Goal: Information Seeking & Learning: Learn about a topic

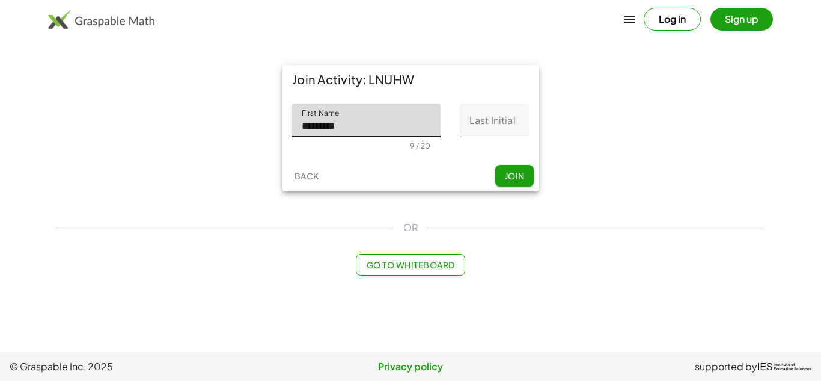
type input "*********"
click at [525, 173] on button "Join" at bounding box center [514, 176] width 38 height 22
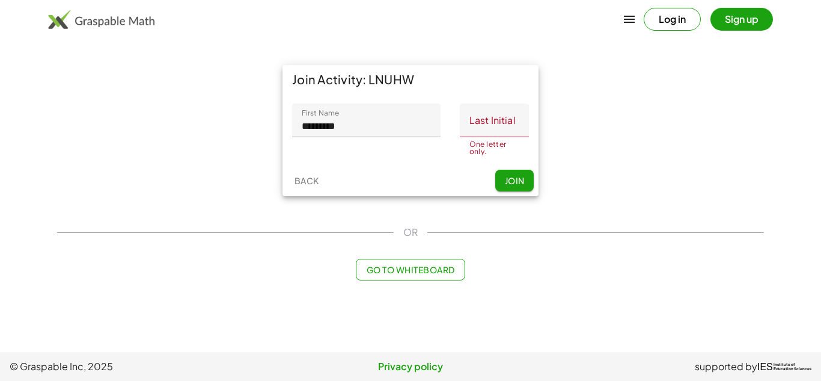
click at [503, 118] on input "Last Initial" at bounding box center [494, 120] width 69 height 34
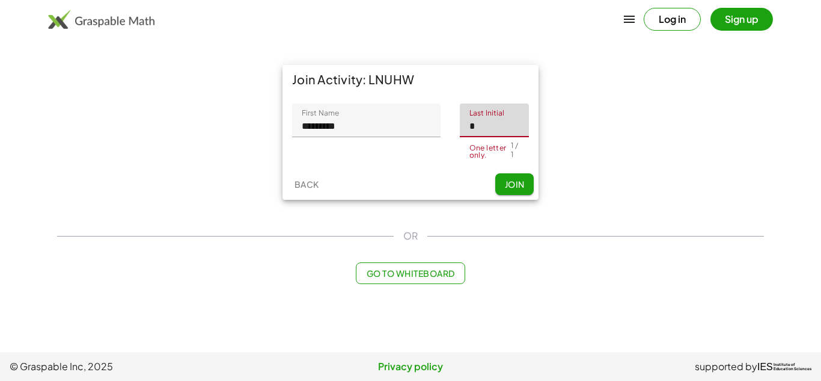
type input "*"
click at [516, 173] on button "Join" at bounding box center [514, 184] width 38 height 22
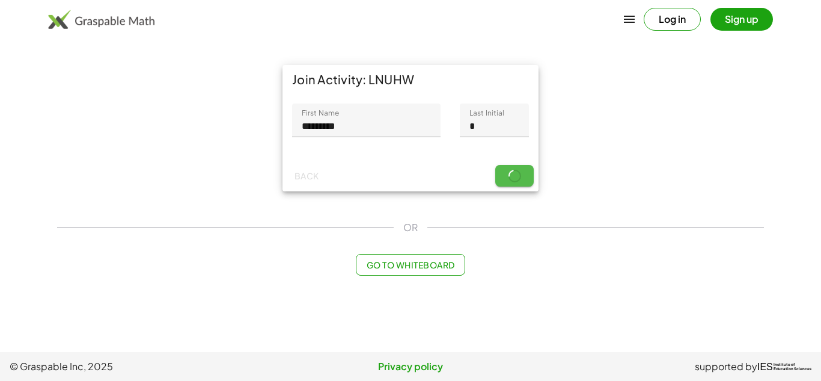
click at [516, 173] on div "Back Join" at bounding box center [411, 175] width 256 height 31
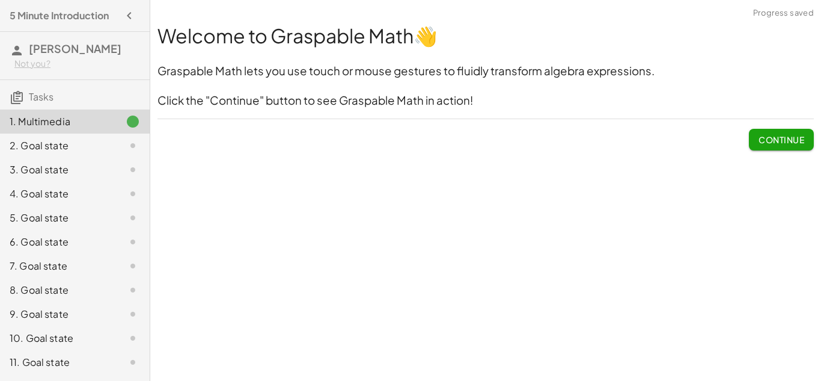
click at [102, 152] on div "2. Goal state" at bounding box center [58, 145] width 97 height 14
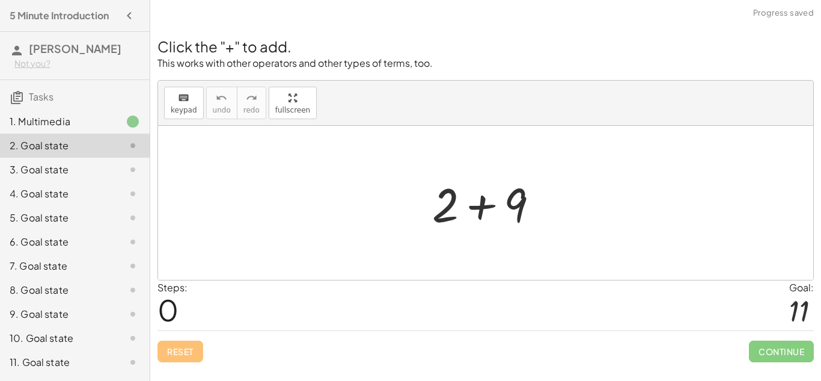
click at [120, 113] on div "1. Multimedia" at bounding box center [75, 121] width 150 height 24
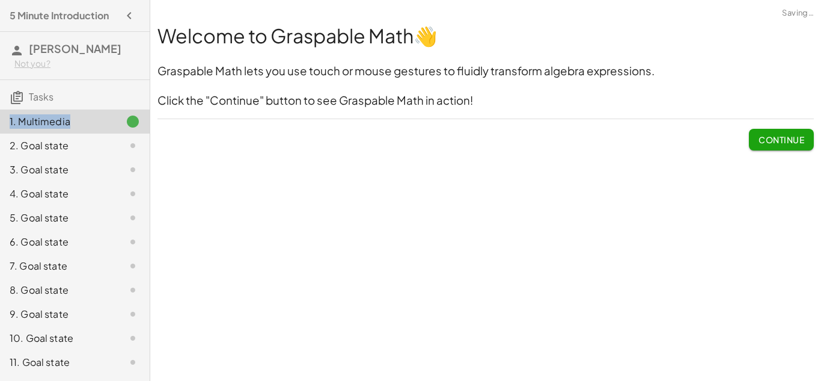
click at [765, 136] on span "Continue" at bounding box center [782, 139] width 46 height 11
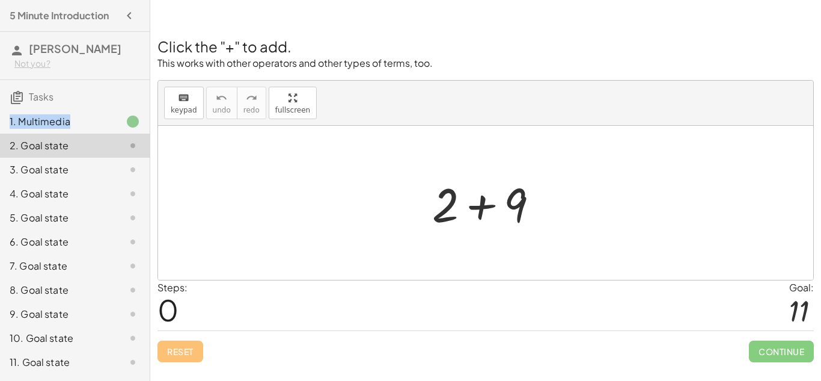
drag, startPoint x: 610, startPoint y: 182, endPoint x: 616, endPoint y: 228, distance: 46.1
click at [616, 228] on div at bounding box center [485, 203] width 655 height 154
click at [189, 97] on div "keyboard" at bounding box center [184, 97] width 26 height 14
click at [188, 102] on icon "keyboard" at bounding box center [183, 98] width 11 height 14
click at [292, 162] on div "keyboard keypad undo undo redo redo fullscreen Toggle fullscreen mode + 2 + 9 ×" at bounding box center [485, 180] width 655 height 199
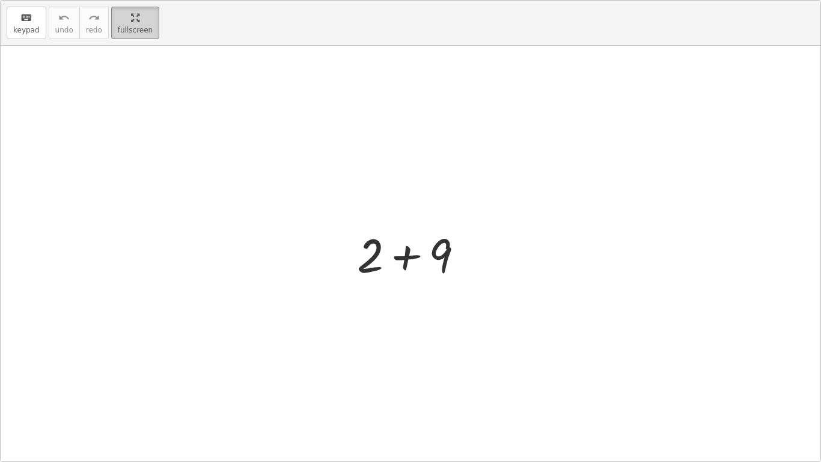
click at [127, 0] on html "5 Minute Introduction [PERSON_NAME] Not you? Tasks 1. Multimedia 2. Goal state …" at bounding box center [410, 231] width 821 height 462
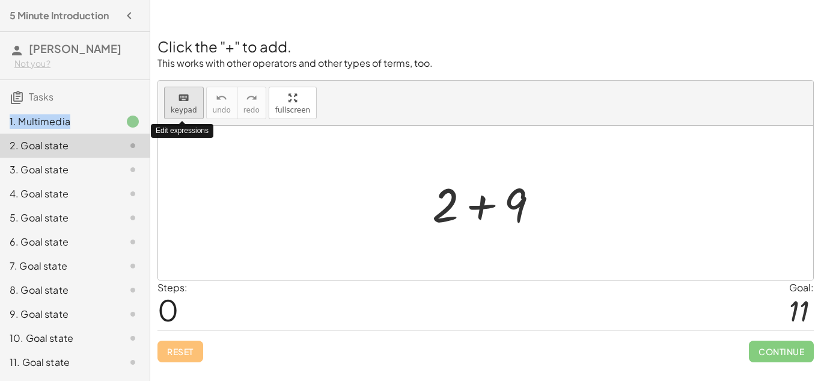
click at [183, 102] on icon "keyboard" at bounding box center [183, 98] width 11 height 14
click at [543, 210] on div at bounding box center [490, 203] width 128 height 62
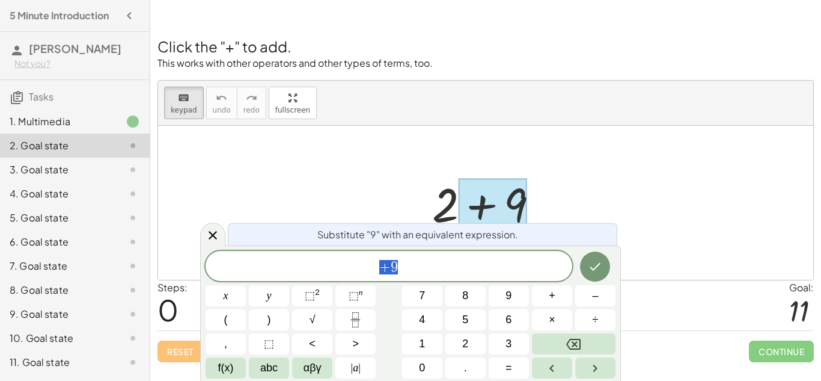
scroll to position [1, 0]
click at [444, 215] on div at bounding box center [490, 203] width 128 height 62
click at [449, 207] on div at bounding box center [490, 203] width 128 height 62
click at [218, 230] on icon at bounding box center [213, 235] width 14 height 14
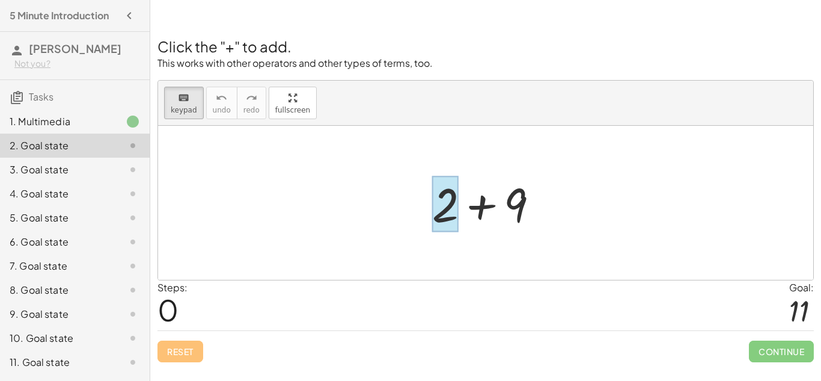
click at [436, 212] on div at bounding box center [445, 204] width 26 height 56
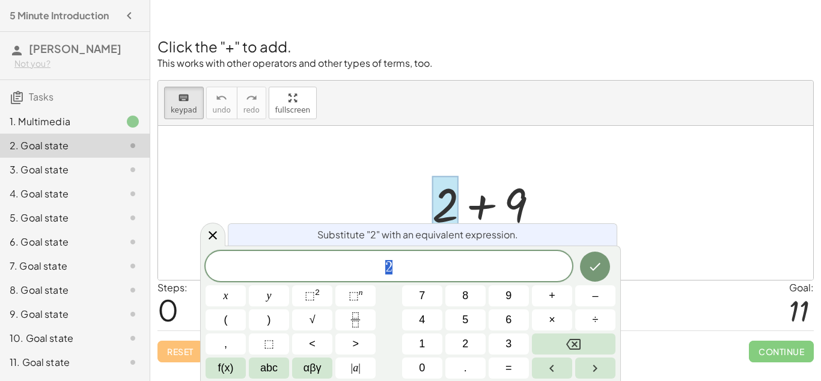
scroll to position [1, 0]
click at [211, 236] on icon at bounding box center [213, 235] width 14 height 14
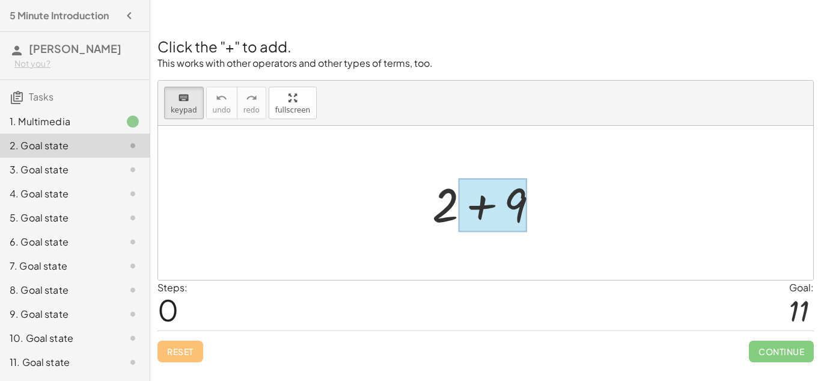
click at [504, 203] on div at bounding box center [493, 206] width 69 height 54
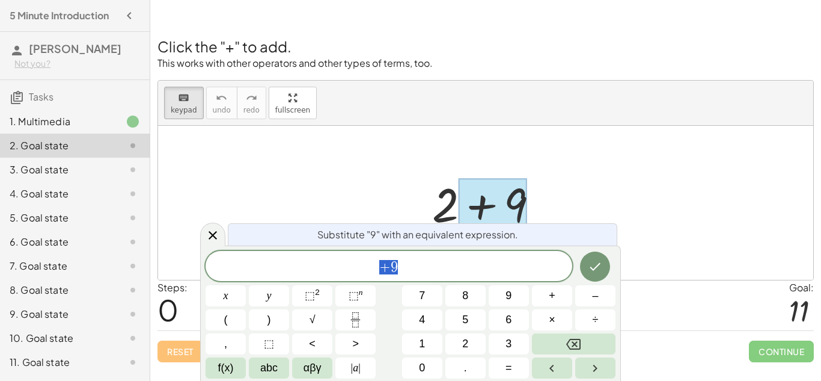
scroll to position [2, 0]
click at [376, 263] on span "+ 9" at bounding box center [389, 267] width 367 height 17
click at [471, 341] on button "2" at bounding box center [465, 343] width 40 height 21
click at [595, 266] on icon "Done" at bounding box center [595, 266] width 14 height 14
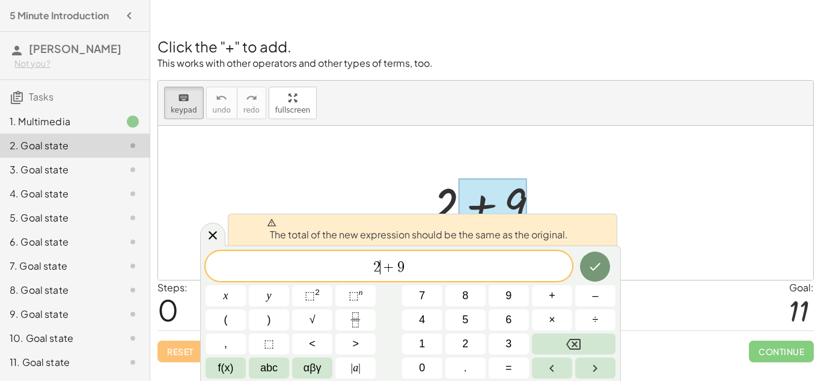
click at [504, 265] on span "2 ​ + 9" at bounding box center [389, 267] width 367 height 17
click at [625, 170] on div at bounding box center [485, 203] width 655 height 154
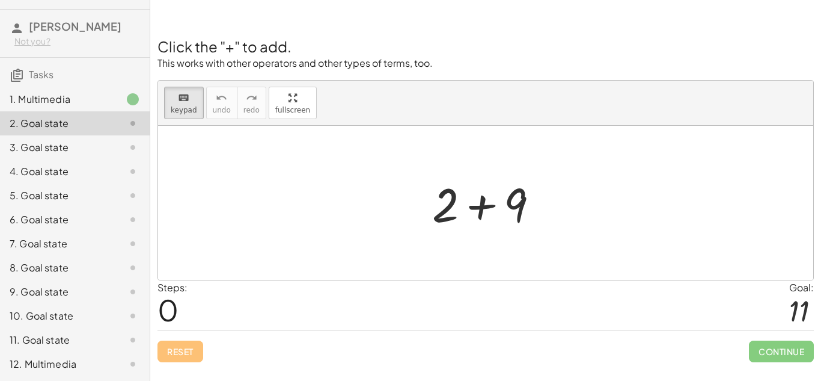
scroll to position [0, 0]
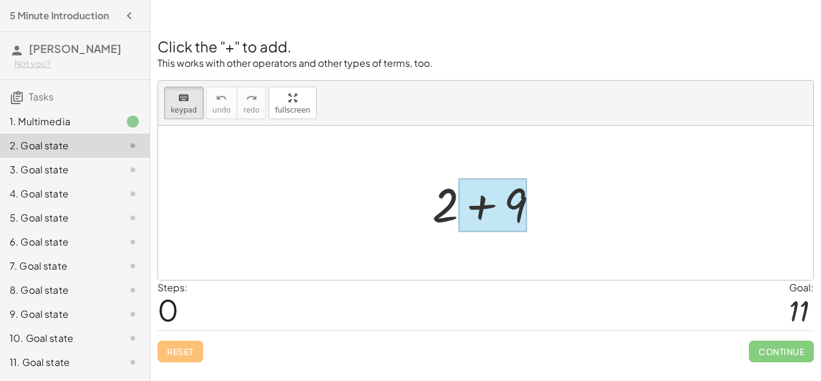
drag, startPoint x: 456, startPoint y: 202, endPoint x: 515, endPoint y: 205, distance: 59.6
click at [515, 205] on div at bounding box center [493, 206] width 69 height 54
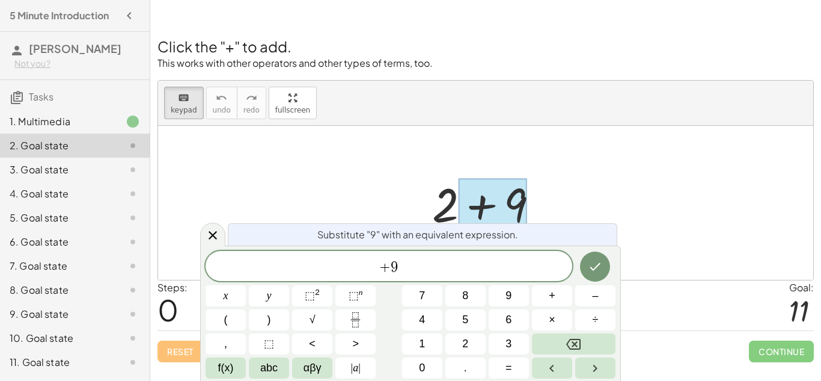
click at [352, 191] on div "+ 2 + 9" at bounding box center [485, 203] width 655 height 154
click at [352, 191] on div at bounding box center [485, 203] width 655 height 154
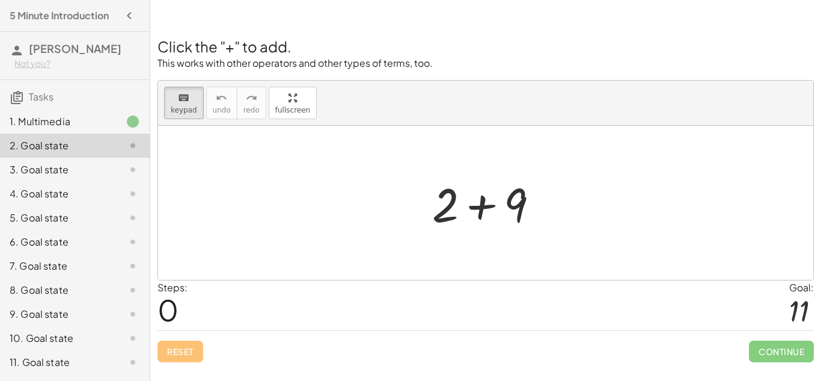
click at [227, 51] on h2 "Click the "+" to add." at bounding box center [486, 46] width 657 height 20
click at [486, 212] on div at bounding box center [493, 206] width 69 height 54
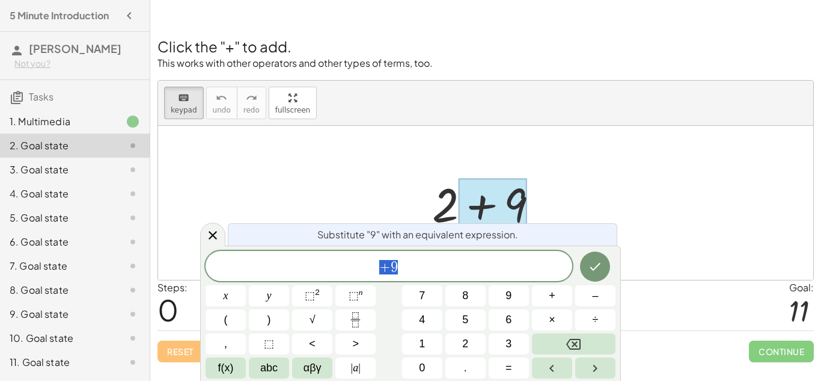
click at [472, 207] on div at bounding box center [493, 206] width 69 height 54
click at [585, 264] on button "Done" at bounding box center [595, 266] width 30 height 30
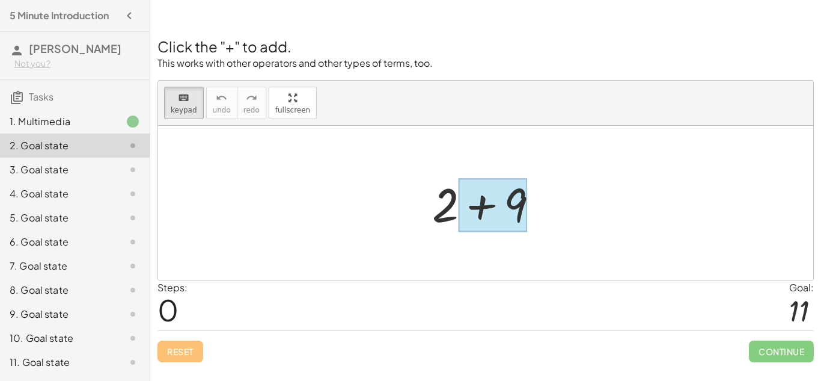
drag, startPoint x: 441, startPoint y: 204, endPoint x: 488, endPoint y: 195, distance: 48.3
click at [488, 195] on div at bounding box center [493, 206] width 69 height 54
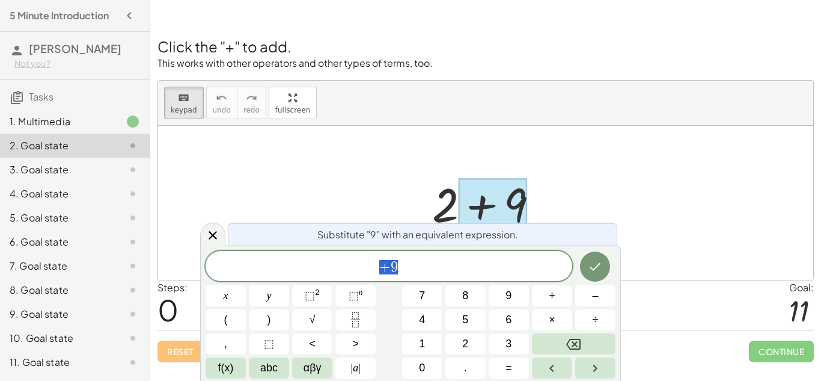
scroll to position [4, 0]
click at [568, 186] on div at bounding box center [485, 203] width 655 height 154
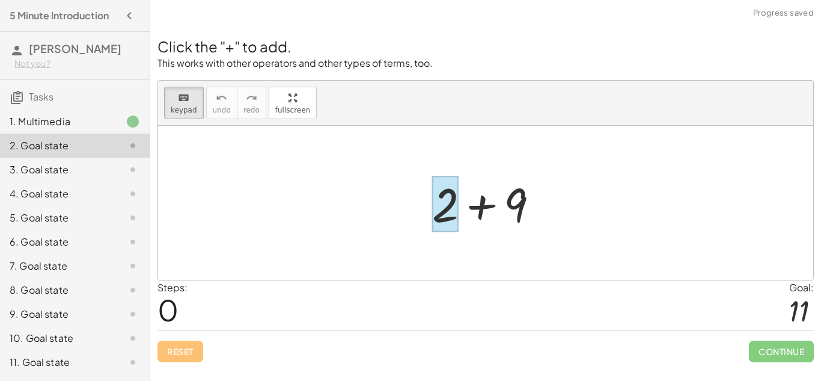
click at [452, 204] on div at bounding box center [445, 204] width 26 height 56
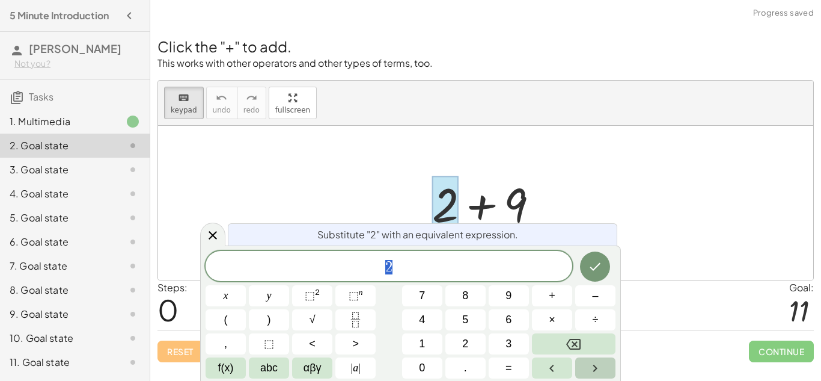
click at [605, 366] on button "Right arrow" at bounding box center [595, 367] width 40 height 21
click at [217, 239] on icon at bounding box center [213, 235] width 14 height 14
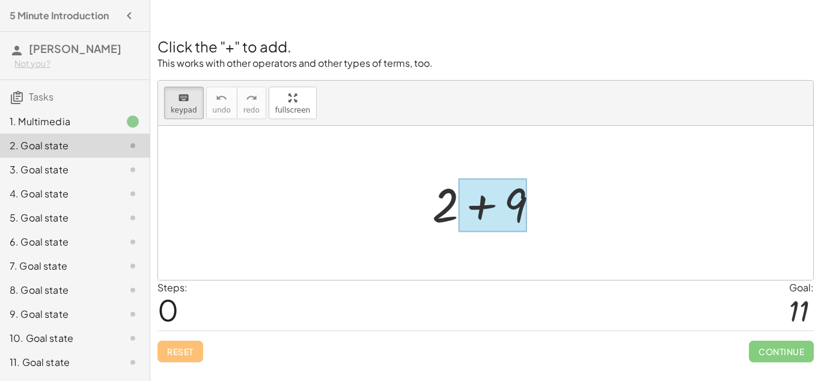
click at [489, 204] on div at bounding box center [493, 206] width 69 height 54
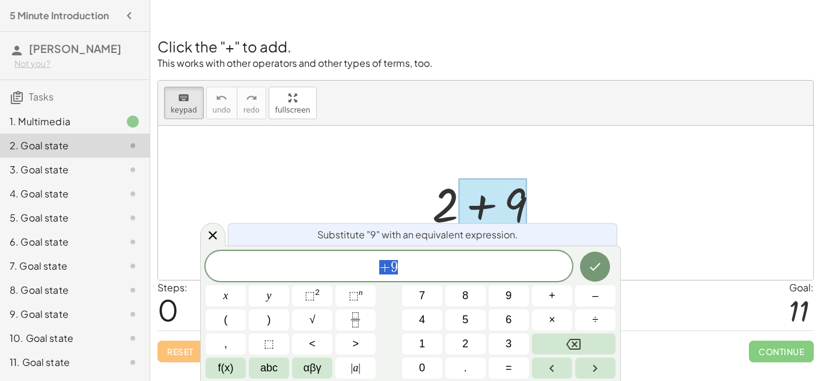
scroll to position [5, 0]
click at [554, 302] on span "+" at bounding box center [552, 295] width 7 height 16
click at [378, 275] on div "+ ​" at bounding box center [389, 266] width 367 height 30
click at [425, 267] on span "2 ​ +" at bounding box center [389, 267] width 367 height 17
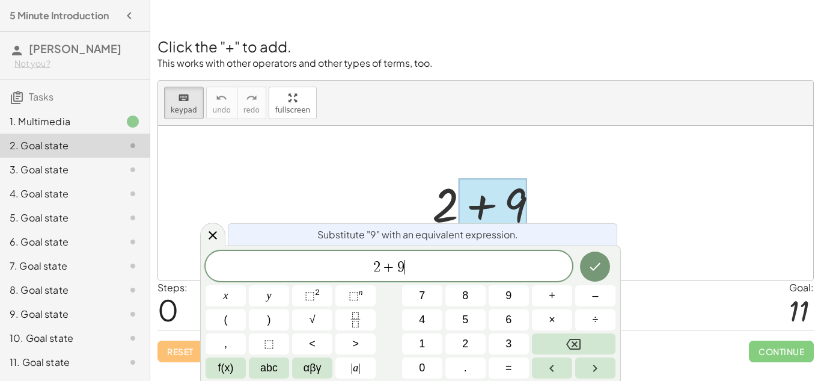
scroll to position [7, 0]
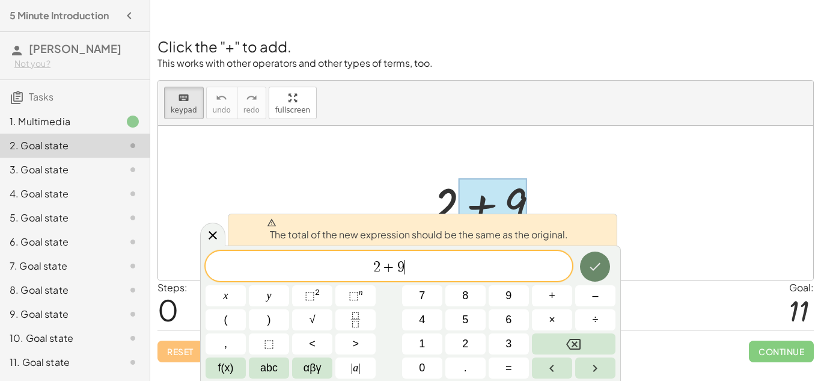
click at [594, 262] on icon "Done" at bounding box center [595, 266] width 14 height 14
click at [587, 181] on div at bounding box center [485, 203] width 655 height 154
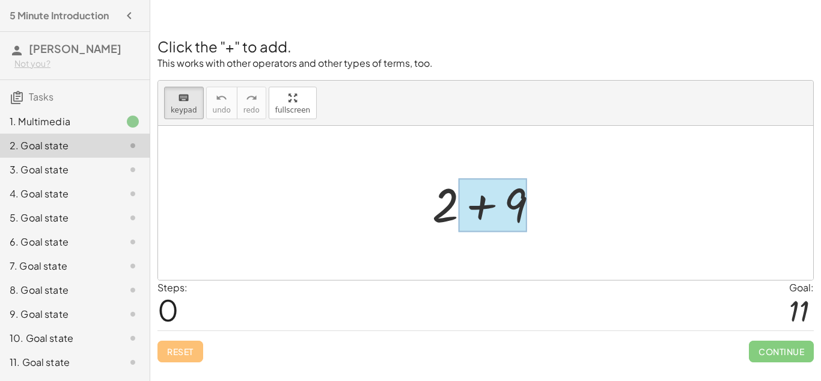
click at [483, 203] on div at bounding box center [493, 206] width 69 height 54
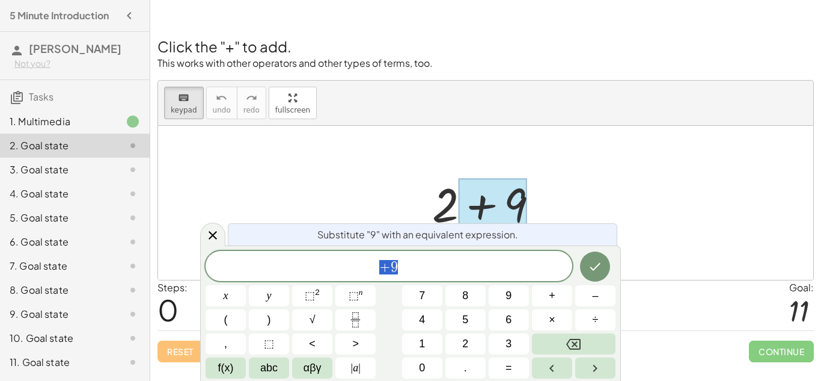
click at [482, 115] on div "keyboard keypad undo [PERSON_NAME] redo fullscreen" at bounding box center [485, 103] width 655 height 45
click at [575, 168] on div at bounding box center [485, 203] width 655 height 154
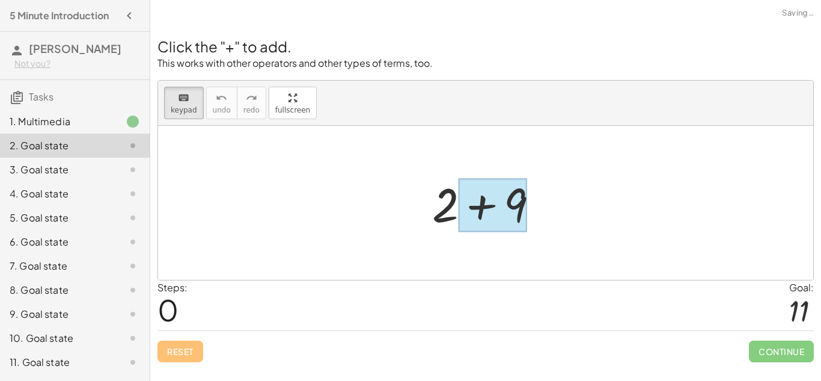
click at [476, 207] on div at bounding box center [493, 206] width 69 height 54
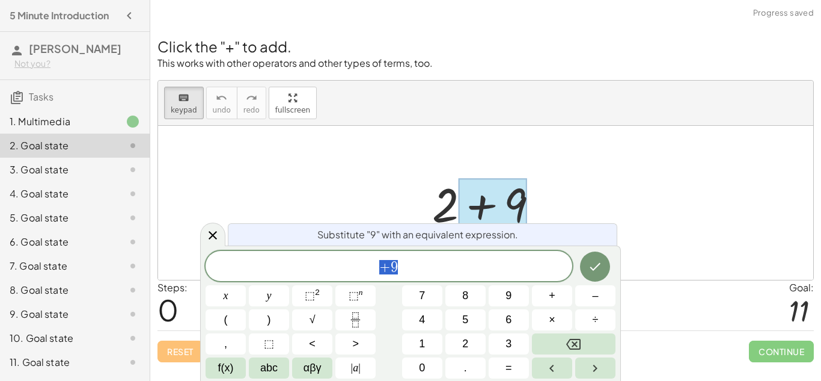
scroll to position [8, 0]
click at [585, 198] on div at bounding box center [485, 203] width 655 height 154
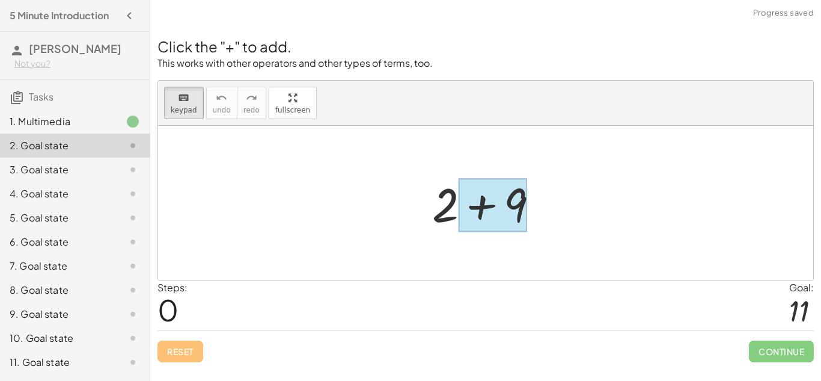
click at [486, 207] on div at bounding box center [493, 206] width 69 height 54
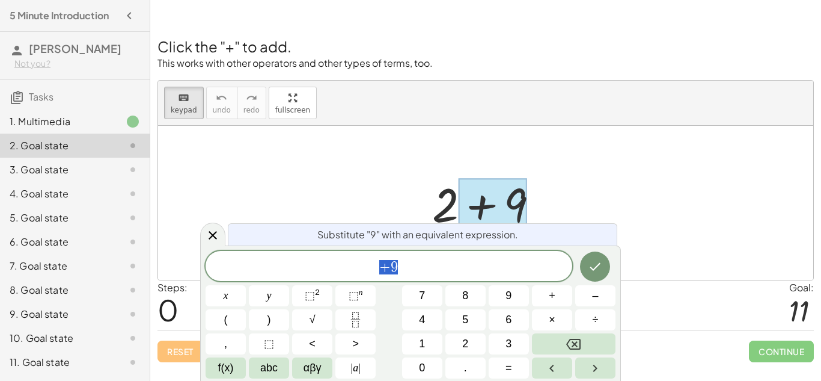
click at [482, 204] on div at bounding box center [493, 206] width 69 height 54
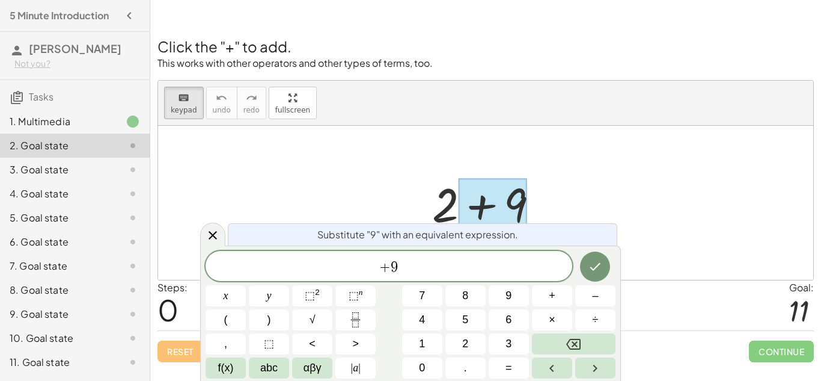
click at [482, 204] on div at bounding box center [493, 206] width 69 height 54
click at [206, 237] on icon at bounding box center [213, 235] width 14 height 14
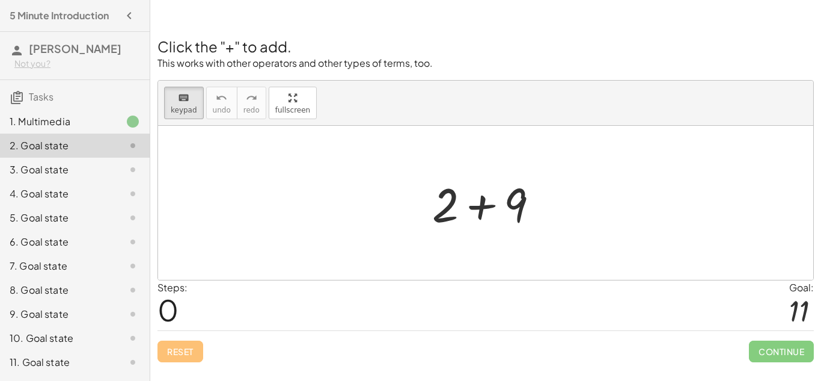
click at [228, 51] on h2 "Click the "+" to add." at bounding box center [486, 46] width 657 height 20
click at [593, 134] on div at bounding box center [485, 203] width 655 height 154
click at [519, 189] on div at bounding box center [493, 206] width 69 height 54
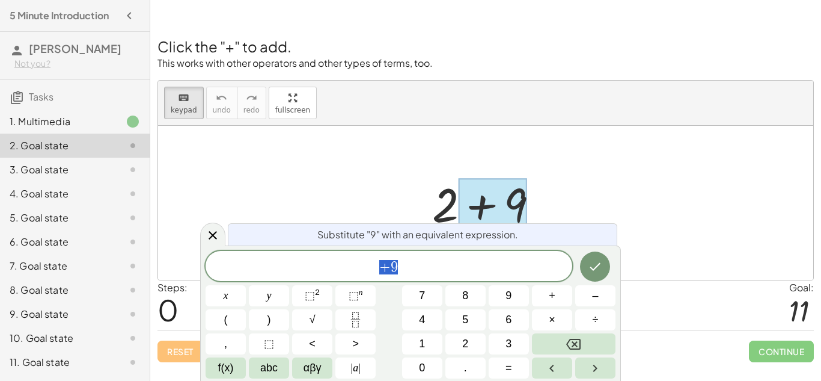
click at [519, 189] on div at bounding box center [493, 206] width 69 height 54
click at [631, 223] on div at bounding box center [485, 203] width 655 height 154
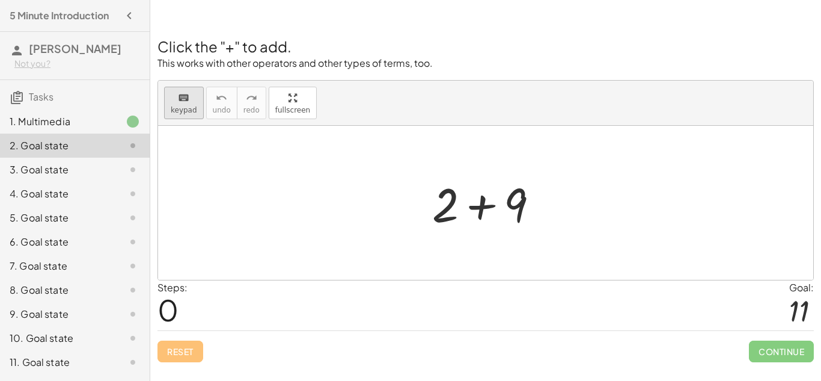
click at [174, 104] on button "keyboard keypad" at bounding box center [184, 103] width 40 height 32
click at [482, 206] on div at bounding box center [490, 203] width 128 height 62
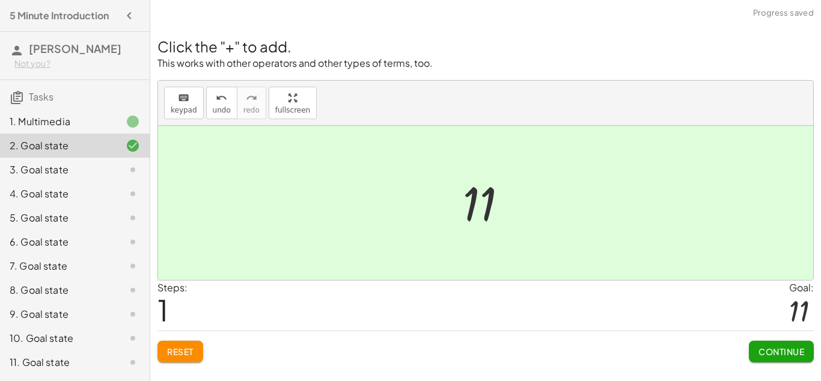
click at [784, 354] on span "Continue" at bounding box center [782, 351] width 46 height 11
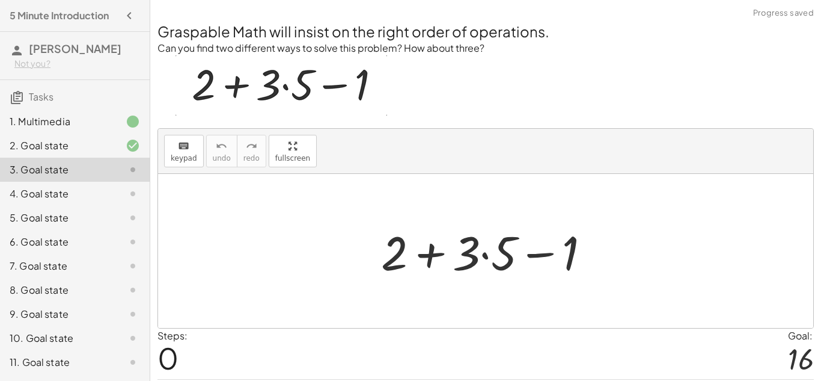
click at [482, 255] on div at bounding box center [490, 251] width 231 height 62
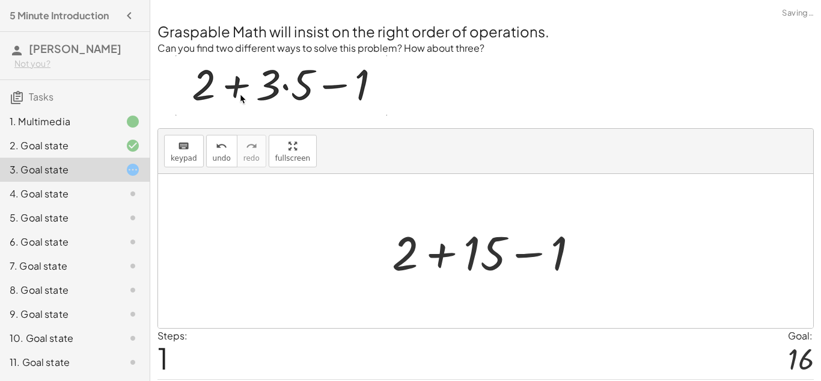
click at [442, 254] on div at bounding box center [490, 251] width 209 height 62
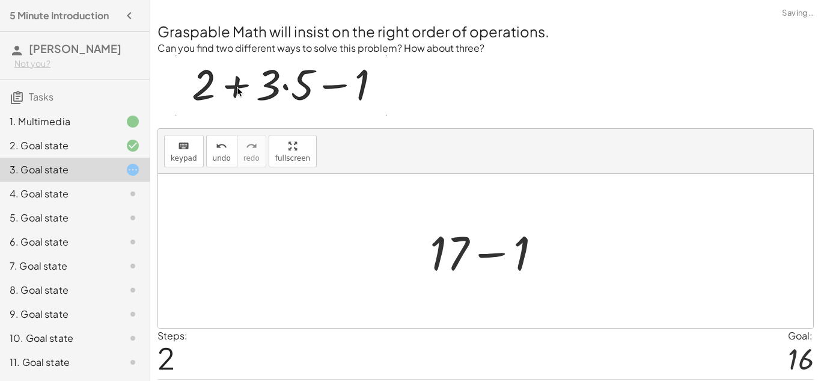
click at [490, 256] on div at bounding box center [490, 251] width 133 height 62
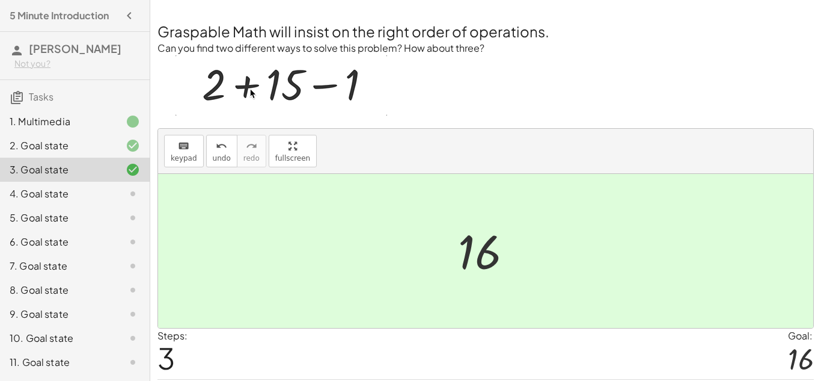
scroll to position [37, 0]
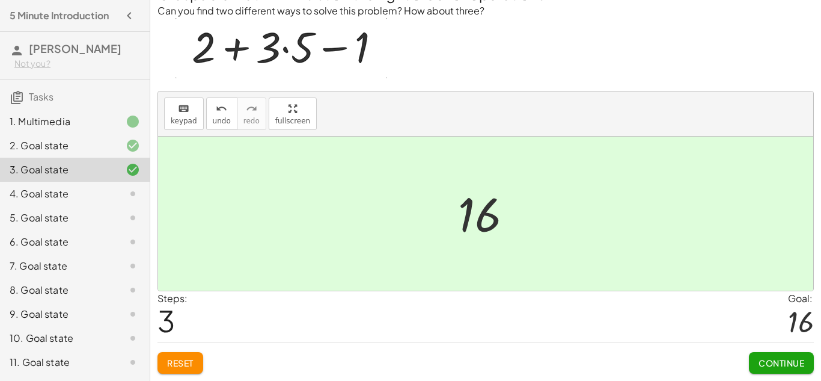
click at [785, 361] on span "Continue" at bounding box center [782, 362] width 46 height 11
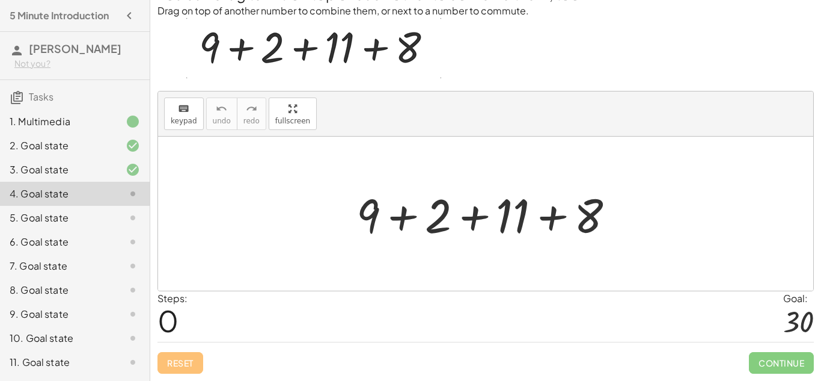
click at [442, 229] on div at bounding box center [491, 214] width 280 height 62
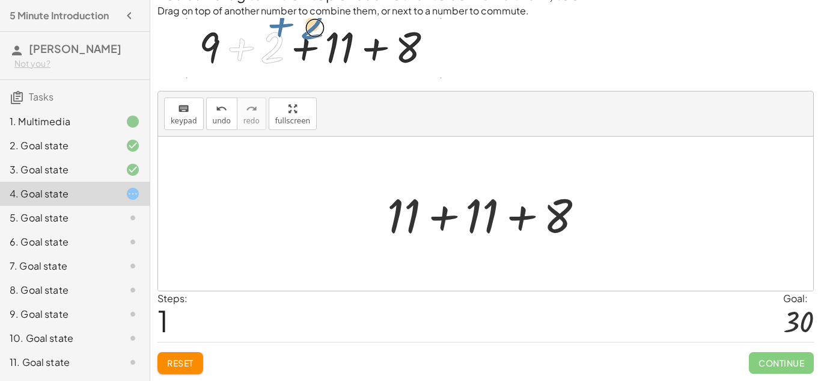
click at [464, 219] on div at bounding box center [490, 214] width 218 height 62
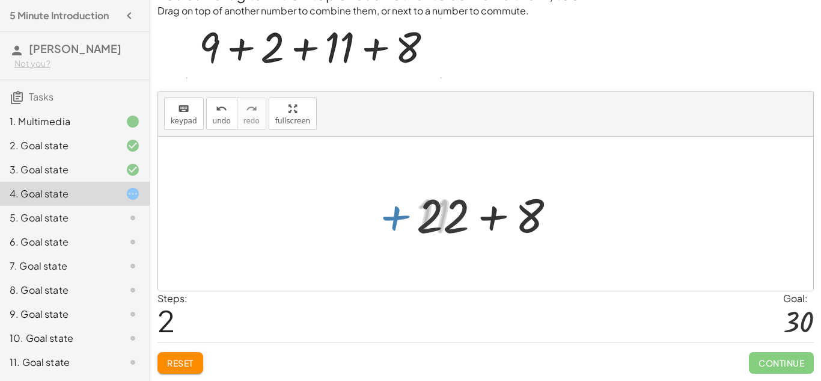
click at [542, 221] on div at bounding box center [491, 214] width 160 height 62
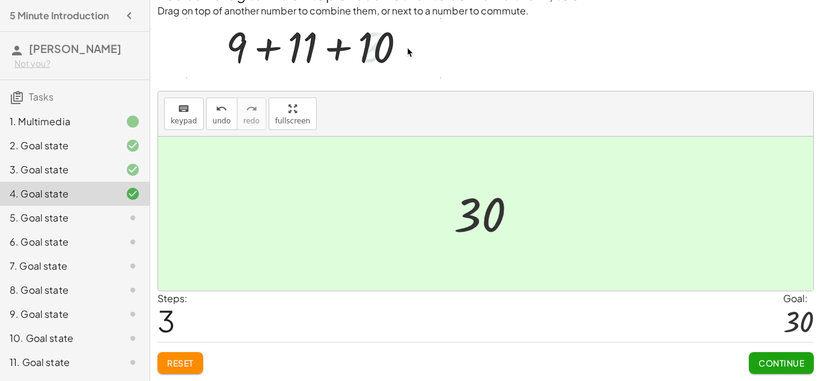
click at [749, 355] on button "Continue" at bounding box center [781, 363] width 65 height 22
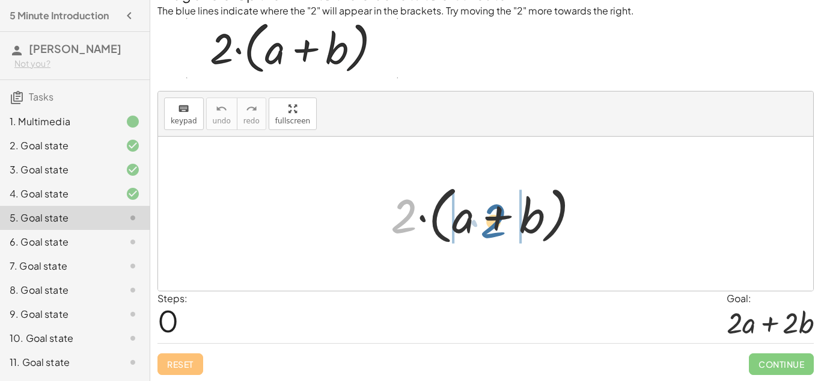
drag, startPoint x: 403, startPoint y: 219, endPoint x: 495, endPoint y: 224, distance: 92.1
click at [495, 224] on div at bounding box center [490, 213] width 211 height 69
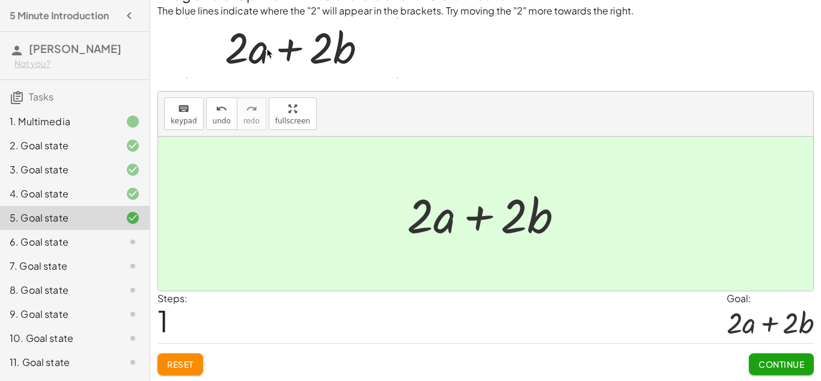
click at [477, 221] on div at bounding box center [490, 214] width 179 height 62
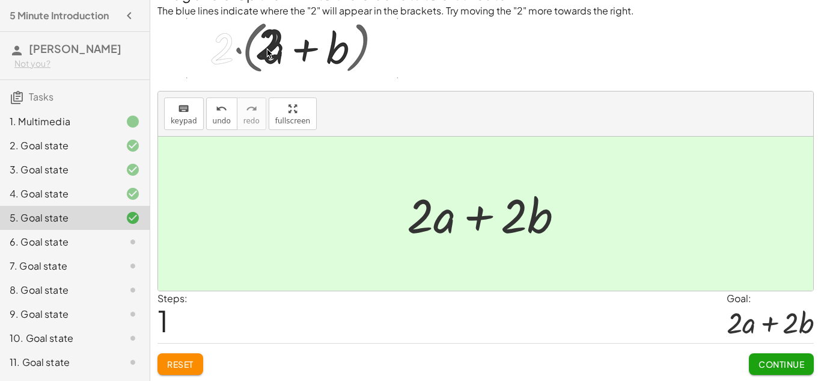
click at [762, 362] on span "Continue" at bounding box center [782, 363] width 46 height 11
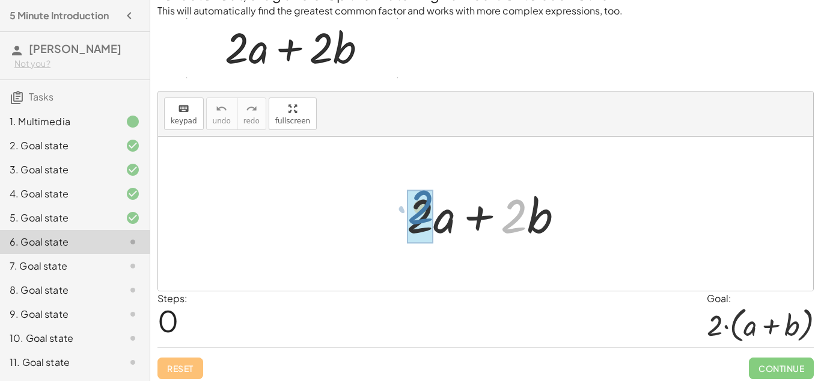
drag, startPoint x: 513, startPoint y: 220, endPoint x: 414, endPoint y: 214, distance: 99.4
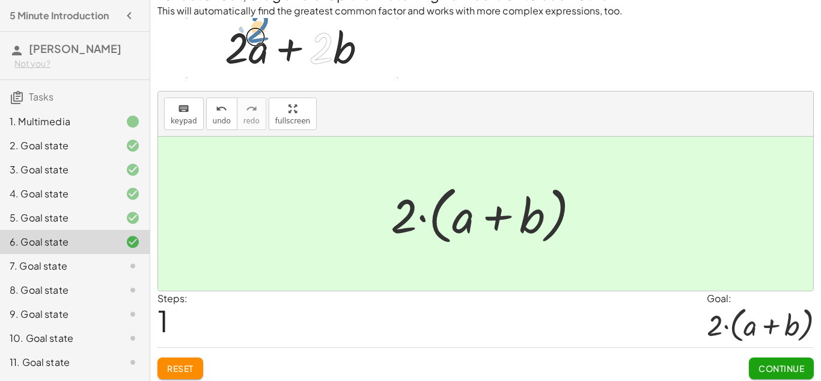
click at [805, 368] on button "Continue" at bounding box center [781, 368] width 65 height 22
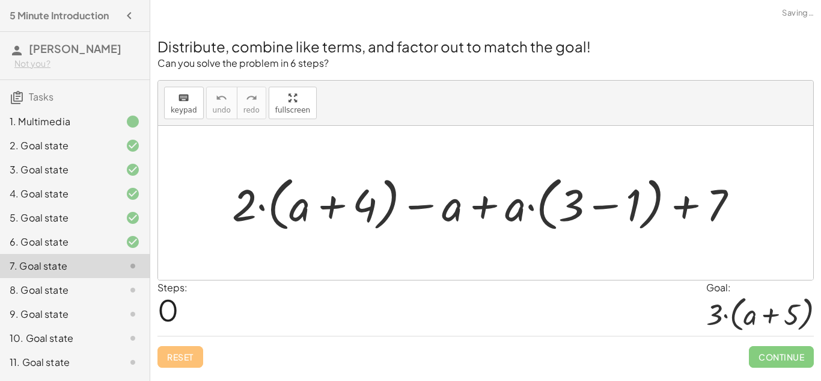
scroll to position [0, 0]
drag, startPoint x: 241, startPoint y: 211, endPoint x: 300, endPoint y: 204, distance: 59.4
click at [300, 204] on div at bounding box center [490, 202] width 528 height 65
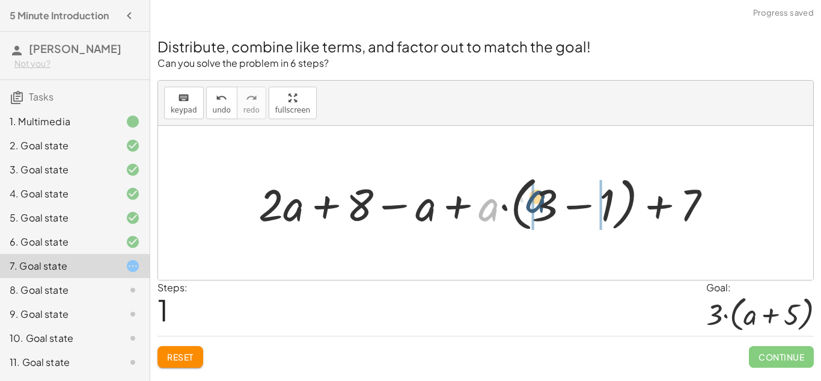
drag, startPoint x: 494, startPoint y: 212, endPoint x: 546, endPoint y: 210, distance: 51.8
click at [546, 210] on div at bounding box center [490, 202] width 475 height 65
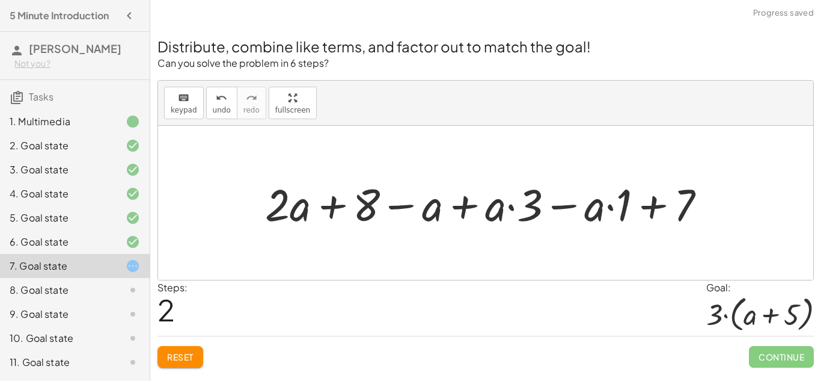
click at [296, 205] on div at bounding box center [490, 203] width 462 height 58
click at [522, 206] on div at bounding box center [490, 203] width 462 height 58
drag, startPoint x: 381, startPoint y: 205, endPoint x: 357, endPoint y: 214, distance: 25.7
click at [357, 214] on div at bounding box center [490, 203] width 462 height 58
drag, startPoint x: 297, startPoint y: 202, endPoint x: 278, endPoint y: 200, distance: 18.8
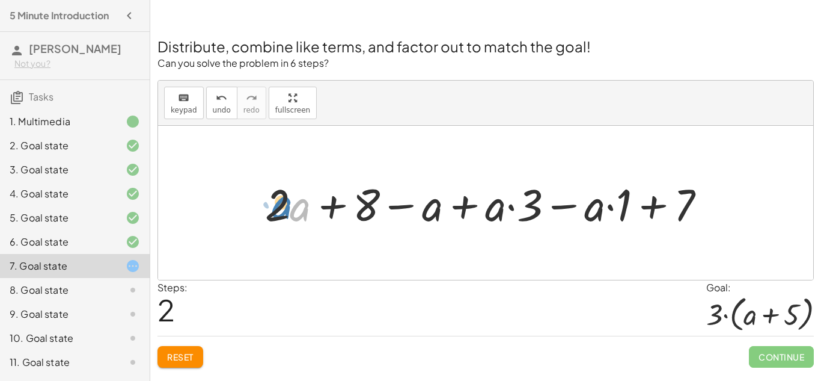
click at [278, 200] on div at bounding box center [490, 203] width 462 height 58
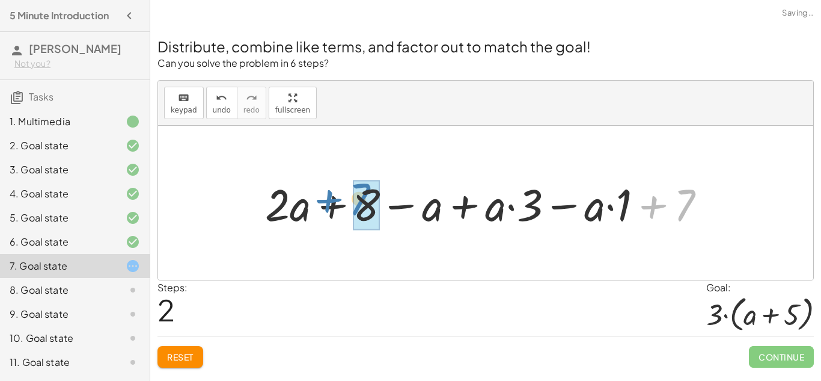
drag, startPoint x: 682, startPoint y: 203, endPoint x: 357, endPoint y: 197, distance: 325.3
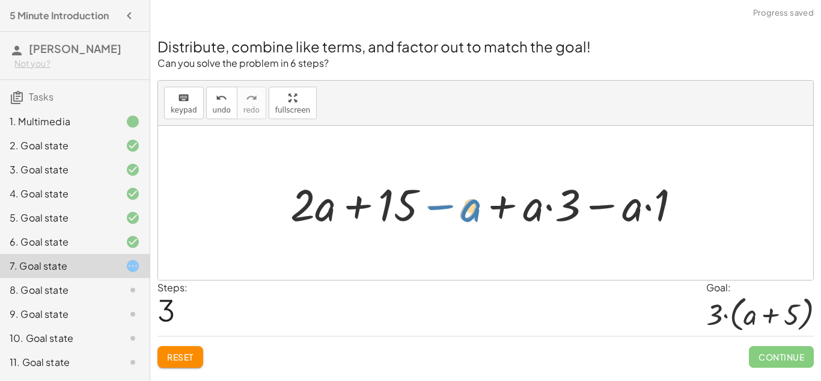
click at [473, 212] on div at bounding box center [490, 203] width 412 height 58
click at [536, 214] on div at bounding box center [490, 203] width 412 height 58
click at [547, 207] on div at bounding box center [490, 203] width 412 height 58
drag, startPoint x: 643, startPoint y: 215, endPoint x: 537, endPoint y: 207, distance: 106.7
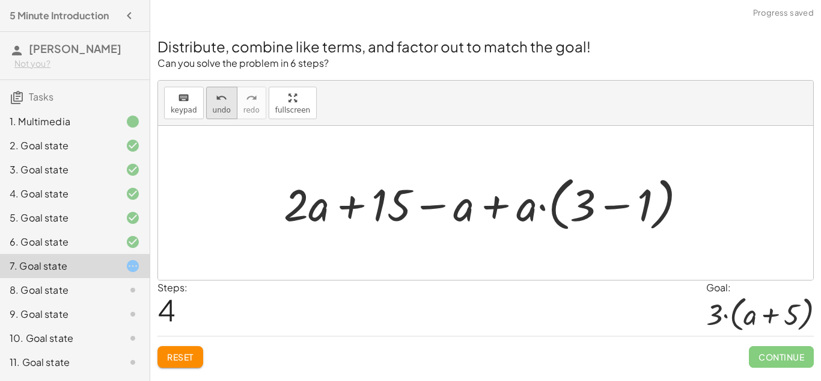
click at [222, 106] on span "undo" at bounding box center [222, 110] width 18 height 8
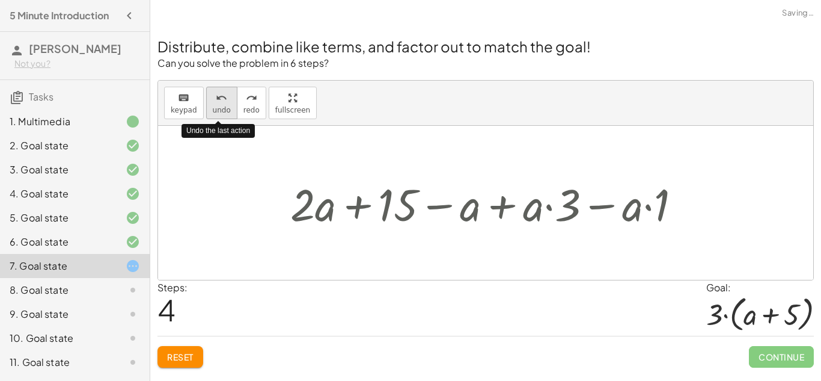
click at [222, 106] on span "undo" at bounding box center [222, 110] width 18 height 8
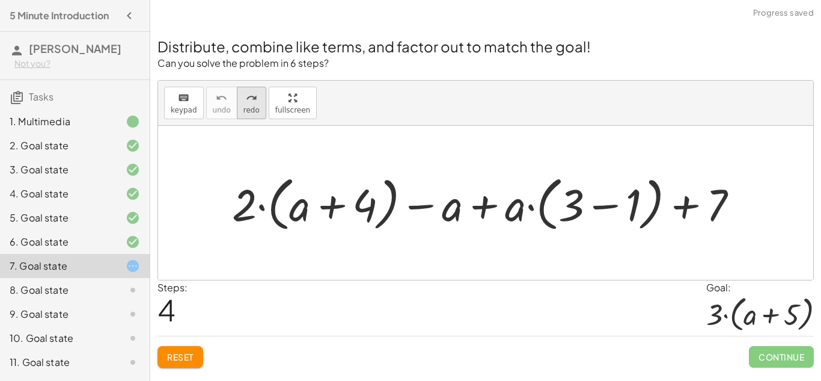
click at [237, 117] on button "redo redo" at bounding box center [251, 103] width 29 height 32
click at [481, 210] on div at bounding box center [490, 202] width 528 height 65
click at [613, 207] on div at bounding box center [490, 202] width 528 height 65
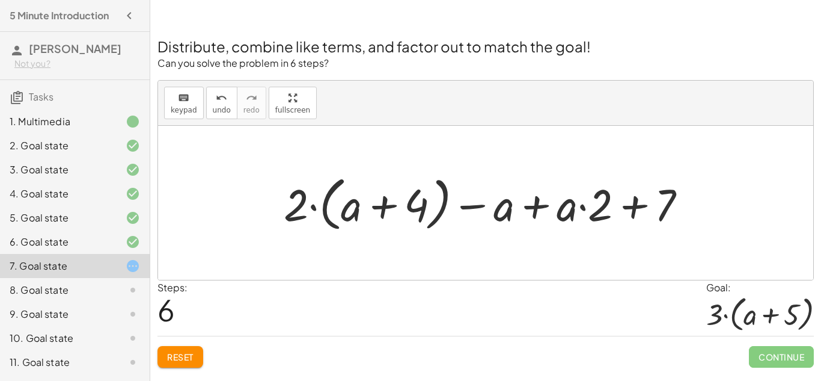
click at [382, 216] on div at bounding box center [490, 202] width 425 height 65
drag, startPoint x: 293, startPoint y: 206, endPoint x: 369, endPoint y: 210, distance: 75.8
click at [369, 210] on div at bounding box center [490, 202] width 425 height 65
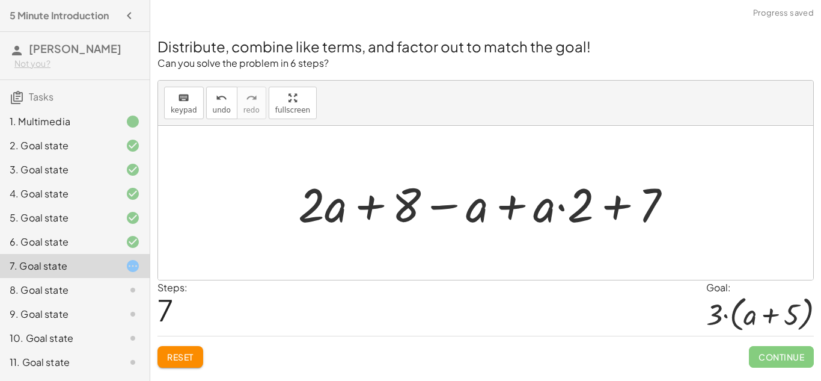
click at [506, 207] on div at bounding box center [490, 203] width 396 height 62
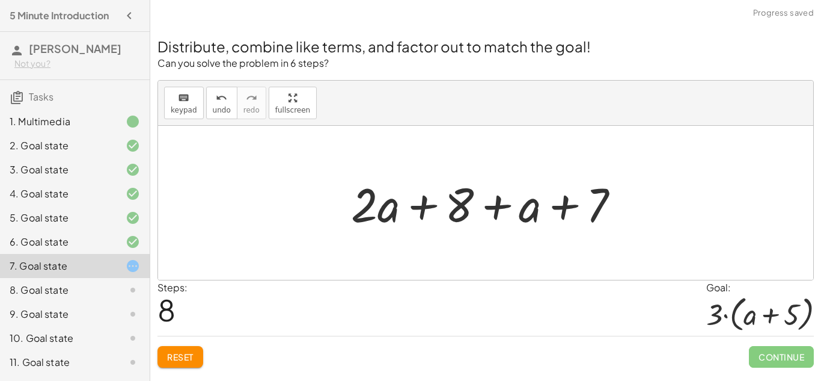
click at [500, 206] on div at bounding box center [490, 203] width 290 height 62
click at [423, 204] on div at bounding box center [490, 203] width 290 height 62
click at [569, 211] on div at bounding box center [490, 203] width 290 height 62
drag, startPoint x: 468, startPoint y: 197, endPoint x: 623, endPoint y: 205, distance: 154.7
click at [623, 205] on div at bounding box center [490, 203] width 290 height 62
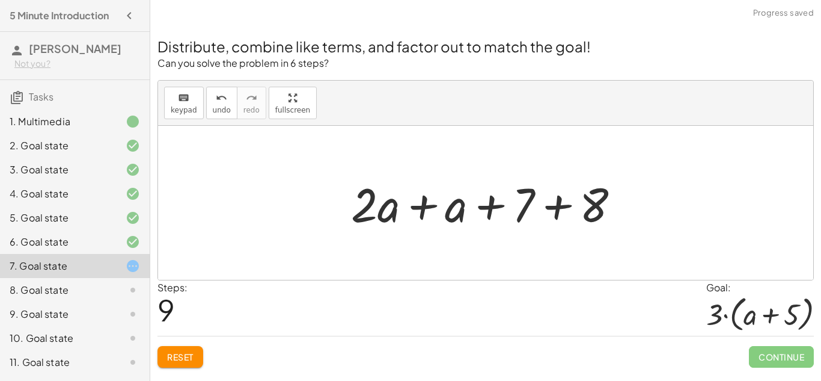
click at [582, 210] on div at bounding box center [490, 203] width 290 height 62
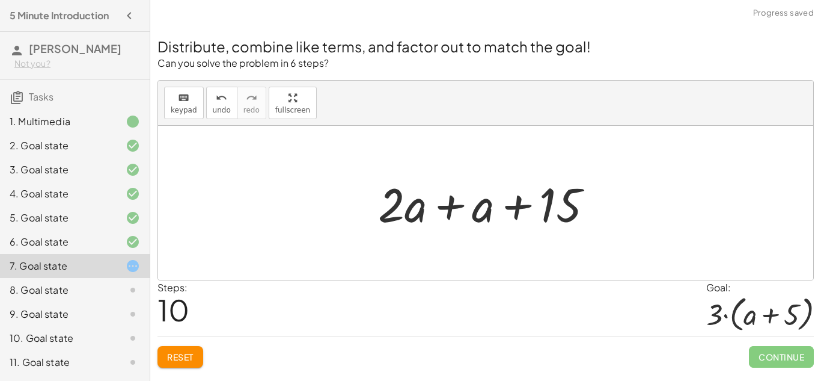
click at [453, 207] on div at bounding box center [490, 203] width 237 height 62
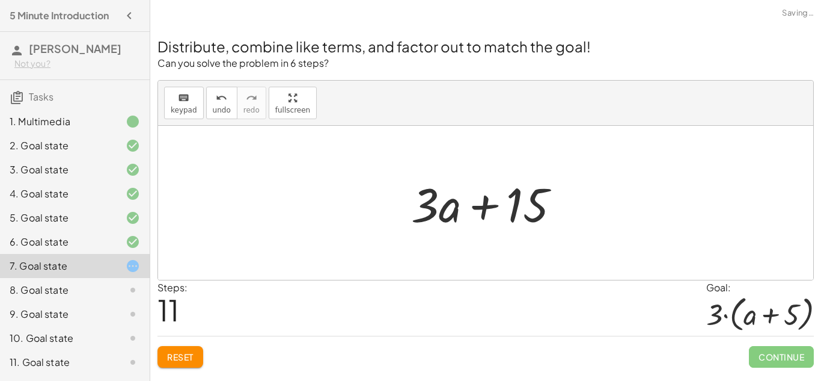
click at [482, 207] on div at bounding box center [490, 203] width 171 height 62
click at [448, 211] on div at bounding box center [490, 203] width 171 height 62
click at [530, 201] on div at bounding box center [490, 203] width 171 height 62
click at [421, 204] on div at bounding box center [490, 203] width 171 height 62
click at [218, 106] on span "undo" at bounding box center [222, 110] width 18 height 8
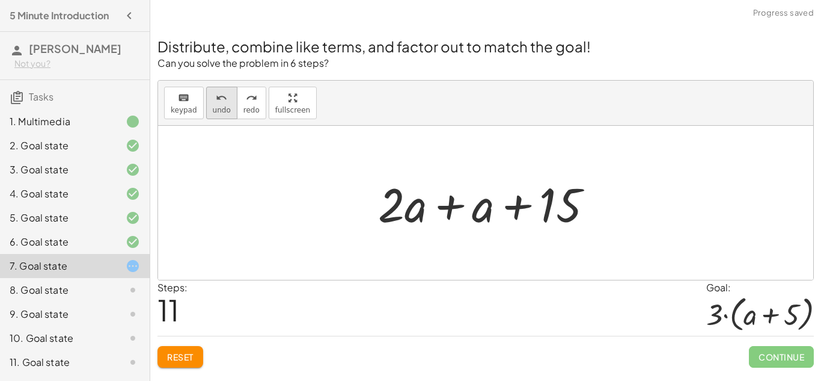
click at [222, 108] on span "undo" at bounding box center [222, 110] width 18 height 8
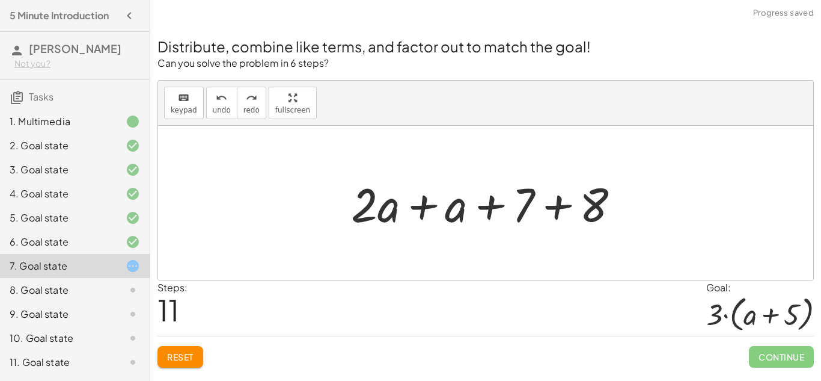
click at [462, 215] on div at bounding box center [490, 203] width 290 height 62
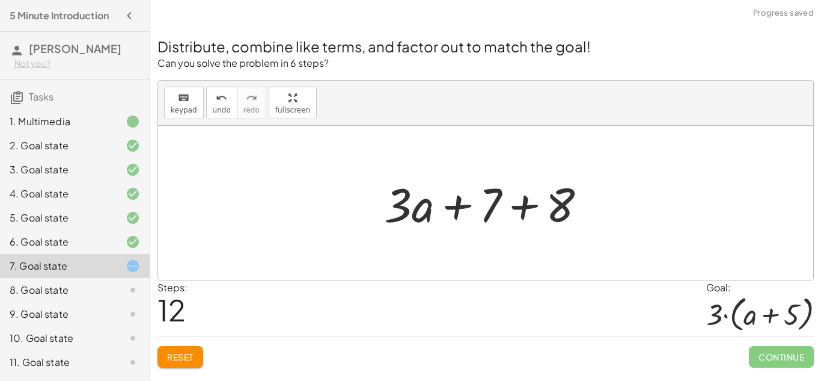
click at [464, 206] on div at bounding box center [490, 203] width 224 height 62
click at [531, 206] on div at bounding box center [490, 203] width 224 height 62
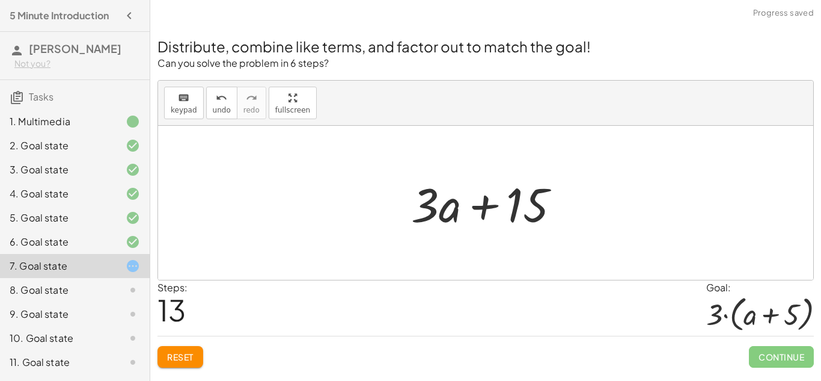
click at [527, 206] on div at bounding box center [490, 203] width 171 height 62
click at [485, 212] on div at bounding box center [490, 203] width 171 height 62
click at [417, 208] on div at bounding box center [490, 203] width 171 height 62
click at [191, 351] on span "Reset" at bounding box center [180, 356] width 26 height 11
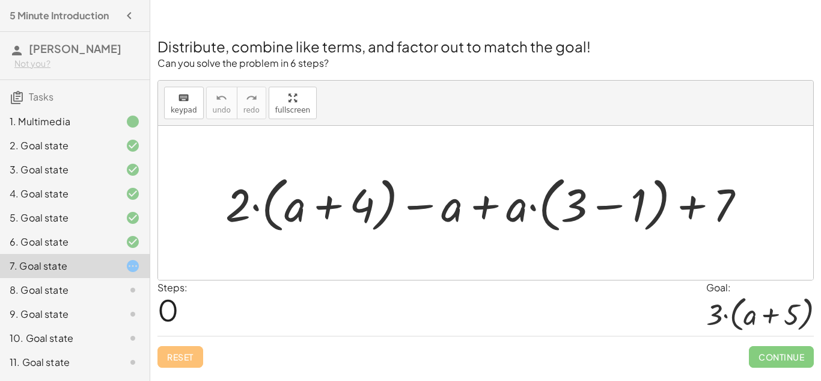
click at [702, 204] on div at bounding box center [490, 203] width 542 height 67
click at [614, 206] on div at bounding box center [490, 203] width 542 height 67
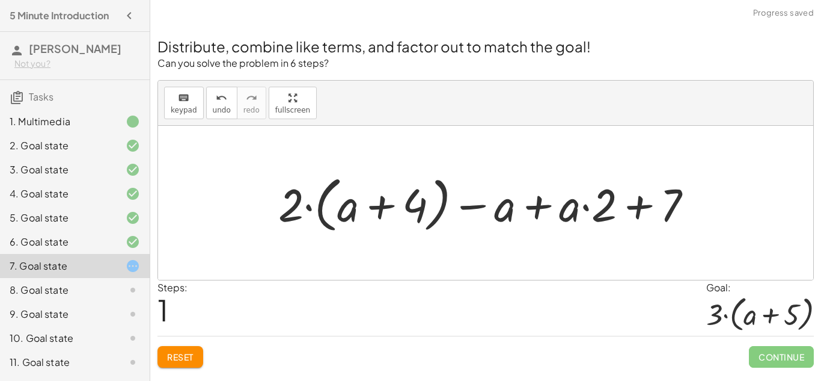
click at [543, 209] on div at bounding box center [490, 203] width 436 height 67
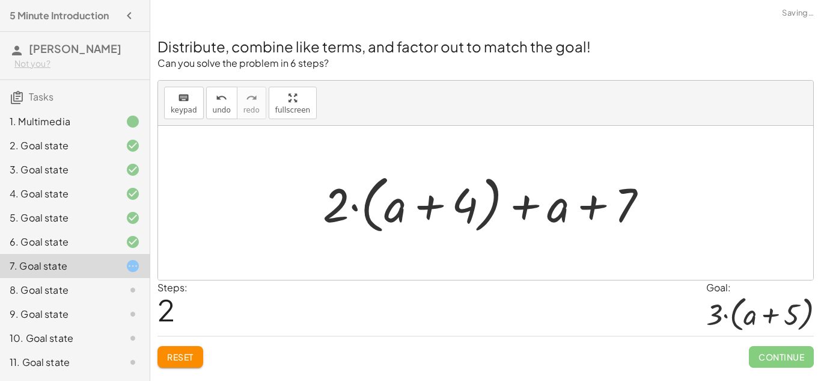
click at [531, 201] on div at bounding box center [490, 202] width 347 height 69
drag, startPoint x: 341, startPoint y: 207, endPoint x: 423, endPoint y: 211, distance: 81.3
click at [423, 211] on div at bounding box center [490, 202] width 347 height 69
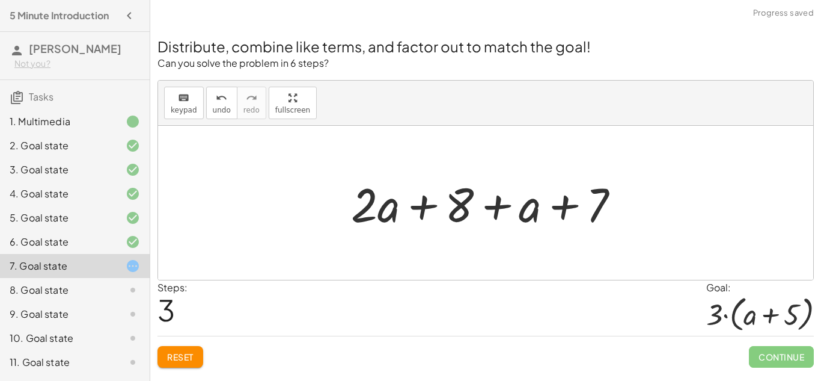
click at [487, 207] on div at bounding box center [490, 203] width 290 height 62
click at [574, 205] on div at bounding box center [490, 203] width 290 height 62
click at [415, 200] on div at bounding box center [490, 203] width 290 height 62
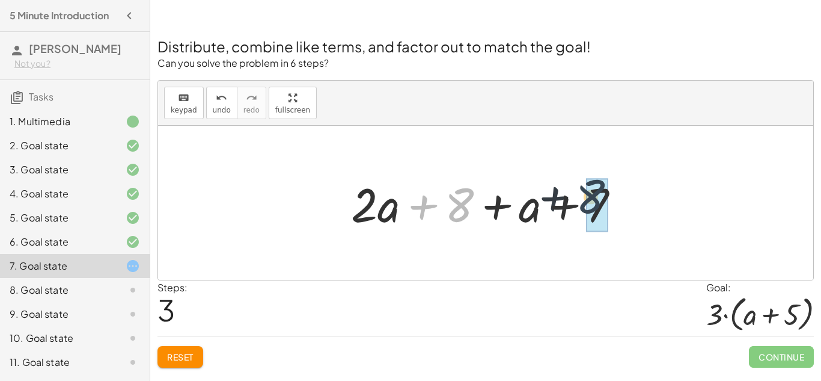
drag, startPoint x: 467, startPoint y: 208, endPoint x: 607, endPoint y: 200, distance: 140.3
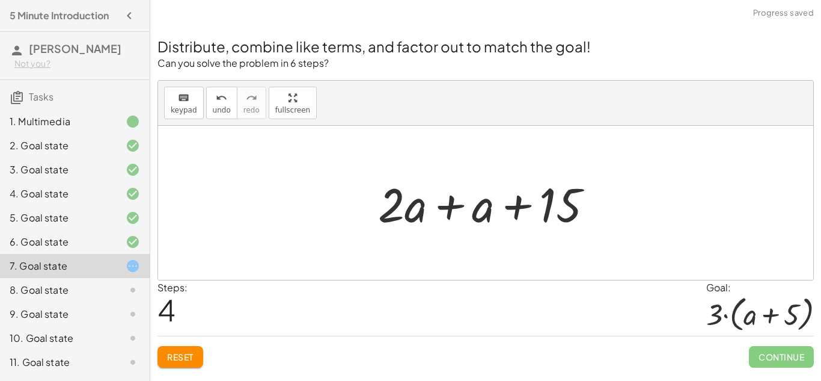
click at [534, 201] on div at bounding box center [490, 203] width 237 height 62
click at [525, 203] on div at bounding box center [490, 203] width 237 height 62
click at [441, 212] on div at bounding box center [490, 203] width 237 height 62
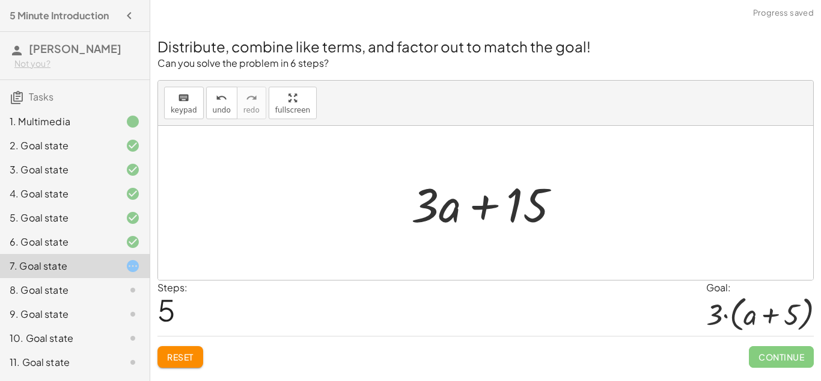
click at [479, 212] on div at bounding box center [490, 203] width 171 height 62
click at [222, 103] on icon "undo" at bounding box center [221, 98] width 11 height 14
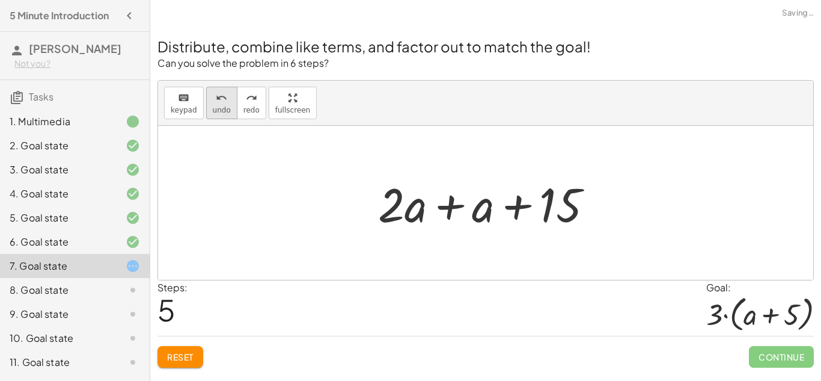
click at [222, 103] on icon "undo" at bounding box center [221, 98] width 11 height 14
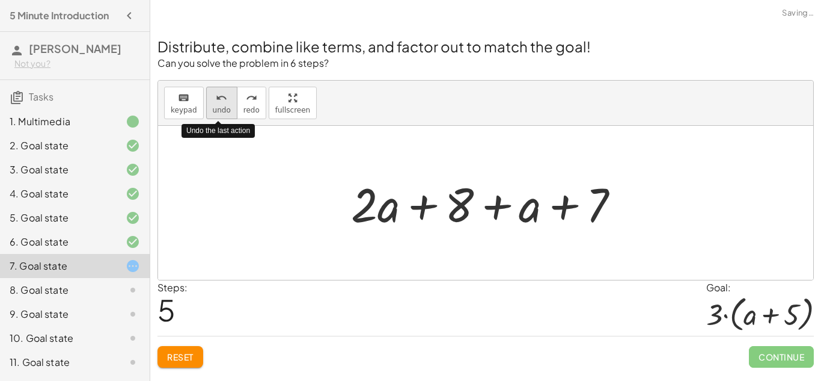
click at [222, 103] on icon "undo" at bounding box center [221, 98] width 11 height 14
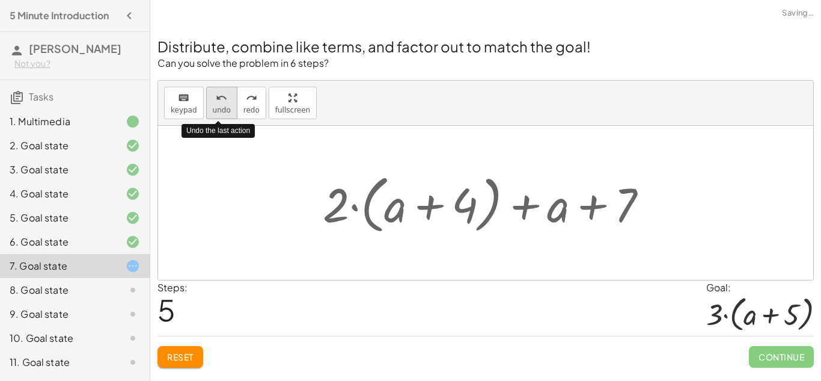
click at [222, 103] on icon "undo" at bounding box center [221, 98] width 11 height 14
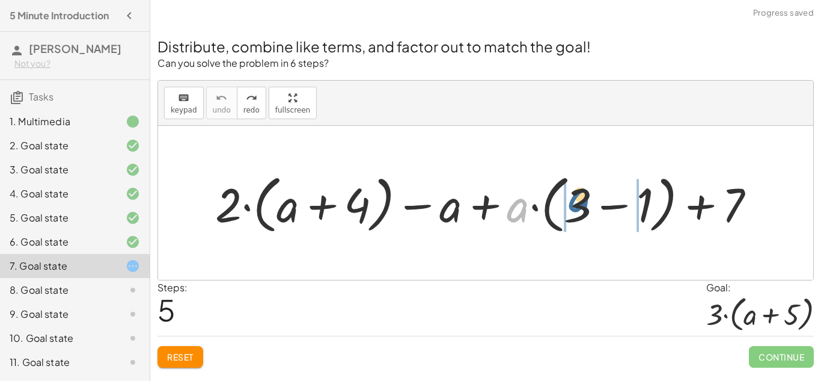
drag, startPoint x: 520, startPoint y: 210, endPoint x: 585, endPoint y: 200, distance: 65.8
click at [585, 200] on div at bounding box center [490, 202] width 562 height 69
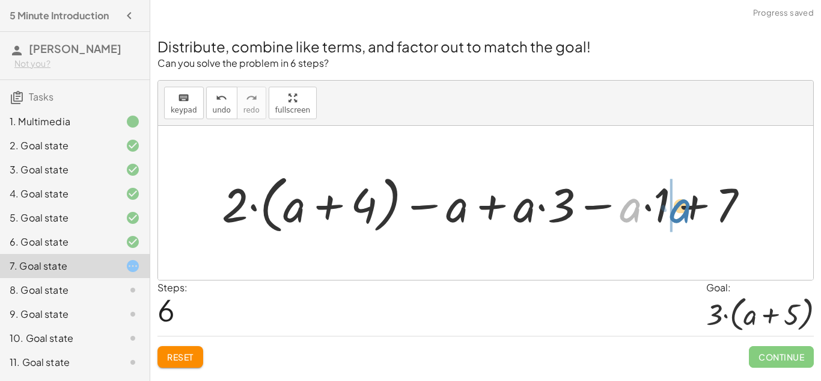
drag, startPoint x: 634, startPoint y: 215, endPoint x: 685, endPoint y: 215, distance: 50.5
click at [685, 215] on div at bounding box center [490, 202] width 549 height 69
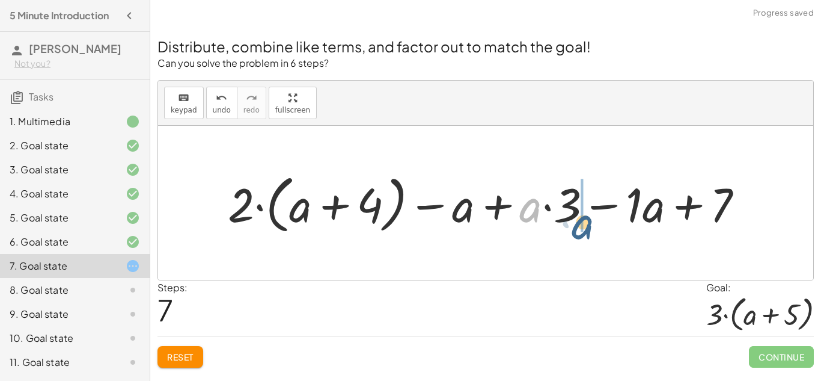
drag, startPoint x: 536, startPoint y: 210, endPoint x: 589, endPoint y: 227, distance: 55.5
click at [589, 227] on div at bounding box center [490, 202] width 537 height 69
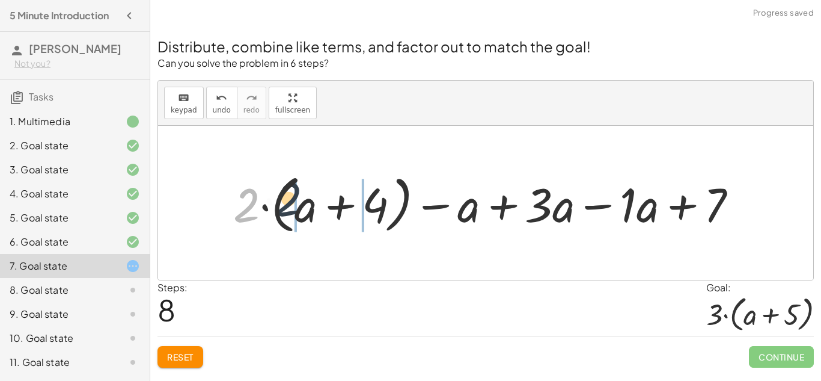
drag, startPoint x: 250, startPoint y: 200, endPoint x: 325, endPoint y: 200, distance: 74.6
click at [325, 200] on div at bounding box center [490, 202] width 526 height 69
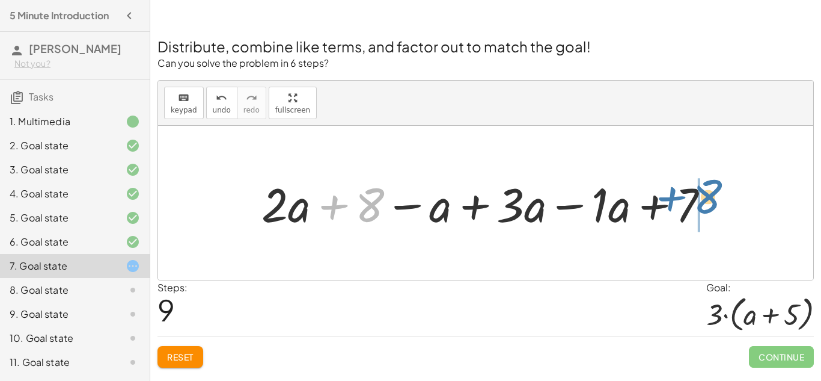
drag, startPoint x: 380, startPoint y: 197, endPoint x: 722, endPoint y: 190, distance: 342.2
click at [722, 190] on div at bounding box center [491, 203] width 470 height 62
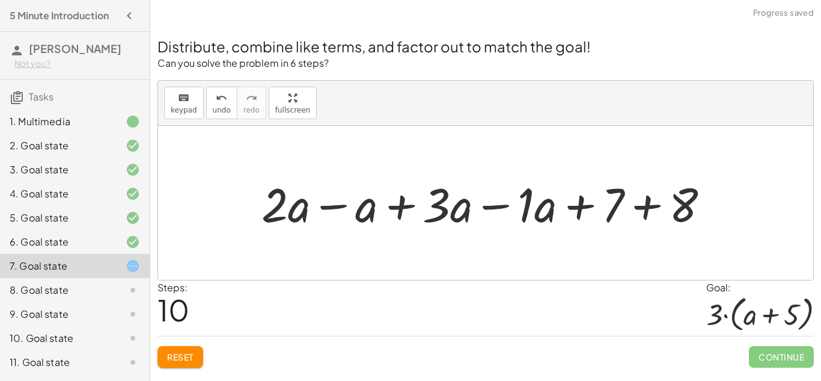
click at [294, 204] on div at bounding box center [491, 203] width 470 height 62
click at [341, 207] on div at bounding box center [491, 203] width 470 height 62
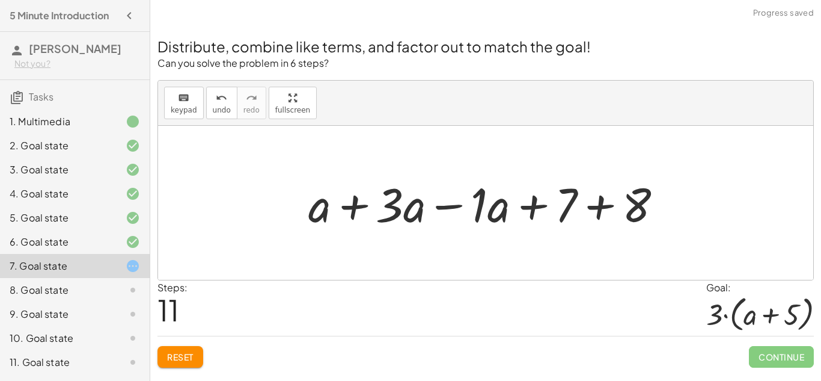
click at [359, 212] on div at bounding box center [490, 203] width 376 height 62
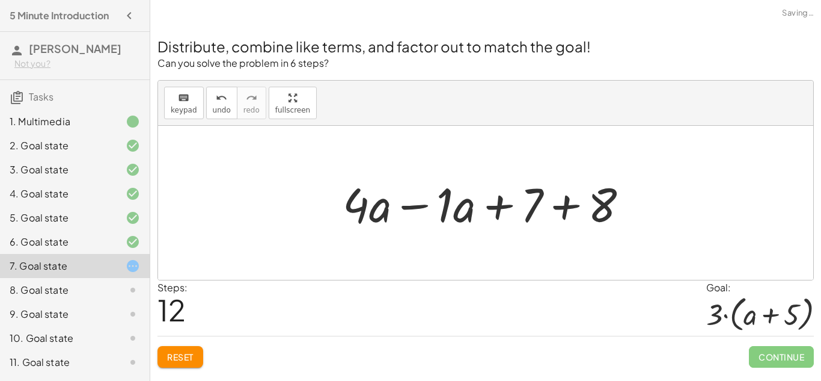
click at [416, 210] on div at bounding box center [490, 203] width 307 height 62
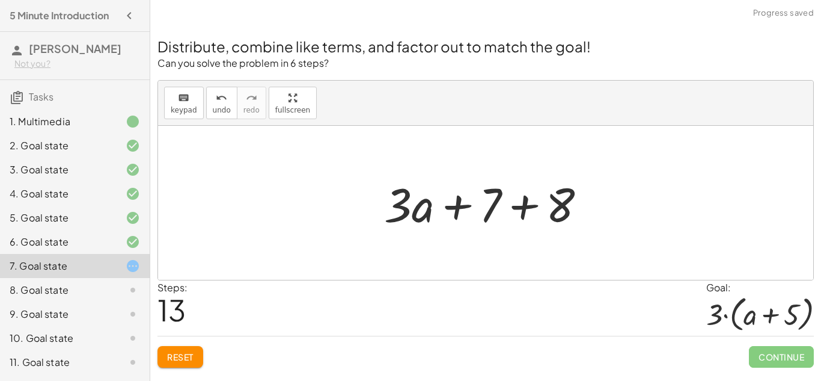
click at [455, 209] on div at bounding box center [490, 203] width 224 height 62
click at [524, 209] on div at bounding box center [490, 203] width 224 height 62
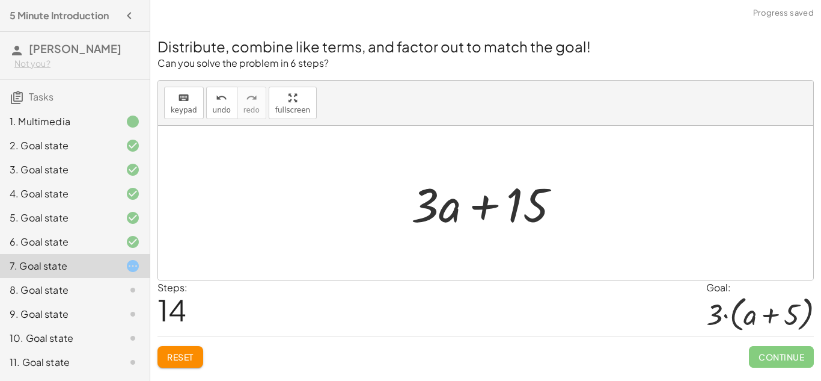
click at [480, 207] on div at bounding box center [490, 203] width 171 height 62
click at [206, 107] on button "undo undo" at bounding box center [221, 103] width 31 height 32
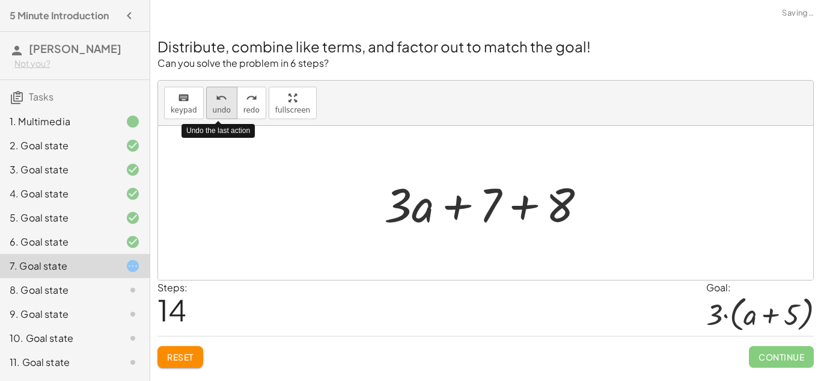
click at [206, 107] on button "undo undo" at bounding box center [221, 103] width 31 height 32
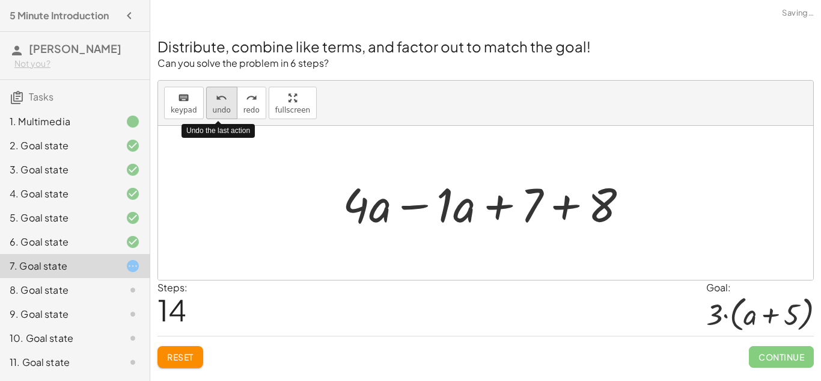
click at [206, 107] on button "undo undo" at bounding box center [221, 103] width 31 height 32
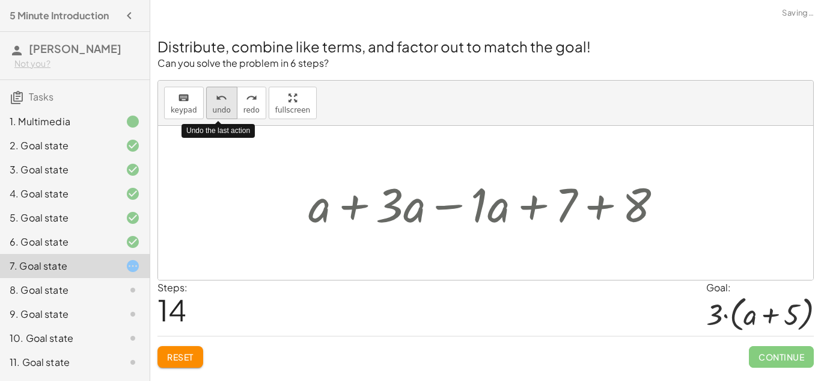
click at [206, 107] on button "undo undo" at bounding box center [221, 103] width 31 height 32
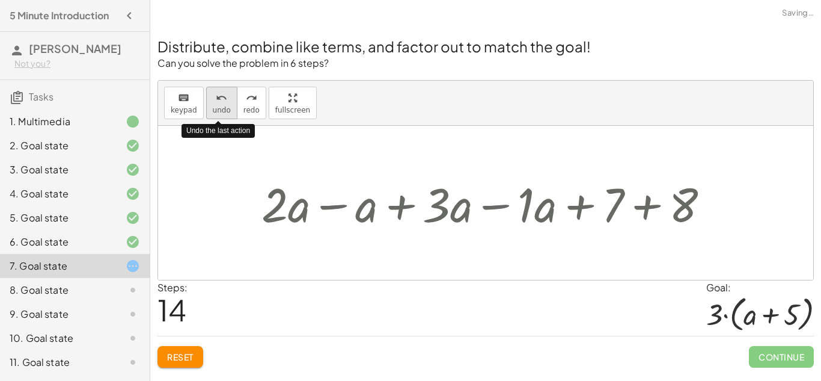
click at [206, 107] on button "undo undo" at bounding box center [221, 103] width 31 height 32
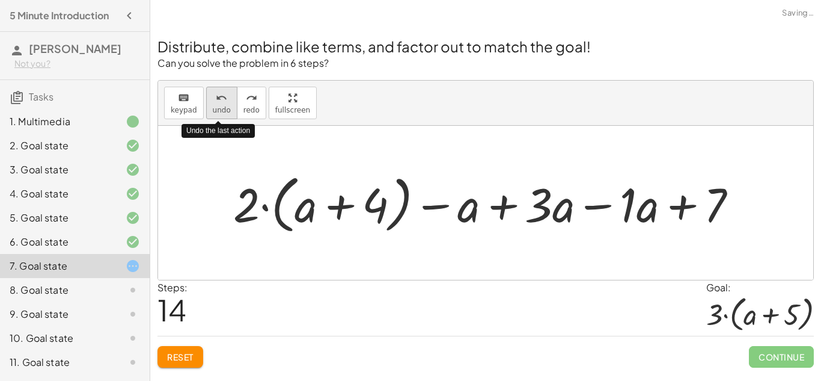
click at [206, 107] on button "undo undo" at bounding box center [221, 103] width 31 height 32
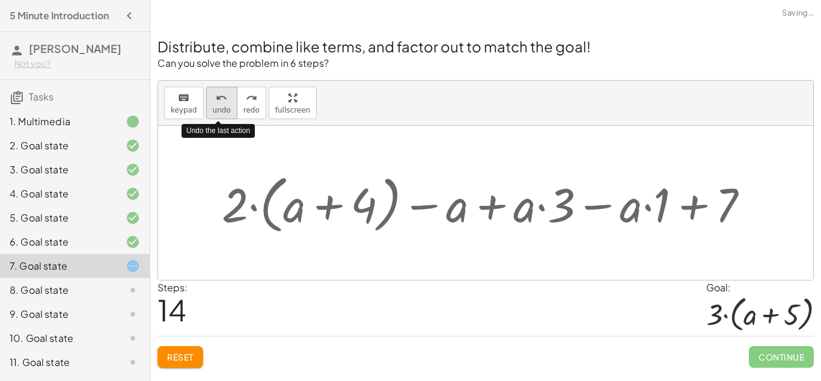
click at [206, 107] on button "undo undo" at bounding box center [221, 103] width 31 height 32
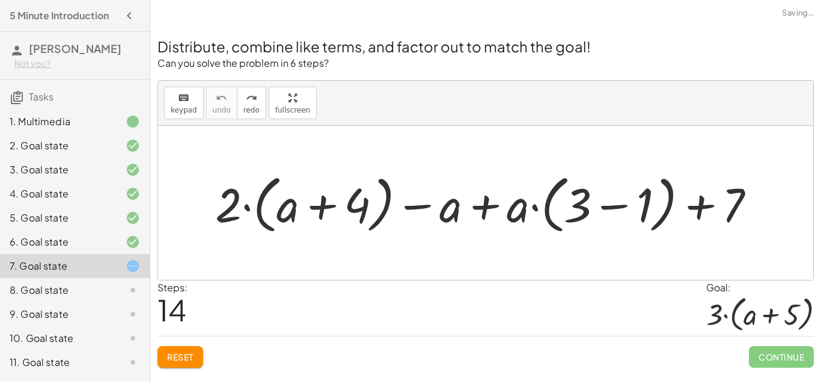
click at [456, 206] on div at bounding box center [490, 202] width 562 height 69
click at [513, 210] on div at bounding box center [490, 202] width 562 height 69
click at [450, 197] on div at bounding box center [490, 202] width 562 height 69
drag, startPoint x: 512, startPoint y: 217, endPoint x: 593, endPoint y: 209, distance: 81.5
click at [593, 209] on div at bounding box center [490, 202] width 562 height 69
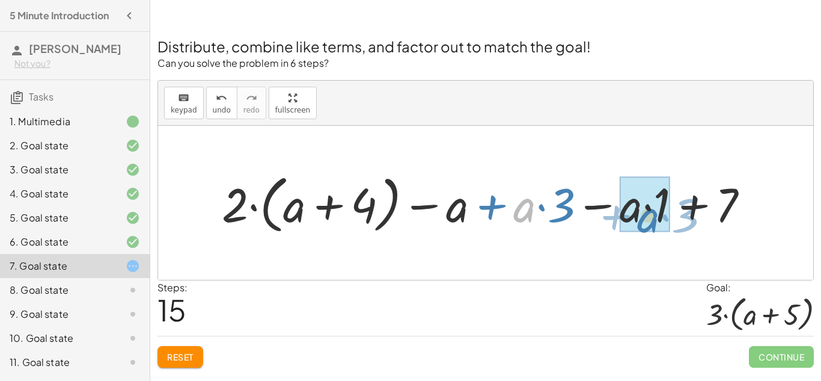
drag, startPoint x: 522, startPoint y: 209, endPoint x: 646, endPoint y: 219, distance: 124.2
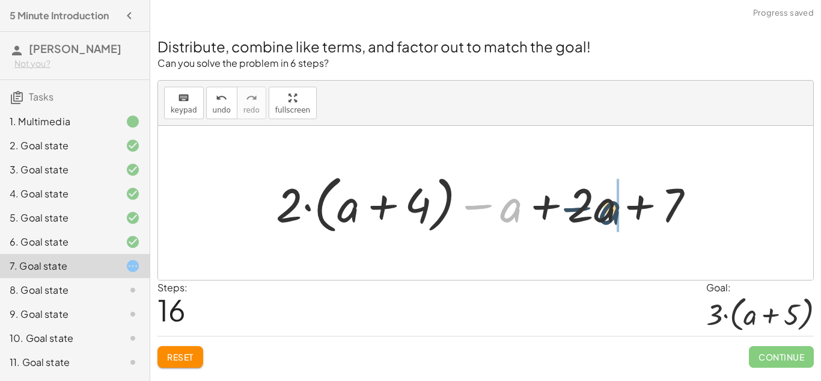
drag, startPoint x: 507, startPoint y: 213, endPoint x: 610, endPoint y: 213, distance: 102.8
click at [610, 213] on div at bounding box center [490, 202] width 441 height 69
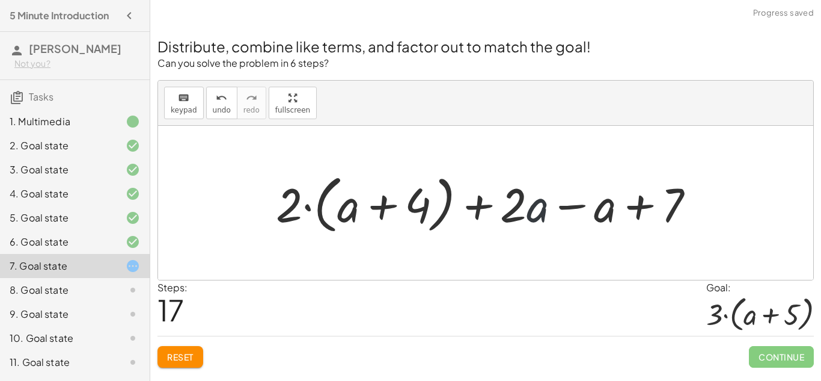
drag, startPoint x: 536, startPoint y: 209, endPoint x: 559, endPoint y: 212, distance: 23.0
click at [559, 212] on div at bounding box center [490, 202] width 441 height 69
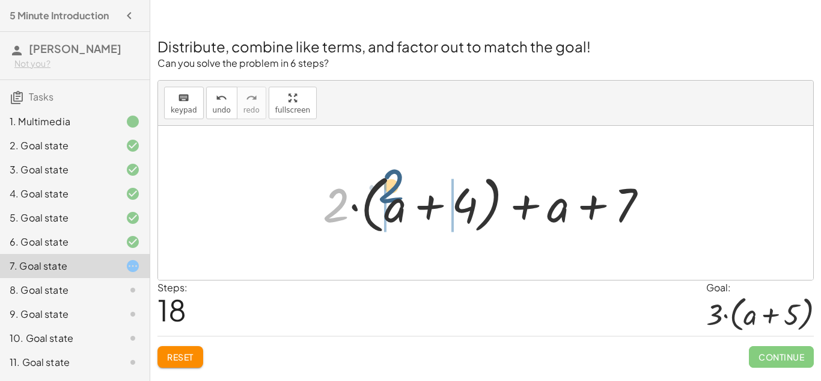
drag, startPoint x: 349, startPoint y: 204, endPoint x: 405, endPoint y: 186, distance: 58.7
click at [405, 186] on div at bounding box center [490, 202] width 347 height 69
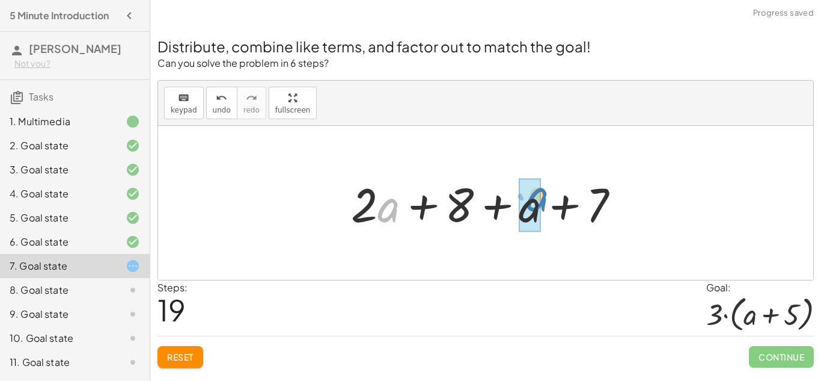
drag, startPoint x: 385, startPoint y: 217, endPoint x: 533, endPoint y: 206, distance: 148.9
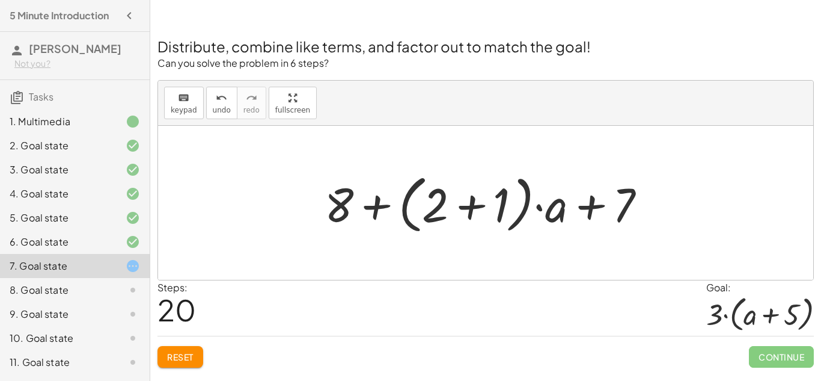
click at [465, 204] on div at bounding box center [490, 202] width 343 height 69
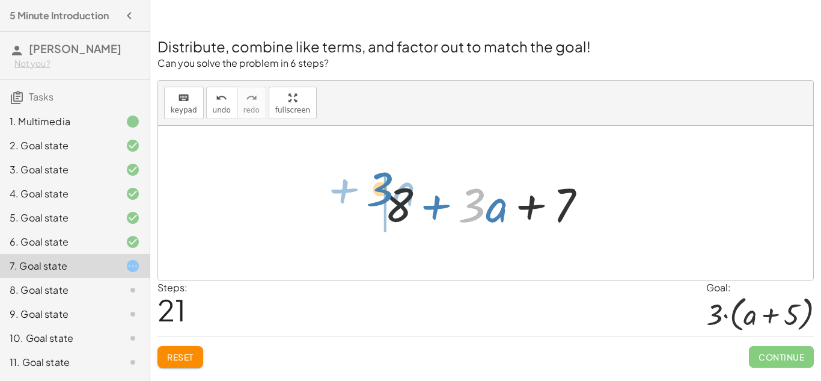
drag, startPoint x: 474, startPoint y: 207, endPoint x: 370, endPoint y: 195, distance: 104.7
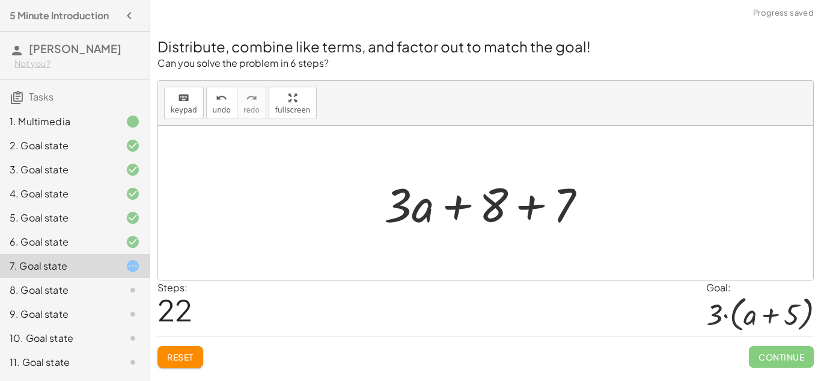
click at [531, 210] on div at bounding box center [490, 203] width 224 height 62
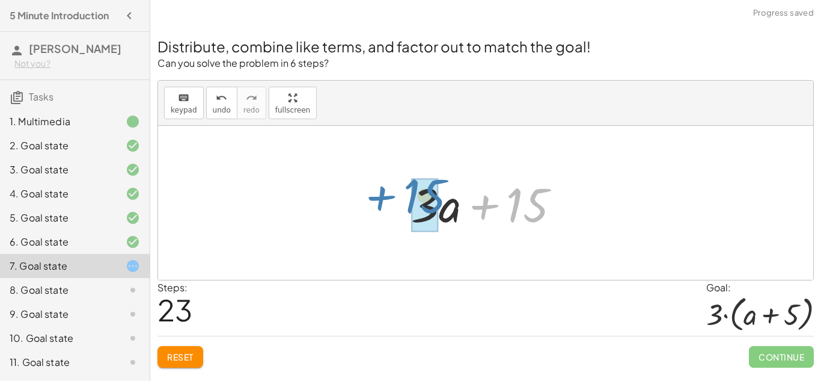
drag, startPoint x: 517, startPoint y: 207, endPoint x: 414, endPoint y: 198, distance: 103.2
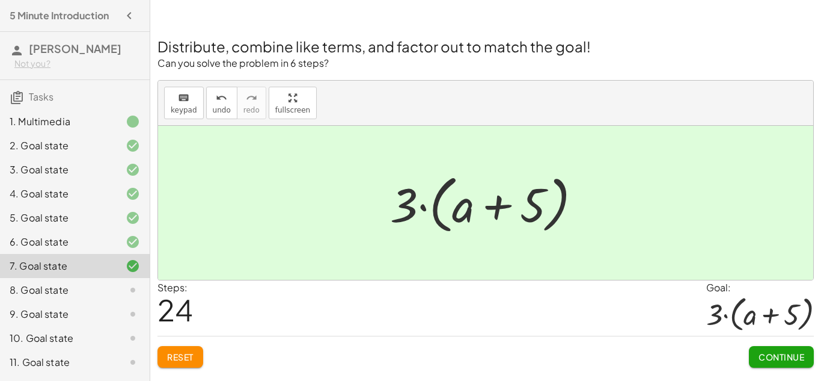
click at [765, 346] on button "Continue" at bounding box center [781, 357] width 65 height 22
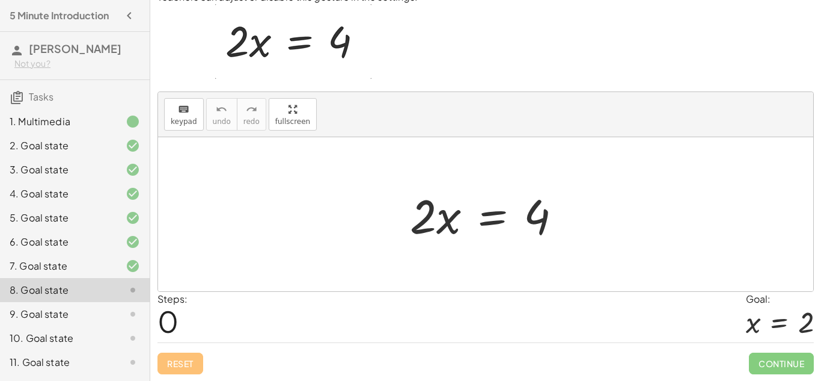
scroll to position [52, 0]
drag, startPoint x: 415, startPoint y: 222, endPoint x: 543, endPoint y: 251, distance: 131.4
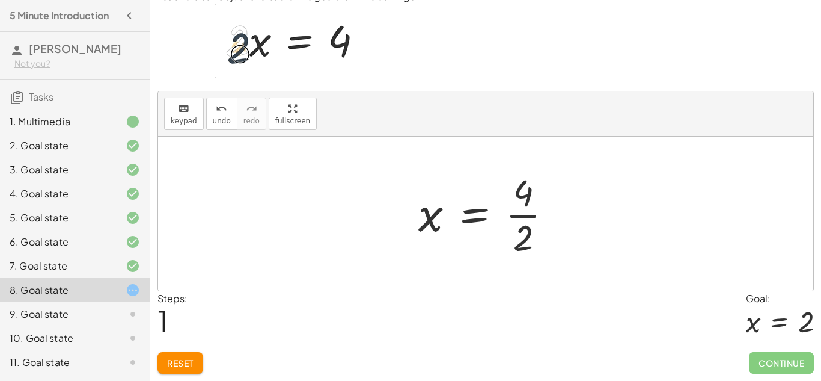
click at [525, 201] on div at bounding box center [490, 213] width 156 height 93
click at [524, 233] on div at bounding box center [490, 213] width 156 height 93
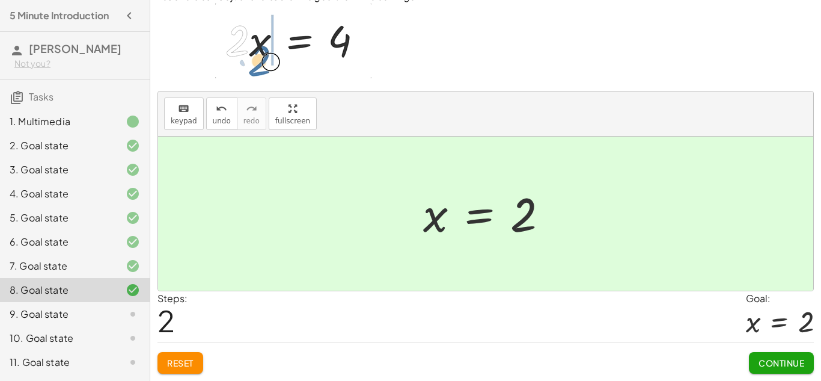
click at [774, 364] on span "Continue" at bounding box center [782, 362] width 46 height 11
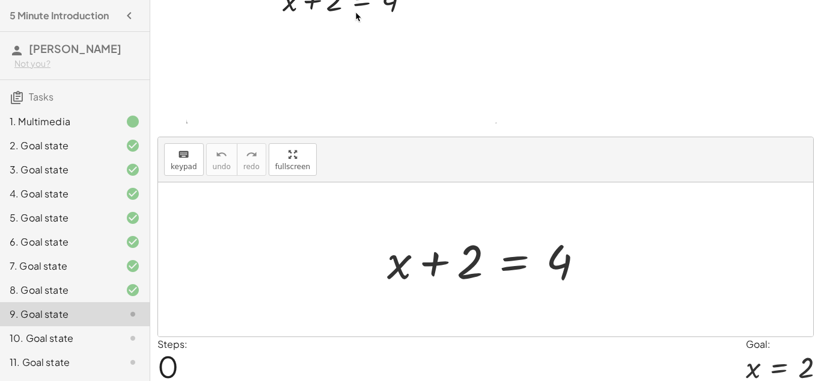
scroll to position [100, 0]
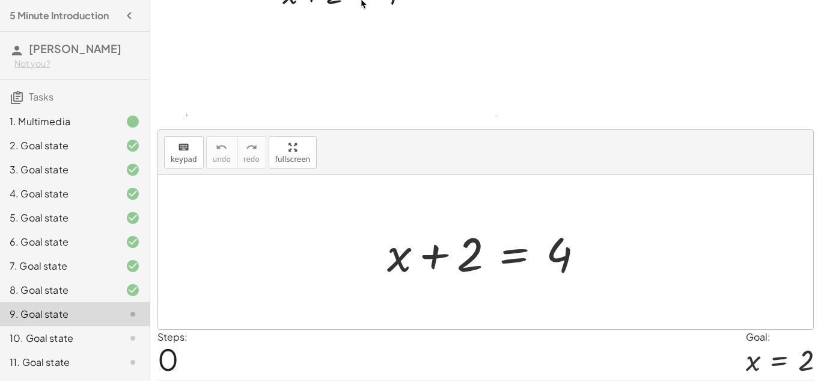
click at [513, 254] on div at bounding box center [490, 252] width 218 height 62
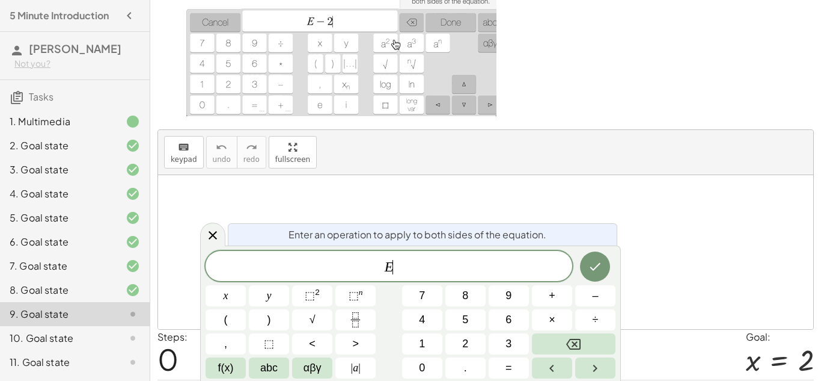
scroll to position [9, 0]
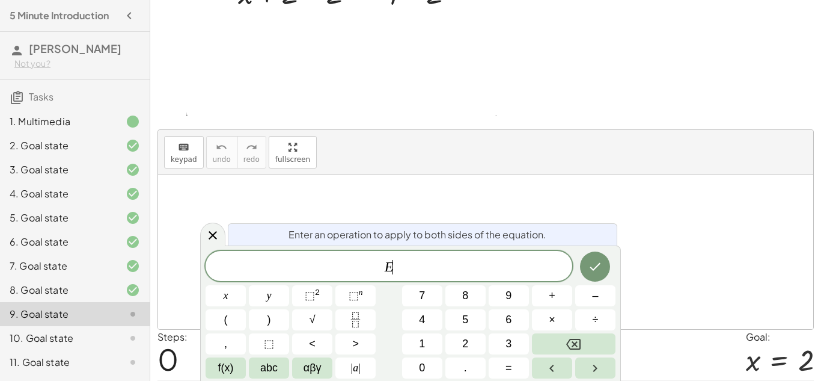
click at [556, 190] on div at bounding box center [485, 252] width 655 height 154
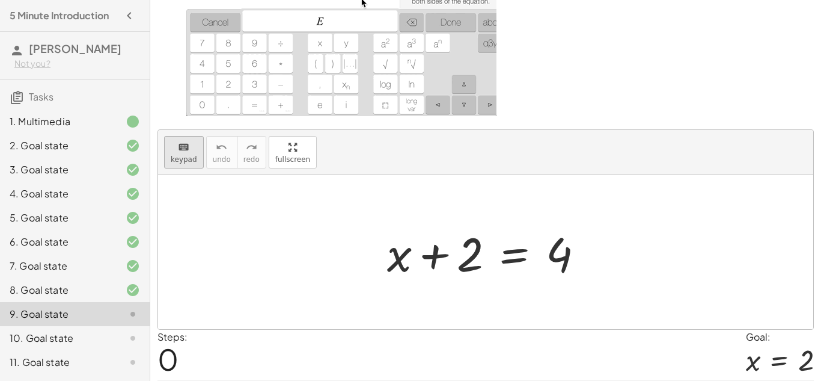
click at [182, 157] on span "keypad" at bounding box center [184, 159] width 26 height 8
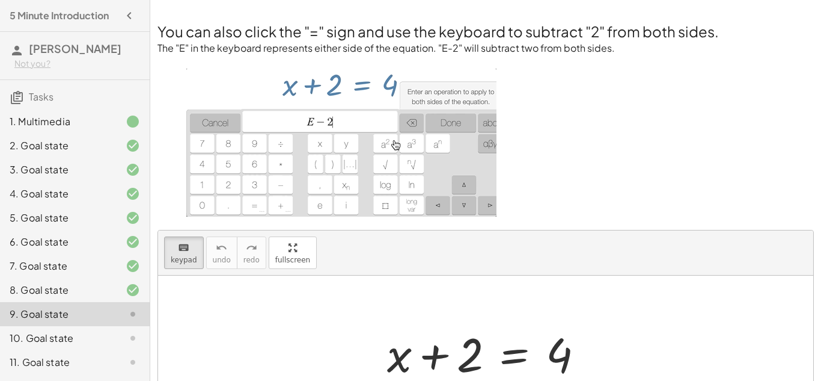
scroll to position [138, 0]
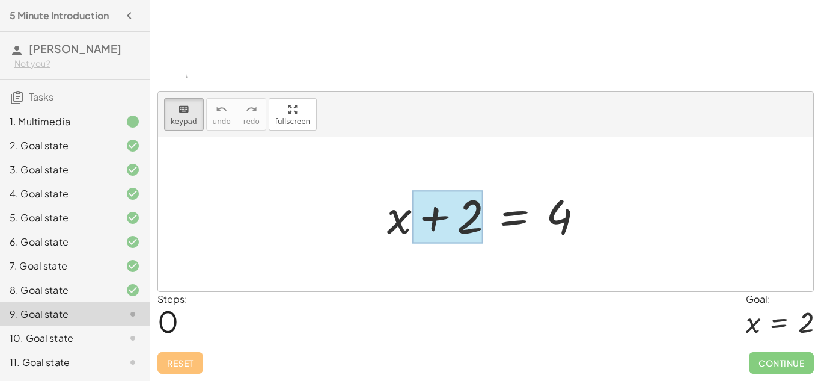
click at [467, 229] on div at bounding box center [448, 217] width 72 height 54
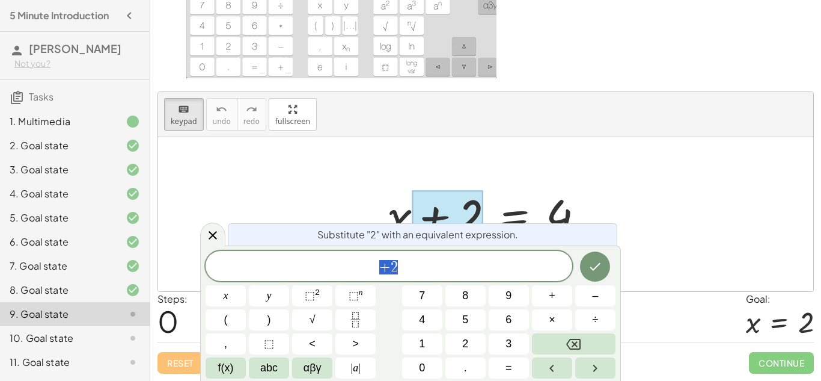
click at [523, 200] on div at bounding box center [490, 214] width 218 height 62
click at [518, 211] on div at bounding box center [490, 214] width 218 height 62
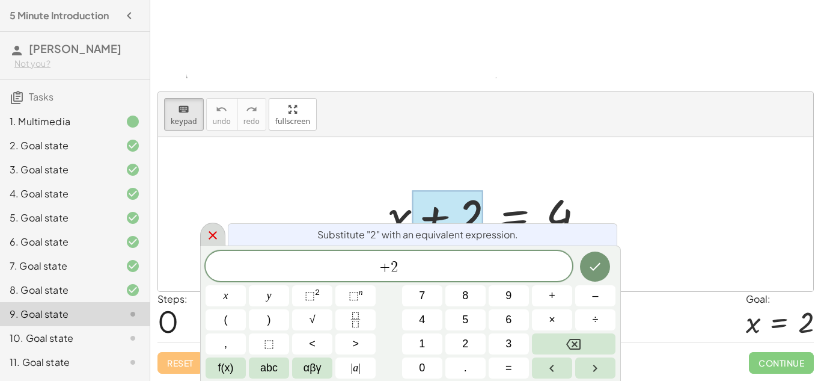
click at [210, 237] on icon at bounding box center [213, 235] width 8 height 8
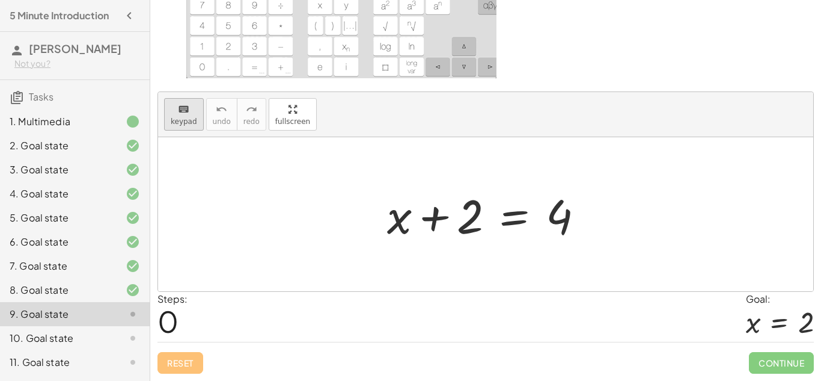
click at [189, 108] on div "keyboard" at bounding box center [184, 109] width 26 height 14
click at [517, 213] on div at bounding box center [490, 214] width 218 height 62
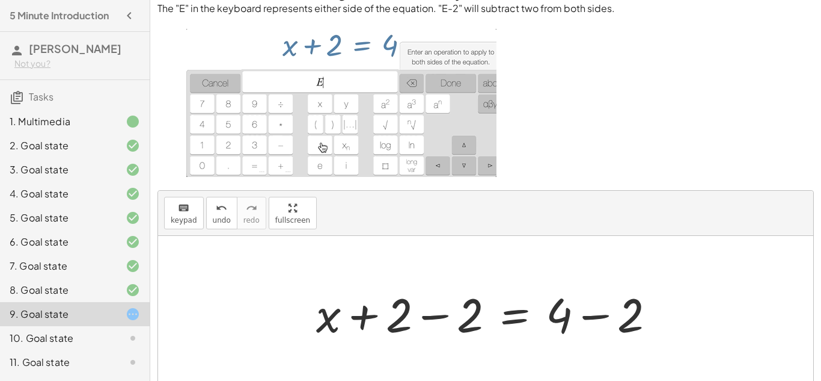
scroll to position [138, 0]
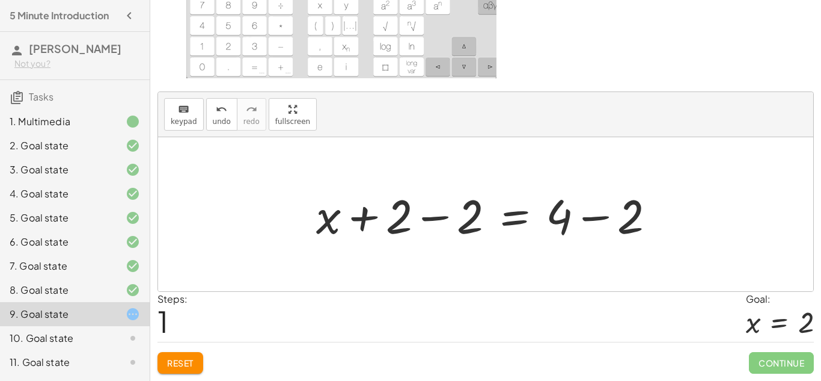
click at [572, 220] on div at bounding box center [490, 214] width 361 height 62
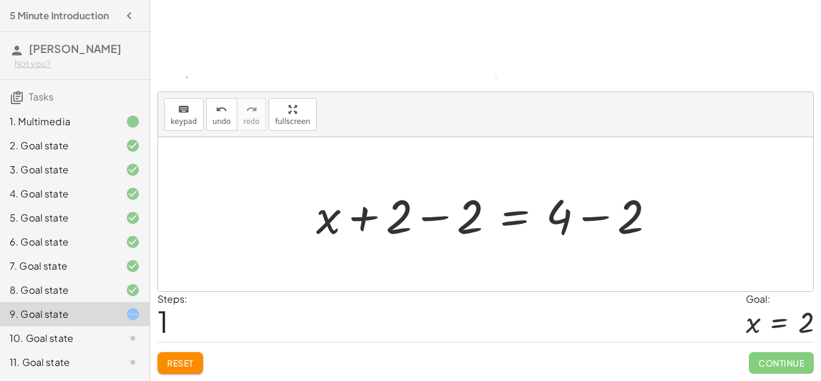
click at [567, 218] on div at bounding box center [490, 214] width 361 height 62
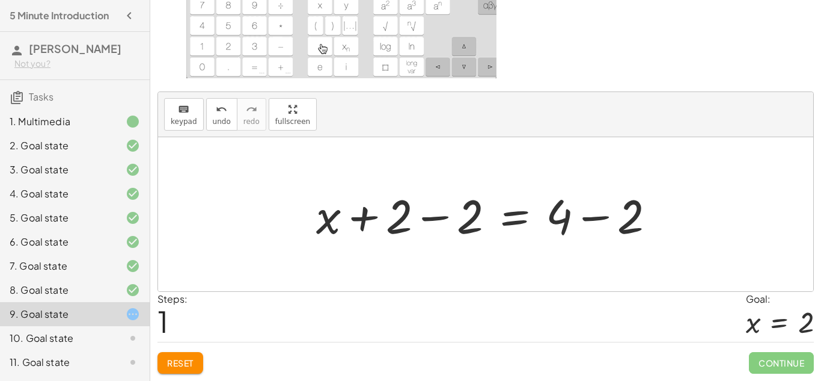
click at [585, 221] on div at bounding box center [490, 214] width 361 height 62
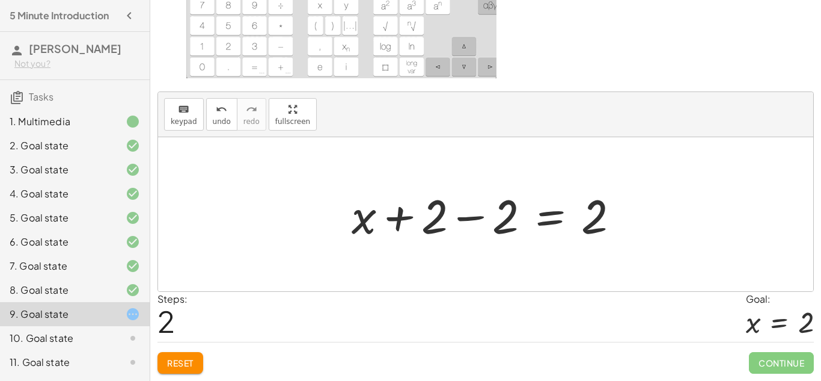
click at [471, 218] on div at bounding box center [490, 214] width 289 height 62
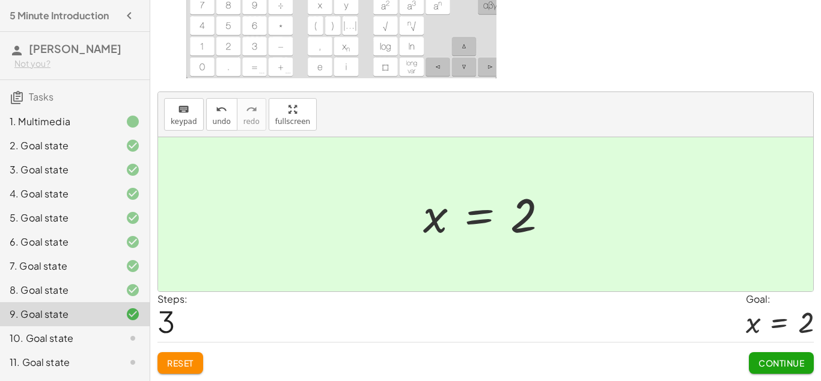
click at [796, 366] on span "Continue" at bounding box center [782, 362] width 46 height 11
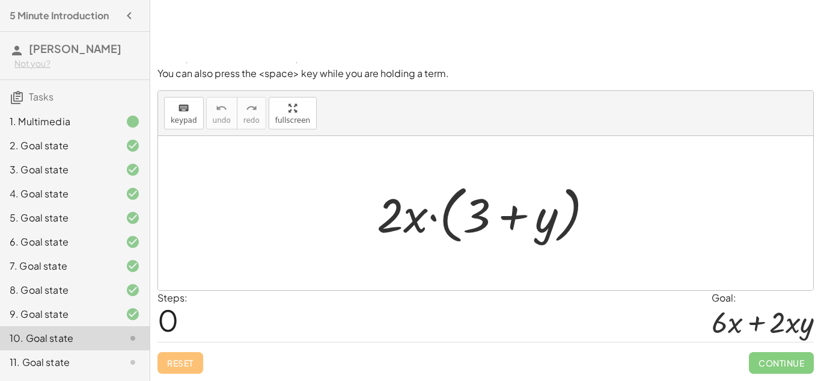
scroll to position [0, 0]
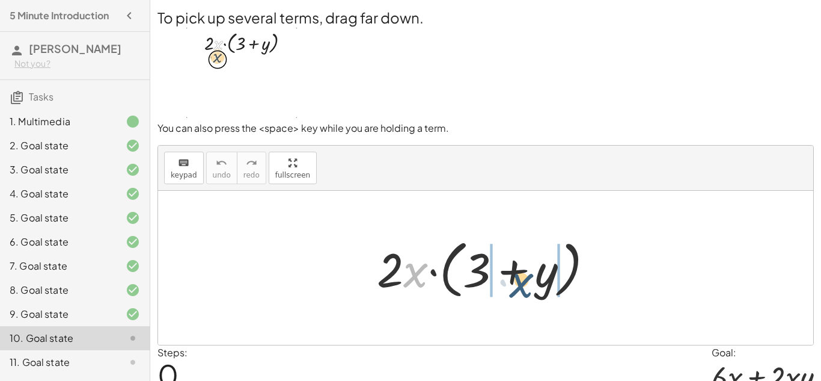
drag, startPoint x: 415, startPoint y: 272, endPoint x: 524, endPoint y: 280, distance: 109.1
click at [524, 280] on div at bounding box center [490, 267] width 238 height 69
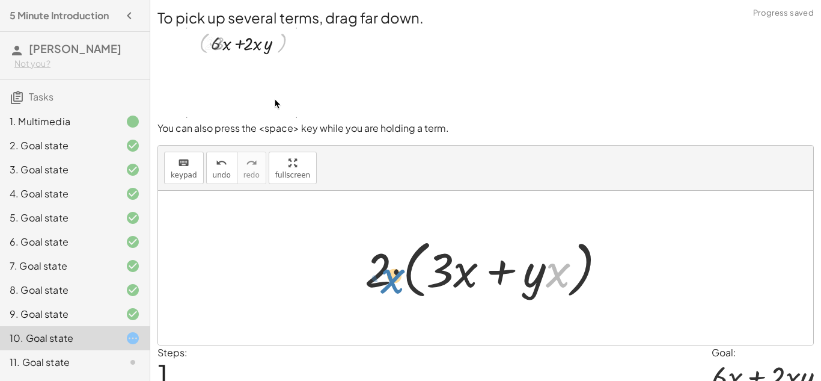
drag, startPoint x: 554, startPoint y: 278, endPoint x: 367, endPoint y: 287, distance: 187.2
click at [367, 287] on div at bounding box center [490, 267] width 263 height 69
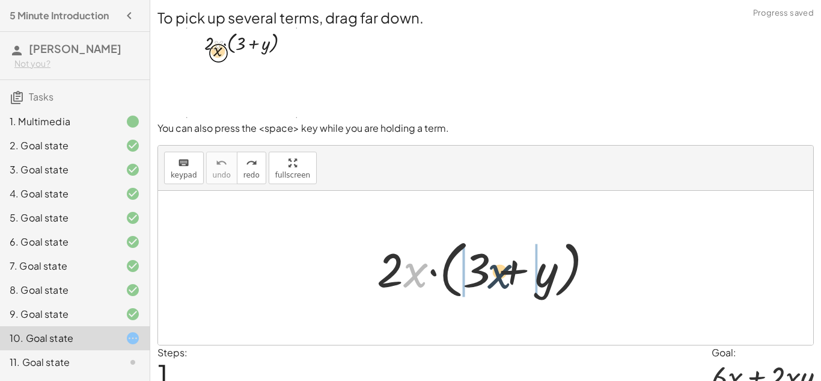
drag, startPoint x: 418, startPoint y: 273, endPoint x: 516, endPoint y: 274, distance: 98.6
click at [516, 274] on div at bounding box center [490, 267] width 238 height 69
drag, startPoint x: 419, startPoint y: 274, endPoint x: 491, endPoint y: 263, distance: 73.0
click at [491, 263] on div at bounding box center [490, 267] width 238 height 69
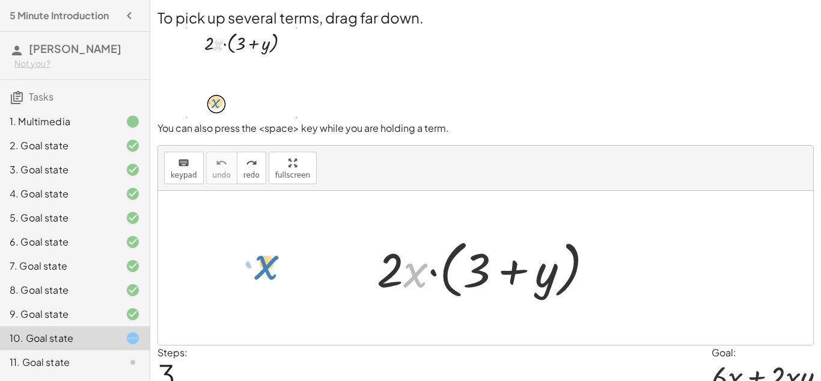
drag, startPoint x: 413, startPoint y: 280, endPoint x: 263, endPoint y: 272, distance: 150.5
click at [263, 272] on div "· x · 2 · x · ( + 3 + y )" at bounding box center [485, 268] width 655 height 154
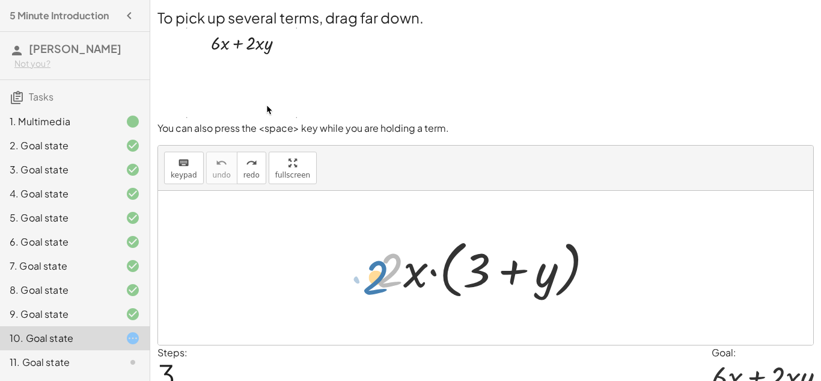
drag, startPoint x: 385, startPoint y: 262, endPoint x: 379, endPoint y: 272, distance: 11.9
click at [379, 272] on div at bounding box center [490, 267] width 238 height 69
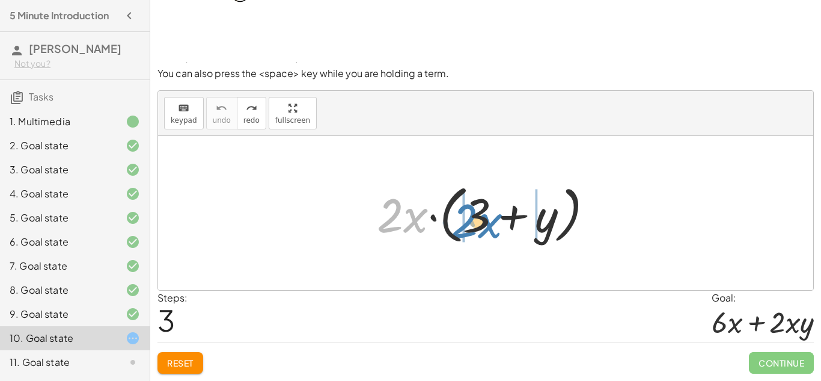
drag, startPoint x: 415, startPoint y: 219, endPoint x: 494, endPoint y: 221, distance: 78.8
click at [494, 221] on div at bounding box center [490, 213] width 238 height 69
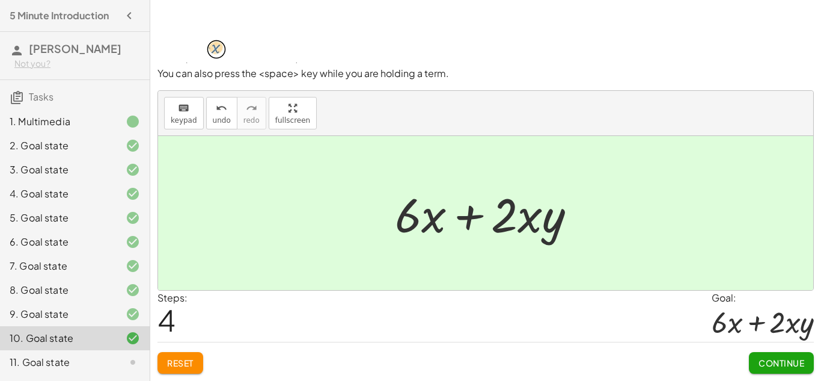
click at [764, 361] on span "Continue" at bounding box center [782, 362] width 46 height 11
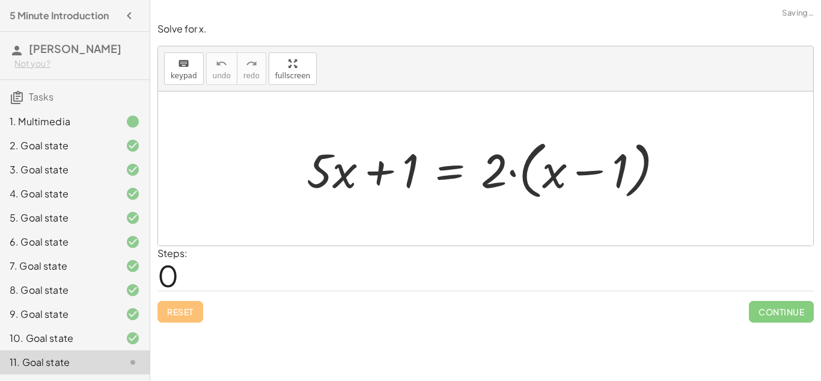
scroll to position [0, 0]
drag, startPoint x: 496, startPoint y: 177, endPoint x: 569, endPoint y: 174, distance: 73.4
click at [569, 174] on div at bounding box center [490, 168] width 379 height 69
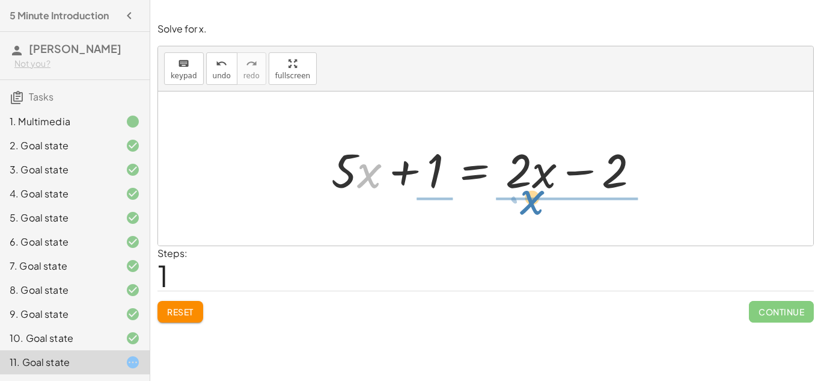
drag, startPoint x: 359, startPoint y: 165, endPoint x: 524, endPoint y: 188, distance: 166.2
click at [524, 188] on div at bounding box center [490, 169] width 330 height 62
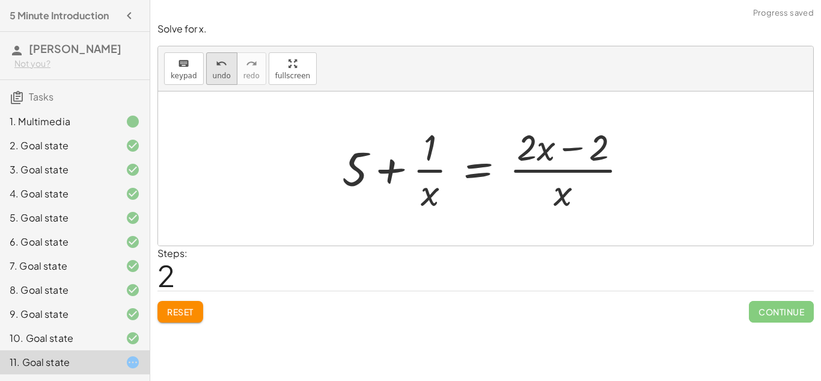
click at [220, 73] on span "undo" at bounding box center [222, 76] width 18 height 8
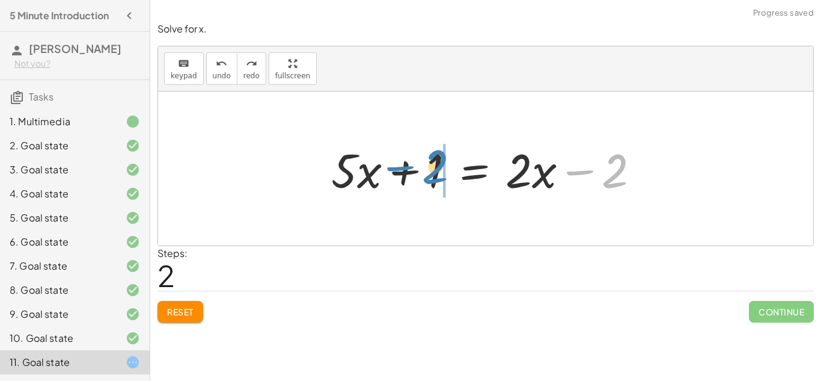
drag, startPoint x: 614, startPoint y: 171, endPoint x: 435, endPoint y: 167, distance: 178.6
click at [435, 167] on div at bounding box center [490, 169] width 330 height 62
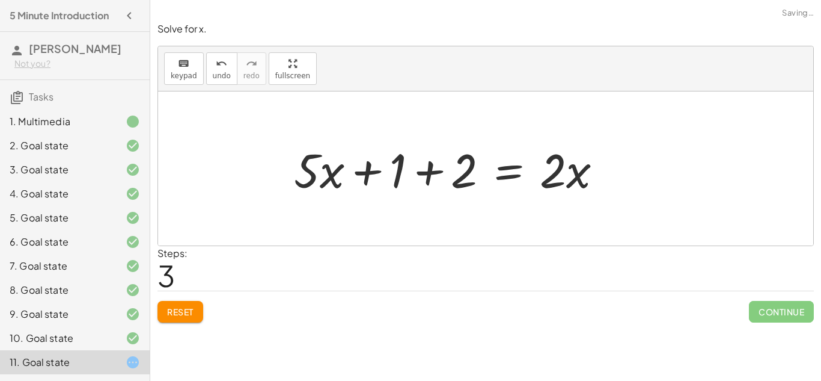
click at [364, 171] on div at bounding box center [453, 169] width 330 height 62
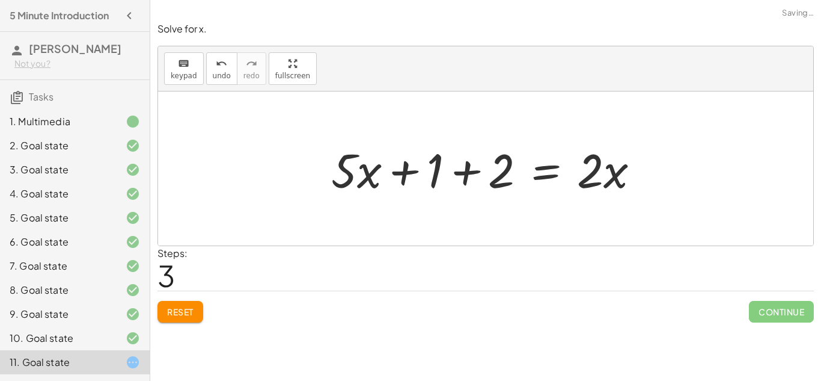
click at [454, 176] on div at bounding box center [490, 169] width 330 height 62
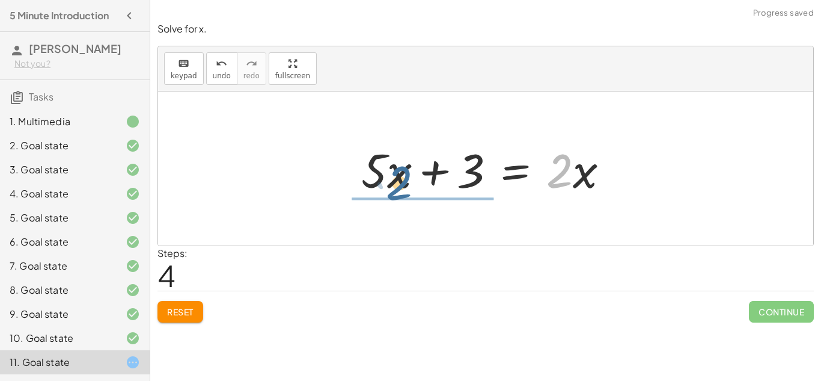
drag, startPoint x: 550, startPoint y: 170, endPoint x: 373, endPoint y: 184, distance: 176.7
click at [373, 184] on div at bounding box center [489, 169] width 269 height 62
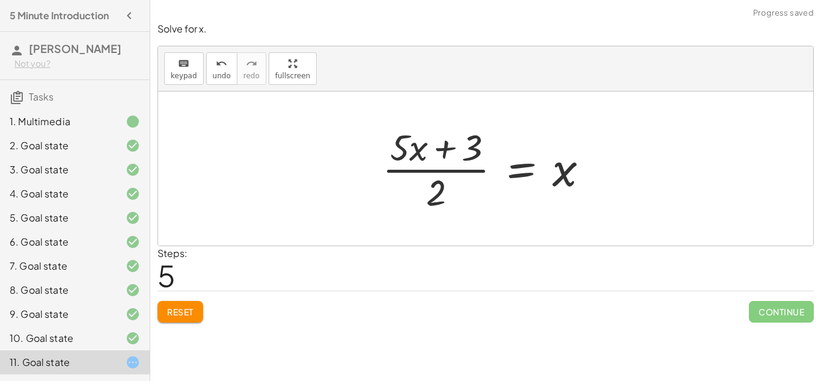
click at [440, 158] on div at bounding box center [490, 168] width 228 height 93
click at [442, 170] on div at bounding box center [490, 168] width 228 height 93
click at [222, 57] on icon "undo" at bounding box center [221, 64] width 11 height 14
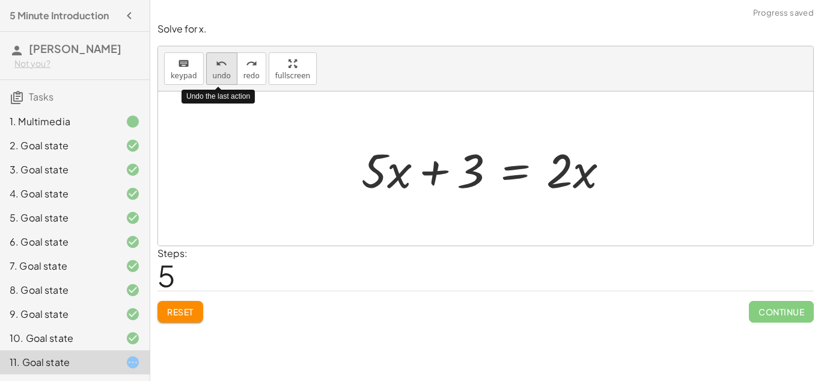
click at [222, 57] on icon "undo" at bounding box center [221, 64] width 11 height 14
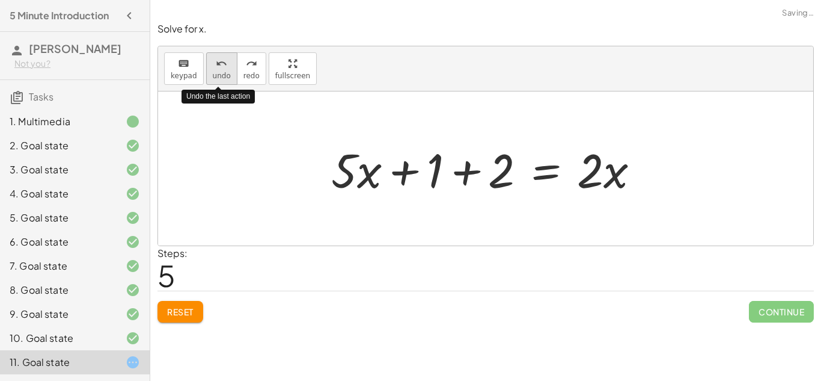
click at [222, 57] on icon "undo" at bounding box center [221, 64] width 11 height 14
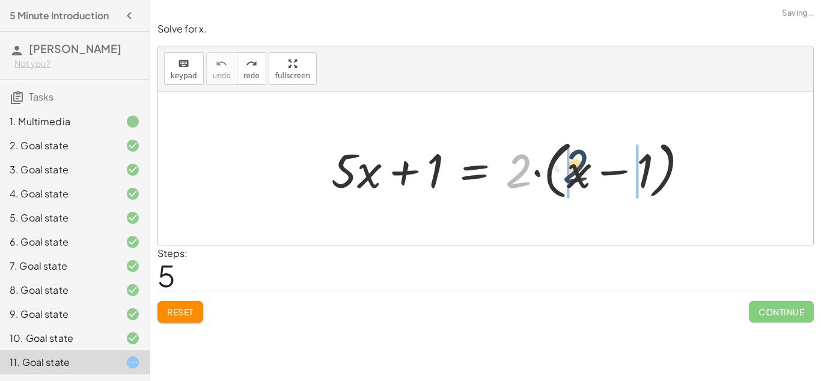
drag, startPoint x: 532, startPoint y: 173, endPoint x: 590, endPoint y: 170, distance: 57.8
click at [590, 170] on div at bounding box center [514, 168] width 379 height 69
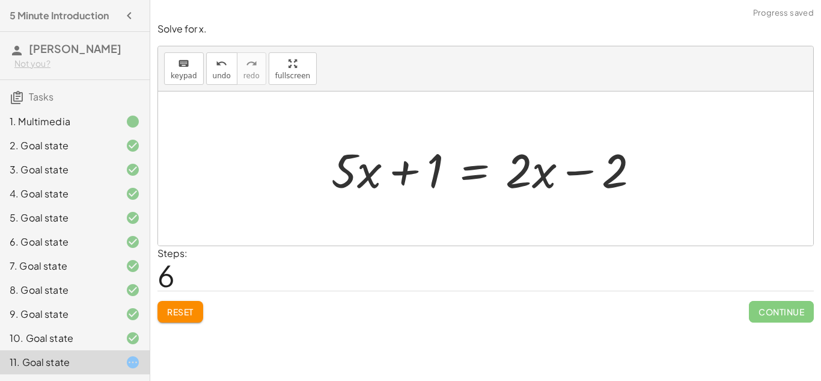
click at [619, 172] on div at bounding box center [490, 169] width 330 height 62
click at [583, 169] on div at bounding box center [490, 169] width 330 height 62
click at [403, 174] on div at bounding box center [490, 169] width 330 height 62
drag, startPoint x: 355, startPoint y: 171, endPoint x: 344, endPoint y: 172, distance: 10.8
click at [344, 172] on div at bounding box center [490, 169] width 330 height 62
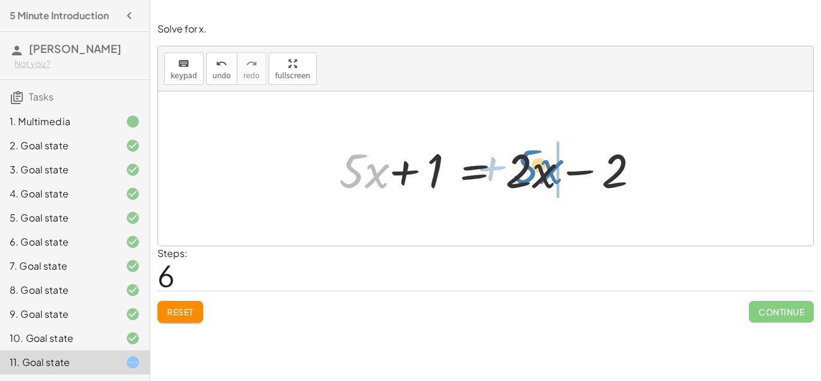
drag, startPoint x: 367, startPoint y: 177, endPoint x: 539, endPoint y: 174, distance: 172.0
click at [539, 174] on div at bounding box center [486, 169] width 322 height 62
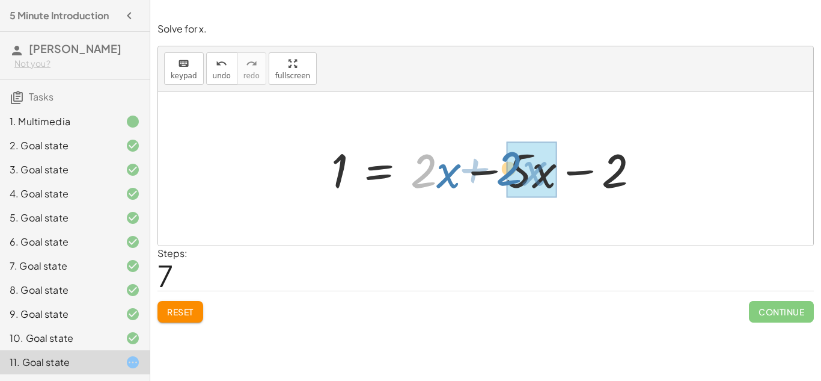
drag, startPoint x: 433, startPoint y: 178, endPoint x: 522, endPoint y: 178, distance: 88.4
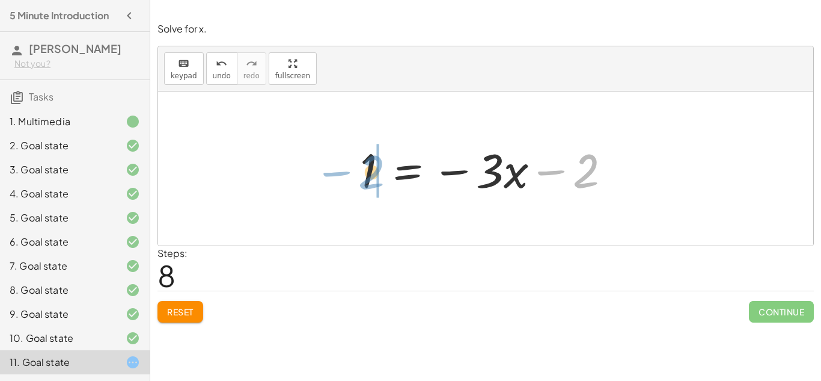
drag, startPoint x: 589, startPoint y: 170, endPoint x: 375, endPoint y: 170, distance: 214.6
click at [375, 170] on div at bounding box center [490, 169] width 272 height 62
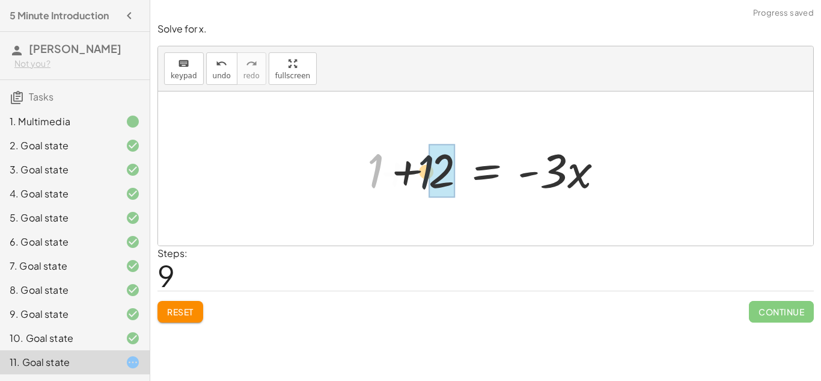
drag, startPoint x: 375, startPoint y: 170, endPoint x: 445, endPoint y: 171, distance: 70.4
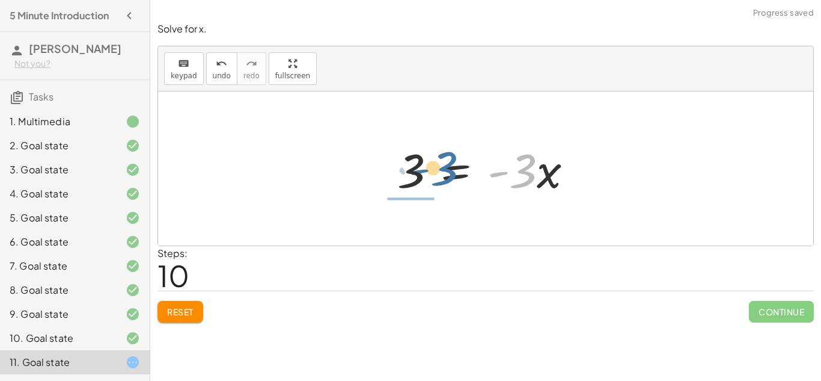
drag, startPoint x: 521, startPoint y: 181, endPoint x: 418, endPoint y: 180, distance: 103.4
click at [418, 180] on div at bounding box center [489, 169] width 197 height 62
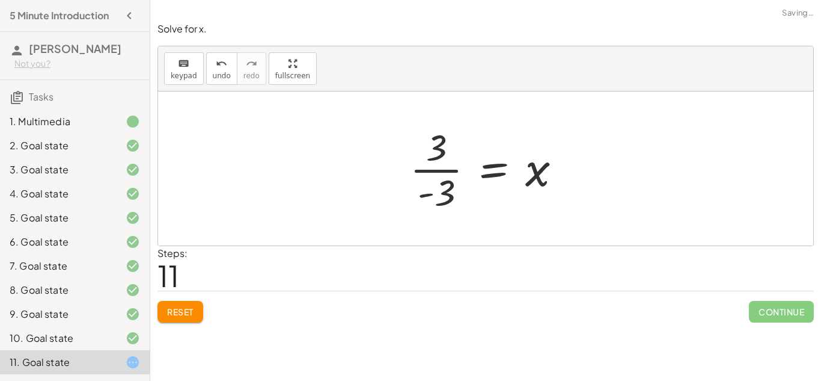
click at [432, 170] on div at bounding box center [490, 168] width 173 height 93
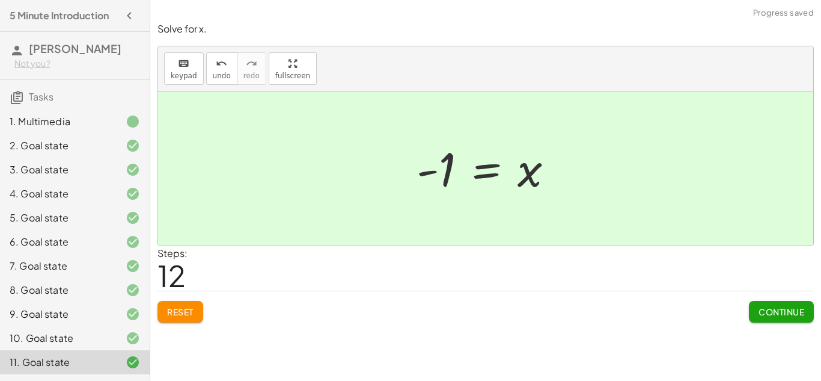
click at [757, 318] on button "Continue" at bounding box center [781, 312] width 65 height 22
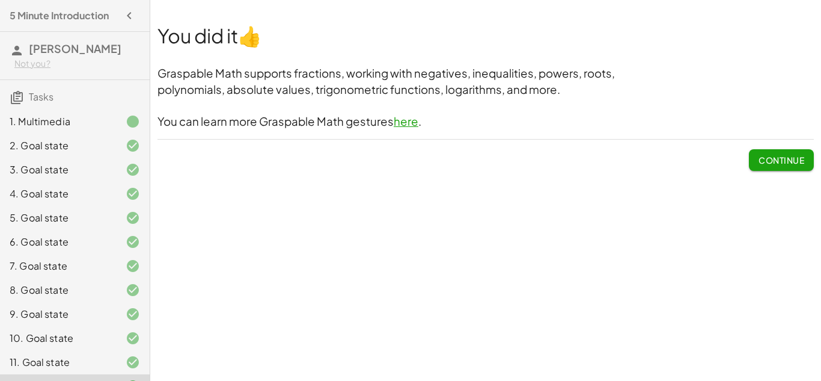
scroll to position [22, 0]
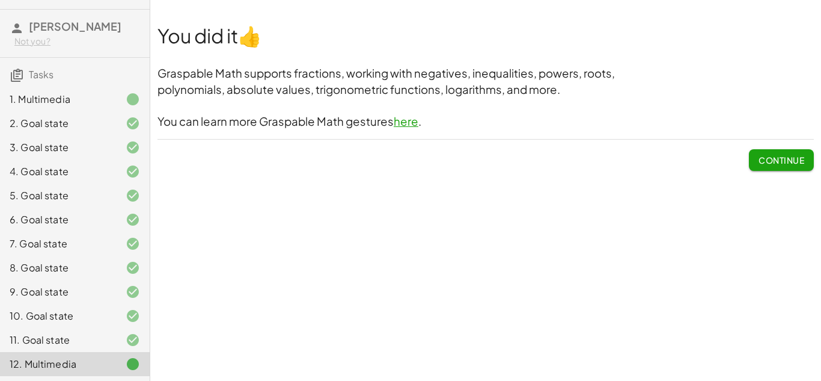
click at [800, 156] on span "Continue" at bounding box center [782, 160] width 46 height 11
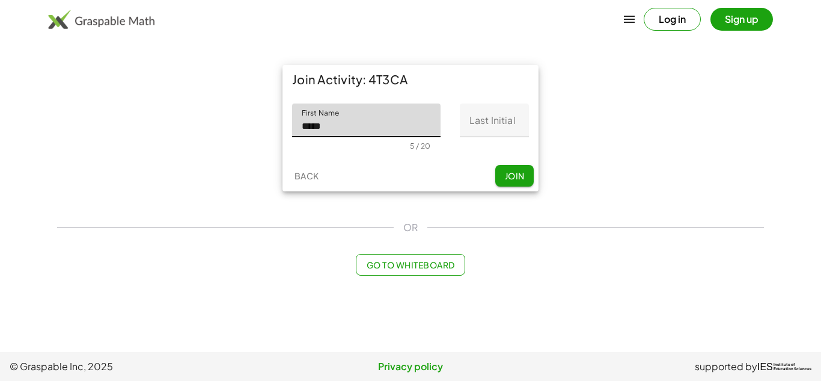
type input "*********"
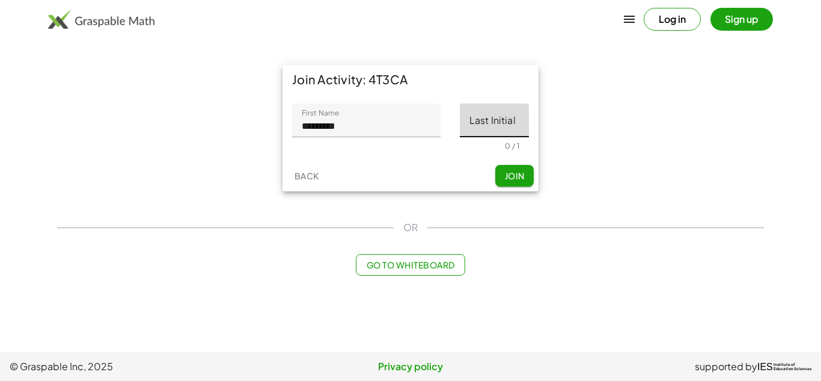
click at [507, 117] on input "Last Initial" at bounding box center [494, 120] width 69 height 34
type input "*"
click at [511, 177] on span "Join" at bounding box center [514, 175] width 20 height 11
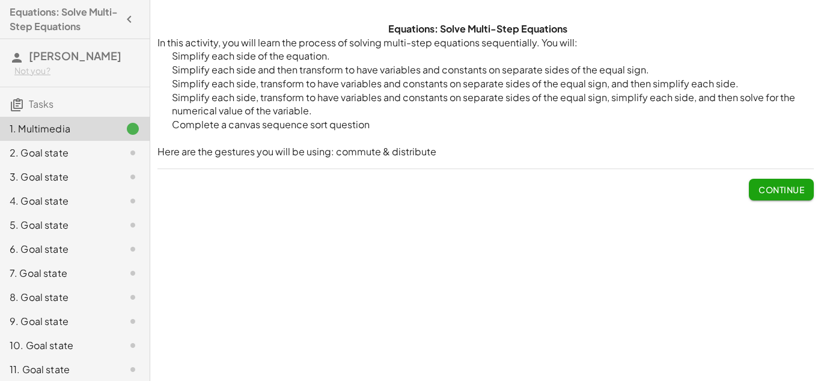
click at [797, 184] on span "Continue" at bounding box center [782, 189] width 46 height 11
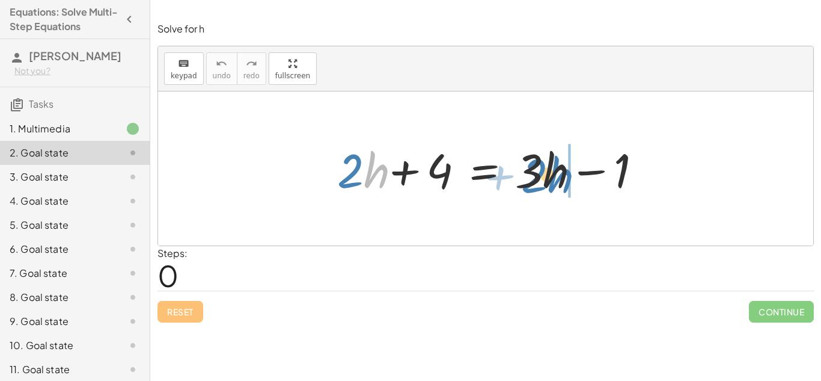
drag, startPoint x: 358, startPoint y: 177, endPoint x: 543, endPoint y: 180, distance: 185.2
click at [543, 180] on div at bounding box center [486, 169] width 326 height 62
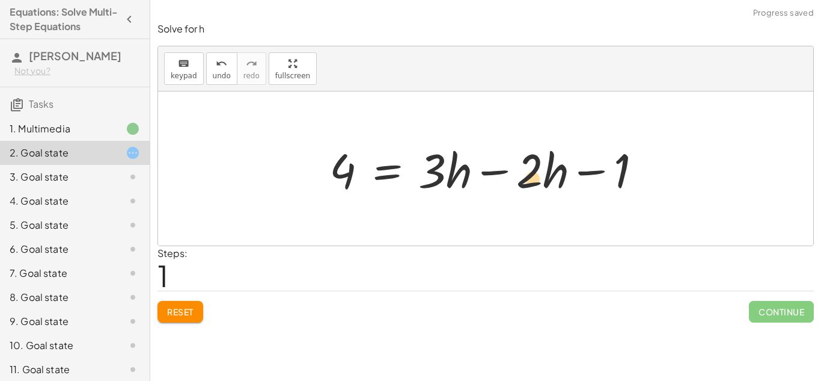
drag, startPoint x: 550, startPoint y: 175, endPoint x: 529, endPoint y: 183, distance: 21.9
click at [529, 183] on div at bounding box center [490, 169] width 334 height 62
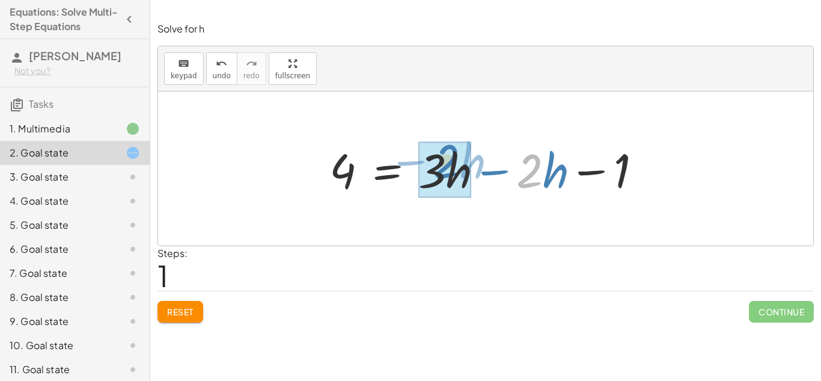
drag, startPoint x: 527, startPoint y: 182, endPoint x: 437, endPoint y: 173, distance: 90.6
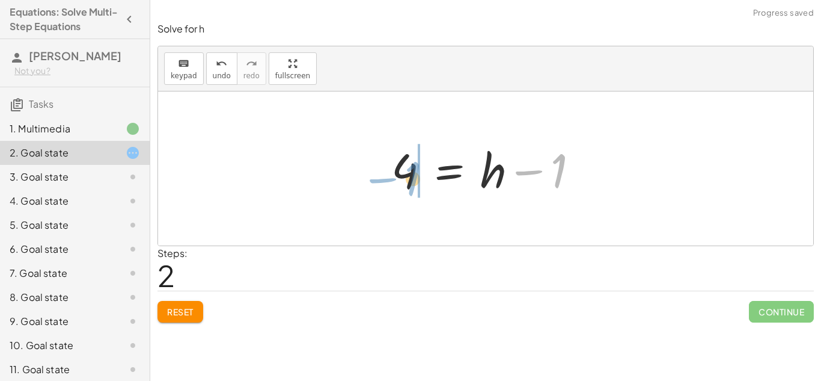
drag, startPoint x: 563, startPoint y: 171, endPoint x: 415, endPoint y: 179, distance: 148.1
click at [415, 179] on div at bounding box center [489, 169] width 209 height 62
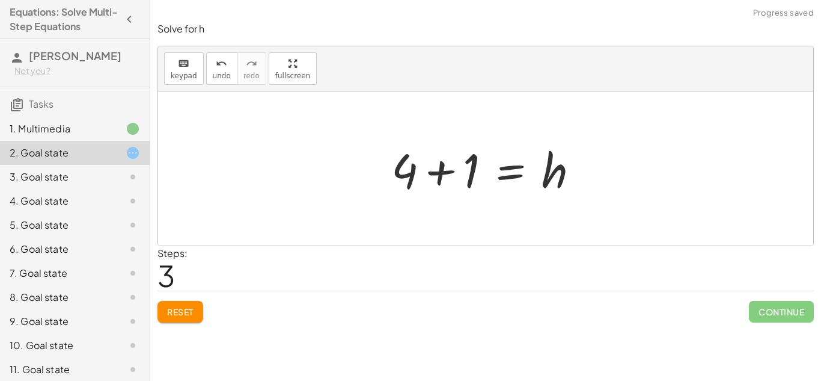
click at [350, 168] on div at bounding box center [485, 168] width 655 height 154
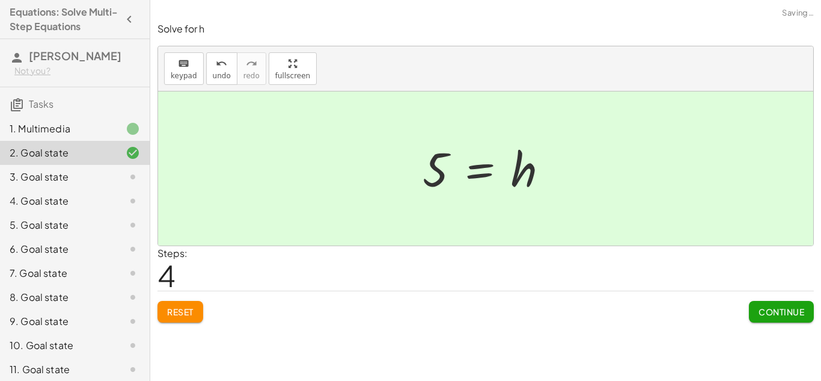
click at [776, 318] on button "Continue" at bounding box center [781, 312] width 65 height 22
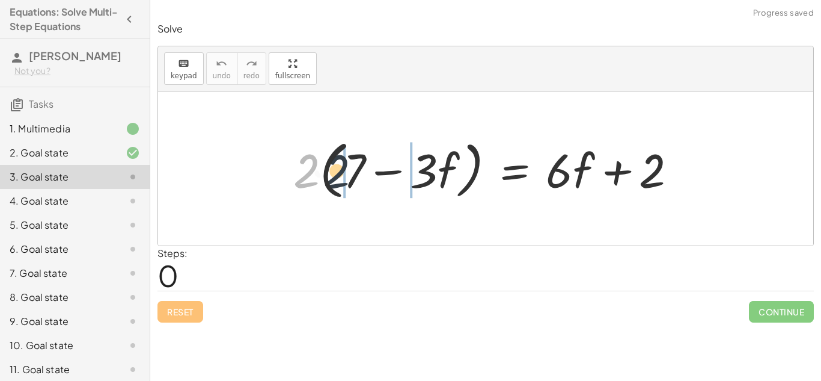
drag, startPoint x: 305, startPoint y: 176, endPoint x: 352, endPoint y: 176, distance: 46.9
click at [352, 176] on div at bounding box center [489, 168] width 405 height 69
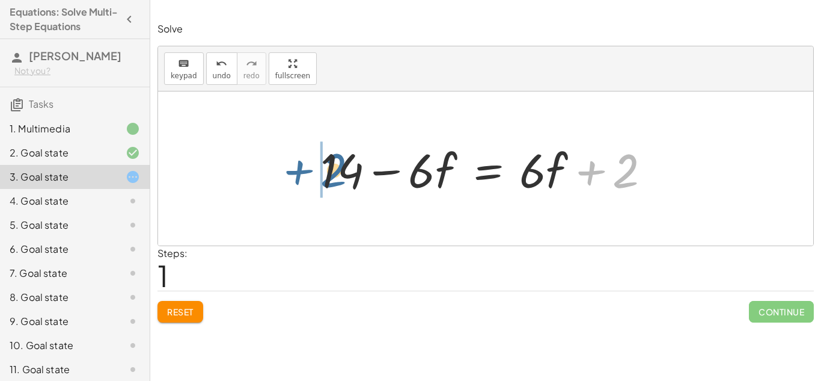
drag, startPoint x: 629, startPoint y: 179, endPoint x: 337, endPoint y: 179, distance: 292.8
click at [337, 179] on div at bounding box center [490, 169] width 352 height 62
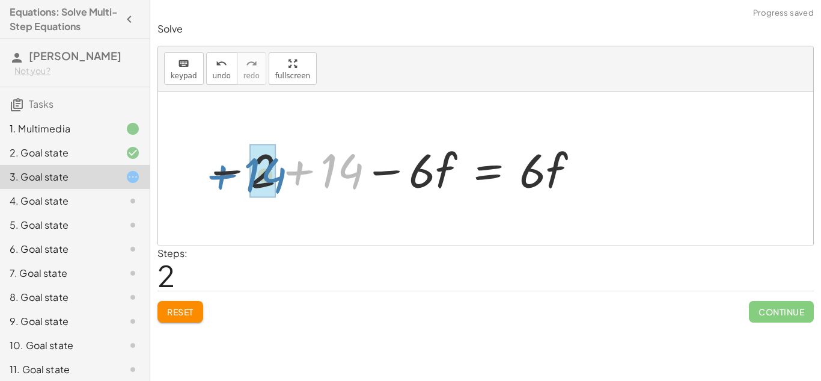
drag, startPoint x: 348, startPoint y: 169, endPoint x: 269, endPoint y: 173, distance: 79.4
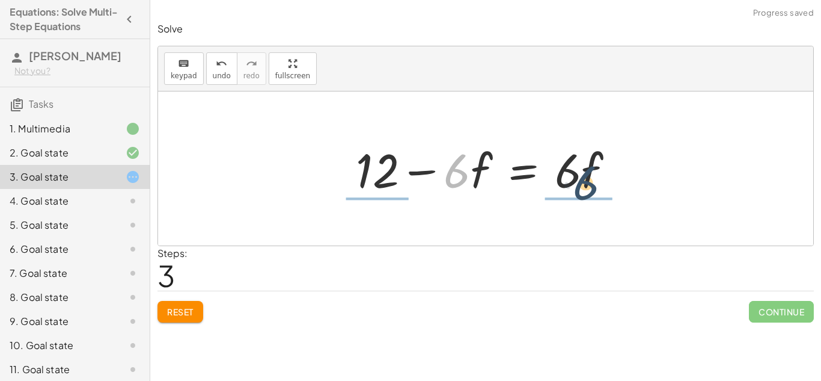
drag, startPoint x: 459, startPoint y: 169, endPoint x: 593, endPoint y: 178, distance: 135.0
click at [593, 178] on div at bounding box center [490, 169] width 280 height 62
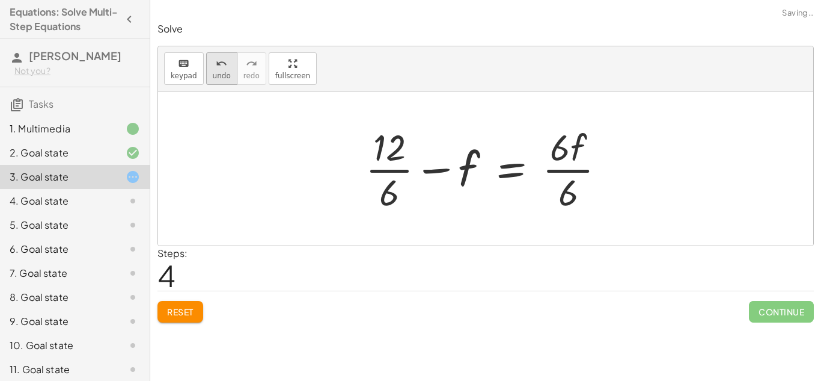
click at [222, 76] on span "undo" at bounding box center [222, 76] width 18 height 8
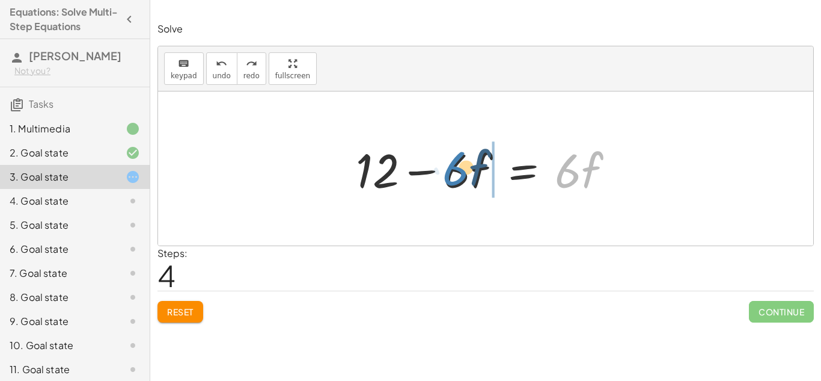
drag, startPoint x: 557, startPoint y: 180, endPoint x: 445, endPoint y: 179, distance: 111.8
click at [445, 179] on div at bounding box center [490, 169] width 280 height 62
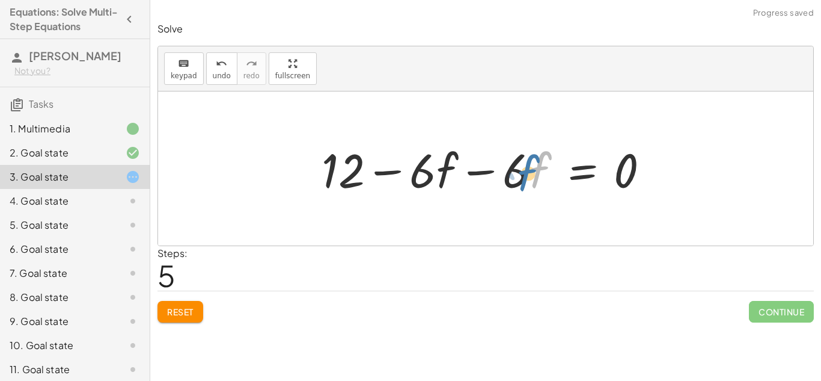
click at [531, 170] on div at bounding box center [490, 169] width 349 height 62
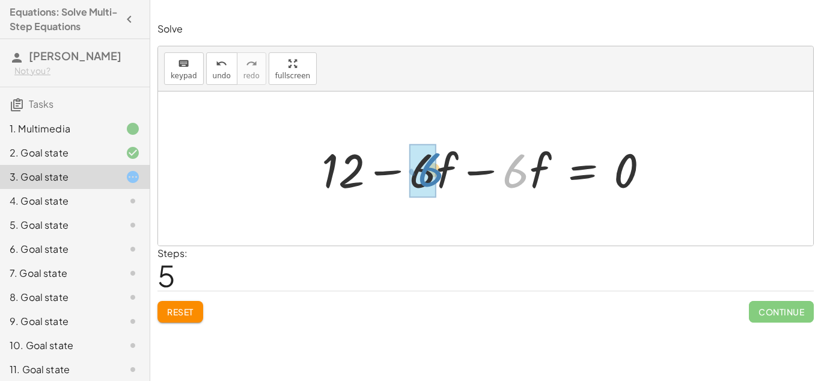
drag, startPoint x: 519, startPoint y: 172, endPoint x: 430, endPoint y: 171, distance: 89.0
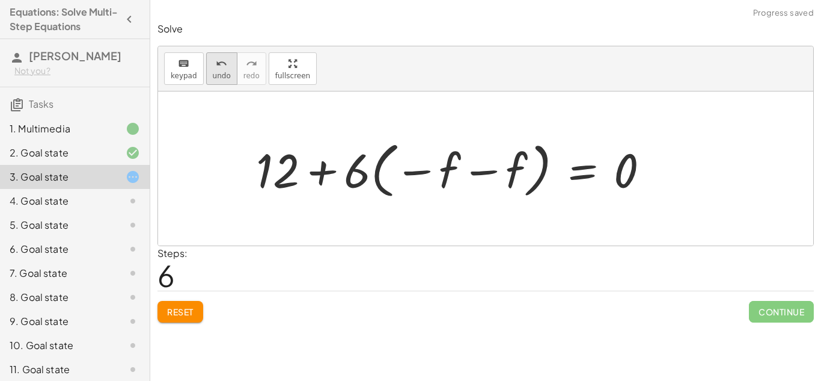
click at [208, 75] on button "undo undo" at bounding box center [221, 68] width 31 height 32
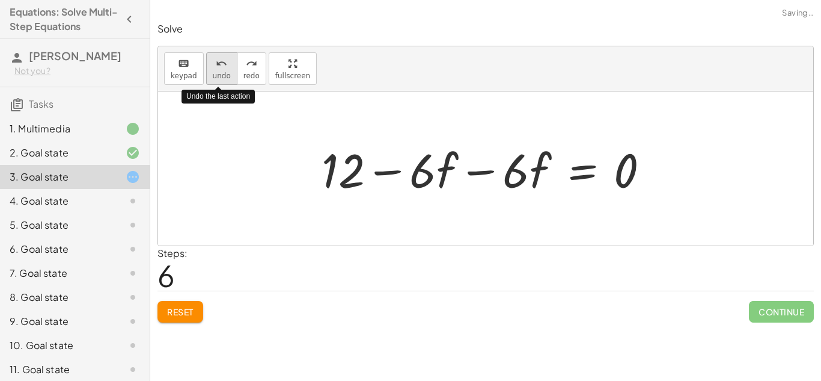
click at [213, 75] on span "undo" at bounding box center [222, 76] width 18 height 8
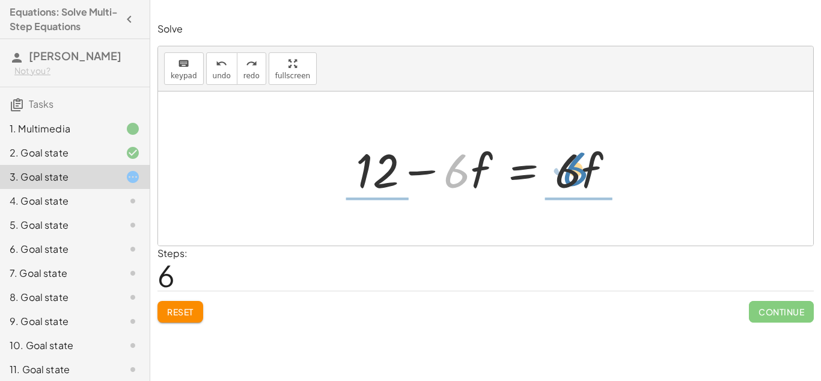
drag, startPoint x: 461, startPoint y: 176, endPoint x: 576, endPoint y: 174, distance: 115.4
click at [576, 174] on div at bounding box center [490, 169] width 280 height 62
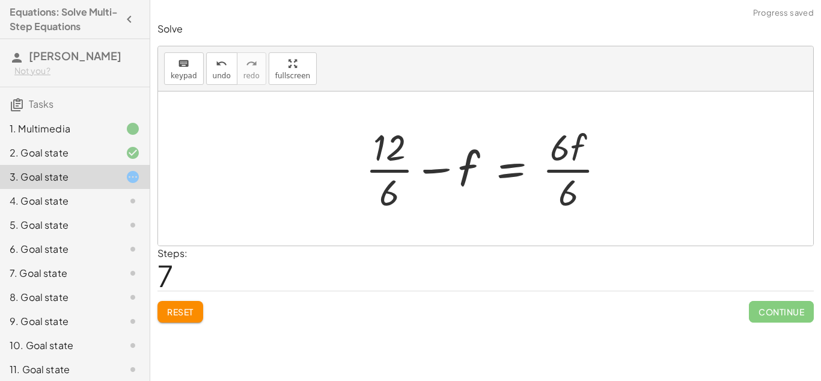
click at [387, 172] on div at bounding box center [491, 168] width 262 height 93
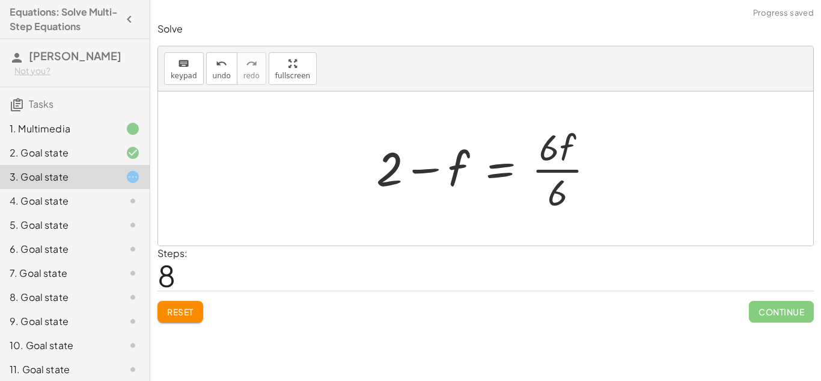
click at [560, 170] on div at bounding box center [490, 168] width 240 height 93
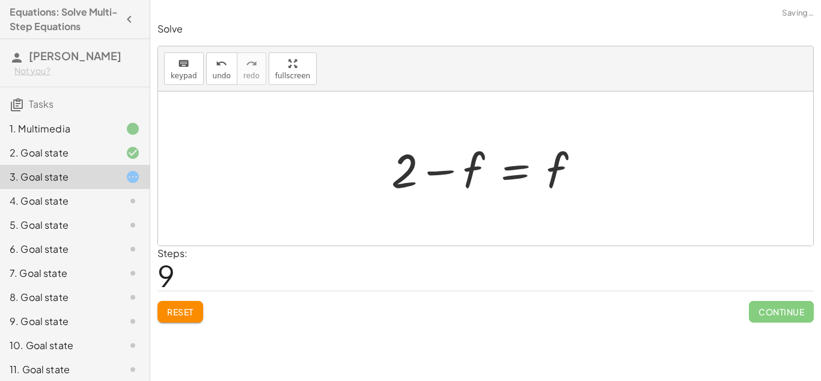
click at [446, 174] on div at bounding box center [490, 169] width 210 height 62
click at [222, 62] on icon "undo" at bounding box center [221, 64] width 11 height 14
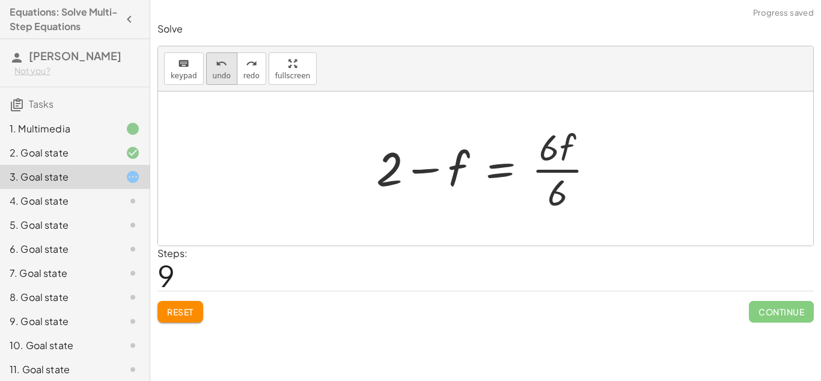
click at [222, 62] on icon "undo" at bounding box center [221, 64] width 11 height 14
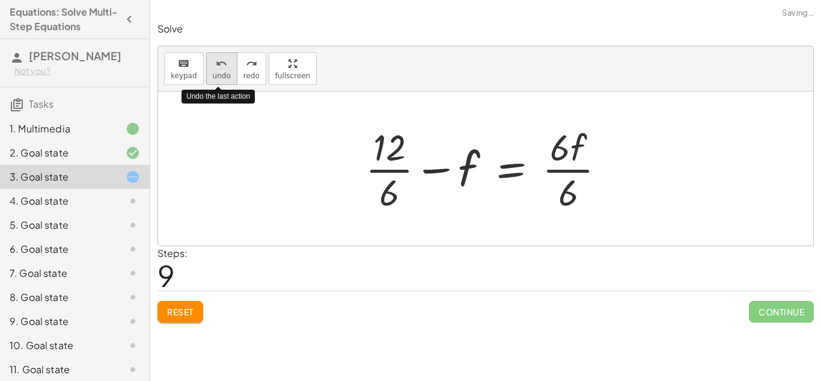
click at [222, 62] on icon "undo" at bounding box center [221, 64] width 11 height 14
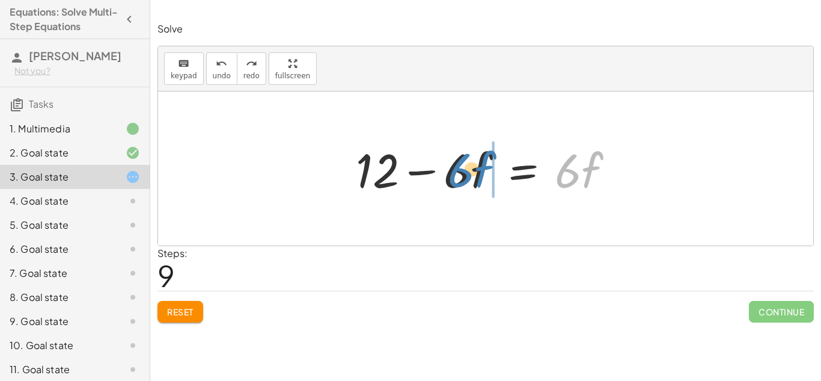
drag, startPoint x: 570, startPoint y: 177, endPoint x: 461, endPoint y: 176, distance: 108.8
click at [461, 176] on div at bounding box center [490, 169] width 280 height 62
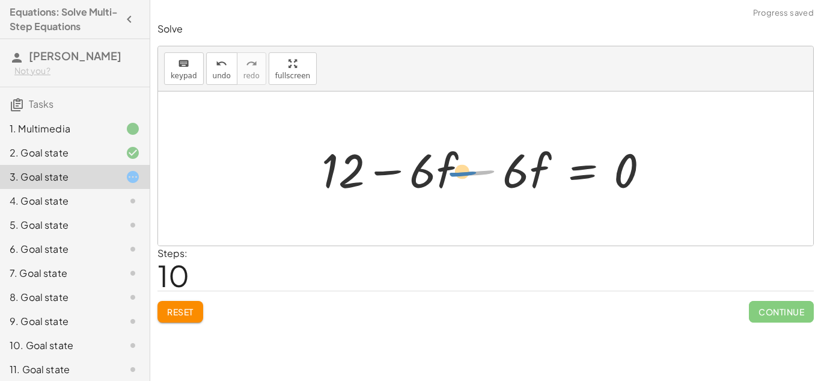
drag, startPoint x: 461, startPoint y: 173, endPoint x: 448, endPoint y: 175, distance: 12.8
click at [448, 175] on div at bounding box center [490, 169] width 349 height 62
click at [478, 173] on div at bounding box center [490, 169] width 349 height 62
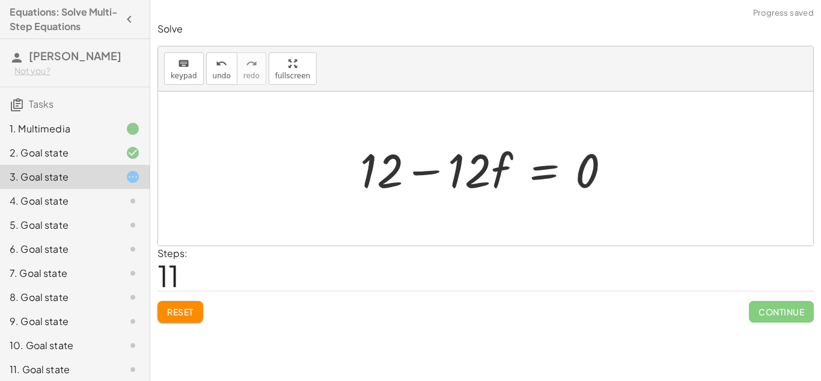
click at [428, 173] on div at bounding box center [490, 169] width 272 height 62
drag, startPoint x: 585, startPoint y: 173, endPoint x: 473, endPoint y: 179, distance: 112.0
click at [473, 179] on div at bounding box center [490, 169] width 272 height 62
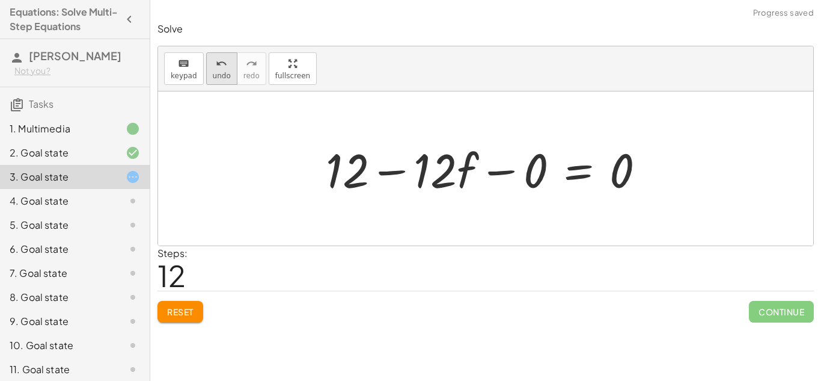
click at [221, 65] on icon "undo" at bounding box center [221, 64] width 11 height 14
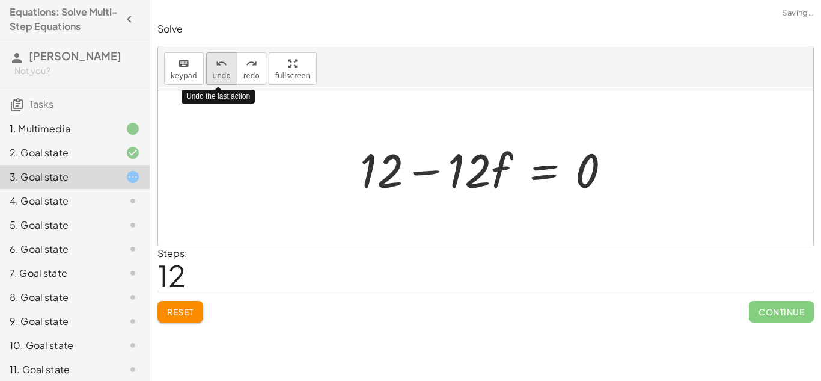
click at [221, 65] on icon "undo" at bounding box center [221, 64] width 11 height 14
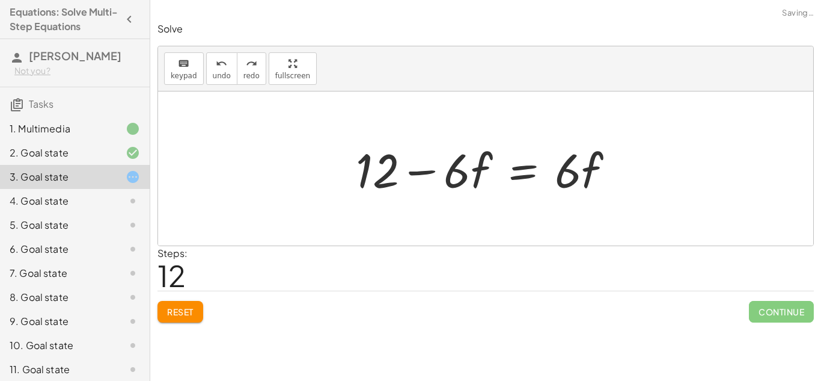
click at [180, 302] on button "Reset" at bounding box center [181, 312] width 46 height 22
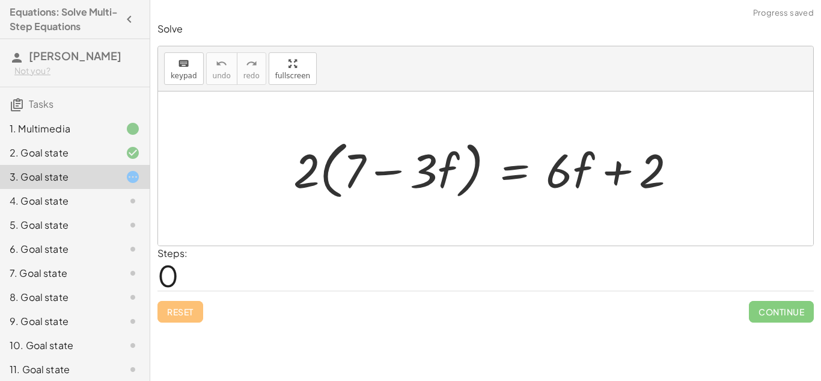
click at [314, 185] on div at bounding box center [489, 168] width 405 height 69
drag, startPoint x: 313, startPoint y: 185, endPoint x: 373, endPoint y: 171, distance: 61.7
click at [373, 171] on div at bounding box center [489, 168] width 405 height 69
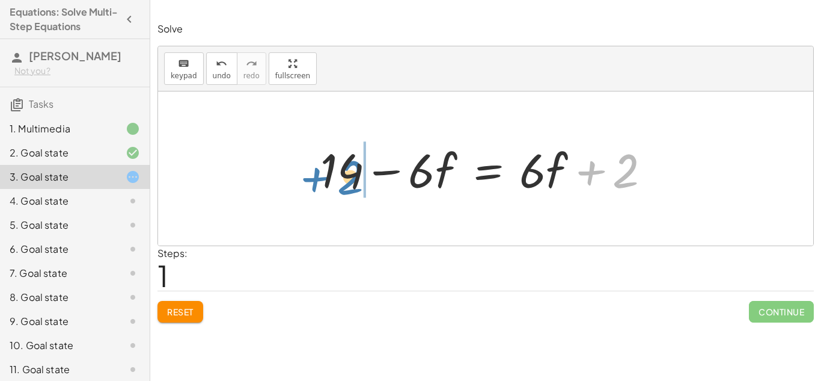
drag, startPoint x: 626, startPoint y: 171, endPoint x: 378, endPoint y: 170, distance: 248.3
click at [378, 170] on div at bounding box center [490, 169] width 352 height 62
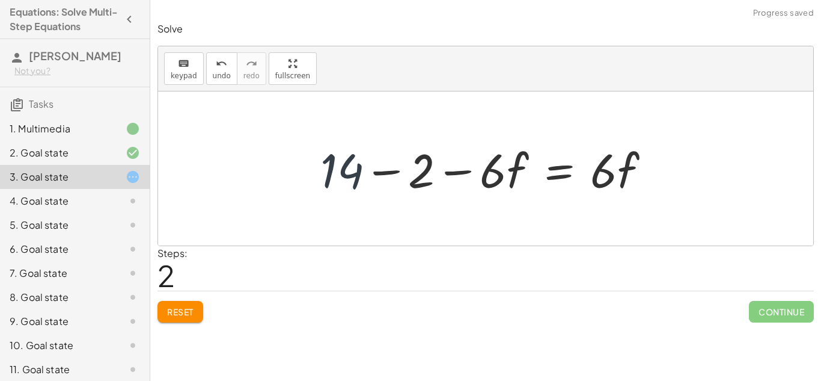
click at [355, 175] on div at bounding box center [490, 169] width 352 height 62
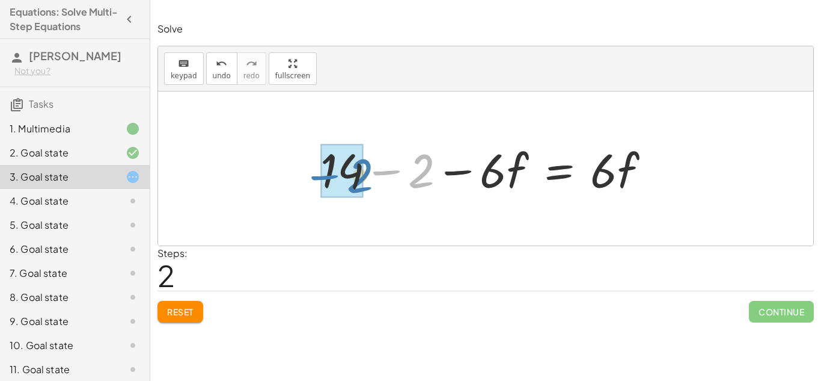
drag, startPoint x: 429, startPoint y: 168, endPoint x: 364, endPoint y: 173, distance: 65.1
click at [364, 173] on div at bounding box center [490, 169] width 352 height 62
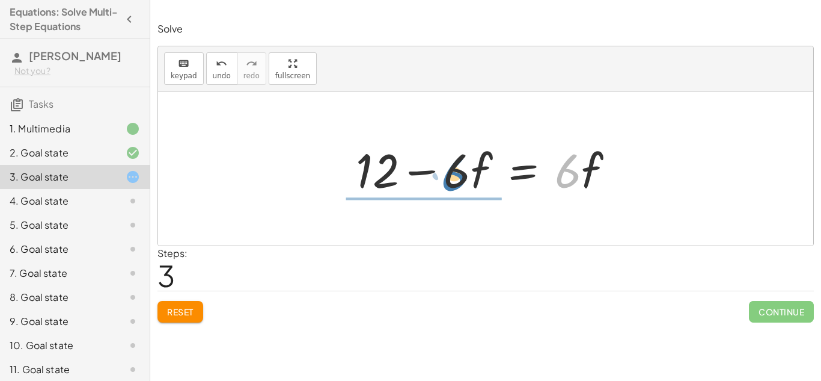
drag, startPoint x: 565, startPoint y: 162, endPoint x: 444, endPoint y: 163, distance: 120.8
click at [444, 163] on div at bounding box center [490, 169] width 280 height 62
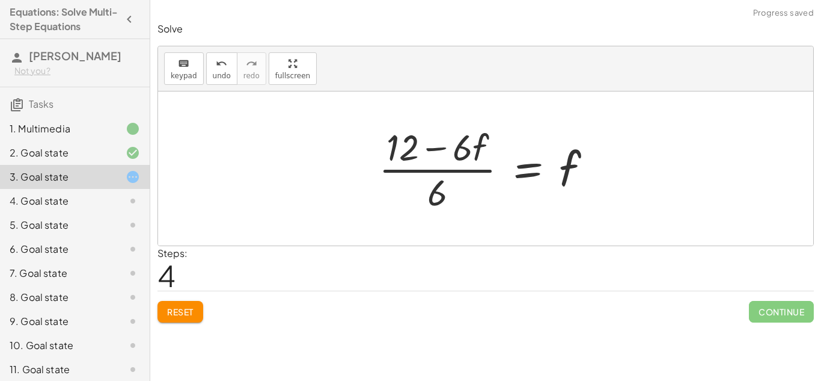
click at [455, 171] on div at bounding box center [490, 168] width 235 height 93
click at [218, 77] on span "undo" at bounding box center [222, 76] width 18 height 8
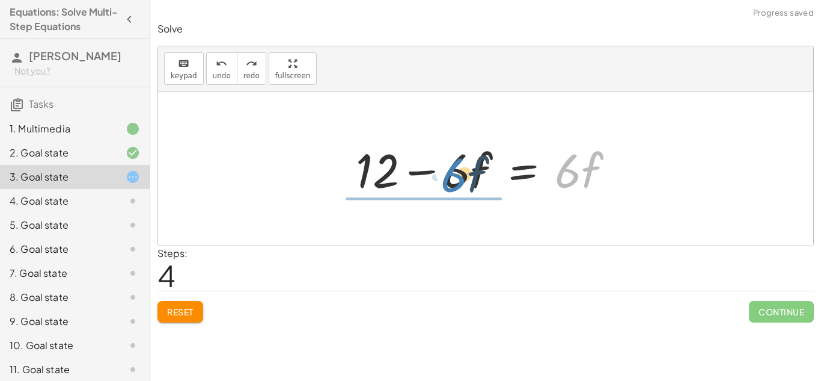
drag, startPoint x: 566, startPoint y: 170, endPoint x: 452, endPoint y: 174, distance: 114.3
click at [452, 174] on div at bounding box center [490, 169] width 280 height 62
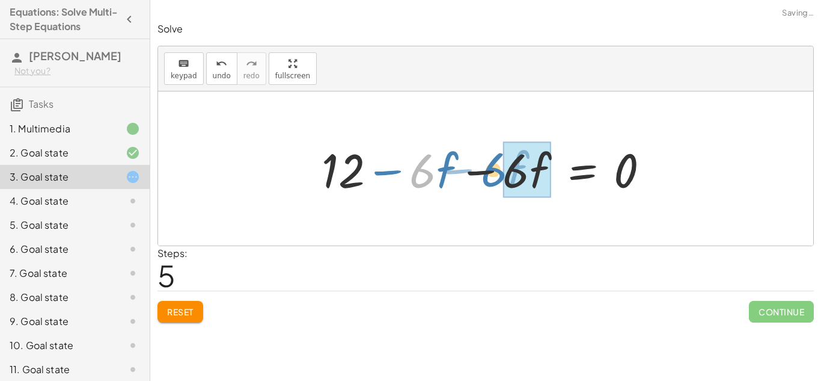
drag, startPoint x: 426, startPoint y: 176, endPoint x: 501, endPoint y: 174, distance: 74.6
click at [501, 174] on div at bounding box center [490, 169] width 349 height 62
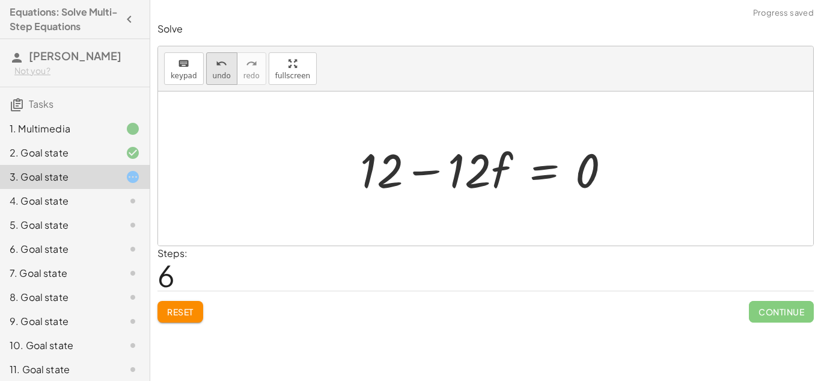
click at [217, 75] on span "undo" at bounding box center [222, 76] width 18 height 8
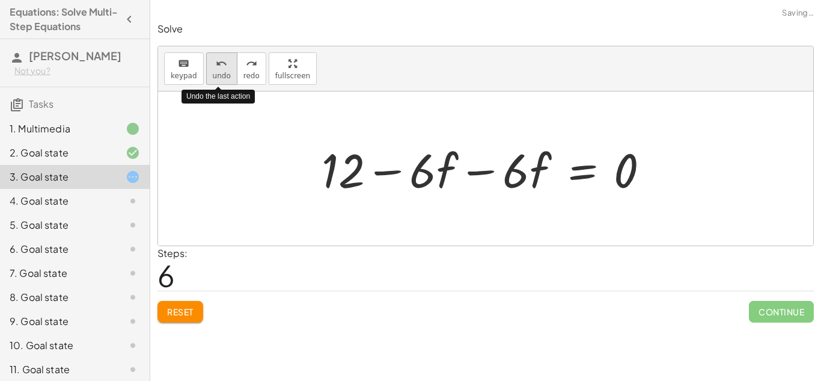
click at [217, 75] on span "undo" at bounding box center [222, 76] width 18 height 8
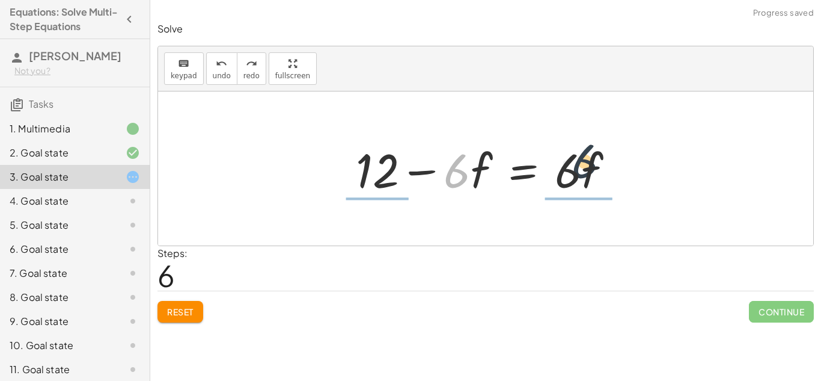
drag, startPoint x: 454, startPoint y: 186, endPoint x: 584, endPoint y: 176, distance: 130.2
click at [584, 176] on div at bounding box center [490, 169] width 280 height 62
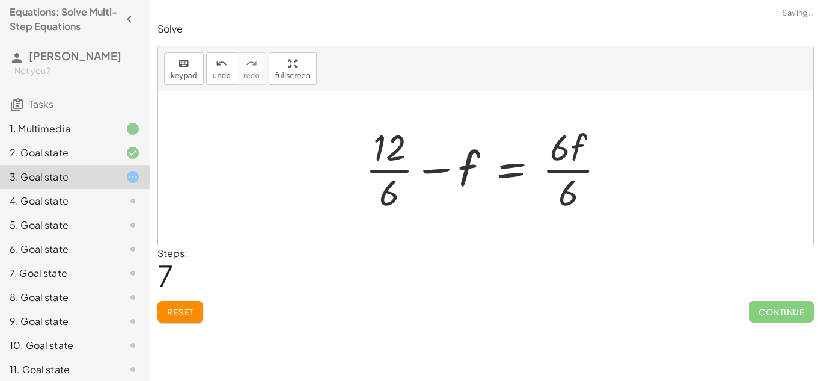
click at [570, 170] on div at bounding box center [491, 168] width 262 height 93
click at [392, 173] on div at bounding box center [476, 168] width 231 height 93
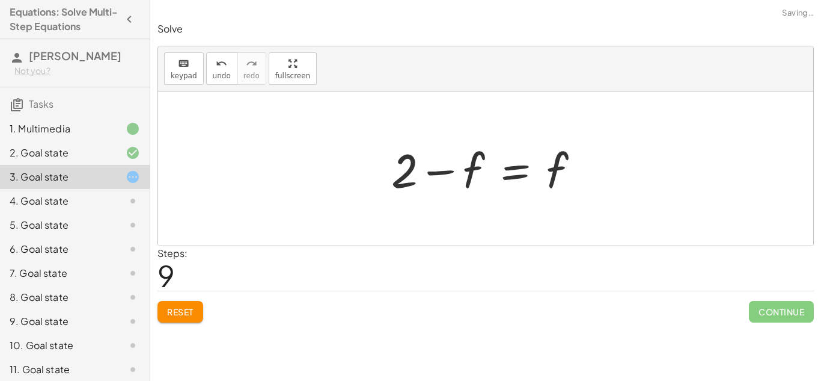
click at [450, 171] on div at bounding box center [490, 169] width 210 height 62
click at [216, 82] on button "undo undo" at bounding box center [221, 68] width 31 height 32
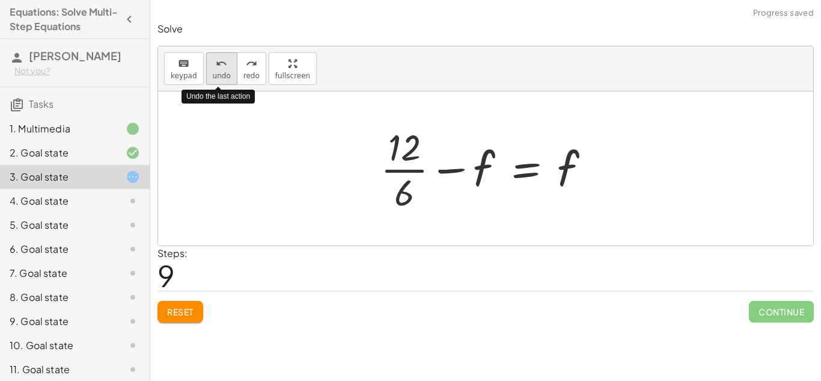
click at [216, 82] on button "undo undo" at bounding box center [221, 68] width 31 height 32
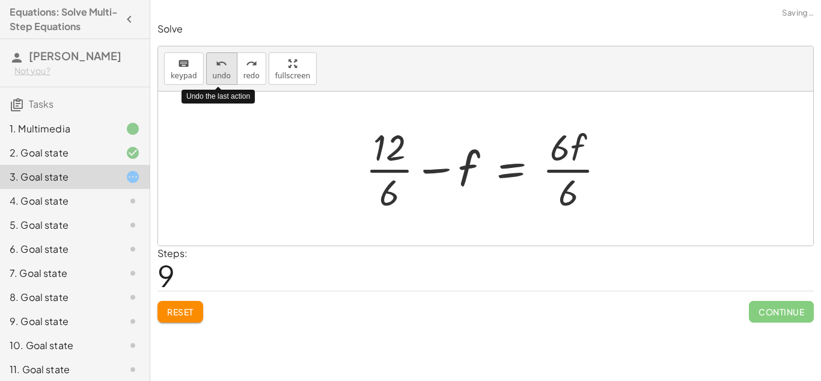
click at [216, 82] on button "undo undo" at bounding box center [221, 68] width 31 height 32
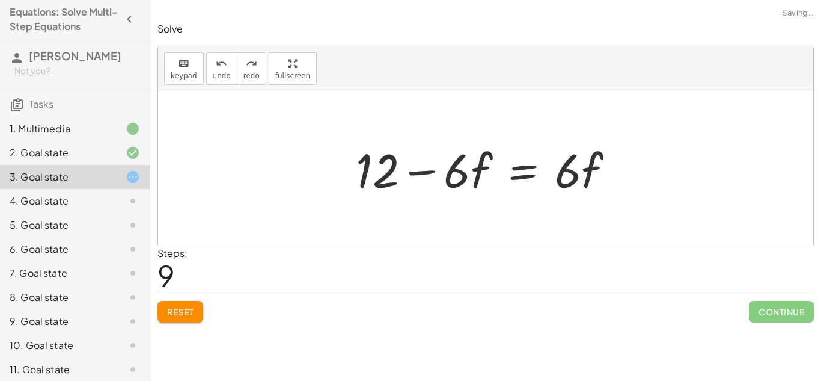
click at [192, 313] on span "Reset" at bounding box center [180, 311] width 26 height 11
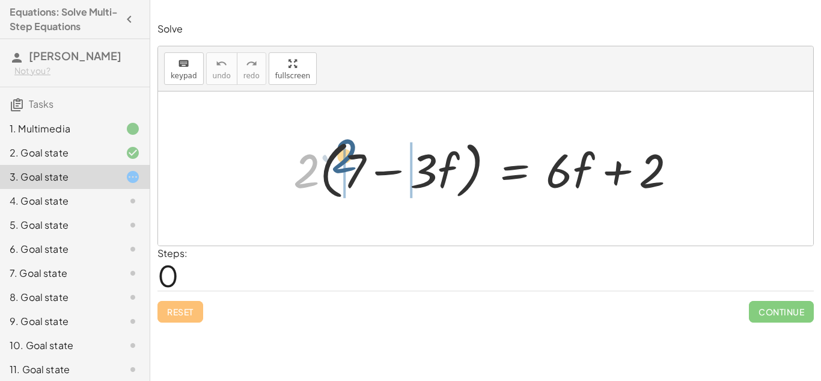
drag, startPoint x: 310, startPoint y: 179, endPoint x: 349, endPoint y: 166, distance: 41.8
click at [349, 166] on div at bounding box center [489, 168] width 405 height 69
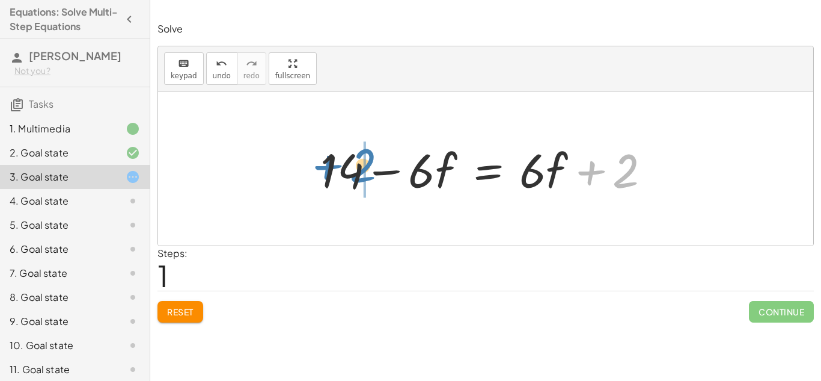
drag, startPoint x: 624, startPoint y: 167, endPoint x: 362, endPoint y: 162, distance: 262.2
click at [362, 162] on div at bounding box center [490, 169] width 352 height 62
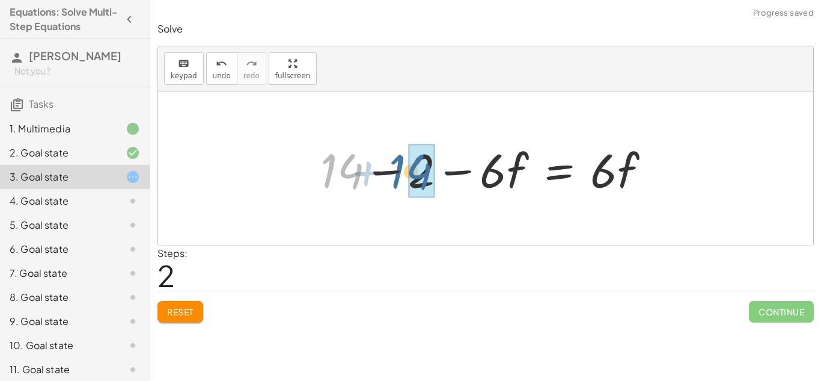
drag, startPoint x: 354, startPoint y: 171, endPoint x: 428, endPoint y: 172, distance: 74.6
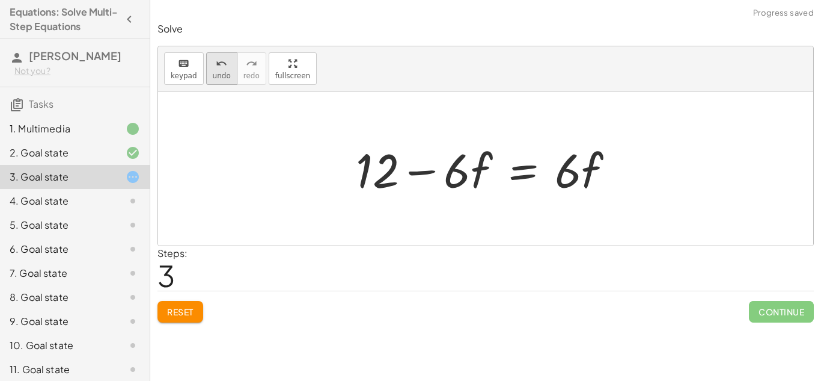
click at [216, 69] on icon "undo" at bounding box center [221, 64] width 11 height 14
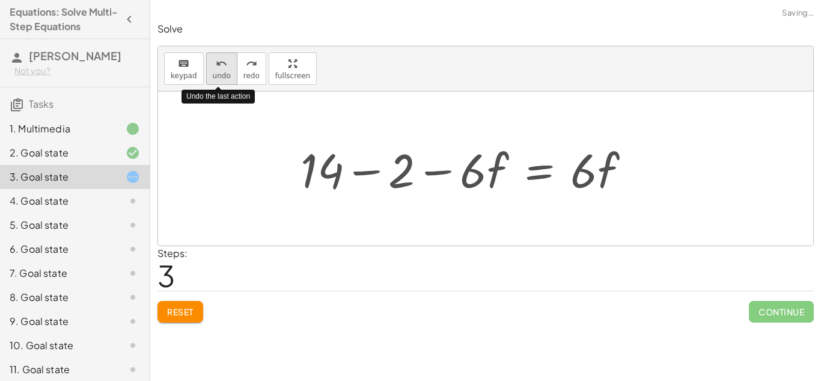
click at [218, 69] on icon "undo" at bounding box center [221, 64] width 11 height 14
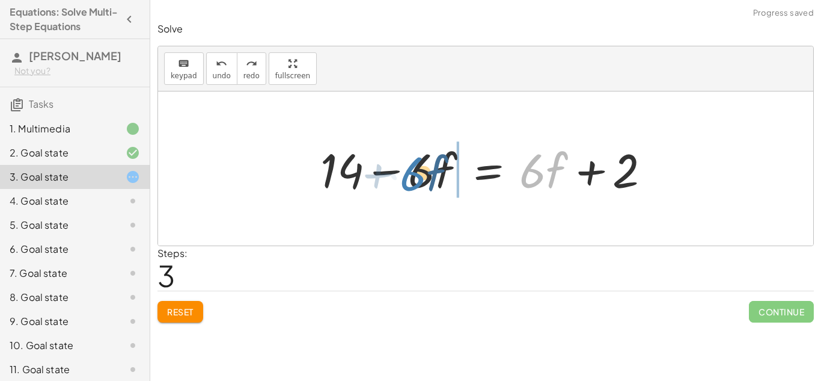
drag, startPoint x: 536, startPoint y: 170, endPoint x: 421, endPoint y: 171, distance: 114.8
click at [421, 171] on div at bounding box center [485, 169] width 343 height 62
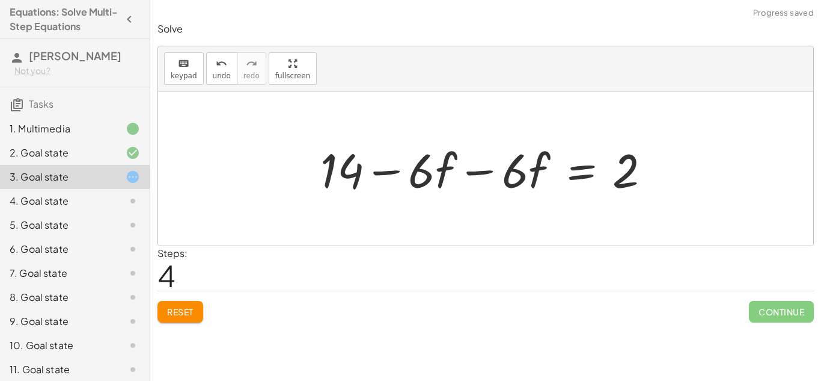
click at [420, 172] on div at bounding box center [490, 169] width 352 height 62
drag, startPoint x: 428, startPoint y: 171, endPoint x: 518, endPoint y: 170, distance: 89.6
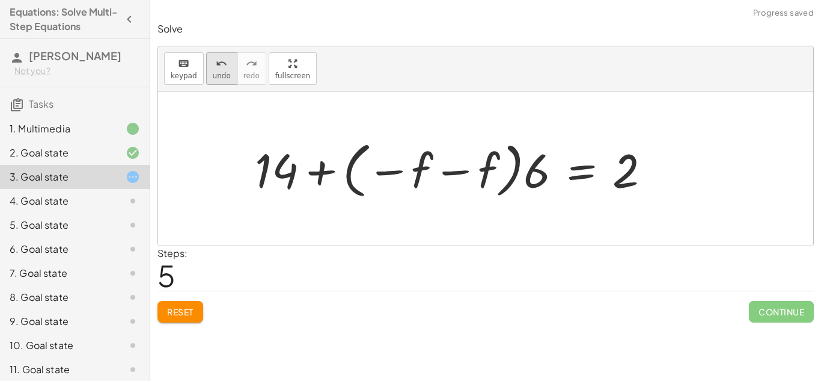
click at [222, 63] on icon "undo" at bounding box center [221, 64] width 11 height 14
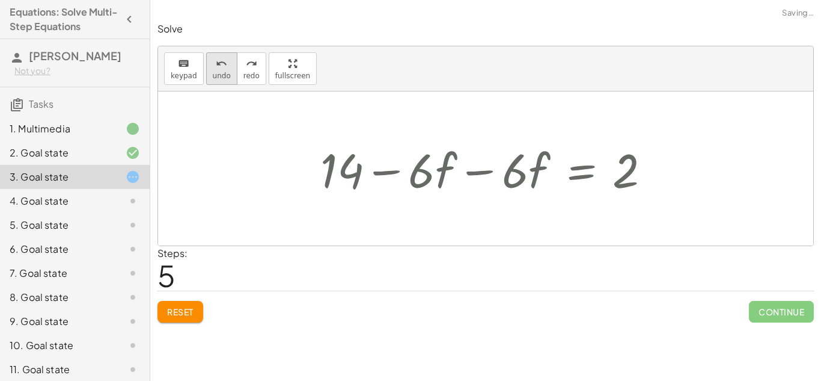
click at [222, 63] on icon "undo" at bounding box center [221, 64] width 11 height 14
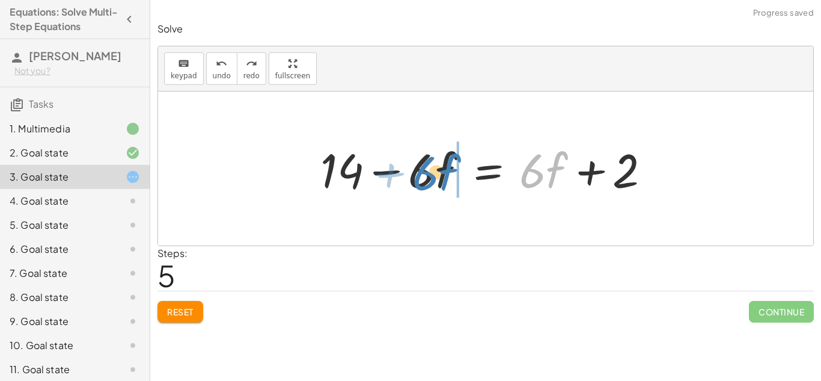
drag, startPoint x: 550, startPoint y: 170, endPoint x: 442, endPoint y: 173, distance: 107.6
click at [442, 173] on div at bounding box center [485, 169] width 343 height 62
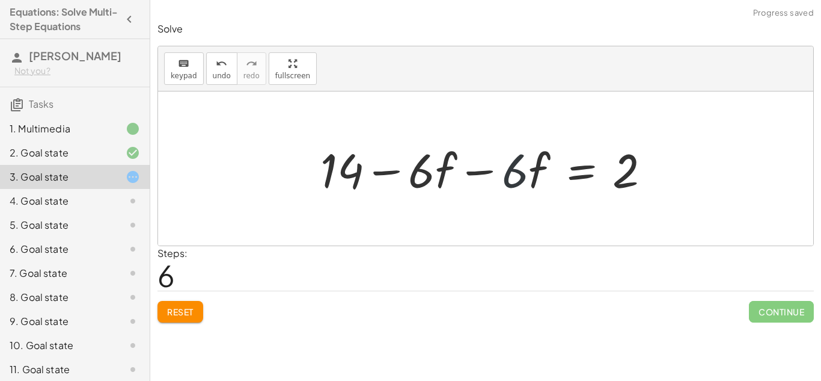
click at [520, 164] on div at bounding box center [490, 169] width 352 height 62
click at [483, 174] on div at bounding box center [490, 169] width 352 height 62
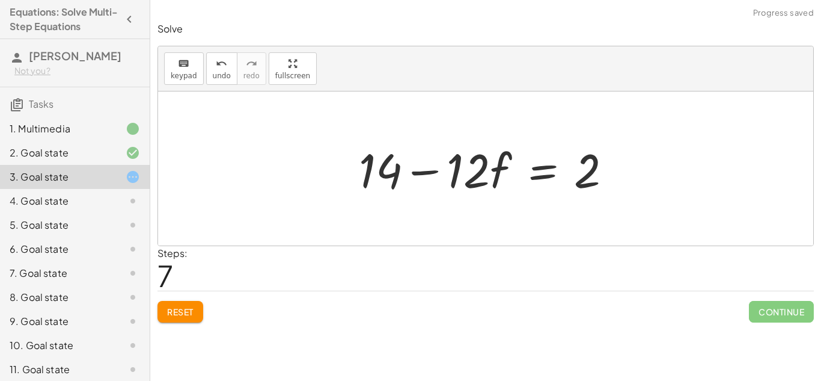
click at [425, 172] on div at bounding box center [490, 169] width 275 height 62
drag, startPoint x: 596, startPoint y: 172, endPoint x: 391, endPoint y: 175, distance: 205.0
click at [391, 175] on div at bounding box center [490, 169] width 275 height 62
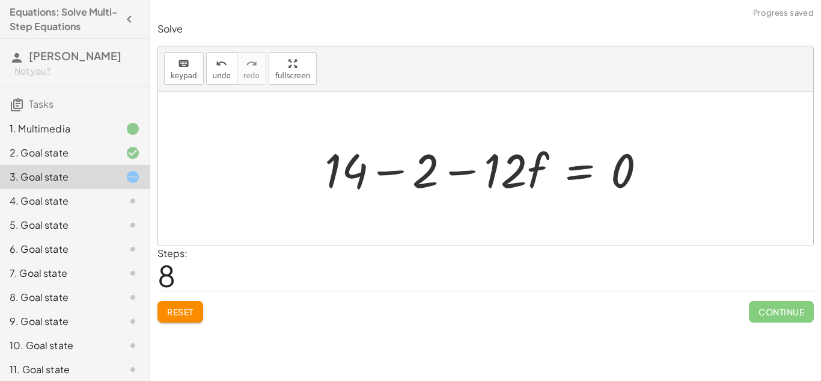
click at [388, 176] on div at bounding box center [490, 169] width 343 height 62
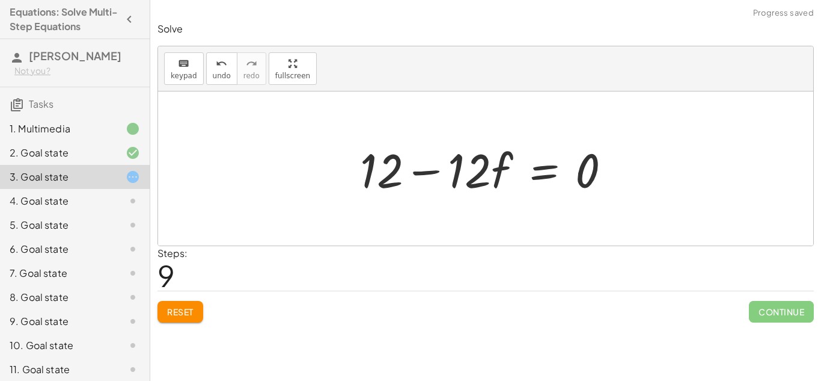
click at [426, 173] on div at bounding box center [490, 169] width 272 height 62
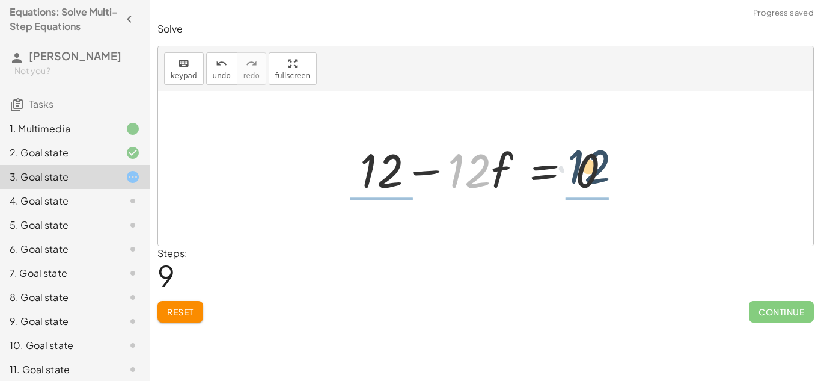
drag, startPoint x: 479, startPoint y: 177, endPoint x: 611, endPoint y: 174, distance: 131.7
click at [611, 174] on div at bounding box center [490, 169] width 272 height 62
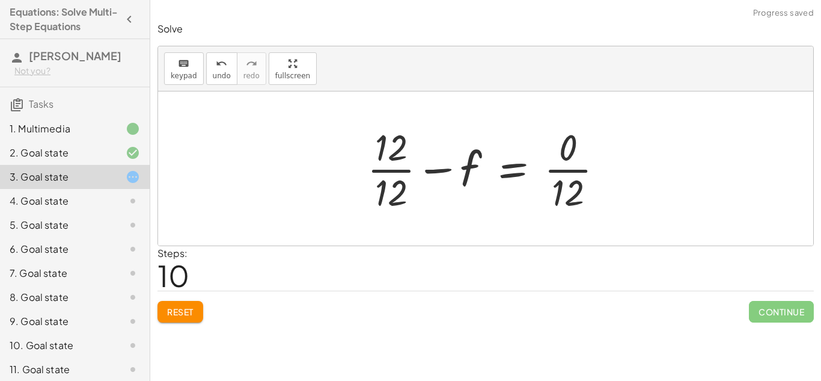
click at [391, 171] on div at bounding box center [490, 168] width 258 height 93
click at [551, 170] on div at bounding box center [504, 168] width 227 height 93
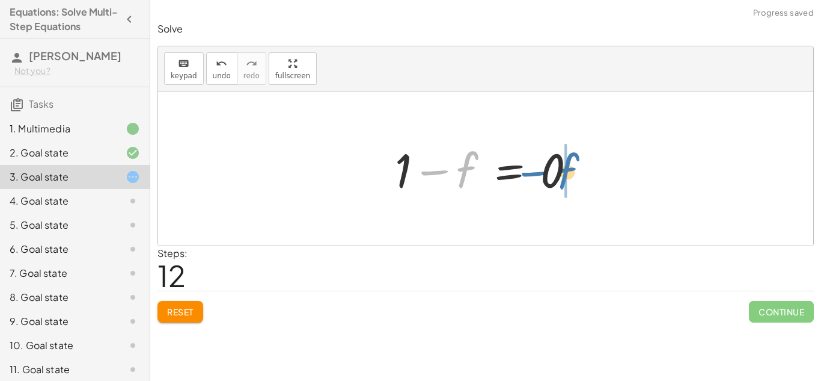
drag, startPoint x: 467, startPoint y: 171, endPoint x: 569, endPoint y: 173, distance: 101.6
click at [569, 173] on div at bounding box center [490, 169] width 203 height 62
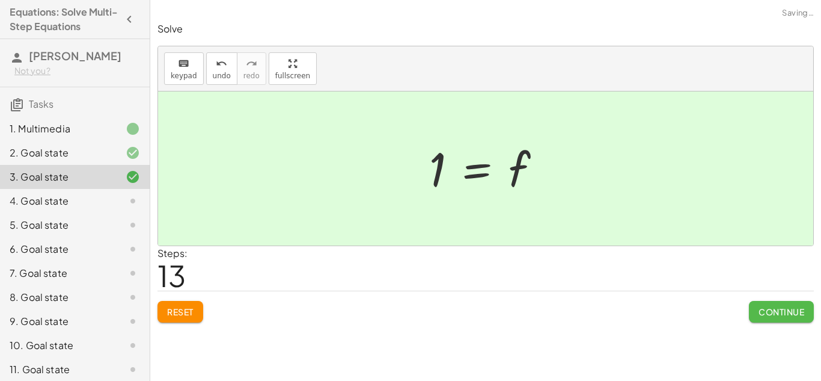
click at [779, 305] on button "Continue" at bounding box center [781, 312] width 65 height 22
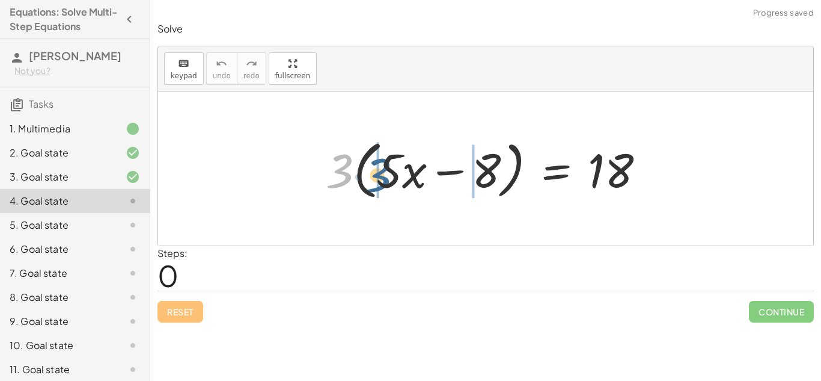
drag, startPoint x: 335, startPoint y: 169, endPoint x: 381, endPoint y: 166, distance: 46.4
click at [381, 166] on div at bounding box center [490, 168] width 340 height 69
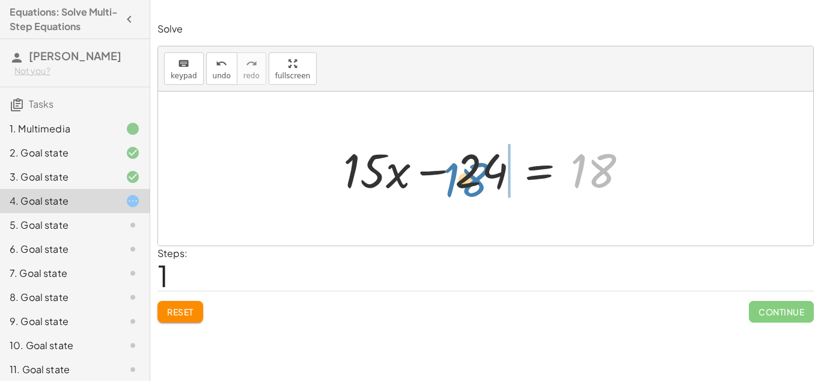
drag, startPoint x: 583, startPoint y: 165, endPoint x: 456, endPoint y: 173, distance: 126.5
click at [456, 173] on div at bounding box center [490, 169] width 306 height 62
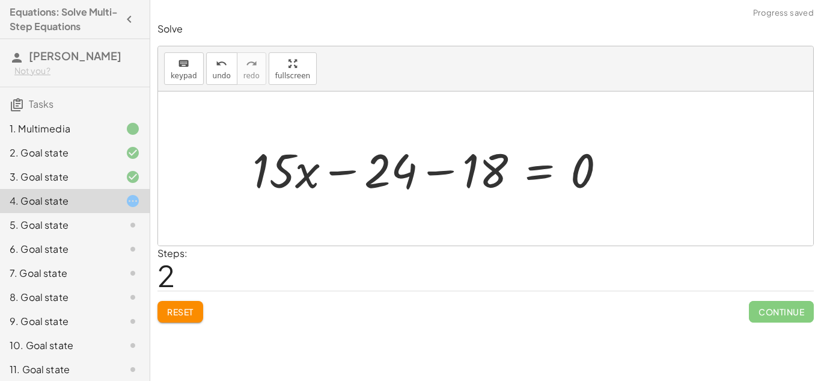
click at [438, 171] on div at bounding box center [433, 169] width 375 height 62
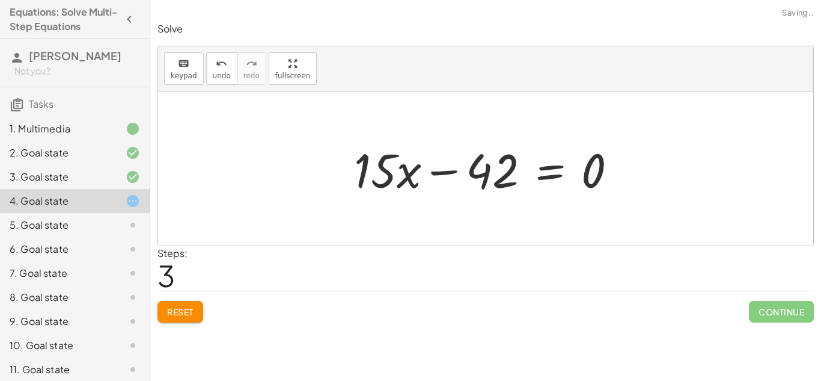
click at [446, 174] on div at bounding box center [490, 169] width 284 height 62
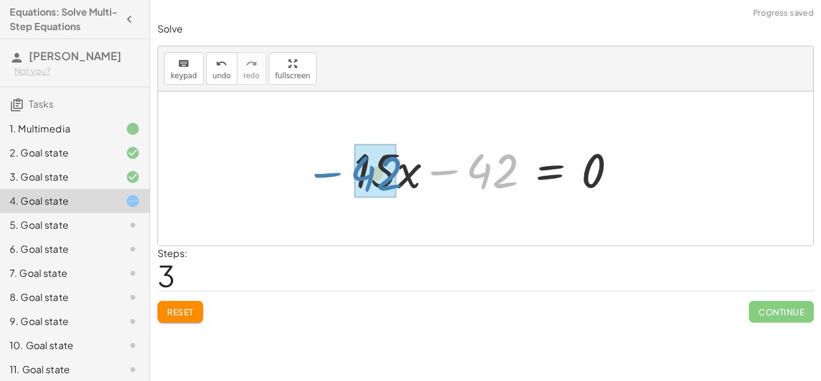
drag, startPoint x: 486, startPoint y: 170, endPoint x: 394, endPoint y: 173, distance: 92.0
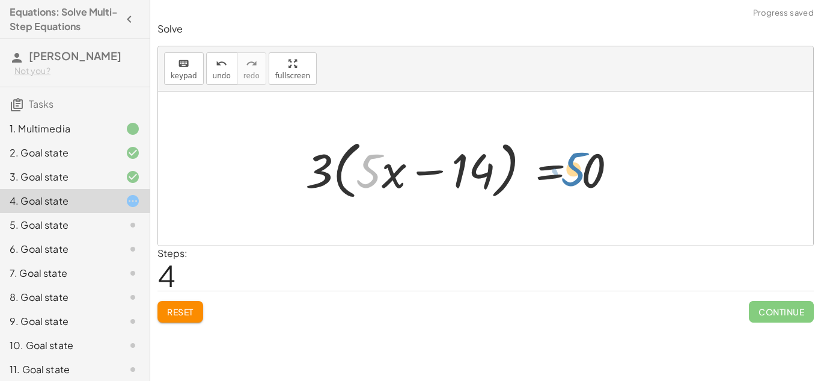
drag, startPoint x: 394, startPoint y: 173, endPoint x: 573, endPoint y: 171, distance: 179.2
click at [573, 171] on div at bounding box center [465, 168] width 333 height 69
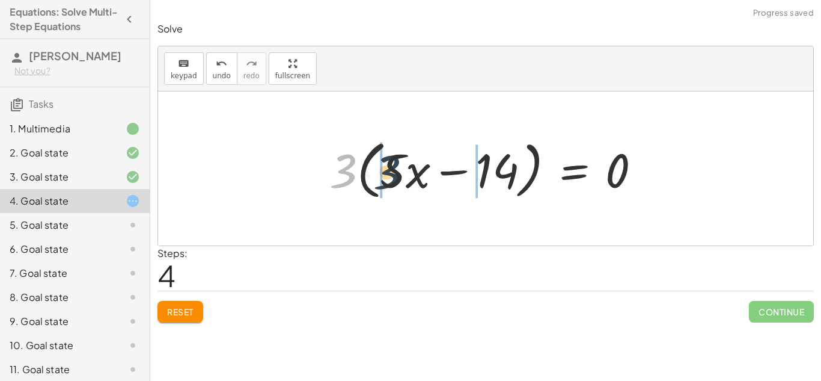
drag, startPoint x: 341, startPoint y: 176, endPoint x: 388, endPoint y: 177, distance: 46.9
click at [388, 177] on div at bounding box center [489, 168] width 333 height 69
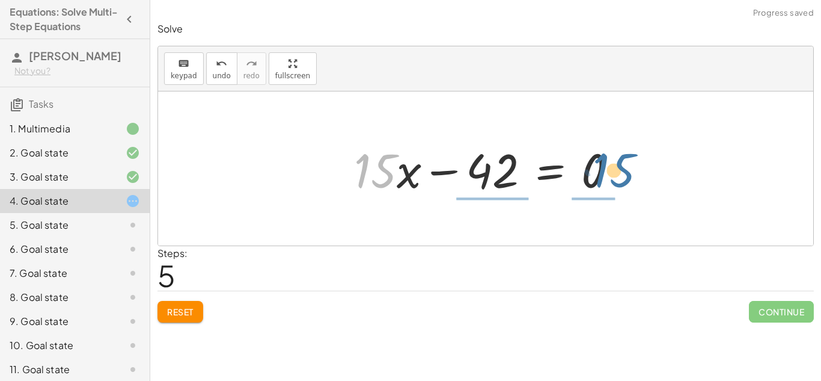
drag, startPoint x: 383, startPoint y: 180, endPoint x: 622, endPoint y: 179, distance: 239.3
click at [622, 179] on div at bounding box center [490, 169] width 284 height 62
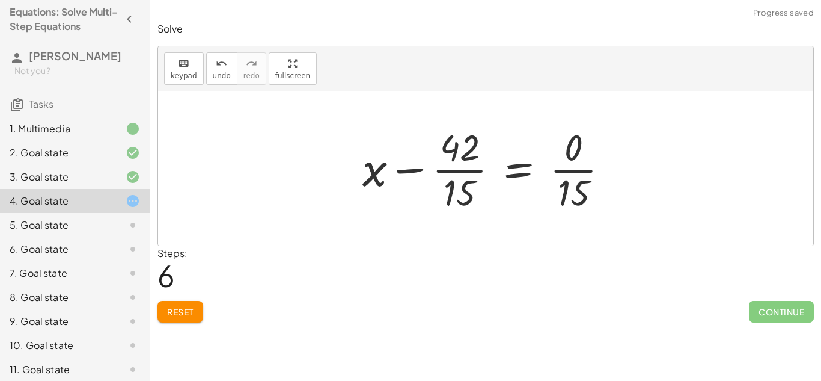
click at [446, 167] on div at bounding box center [491, 168] width 268 height 93
click at [582, 173] on div at bounding box center [493, 168] width 260 height 93
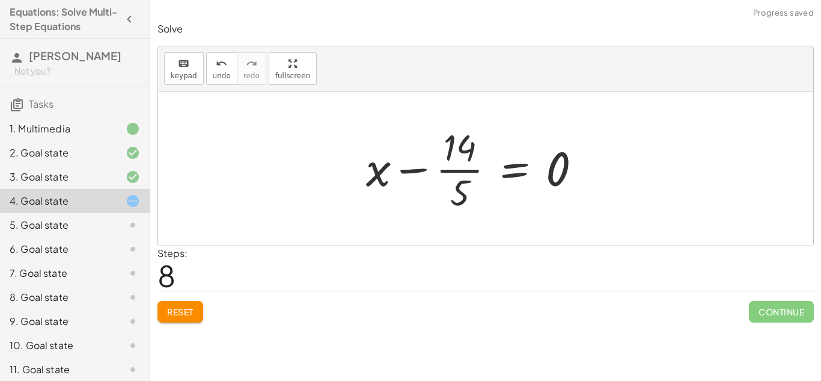
click at [471, 171] on div at bounding box center [478, 168] width 237 height 93
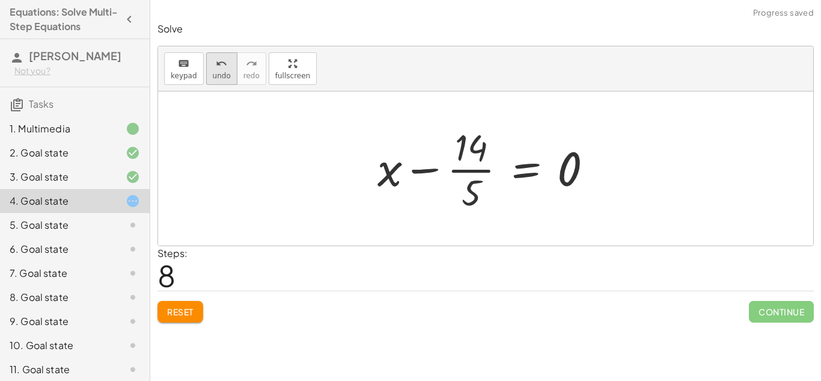
click at [223, 72] on span "undo" at bounding box center [222, 76] width 18 height 8
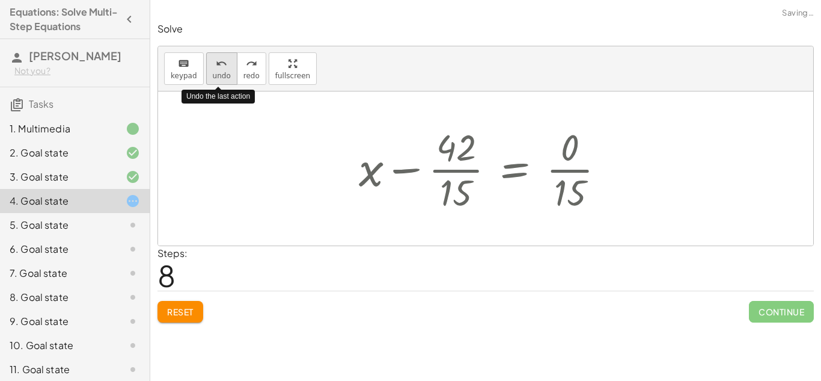
click at [223, 72] on span "undo" at bounding box center [222, 76] width 18 height 8
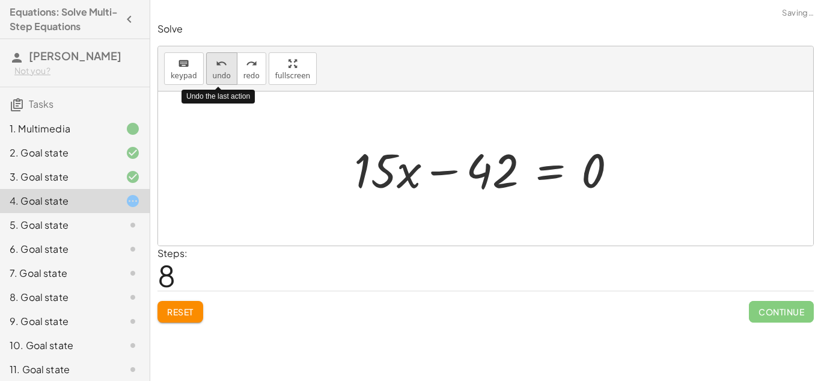
click at [223, 72] on span "undo" at bounding box center [222, 76] width 18 height 8
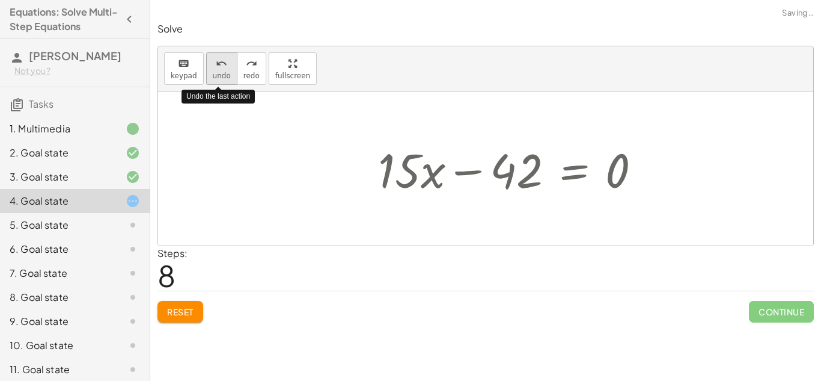
click at [223, 72] on span "undo" at bounding box center [222, 76] width 18 height 8
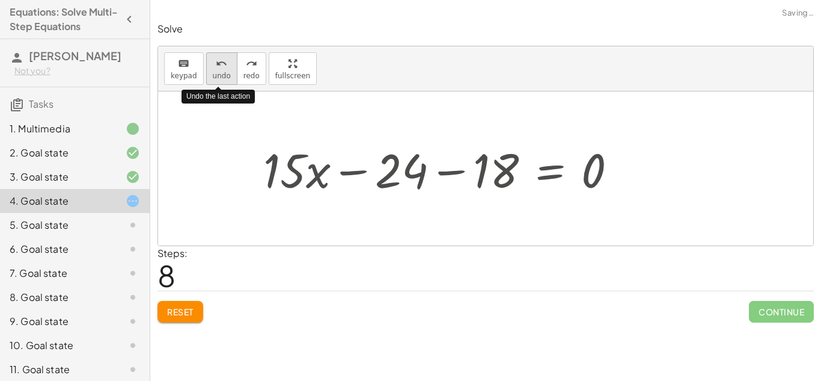
click at [223, 72] on span "undo" at bounding box center [222, 76] width 18 height 8
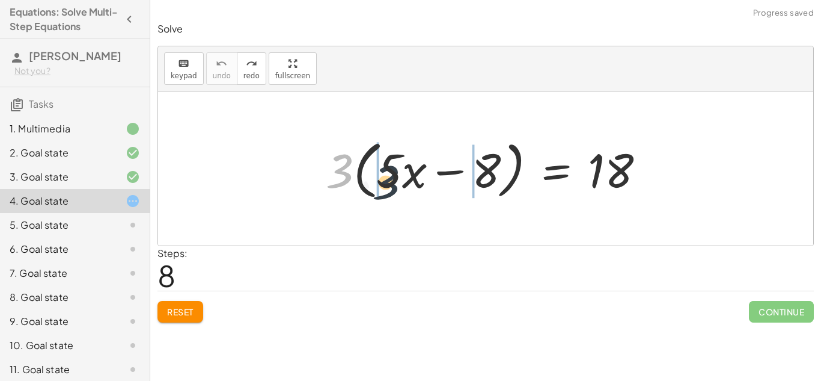
drag, startPoint x: 348, startPoint y: 168, endPoint x: 396, endPoint y: 180, distance: 49.0
click at [396, 180] on div at bounding box center [490, 168] width 340 height 69
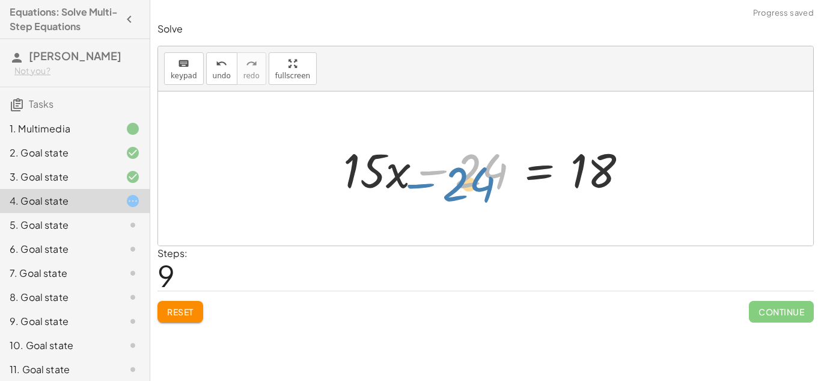
drag, startPoint x: 471, startPoint y: 160, endPoint x: 458, endPoint y: 174, distance: 19.6
click at [458, 174] on div at bounding box center [490, 169] width 306 height 62
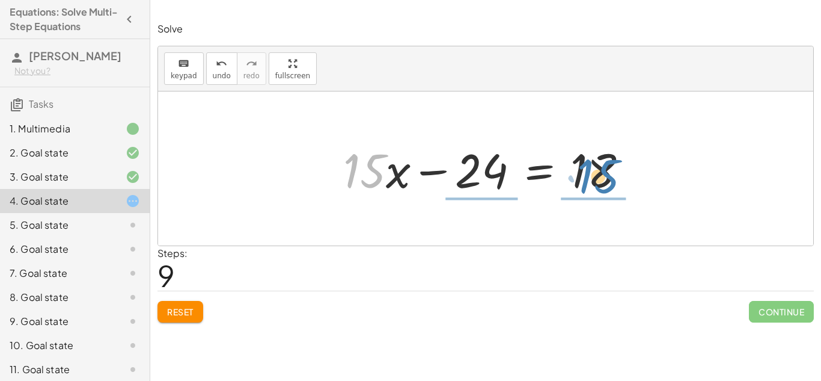
drag, startPoint x: 375, startPoint y: 167, endPoint x: 611, endPoint y: 171, distance: 236.3
click at [611, 171] on div at bounding box center [490, 169] width 306 height 62
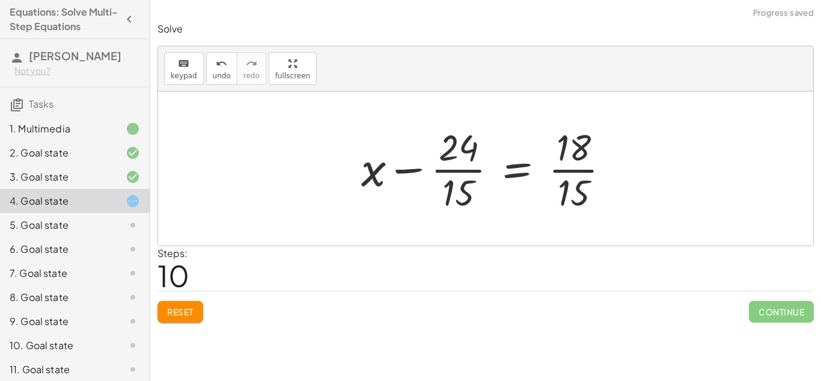
click at [476, 170] on div at bounding box center [490, 168] width 270 height 93
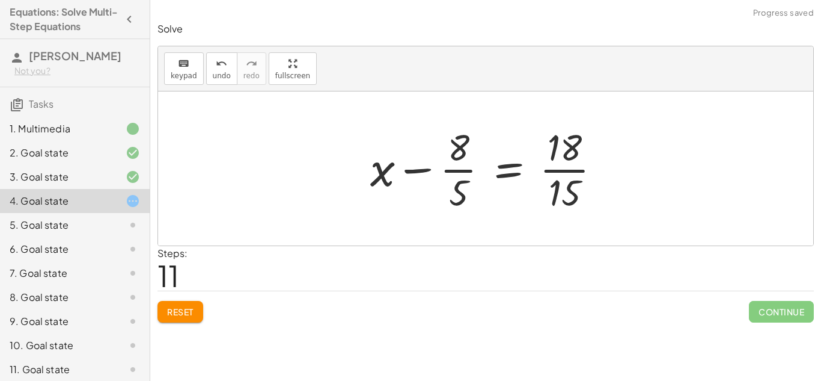
click at [459, 172] on div at bounding box center [490, 168] width 253 height 93
click at [568, 171] on div at bounding box center [490, 168] width 253 height 93
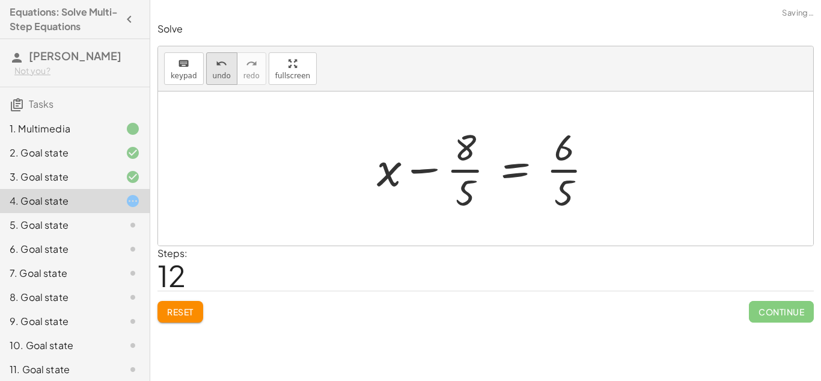
click at [219, 72] on span "undo" at bounding box center [222, 76] width 18 height 8
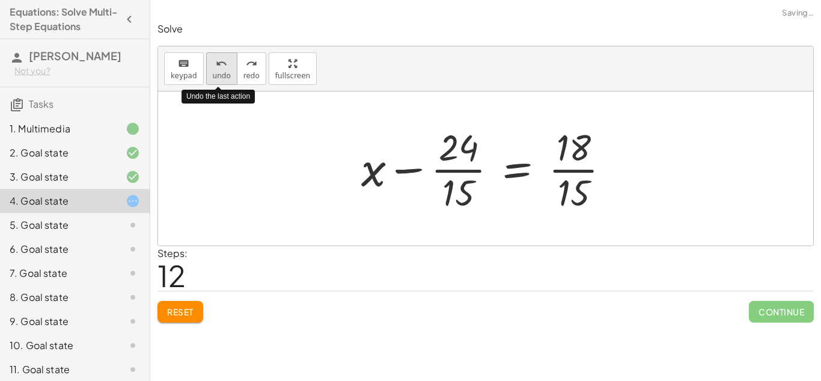
click at [219, 72] on span "undo" at bounding box center [222, 76] width 18 height 8
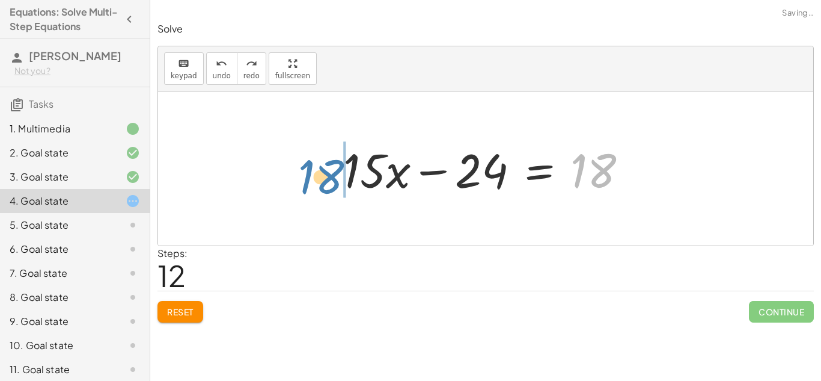
drag, startPoint x: 597, startPoint y: 167, endPoint x: 323, endPoint y: 173, distance: 273.6
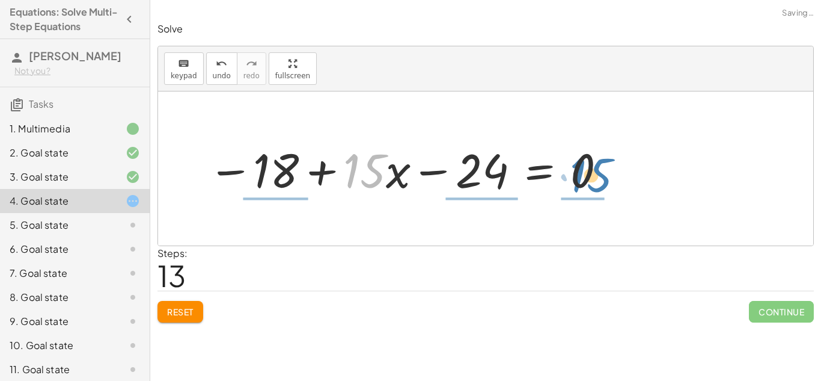
drag, startPoint x: 361, startPoint y: 177, endPoint x: 590, endPoint y: 181, distance: 229.1
click at [590, 181] on div at bounding box center [408, 169] width 412 height 62
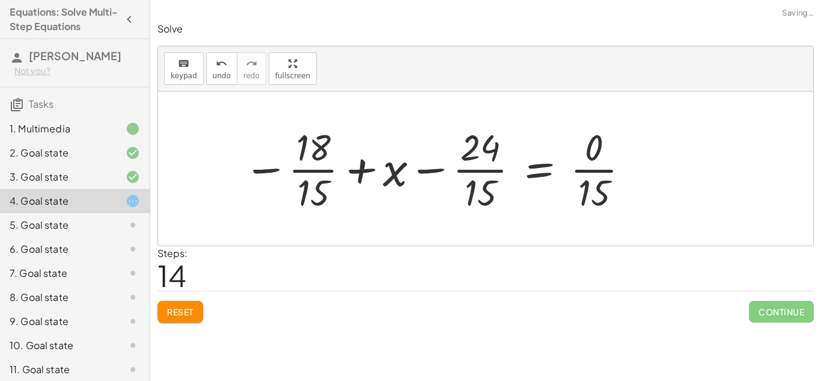
click at [588, 175] on div at bounding box center [436, 168] width 399 height 93
click at [491, 175] on div at bounding box center [425, 168] width 376 height 93
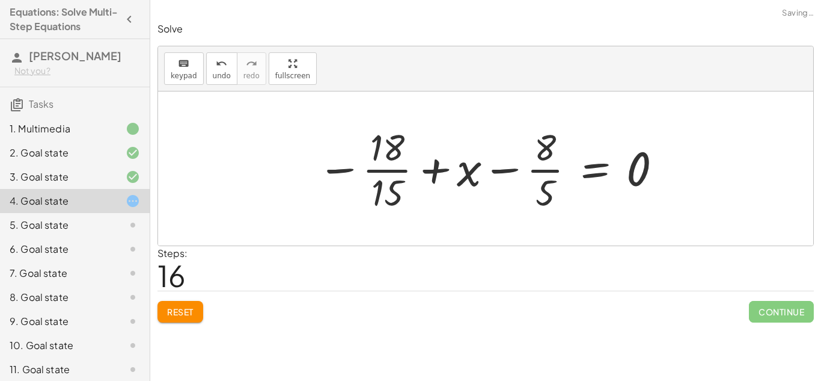
click at [337, 165] on div at bounding box center [490, 168] width 358 height 93
click at [382, 171] on div at bounding box center [490, 168] width 358 height 93
click at [388, 170] on div at bounding box center [497, 168] width 344 height 93
click at [546, 174] on div at bounding box center [497, 168] width 344 height 93
click at [198, 306] on button "Reset" at bounding box center [181, 312] width 46 height 22
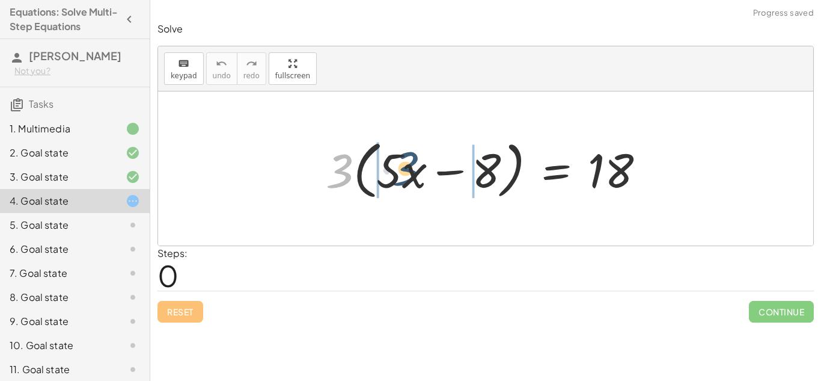
drag, startPoint x: 338, startPoint y: 183, endPoint x: 405, endPoint y: 180, distance: 66.8
click at [405, 180] on div at bounding box center [490, 168] width 340 height 69
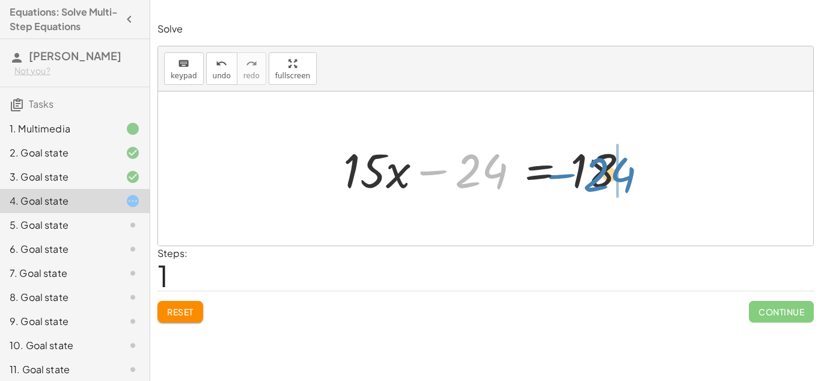
drag, startPoint x: 477, startPoint y: 174, endPoint x: 605, endPoint y: 177, distance: 127.5
click at [605, 177] on div at bounding box center [490, 169] width 306 height 62
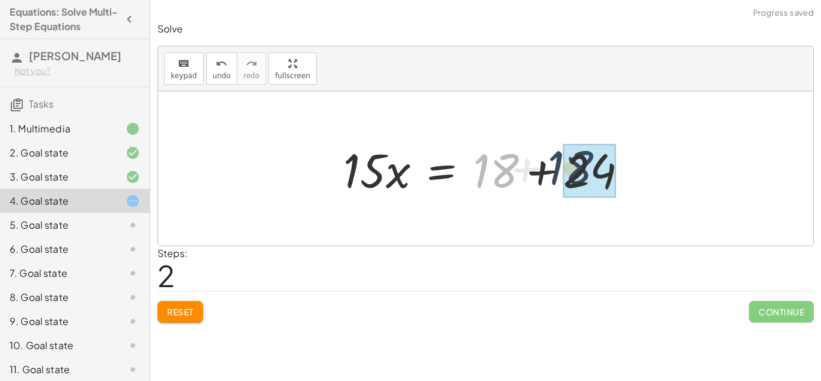
drag, startPoint x: 503, startPoint y: 176, endPoint x: 578, endPoint y: 173, distance: 75.8
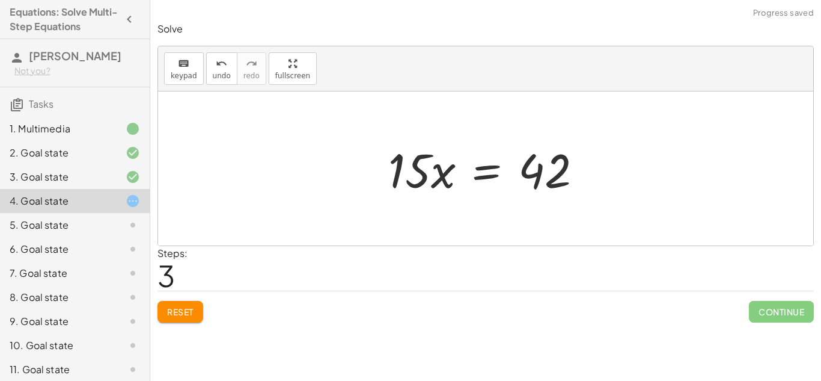
click at [500, 173] on div at bounding box center [490, 169] width 216 height 62
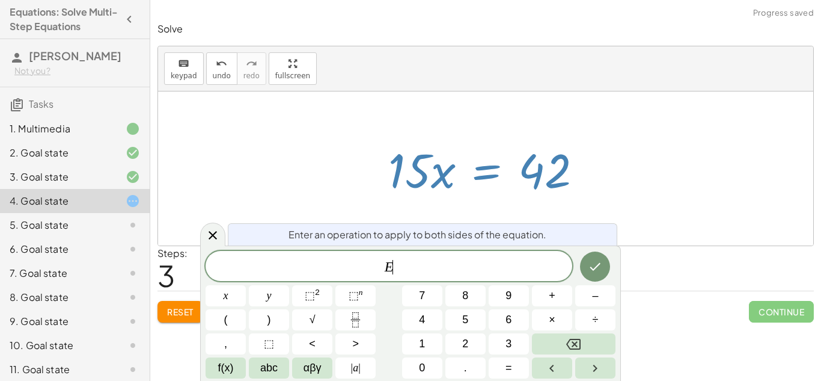
scroll to position [1, 0]
click at [488, 185] on div at bounding box center [490, 169] width 216 height 62
click at [521, 202] on div at bounding box center [485, 168] width 655 height 154
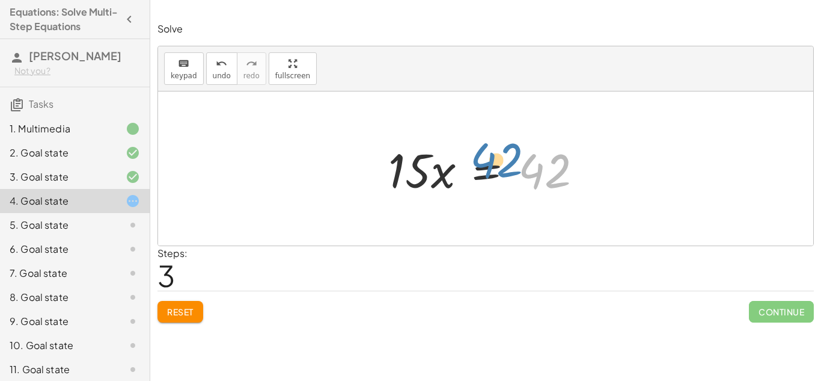
click at [542, 168] on div at bounding box center [490, 169] width 216 height 62
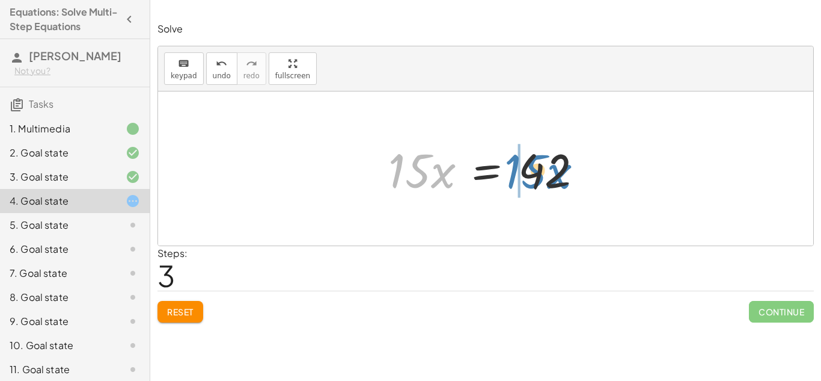
drag, startPoint x: 445, startPoint y: 177, endPoint x: 560, endPoint y: 178, distance: 114.8
click at [560, 178] on div at bounding box center [490, 169] width 216 height 62
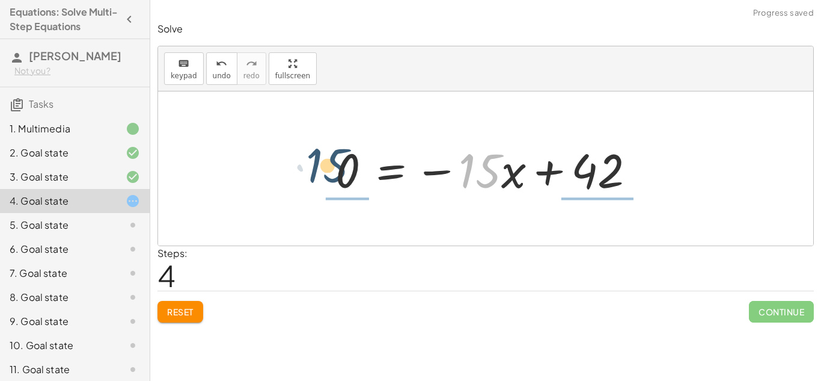
drag, startPoint x: 490, startPoint y: 178, endPoint x: 335, endPoint y: 173, distance: 154.6
click at [335, 173] on div at bounding box center [490, 169] width 322 height 62
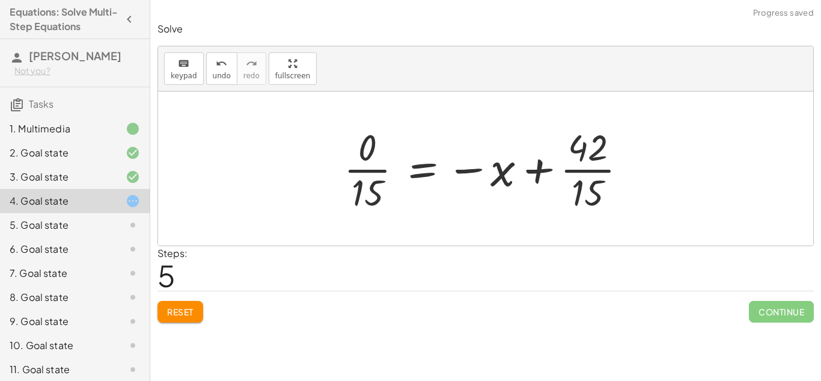
click at [592, 170] on div at bounding box center [490, 168] width 305 height 93
click at [590, 171] on div at bounding box center [487, 168] width 298 height 93
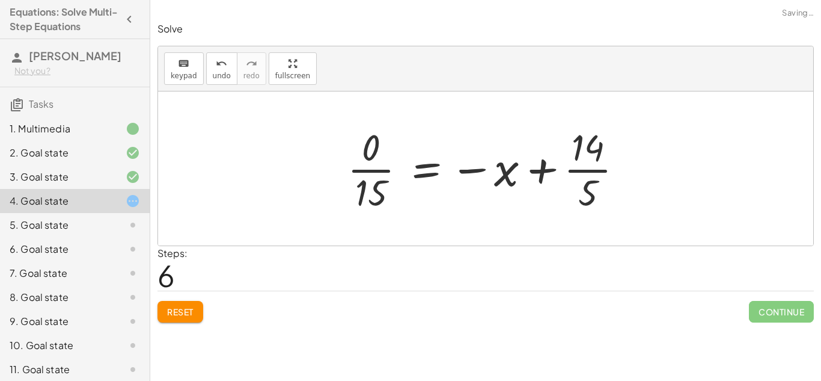
click at [373, 176] on div at bounding box center [490, 168] width 298 height 93
click at [474, 170] on div at bounding box center [502, 168] width 274 height 93
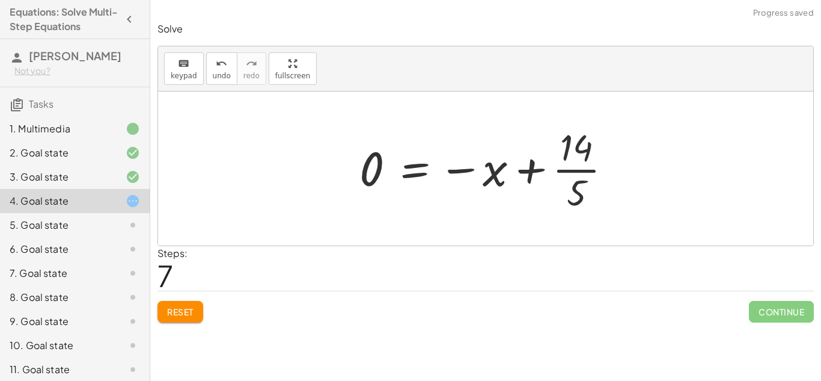
click at [457, 171] on div at bounding box center [491, 168] width 274 height 93
click at [530, 170] on div at bounding box center [491, 168] width 274 height 93
click at [223, 58] on icon "undo" at bounding box center [221, 64] width 11 height 14
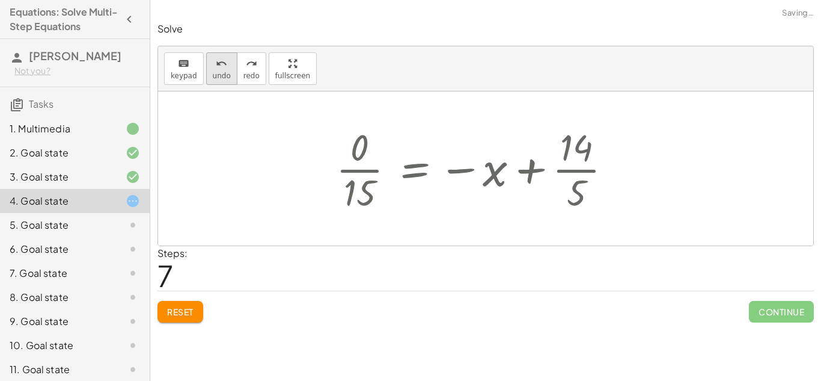
click at [223, 58] on icon "undo" at bounding box center [221, 64] width 11 height 14
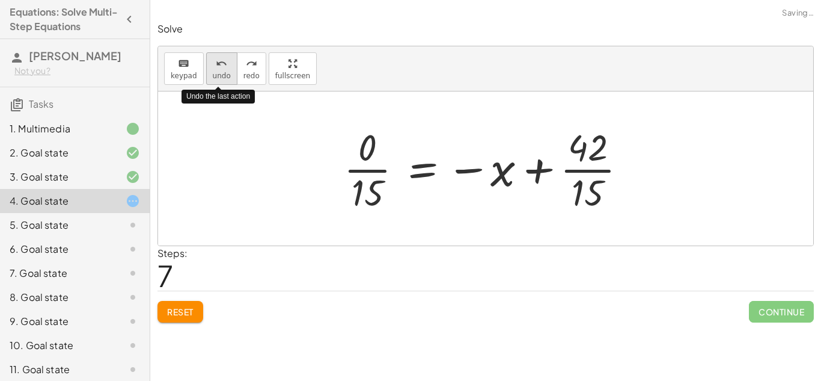
click at [223, 58] on icon "undo" at bounding box center [221, 64] width 11 height 14
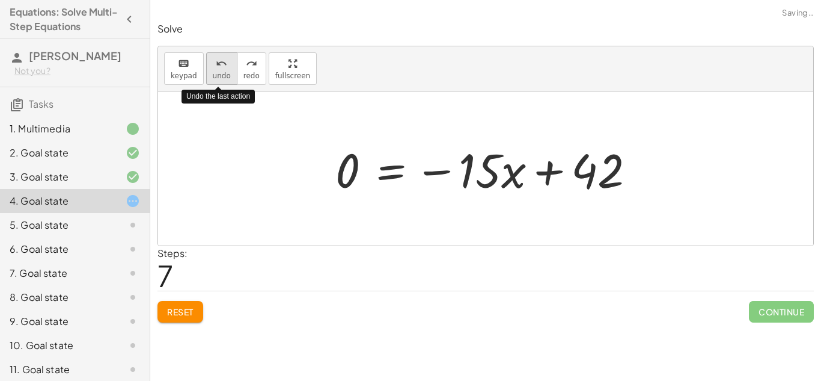
click at [223, 58] on icon "undo" at bounding box center [221, 64] width 11 height 14
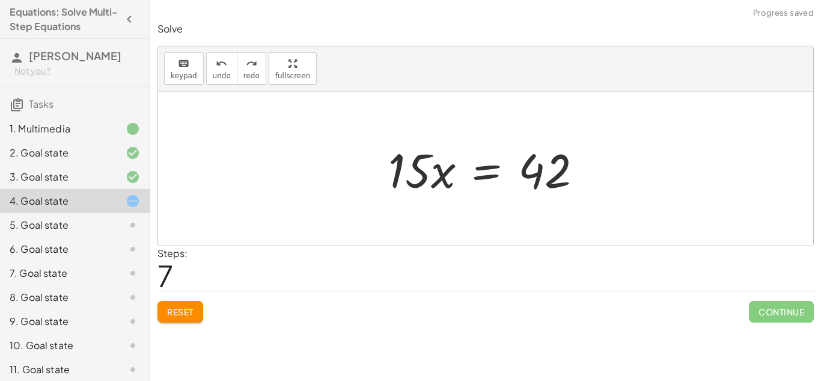
click at [421, 165] on div at bounding box center [490, 169] width 216 height 62
drag, startPoint x: 414, startPoint y: 169, endPoint x: 568, endPoint y: 189, distance: 155.8
click at [568, 189] on div at bounding box center [490, 169] width 216 height 62
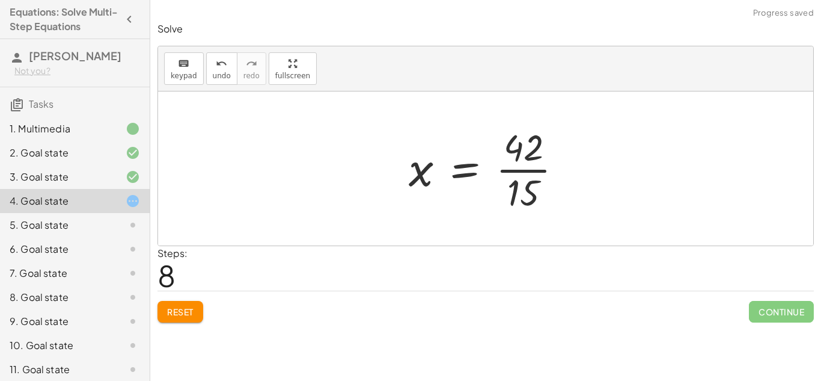
click at [513, 175] on div at bounding box center [491, 168] width 176 height 93
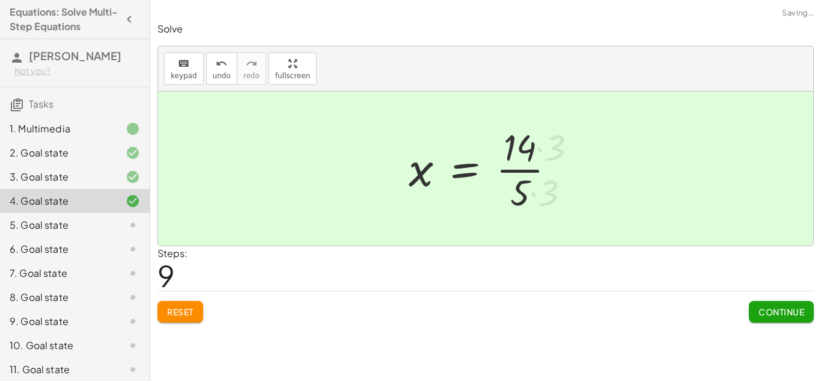
click at [518, 174] on div at bounding box center [487, 168] width 168 height 93
click at [759, 311] on span "Continue" at bounding box center [782, 311] width 46 height 11
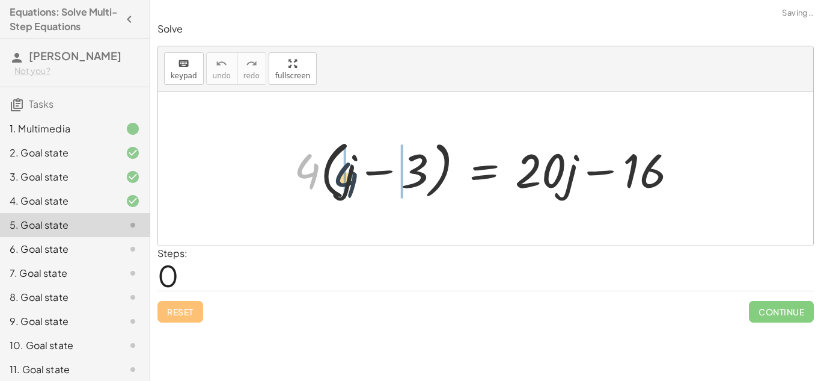
drag, startPoint x: 308, startPoint y: 170, endPoint x: 347, endPoint y: 179, distance: 40.0
click at [347, 179] on div at bounding box center [490, 168] width 405 height 69
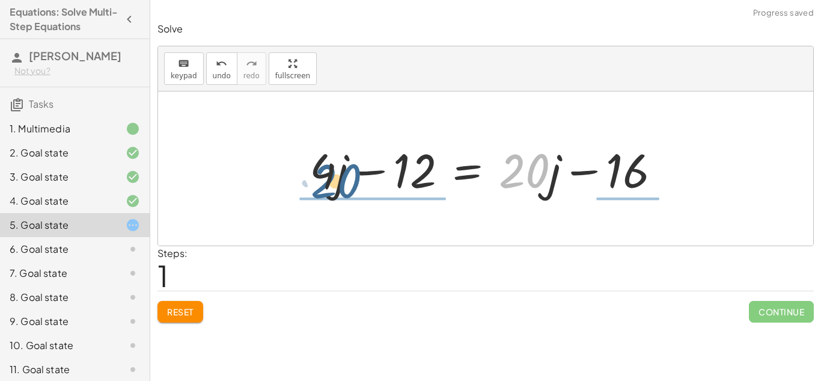
drag, startPoint x: 518, startPoint y: 170, endPoint x: 321, endPoint y: 176, distance: 197.3
click at [321, 176] on div at bounding box center [490, 169] width 373 height 62
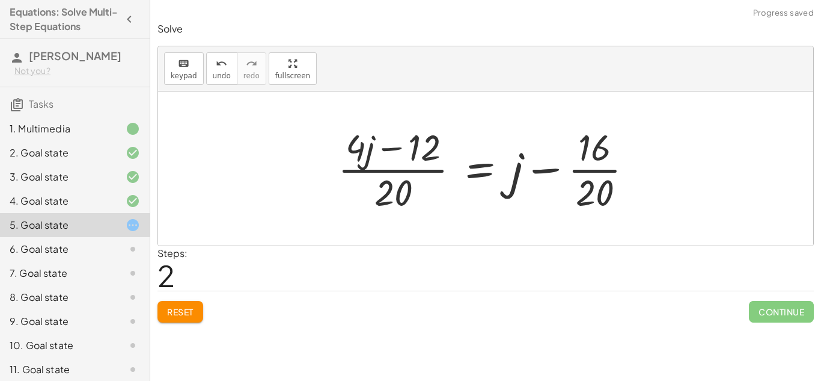
click at [384, 176] on div at bounding box center [490, 168] width 317 height 93
click at [604, 171] on div at bounding box center [490, 168] width 317 height 93
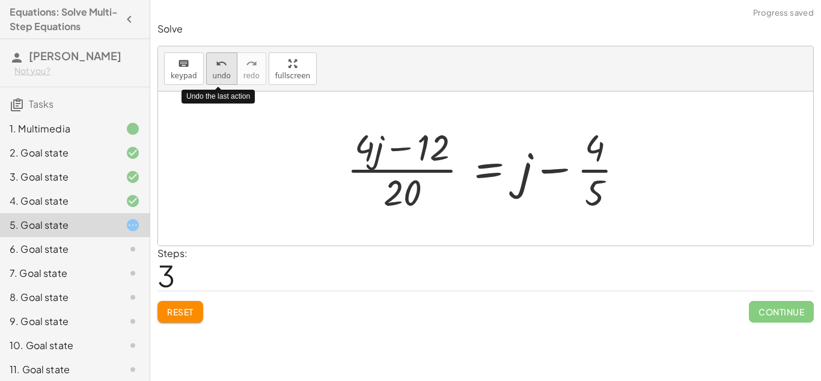
click at [219, 66] on icon "undo" at bounding box center [221, 64] width 11 height 14
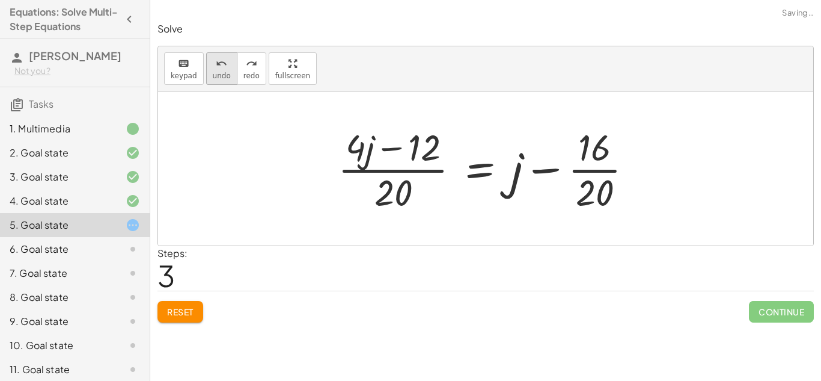
click at [218, 73] on span "undo" at bounding box center [222, 76] width 18 height 8
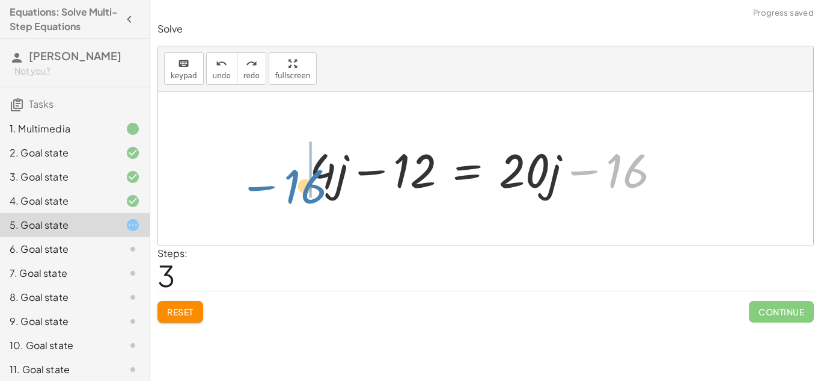
drag, startPoint x: 619, startPoint y: 174, endPoint x: 292, endPoint y: 188, distance: 326.7
click at [292, 188] on div "· 4 · ( + j − 3 ) = + · 20 · j − 16 + · 4 · j − · 4 · 3 = + · 20 · j − 16 − 16 …" at bounding box center [486, 169] width 388 height 68
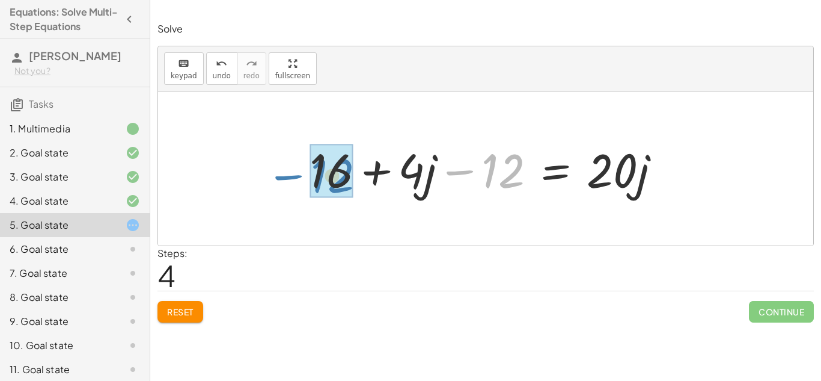
drag, startPoint x: 518, startPoint y: 168, endPoint x: 347, endPoint y: 173, distance: 170.8
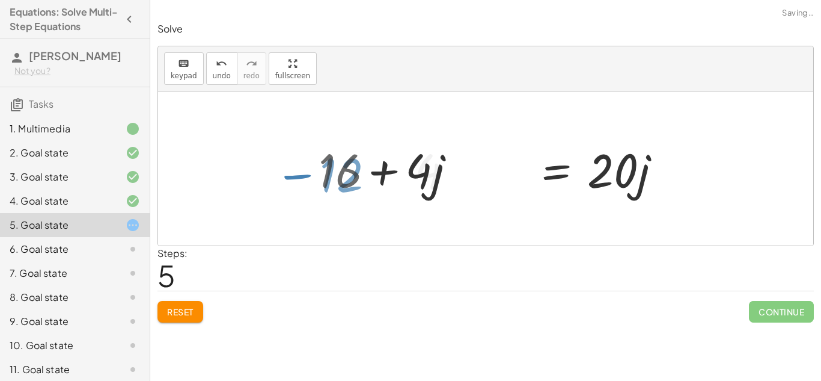
click at [347, 173] on div at bounding box center [485, 168] width 655 height 154
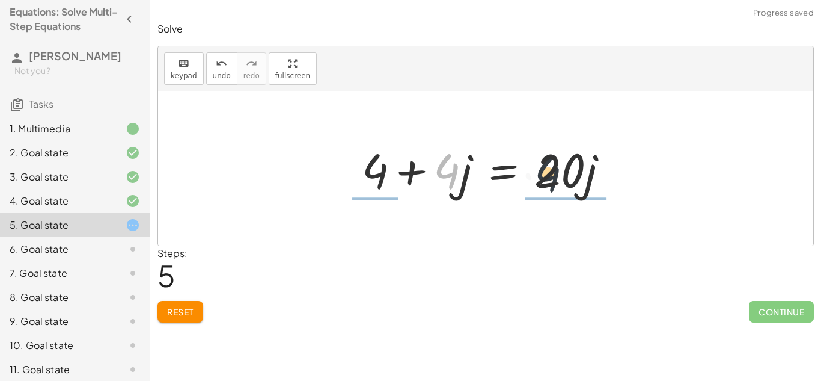
drag, startPoint x: 453, startPoint y: 172, endPoint x: 559, endPoint y: 175, distance: 105.9
click at [559, 175] on div at bounding box center [490, 169] width 268 height 62
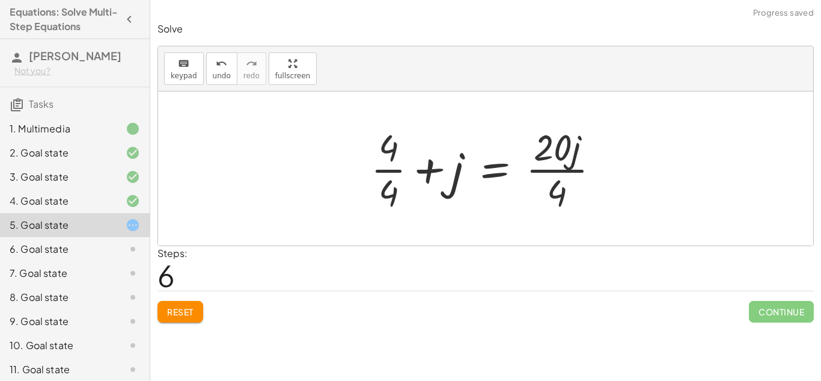
click at [562, 173] on div at bounding box center [490, 168] width 251 height 93
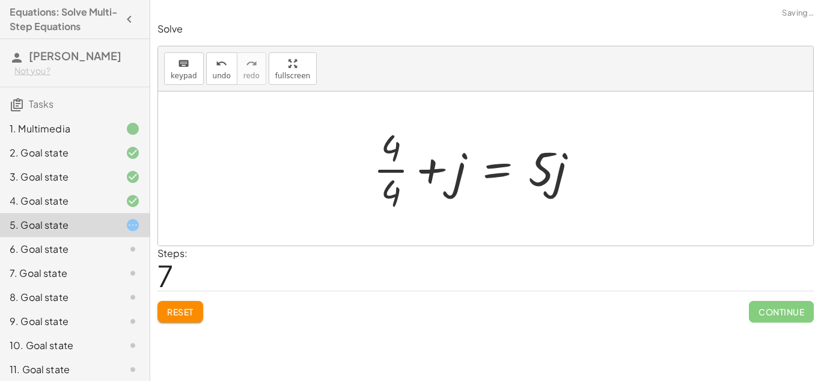
click at [394, 170] on div at bounding box center [480, 168] width 226 height 93
click at [431, 173] on div at bounding box center [490, 169] width 207 height 62
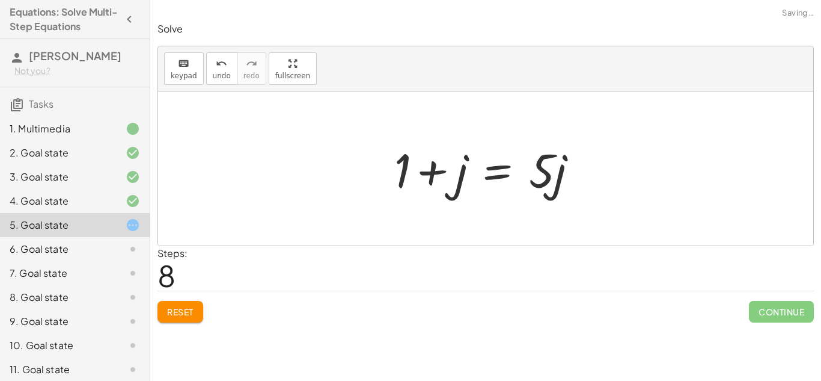
click at [463, 179] on div at bounding box center [490, 169] width 207 height 62
click at [436, 174] on div at bounding box center [490, 169] width 207 height 62
click at [209, 69] on button "undo undo" at bounding box center [221, 68] width 31 height 32
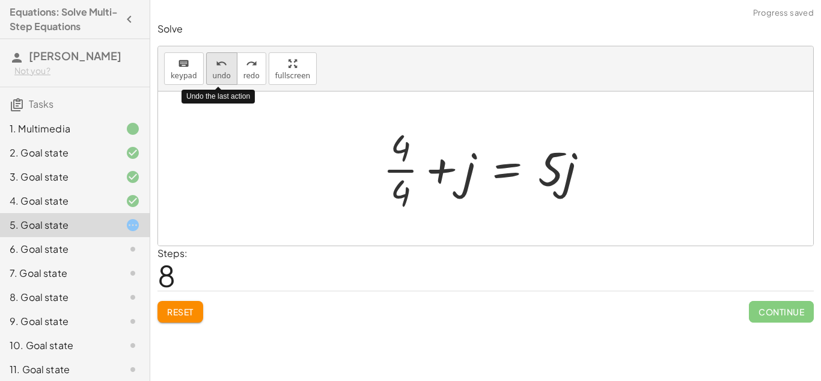
click at [212, 70] on button "undo undo" at bounding box center [221, 68] width 31 height 32
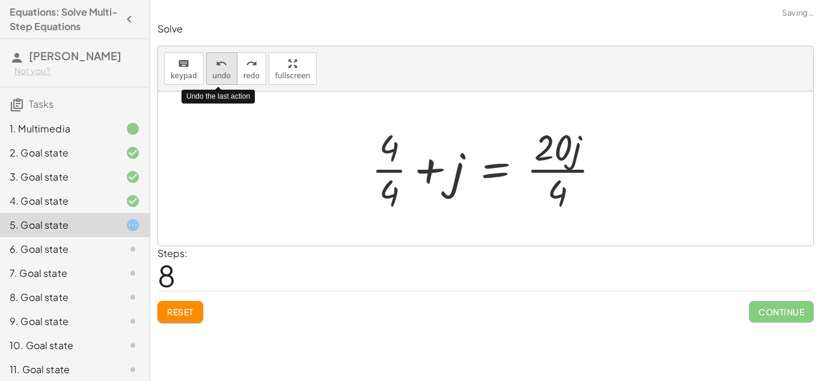
click at [212, 70] on button "undo undo" at bounding box center [221, 68] width 31 height 32
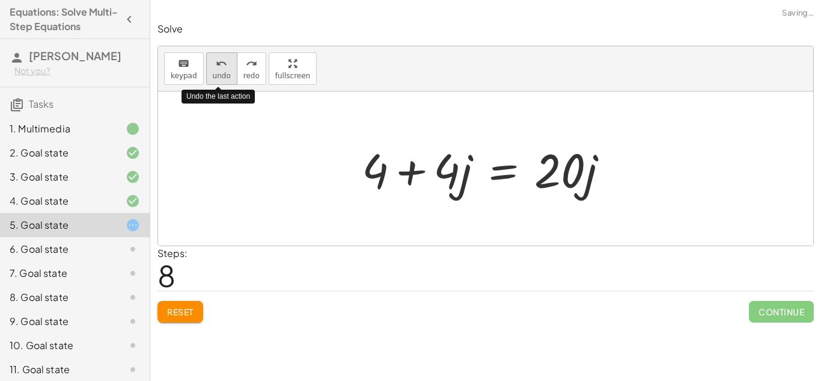
click at [212, 70] on button "undo undo" at bounding box center [221, 68] width 31 height 32
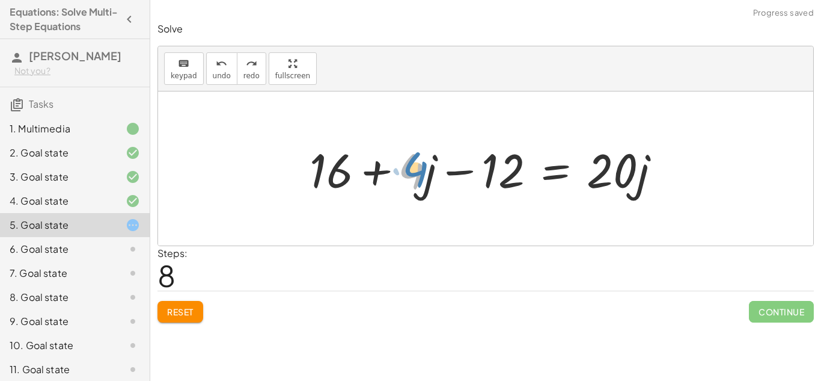
click at [418, 174] on div at bounding box center [490, 169] width 373 height 62
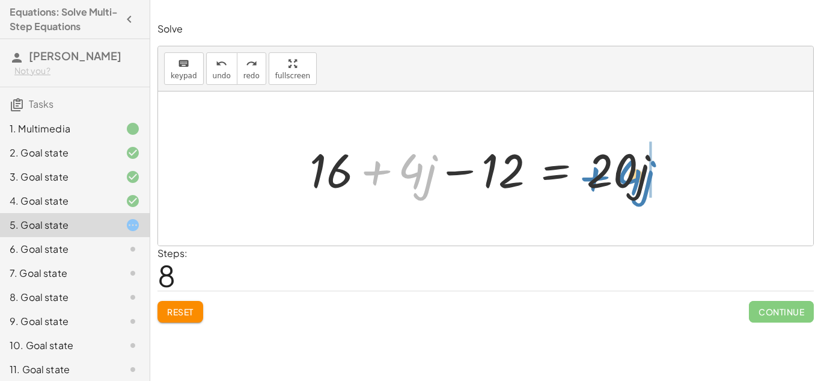
drag, startPoint x: 420, startPoint y: 177, endPoint x: 637, endPoint y: 183, distance: 217.7
click at [637, 183] on div at bounding box center [490, 169] width 373 height 62
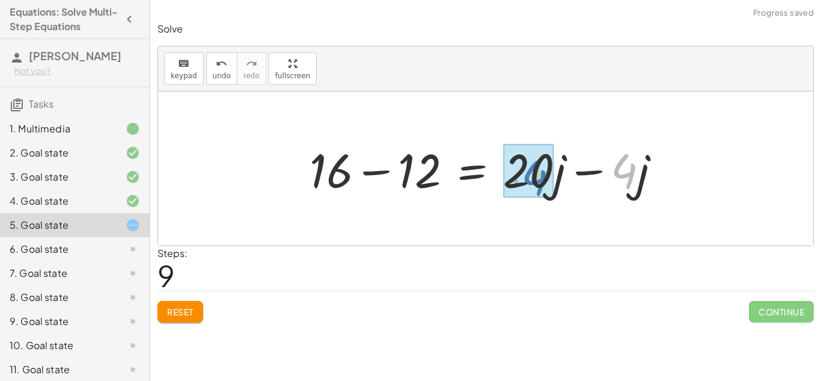
drag, startPoint x: 633, startPoint y: 169, endPoint x: 539, endPoint y: 176, distance: 94.1
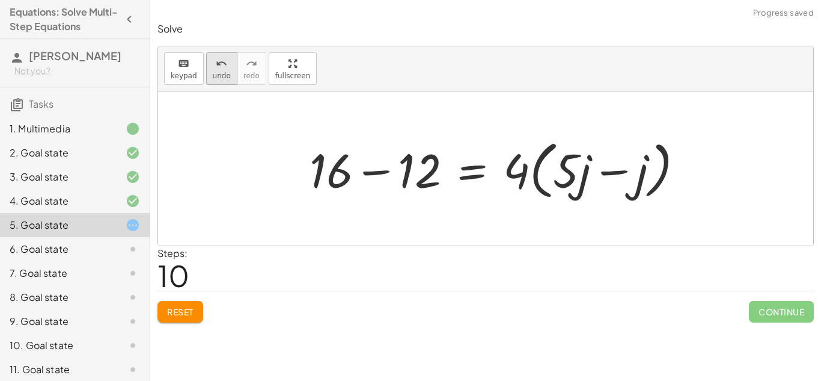
click at [217, 66] on icon "undo" at bounding box center [221, 64] width 11 height 14
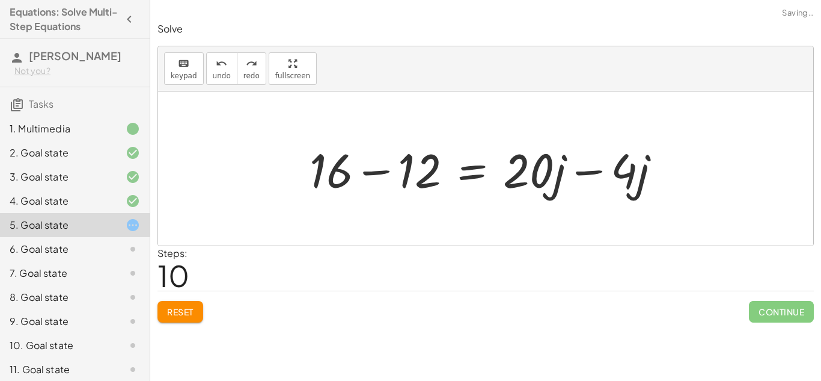
click at [596, 173] on div at bounding box center [490, 169] width 373 height 62
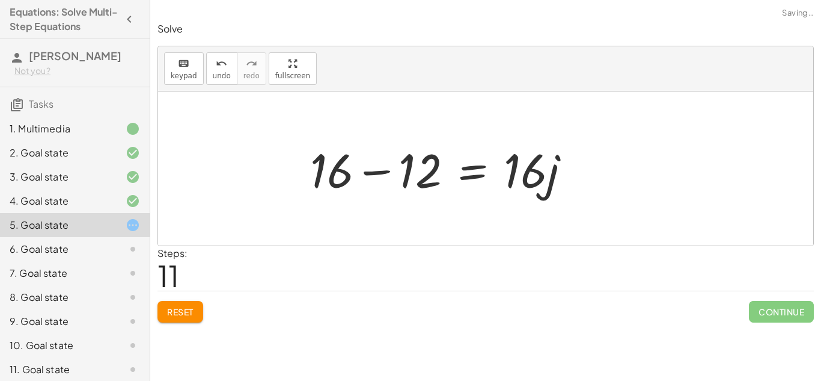
click at [382, 175] on div at bounding box center [445, 169] width 283 height 62
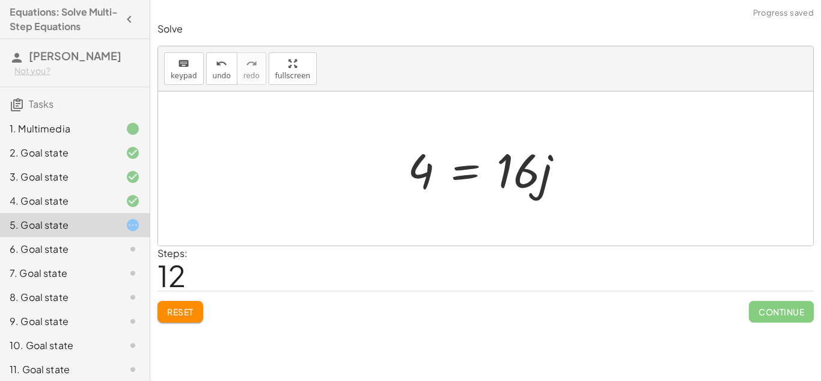
click at [513, 178] on div at bounding box center [490, 169] width 177 height 62
click at [420, 182] on div at bounding box center [490, 169] width 177 height 62
drag, startPoint x: 515, startPoint y: 174, endPoint x: 432, endPoint y: 201, distance: 86.7
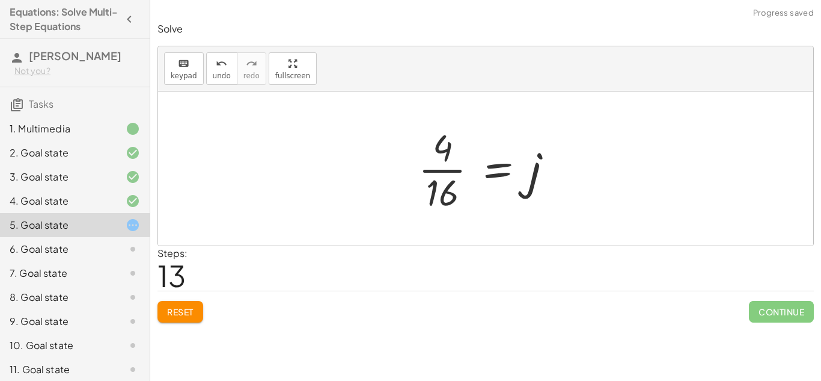
click at [437, 171] on div at bounding box center [490, 168] width 156 height 93
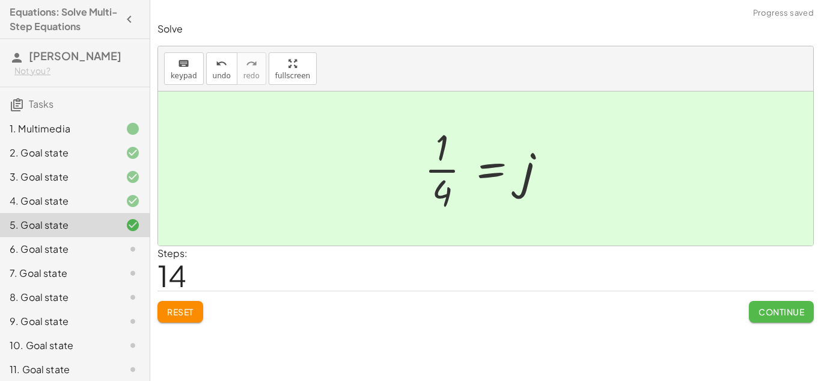
click at [800, 313] on span "Continue" at bounding box center [782, 311] width 46 height 11
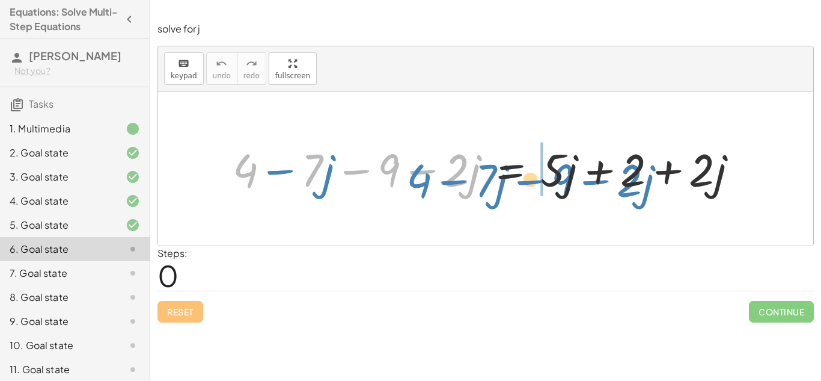
drag, startPoint x: 322, startPoint y: 168, endPoint x: 452, endPoint y: 171, distance: 129.9
click at [452, 171] on div at bounding box center [490, 168] width 527 height 60
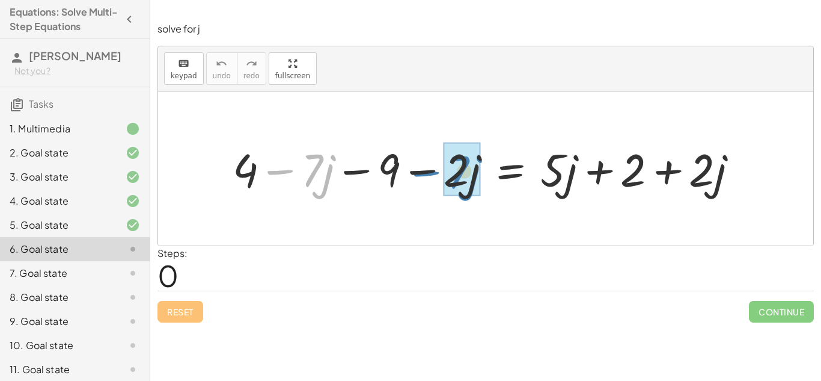
drag, startPoint x: 316, startPoint y: 167, endPoint x: 461, endPoint y: 169, distance: 144.9
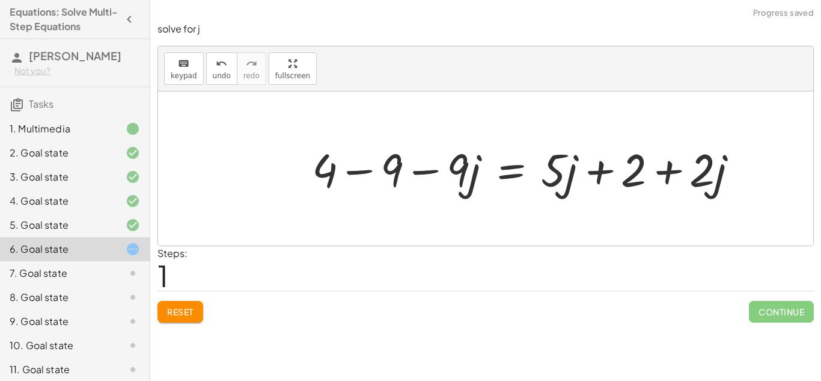
click at [364, 171] on div at bounding box center [530, 168] width 448 height 60
click at [605, 172] on div at bounding box center [537, 168] width 417 height 60
click at [663, 176] on div at bounding box center [537, 168] width 417 height 60
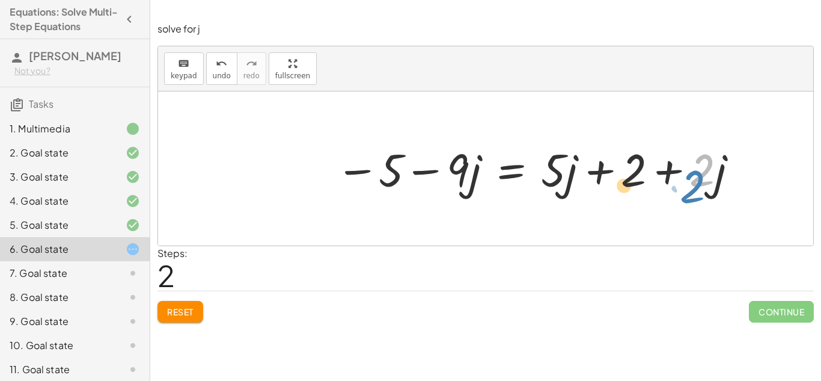
drag, startPoint x: 710, startPoint y: 167, endPoint x: 702, endPoint y: 183, distance: 18.3
click at [702, 183] on div at bounding box center [537, 168] width 417 height 60
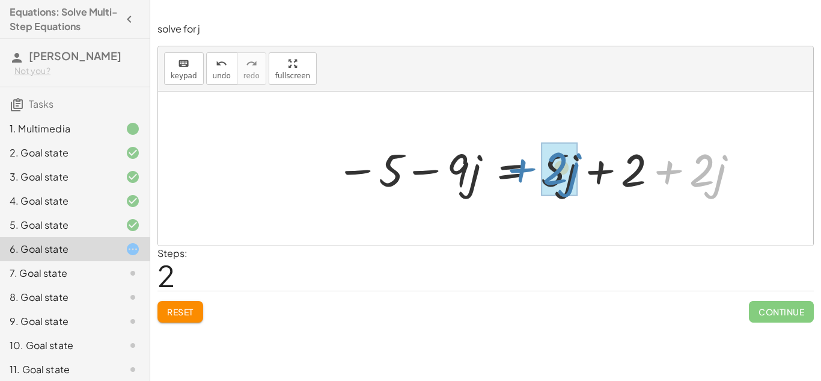
drag, startPoint x: 702, startPoint y: 173, endPoint x: 554, endPoint y: 171, distance: 147.9
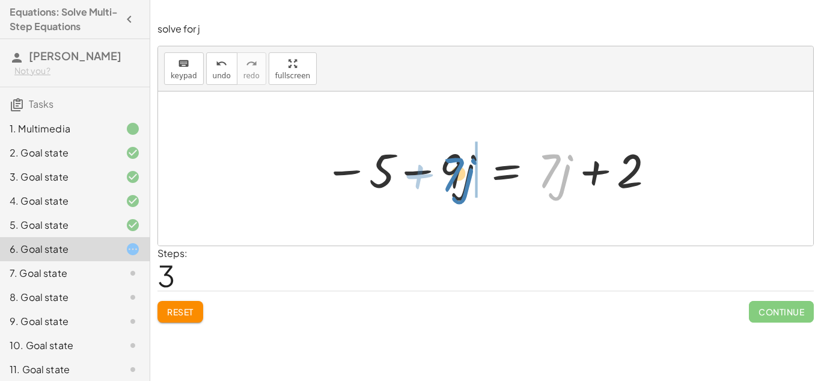
drag, startPoint x: 553, startPoint y: 172, endPoint x: 456, endPoint y: 176, distance: 96.9
click at [456, 176] on div at bounding box center [486, 169] width 337 height 62
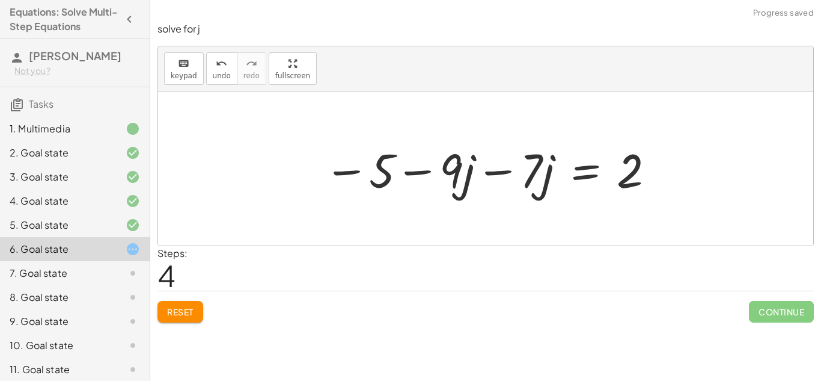
click at [432, 176] on div at bounding box center [490, 169] width 344 height 62
click at [489, 169] on div at bounding box center [490, 169] width 344 height 62
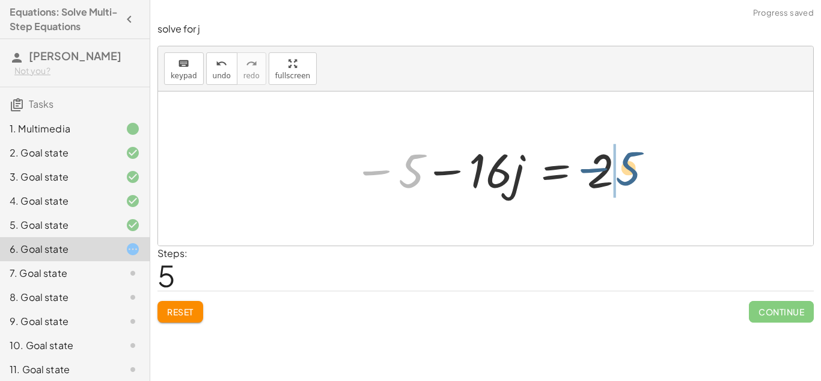
drag, startPoint x: 412, startPoint y: 173, endPoint x: 635, endPoint y: 171, distance: 223.7
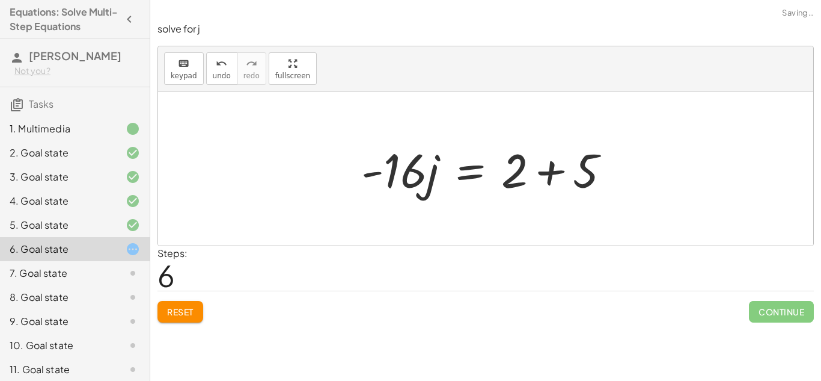
click at [555, 168] on div at bounding box center [490, 169] width 271 height 62
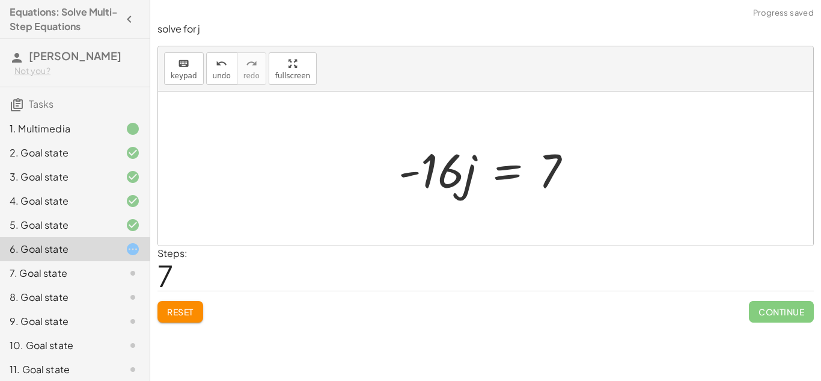
click at [438, 173] on div at bounding box center [490, 169] width 195 height 62
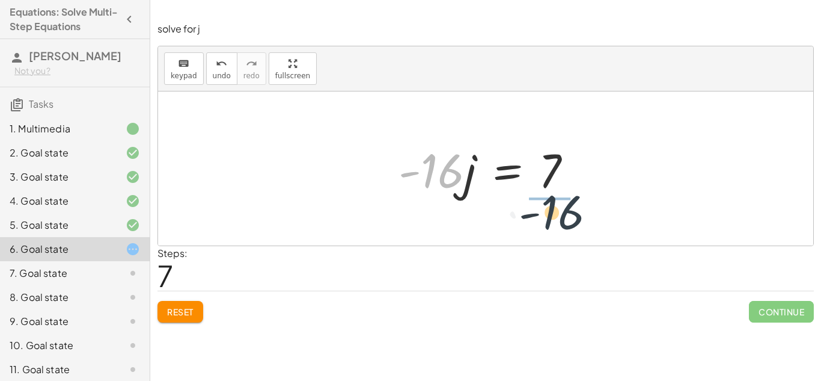
drag, startPoint x: 442, startPoint y: 169, endPoint x: 565, endPoint y: 211, distance: 130.2
click at [565, 211] on div "+ 4 − · 7 · j − 9 − · 2 · j = + · 5 · j + 2 + · 2 · j + 4 − 9 − · 9 · j = + · 5…" at bounding box center [485, 168] width 655 height 154
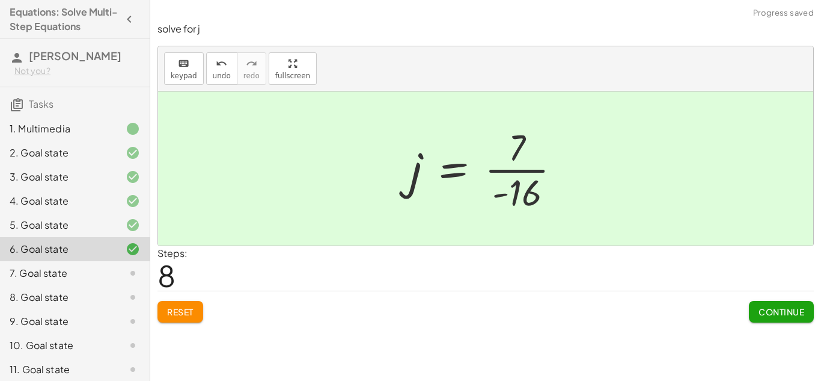
click at [796, 316] on span "Continue" at bounding box center [782, 311] width 46 height 11
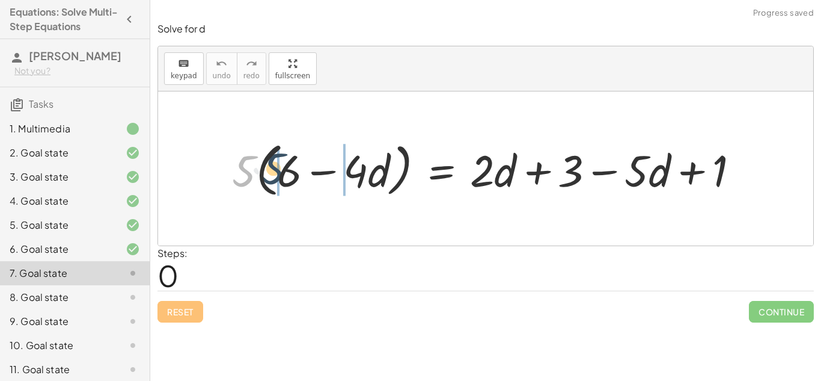
drag, startPoint x: 249, startPoint y: 180, endPoint x: 278, endPoint y: 178, distance: 29.6
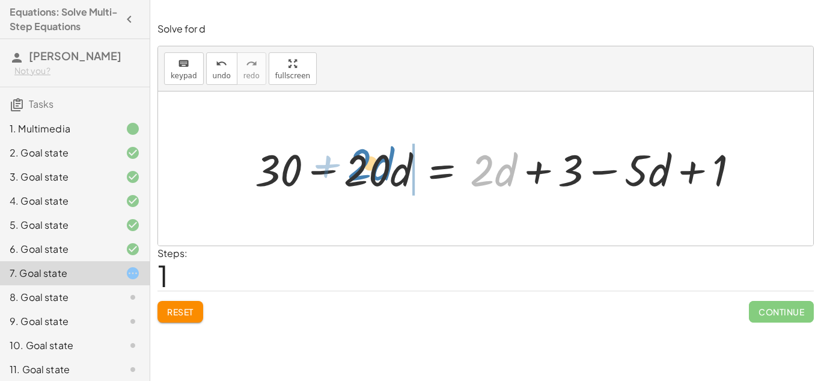
drag, startPoint x: 488, startPoint y: 173, endPoint x: 364, endPoint y: 167, distance: 124.0
click at [364, 167] on div at bounding box center [498, 168] width 498 height 58
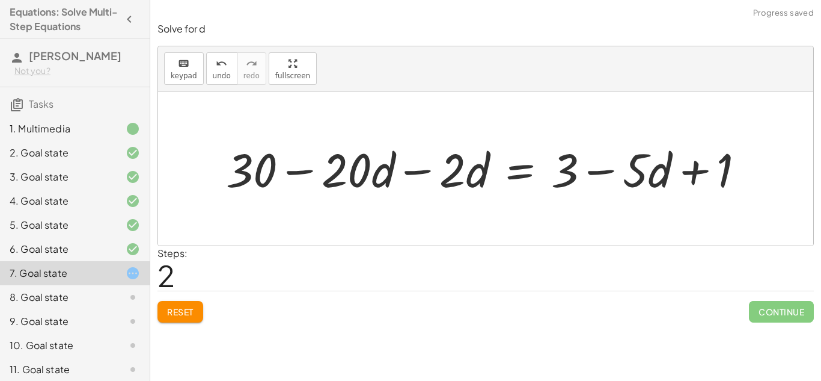
click at [420, 172] on div at bounding box center [490, 168] width 540 height 61
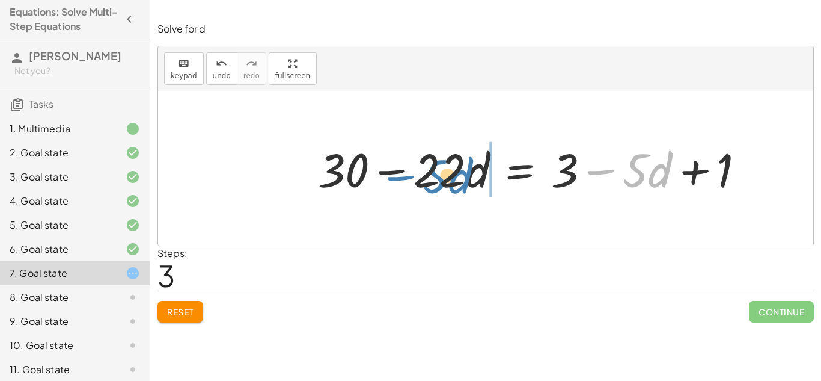
drag, startPoint x: 647, startPoint y: 178, endPoint x: 447, endPoint y: 184, distance: 200.9
click at [447, 184] on div at bounding box center [536, 168] width 448 height 61
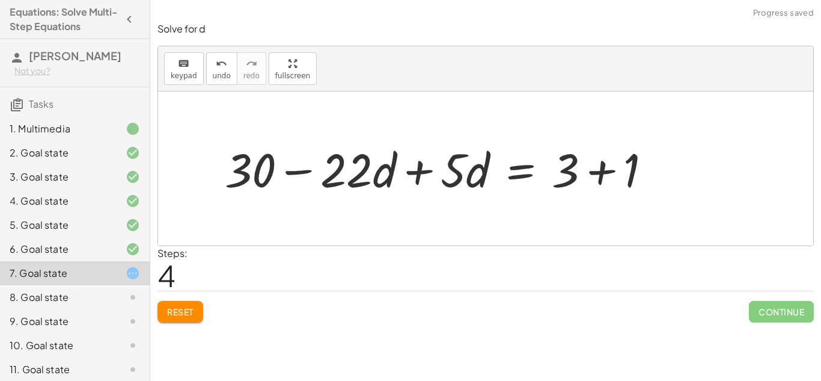
click at [420, 172] on div at bounding box center [443, 168] width 448 height 61
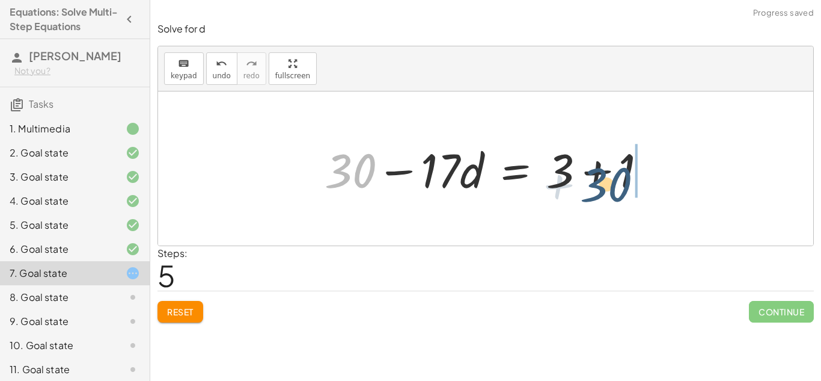
drag, startPoint x: 370, startPoint y: 173, endPoint x: 712, endPoint y: 183, distance: 342.3
click at [712, 183] on div "· 5 · ( + 6 − · 4 · d ) = + · 2 · d + 3 − · 5 · d + 1 + · 5 · 6 − · 5 · 4 · d =…" at bounding box center [485, 168] width 655 height 154
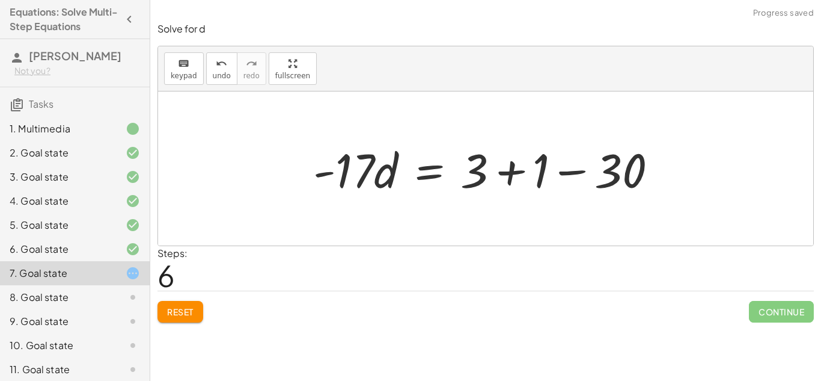
click at [580, 172] on div at bounding box center [490, 169] width 366 height 62
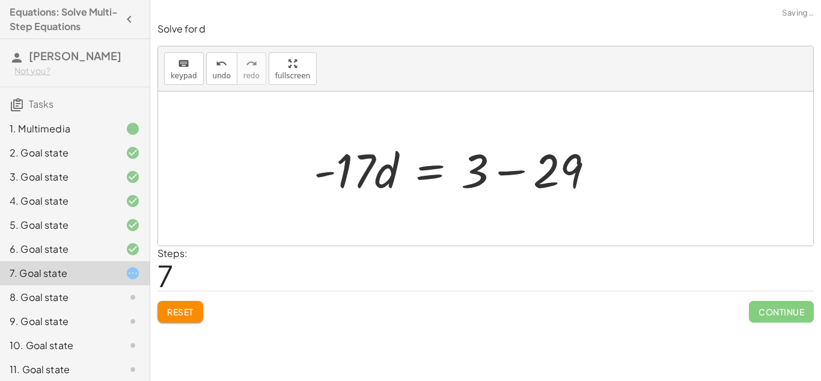
click at [508, 168] on div at bounding box center [459, 169] width 302 height 62
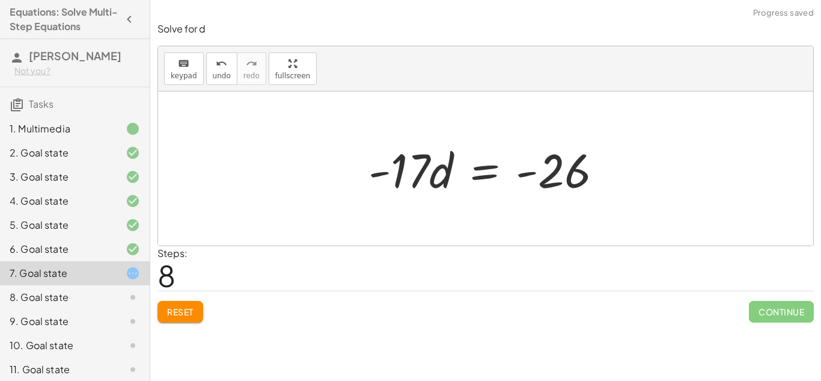
click at [409, 173] on div at bounding box center [491, 169] width 256 height 62
click at [433, 180] on div at bounding box center [491, 169] width 256 height 62
click at [439, 180] on div at bounding box center [491, 169] width 256 height 62
click at [427, 177] on div at bounding box center [491, 169] width 256 height 62
click at [422, 173] on div at bounding box center [491, 169] width 256 height 62
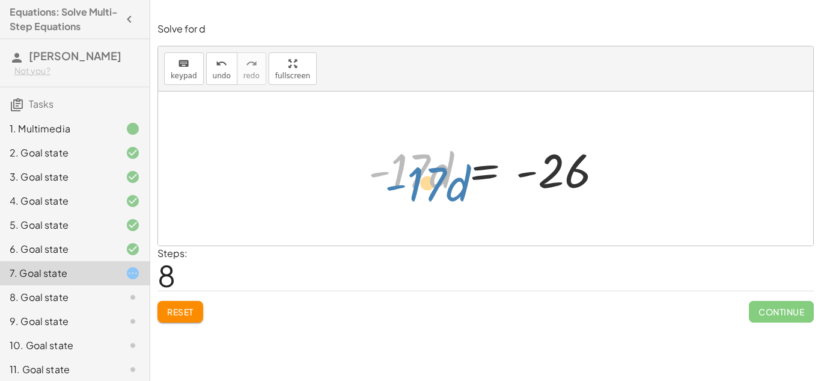
click at [430, 177] on div at bounding box center [491, 169] width 256 height 62
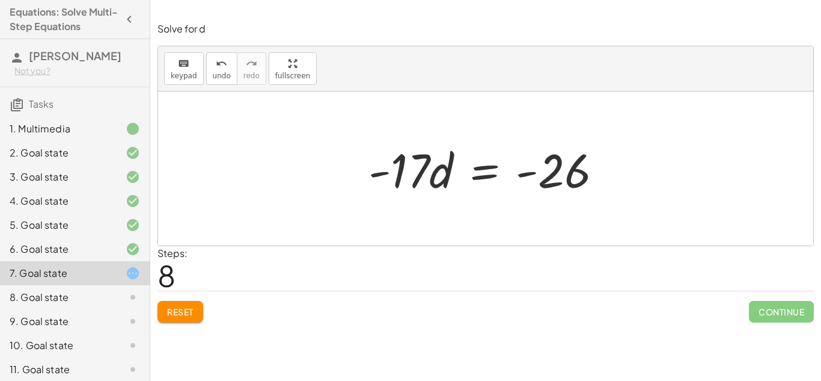
click at [562, 180] on div at bounding box center [491, 169] width 256 height 62
click at [556, 177] on div at bounding box center [491, 169] width 256 height 62
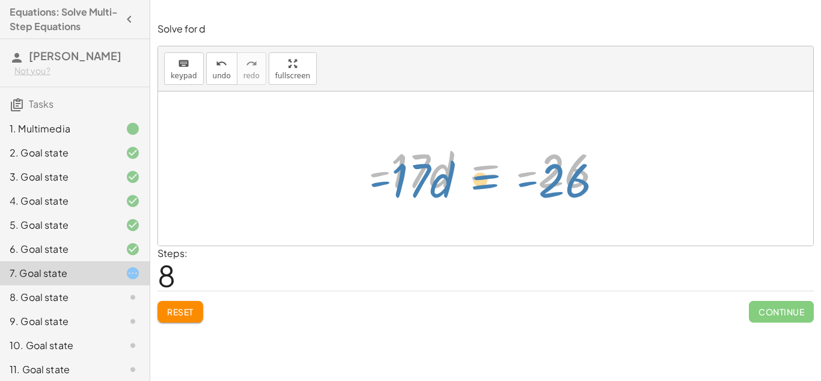
drag, startPoint x: 556, startPoint y: 177, endPoint x: 557, endPoint y: 186, distance: 9.6
click at [557, 186] on div at bounding box center [491, 169] width 256 height 62
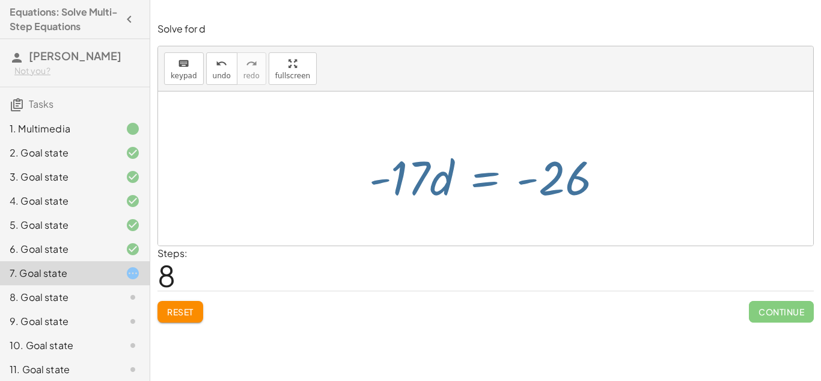
click at [557, 186] on div at bounding box center [491, 169] width 256 height 62
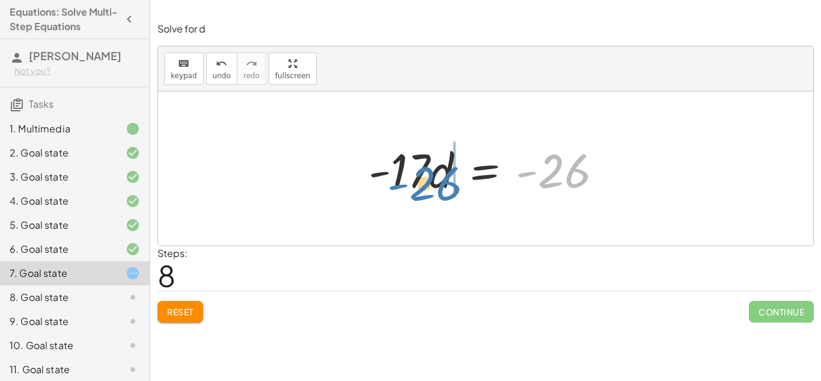
drag, startPoint x: 546, startPoint y: 182, endPoint x: 417, endPoint y: 195, distance: 129.9
click at [417, 195] on div at bounding box center [491, 169] width 256 height 62
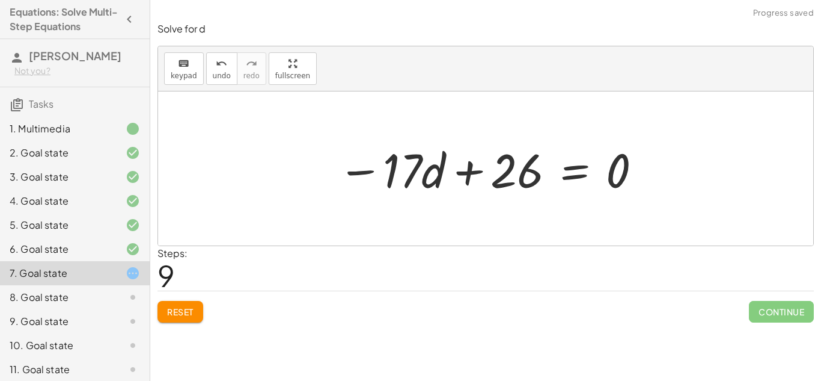
click at [462, 169] on div at bounding box center [490, 169] width 317 height 62
click at [222, 72] on span "undo" at bounding box center [222, 76] width 18 height 8
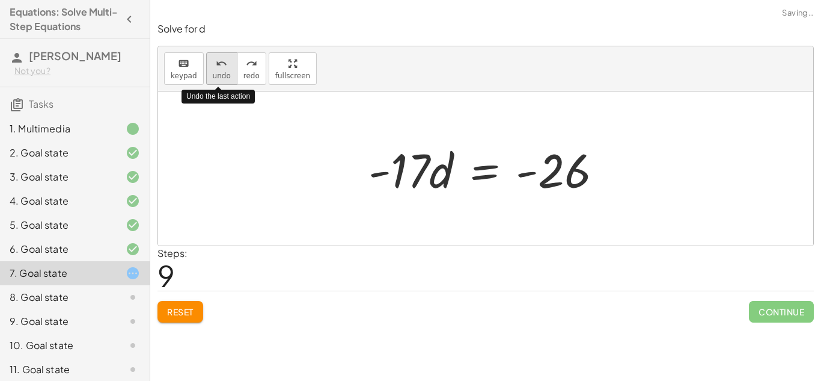
click at [222, 72] on span "undo" at bounding box center [222, 76] width 18 height 8
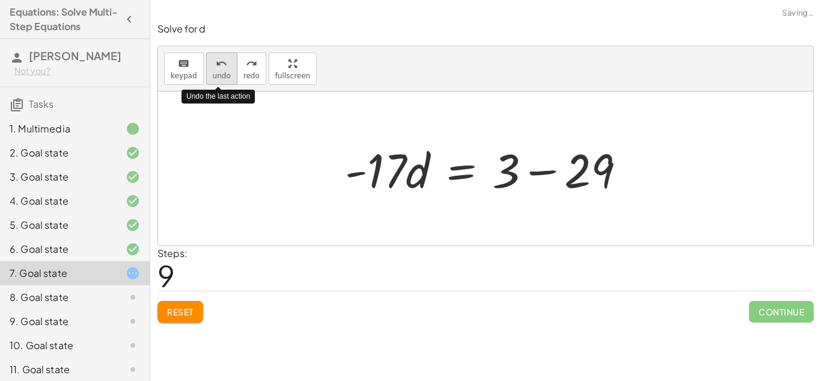
click at [222, 72] on span "undo" at bounding box center [222, 76] width 18 height 8
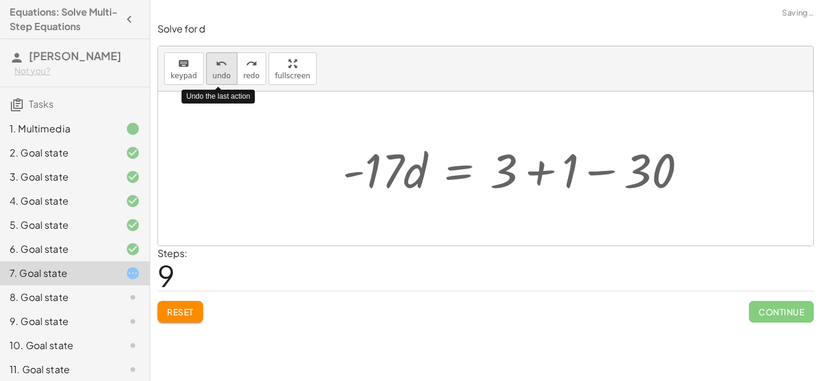
click at [222, 72] on span "undo" at bounding box center [222, 76] width 18 height 8
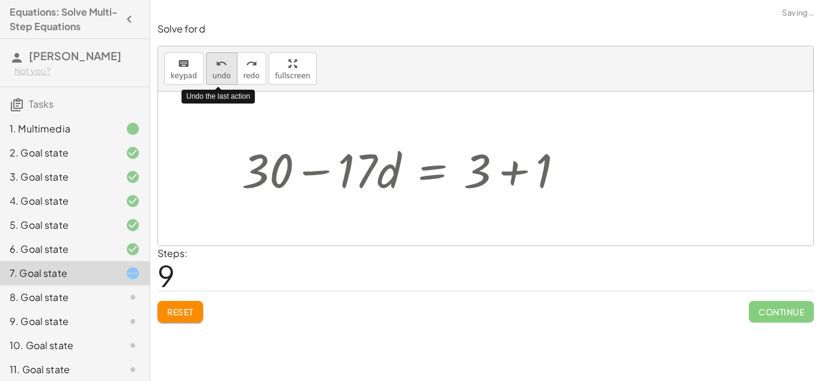
click at [222, 72] on span "undo" at bounding box center [222, 76] width 18 height 8
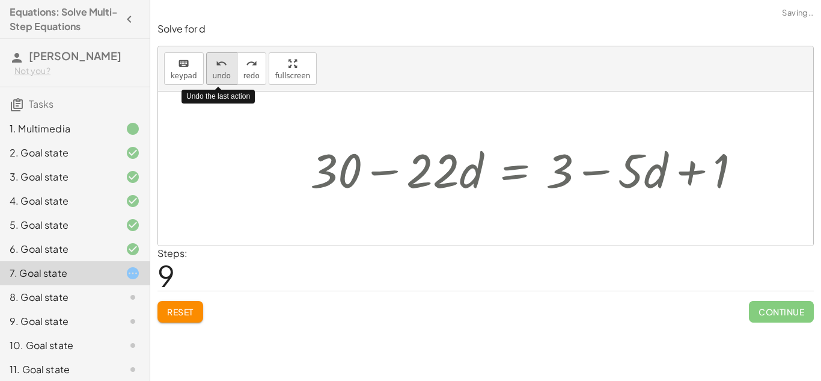
click at [222, 72] on span "undo" at bounding box center [222, 76] width 18 height 8
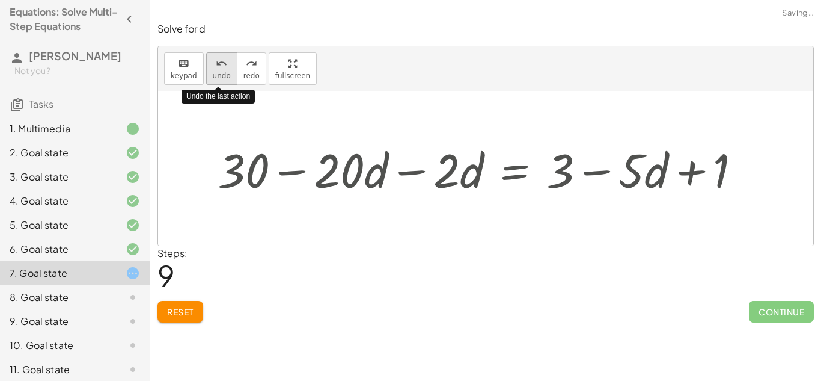
click at [222, 72] on span "undo" at bounding box center [222, 76] width 18 height 8
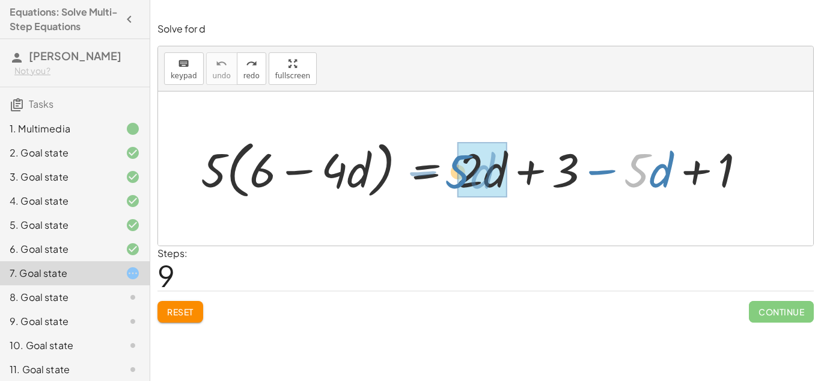
drag, startPoint x: 641, startPoint y: 178, endPoint x: 464, endPoint y: 179, distance: 177.4
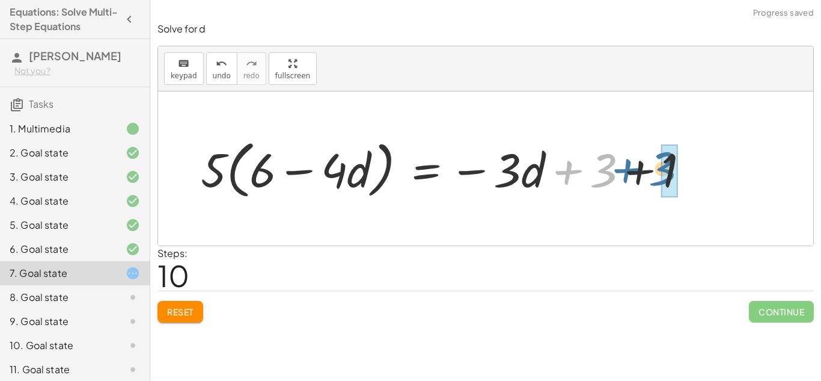
drag, startPoint x: 638, startPoint y: 176, endPoint x: 666, endPoint y: 172, distance: 28.0
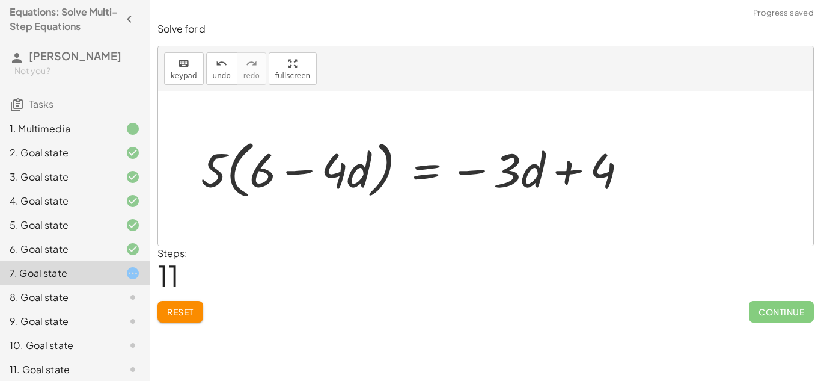
click at [218, 174] on div at bounding box center [419, 168] width 448 height 69
drag, startPoint x: 218, startPoint y: 174, endPoint x: 264, endPoint y: 171, distance: 45.8
click at [264, 171] on div at bounding box center [419, 168] width 448 height 69
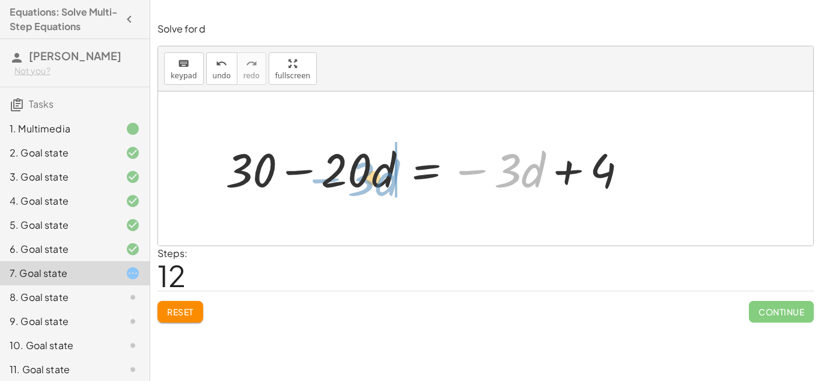
drag, startPoint x: 513, startPoint y: 173, endPoint x: 358, endPoint y: 179, distance: 155.8
click at [358, 179] on div at bounding box center [431, 168] width 424 height 61
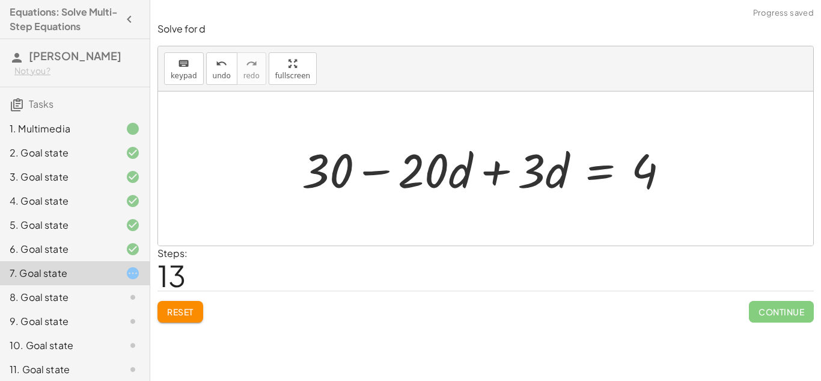
click at [498, 171] on div at bounding box center [490, 169] width 389 height 62
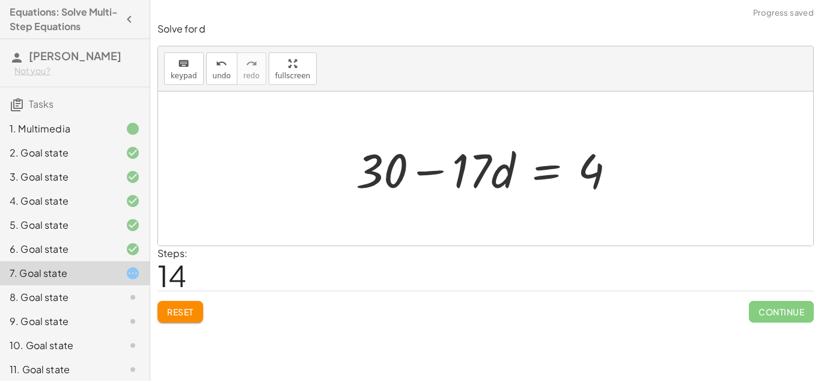
click at [438, 174] on div at bounding box center [490, 169] width 281 height 62
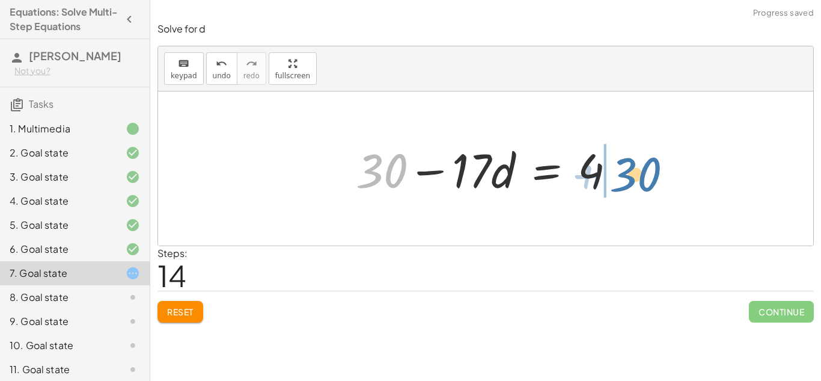
drag, startPoint x: 406, startPoint y: 171, endPoint x: 660, endPoint y: 174, distance: 253.7
click at [660, 174] on div "· 5 · ( + 6 − · 4 · d ) = + · 2 · d + 3 − · 5 · d + 1 · 5 · ( + 6 − · 4 · d ) =…" at bounding box center [485, 168] width 655 height 154
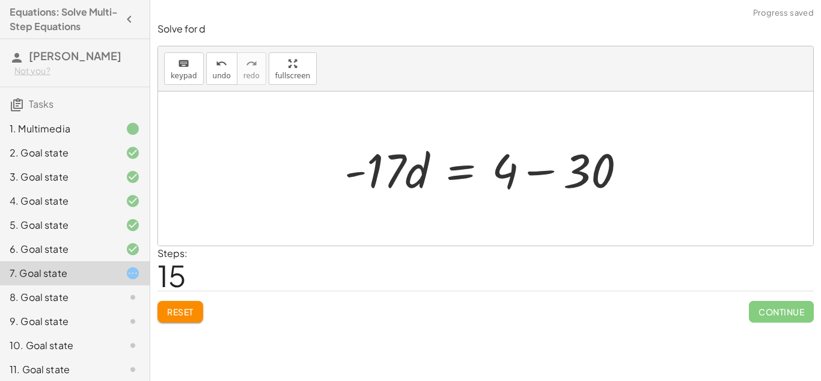
click at [548, 173] on div at bounding box center [489, 169] width 303 height 62
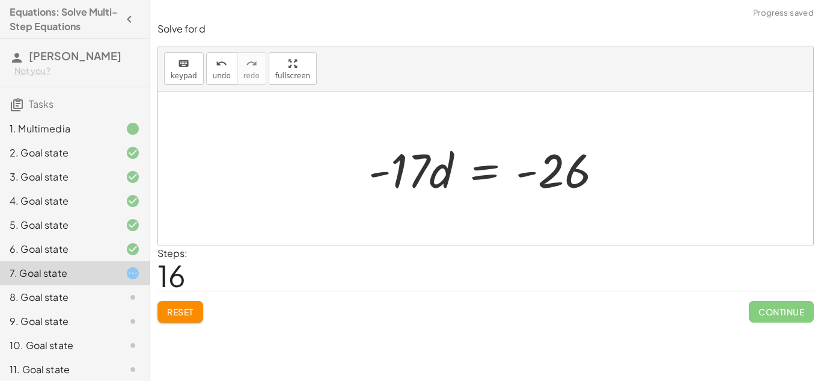
click at [488, 172] on div at bounding box center [491, 169] width 256 height 62
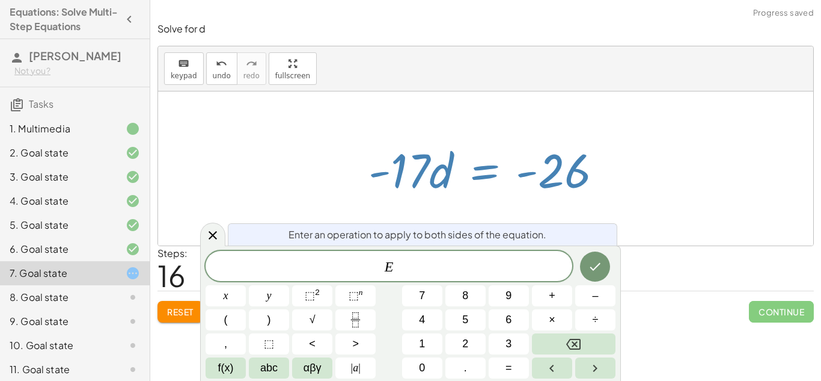
click at [435, 182] on div at bounding box center [491, 169] width 256 height 62
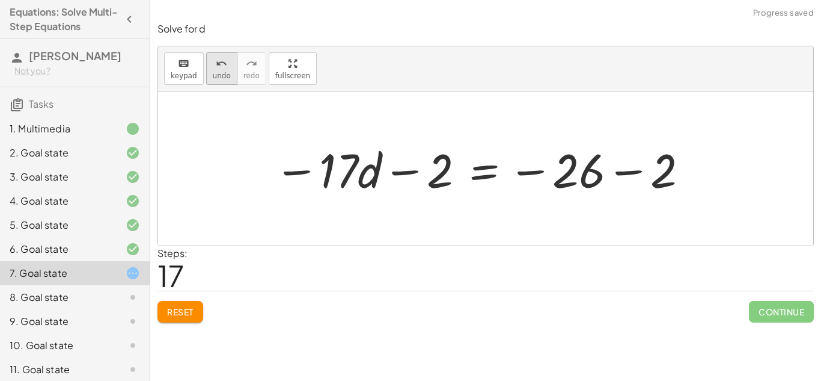
click at [221, 72] on span "undo" at bounding box center [222, 76] width 18 height 8
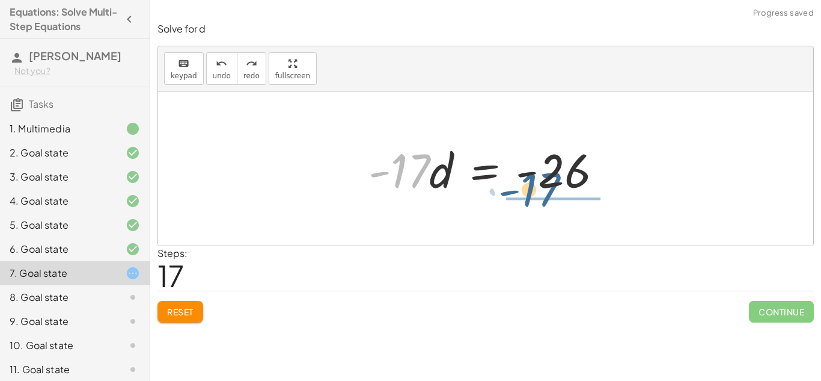
drag, startPoint x: 420, startPoint y: 176, endPoint x: 552, endPoint y: 197, distance: 133.8
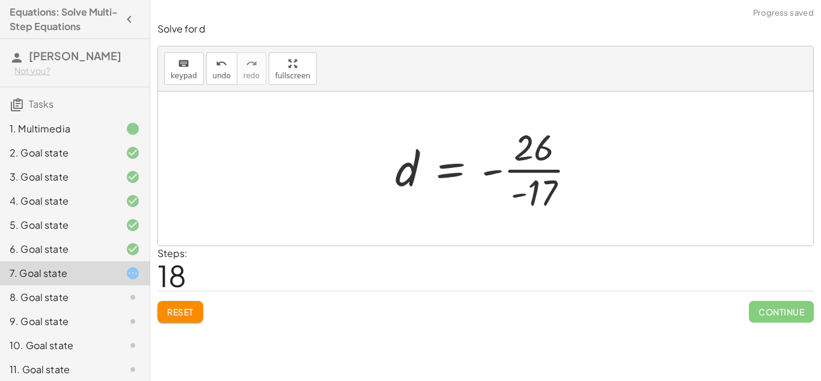
click at [531, 171] on div at bounding box center [490, 168] width 203 height 93
click at [181, 306] on span "Reset" at bounding box center [180, 311] width 26 height 11
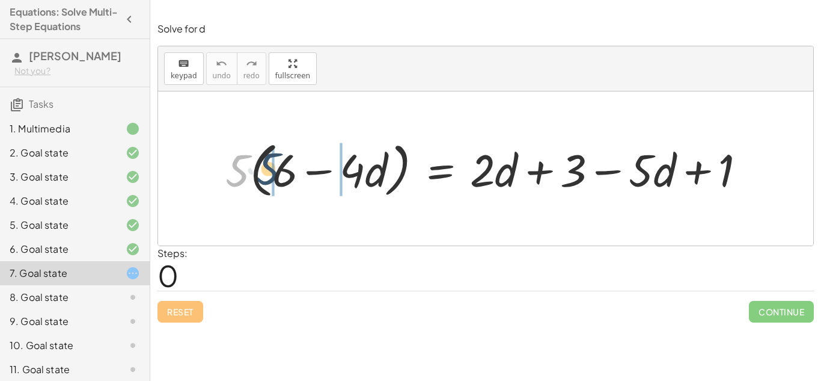
drag, startPoint x: 234, startPoint y: 175, endPoint x: 269, endPoint y: 173, distance: 34.9
click at [269, 173] on div at bounding box center [490, 168] width 542 height 66
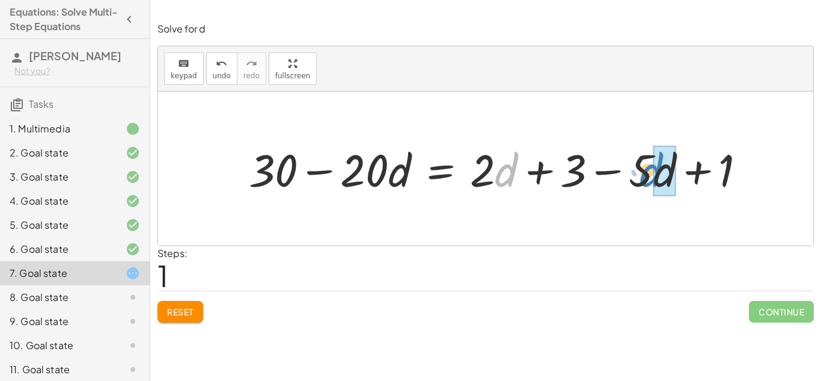
drag, startPoint x: 504, startPoint y: 172, endPoint x: 666, endPoint y: 172, distance: 161.1
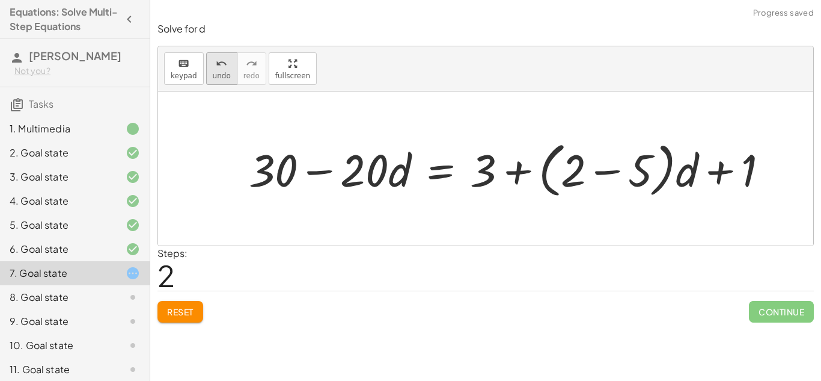
click at [211, 69] on button "undo undo" at bounding box center [221, 68] width 31 height 32
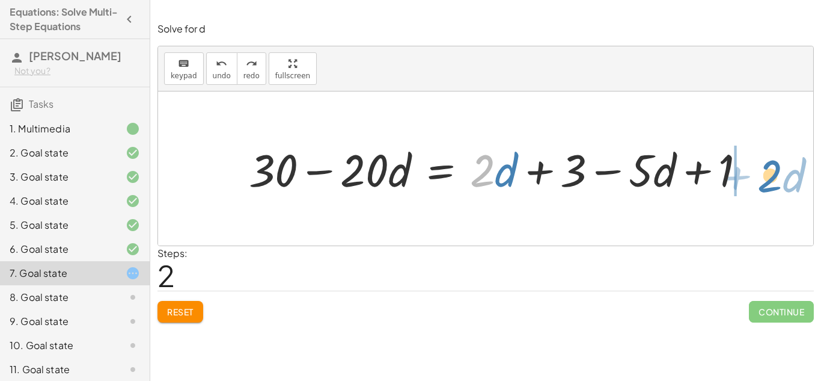
drag, startPoint x: 484, startPoint y: 174, endPoint x: 783, endPoint y: 179, distance: 298.8
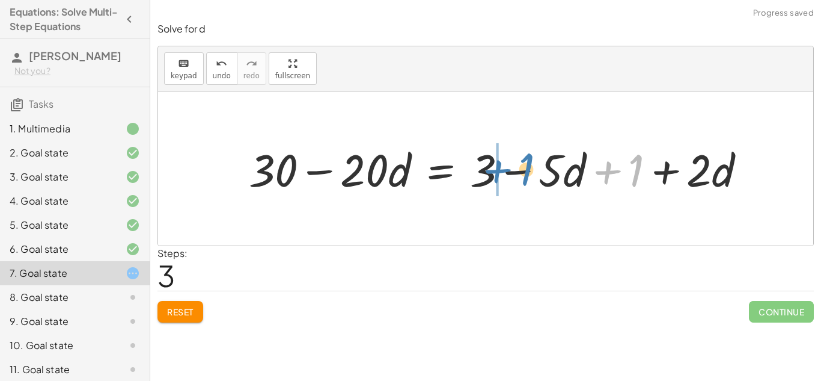
drag, startPoint x: 638, startPoint y: 171, endPoint x: 528, endPoint y: 170, distance: 110.0
click at [528, 170] on div at bounding box center [502, 168] width 519 height 59
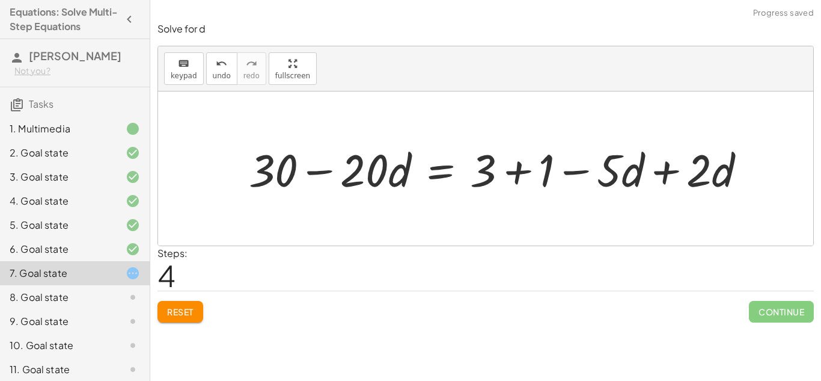
click at [521, 171] on div at bounding box center [502, 168] width 519 height 59
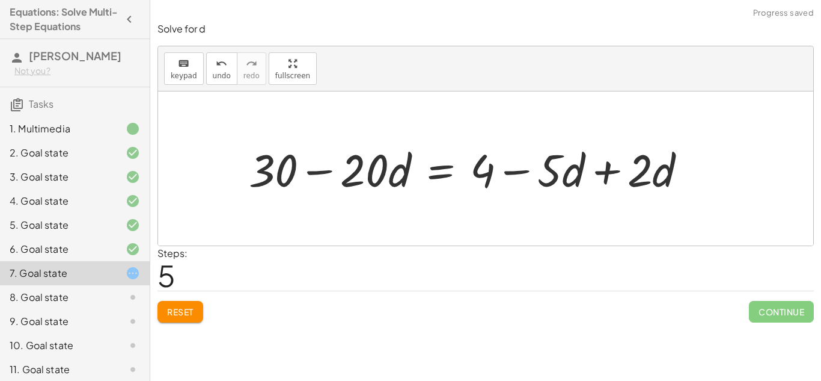
click at [598, 172] on div at bounding box center [472, 168] width 459 height 59
click at [599, 171] on div at bounding box center [428, 168] width 371 height 59
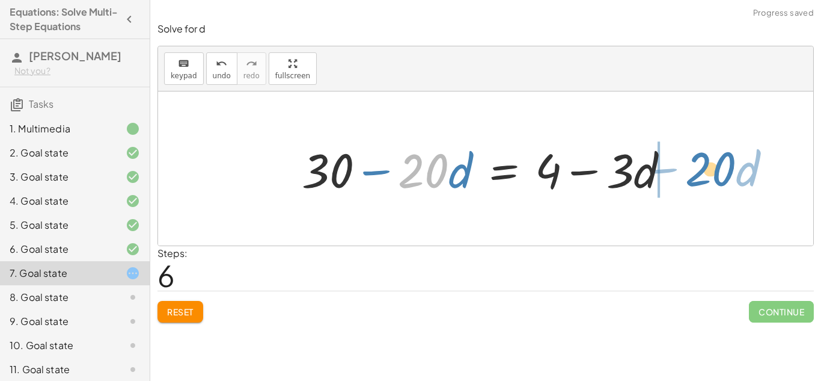
drag, startPoint x: 433, startPoint y: 170, endPoint x: 724, endPoint y: 168, distance: 291.6
click at [724, 168] on div "· 5 · ( + 6 − · 4 · d ) = + · 2 · d + 3 − · 5 · d + 1 + · 5 · 6 − · 5 · 4 · d =…" at bounding box center [485, 168] width 655 height 154
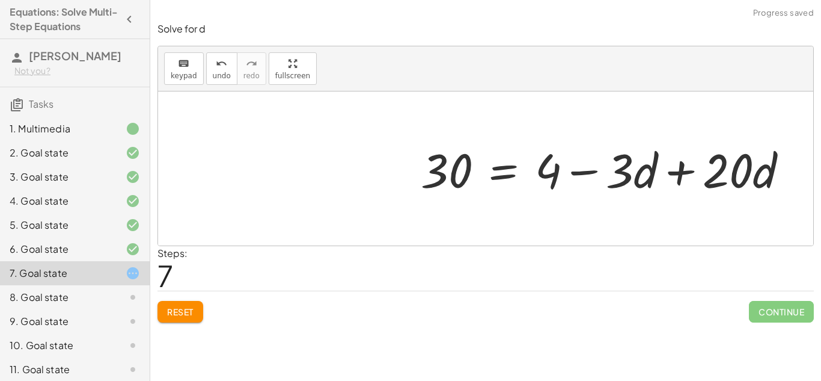
click at [690, 171] on div at bounding box center [609, 169] width 389 height 62
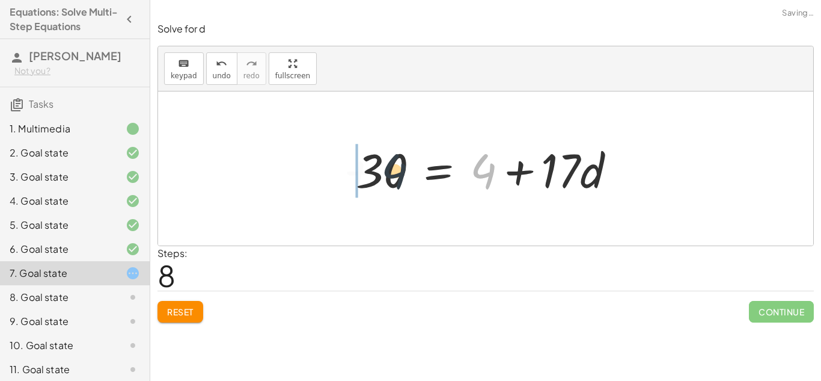
drag, startPoint x: 482, startPoint y: 169, endPoint x: 360, endPoint y: 174, distance: 121.5
click at [360, 174] on div at bounding box center [490, 169] width 281 height 62
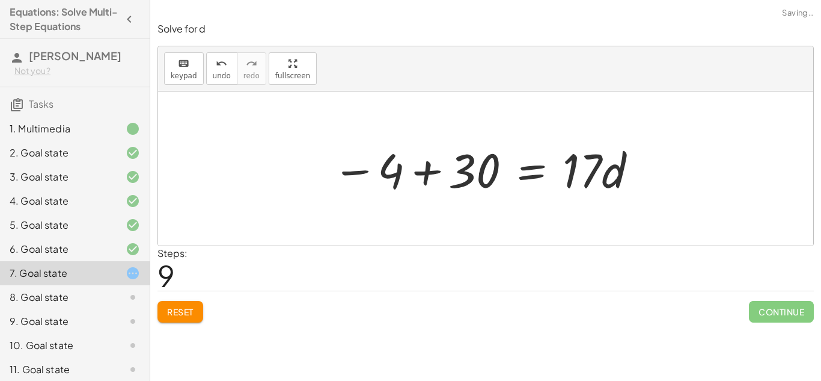
click at [336, 172] on div at bounding box center [485, 169] width 318 height 62
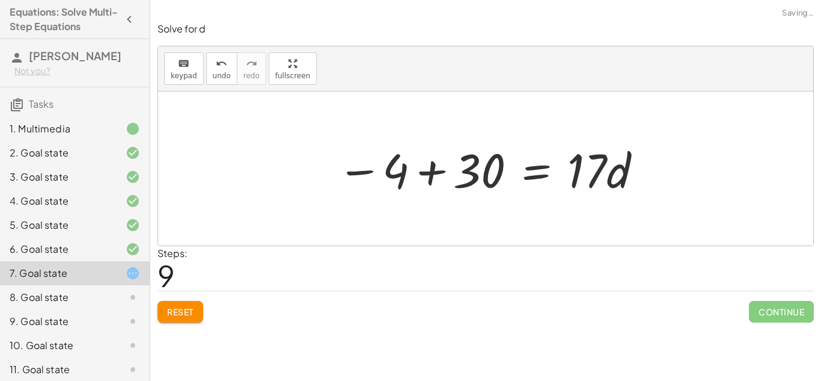
click at [427, 170] on div at bounding box center [490, 169] width 318 height 62
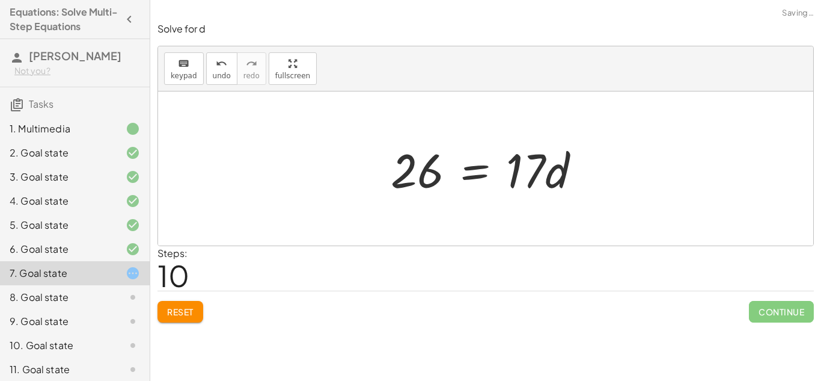
click at [466, 168] on div at bounding box center [491, 169] width 212 height 62
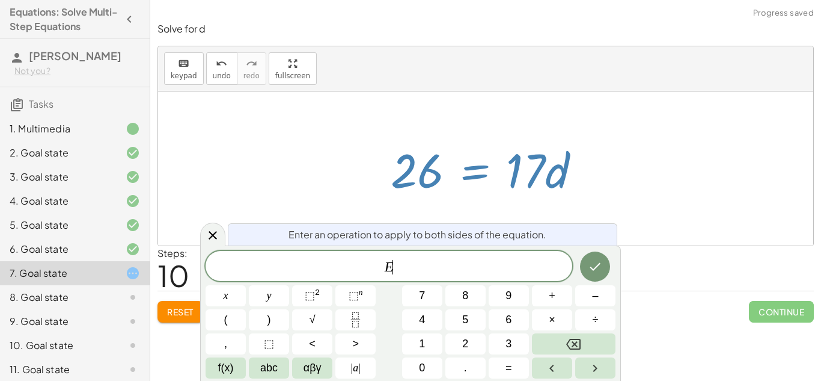
scroll to position [4, 0]
click at [400, 169] on div at bounding box center [491, 169] width 212 height 62
drag, startPoint x: 406, startPoint y: 168, endPoint x: 555, endPoint y: 178, distance: 148.8
click at [555, 178] on div at bounding box center [491, 169] width 212 height 62
click at [207, 236] on icon at bounding box center [213, 235] width 14 height 14
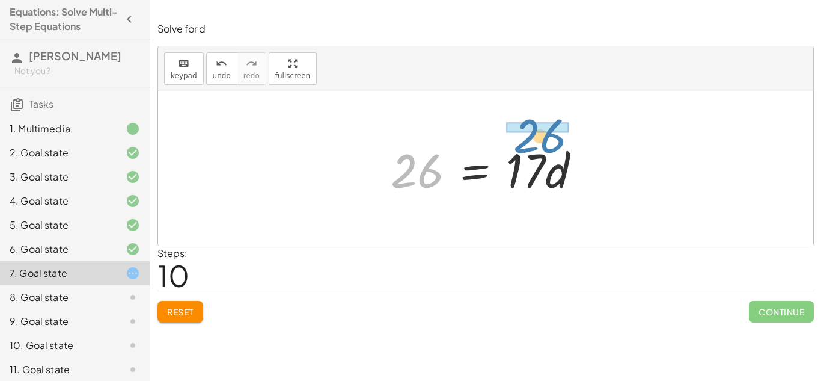
drag, startPoint x: 414, startPoint y: 180, endPoint x: 537, endPoint y: 144, distance: 127.8
click at [537, 144] on div at bounding box center [491, 169] width 212 height 62
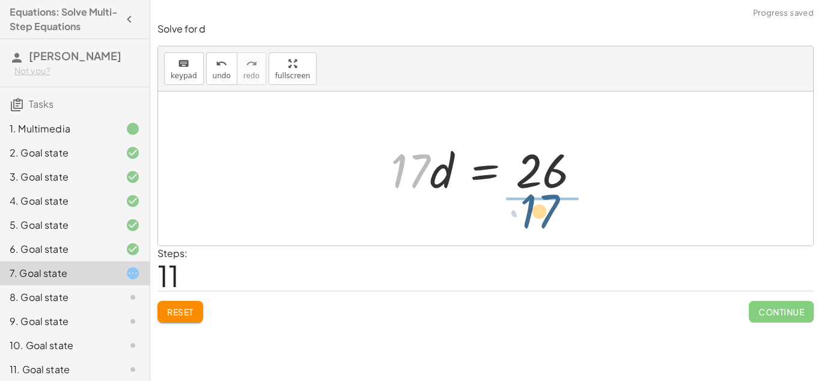
drag, startPoint x: 418, startPoint y: 169, endPoint x: 550, endPoint y: 209, distance: 137.7
click at [550, 209] on div "· 5 · ( + 6 − · 4 · d ) = + · 2 · d + 3 − · 5 · d + 1 + · 5 · 6 − · 5 · 4 · d =…" at bounding box center [485, 168] width 655 height 154
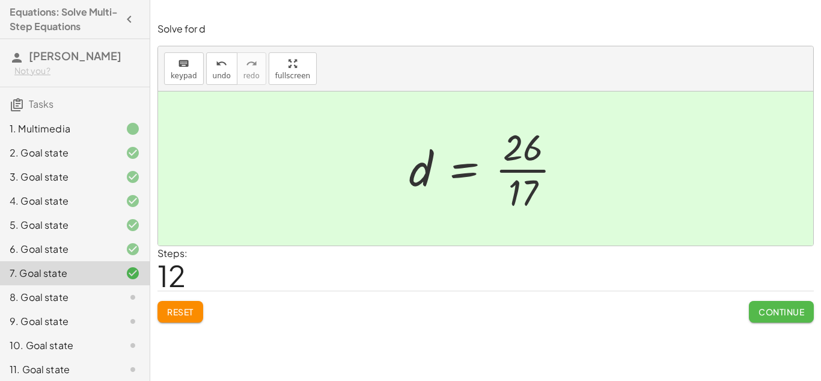
click at [788, 312] on span "Continue" at bounding box center [782, 311] width 46 height 11
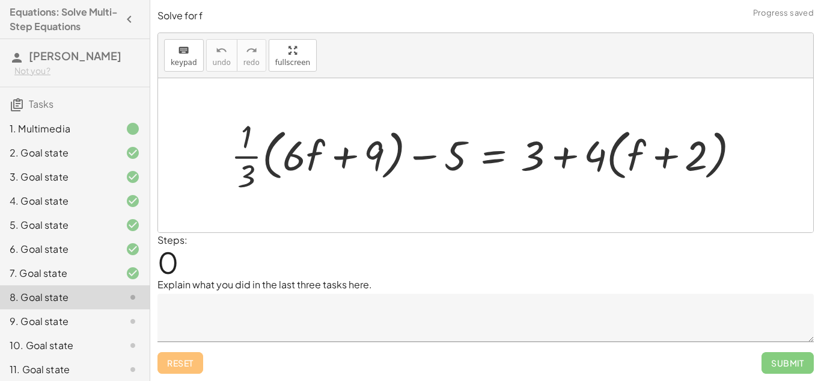
click at [257, 160] on div at bounding box center [490, 154] width 531 height 81
drag, startPoint x: 250, startPoint y: 158, endPoint x: 294, endPoint y: 160, distance: 43.9
click at [294, 160] on div at bounding box center [490, 154] width 531 height 81
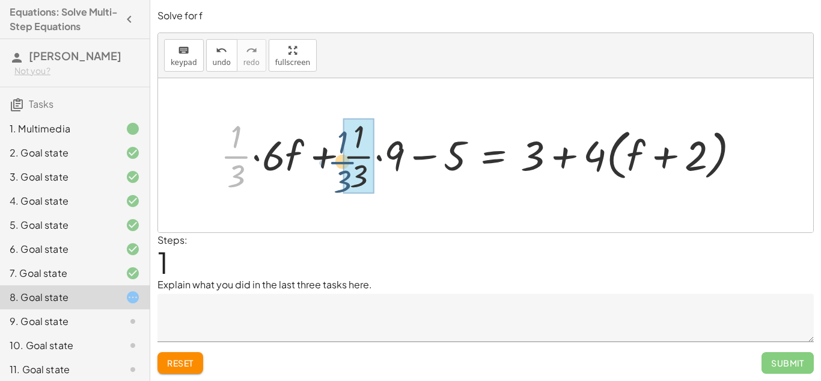
drag, startPoint x: 240, startPoint y: 155, endPoint x: 351, endPoint y: 161, distance: 110.8
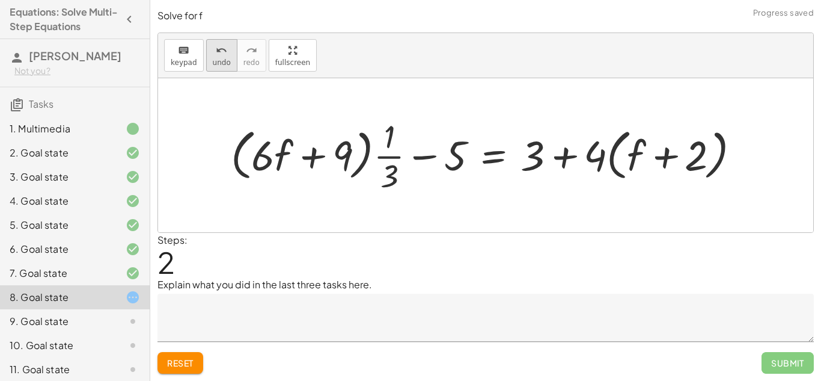
click at [220, 51] on icon "undo" at bounding box center [221, 50] width 11 height 14
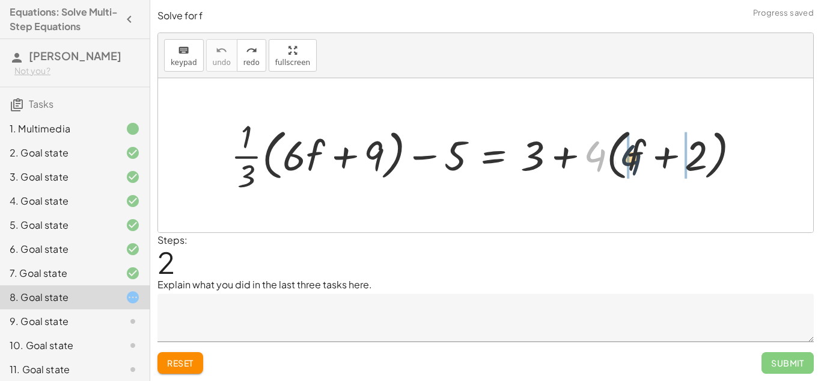
drag, startPoint x: 604, startPoint y: 153, endPoint x: 640, endPoint y: 160, distance: 36.2
click at [640, 160] on div at bounding box center [490, 154] width 531 height 81
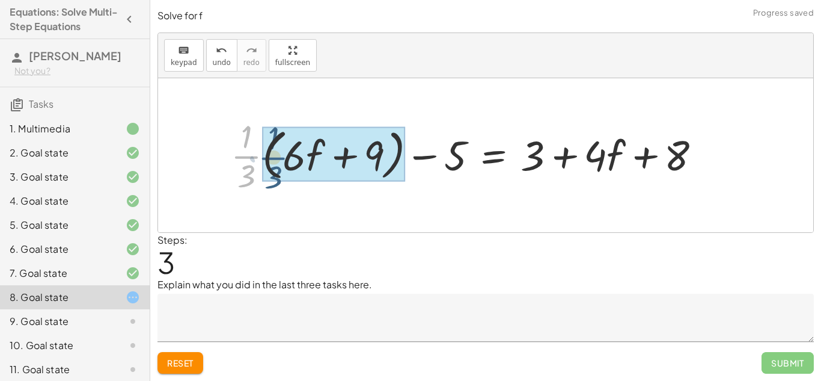
drag, startPoint x: 250, startPoint y: 157, endPoint x: 280, endPoint y: 158, distance: 30.1
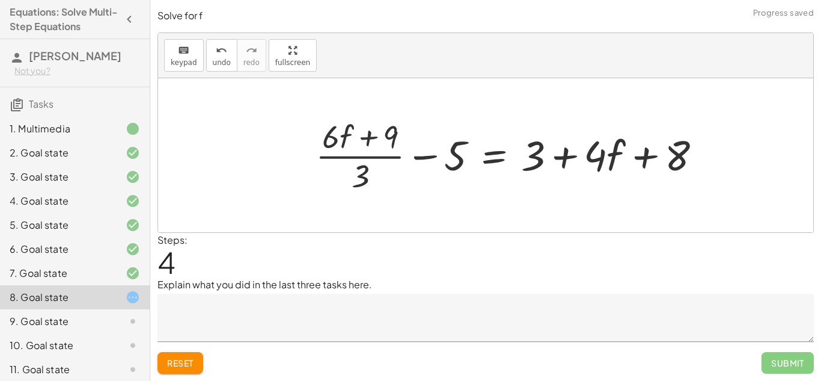
click at [354, 158] on div at bounding box center [513, 154] width 407 height 81
click at [228, 67] on button "undo undo" at bounding box center [221, 55] width 31 height 32
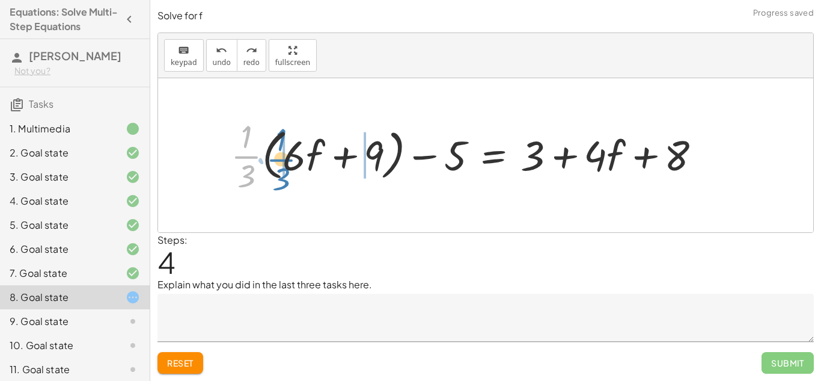
drag, startPoint x: 250, startPoint y: 156, endPoint x: 285, endPoint y: 159, distance: 35.0
click at [285, 159] on div at bounding box center [471, 154] width 492 height 81
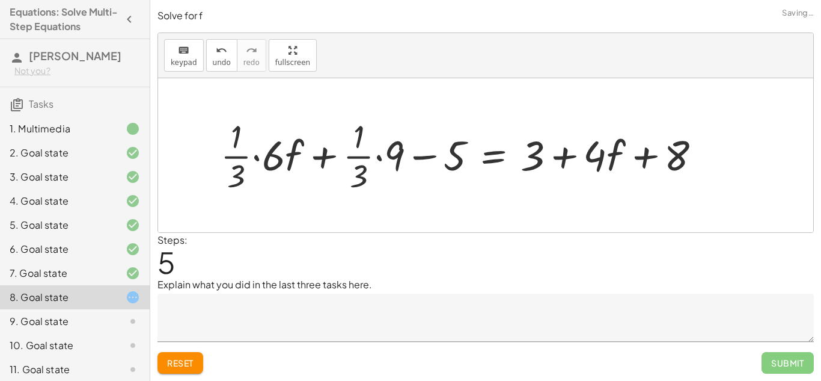
click at [287, 158] on div at bounding box center [466, 154] width 502 height 81
click at [258, 157] on div at bounding box center [466, 154] width 502 height 81
click at [378, 159] on div at bounding box center [482, 154] width 469 height 81
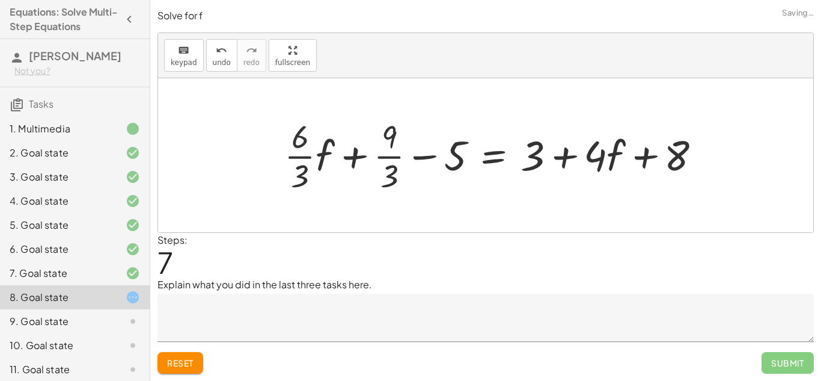
click at [417, 158] on div at bounding box center [497, 154] width 438 height 81
click at [358, 158] on div at bounding box center [497, 154] width 438 height 81
click at [560, 159] on div at bounding box center [497, 154] width 438 height 81
drag, startPoint x: 589, startPoint y: 159, endPoint x: 449, endPoint y: 162, distance: 139.5
click at [449, 162] on div at bounding box center [497, 154] width 438 height 81
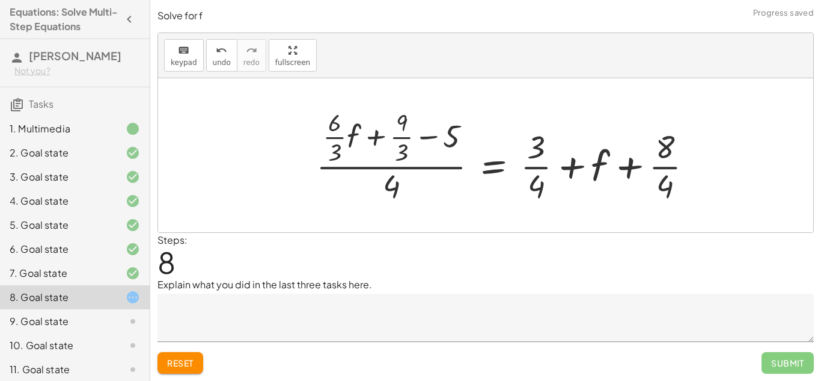
click at [405, 168] on div at bounding box center [509, 156] width 398 height 102
click at [206, 60] on button "undo undo" at bounding box center [221, 55] width 31 height 32
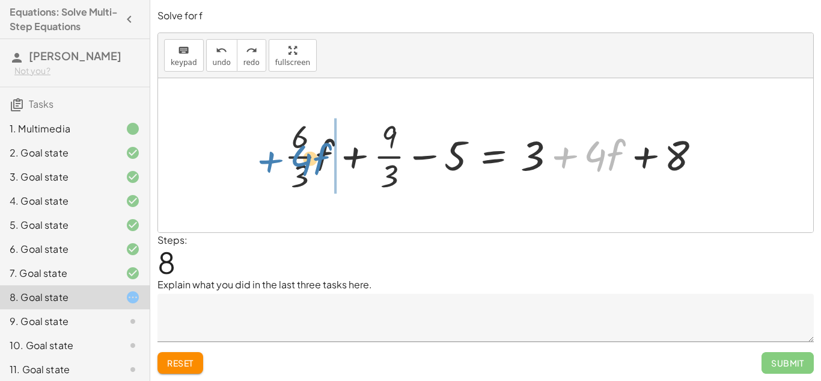
drag, startPoint x: 590, startPoint y: 156, endPoint x: 292, endPoint y: 161, distance: 298.2
click at [292, 161] on div at bounding box center [497, 154] width 438 height 81
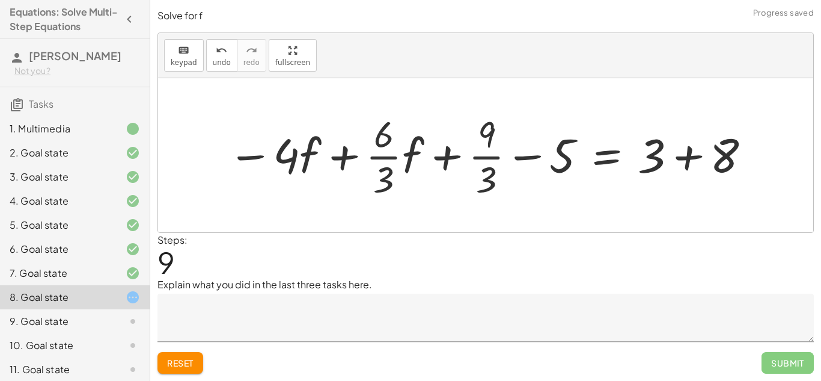
click at [344, 156] on div at bounding box center [490, 155] width 536 height 93
click at [682, 156] on div at bounding box center [490, 155] width 536 height 93
click at [538, 159] on div at bounding box center [456, 155] width 468 height 93
click at [451, 161] on div at bounding box center [456, 155] width 468 height 93
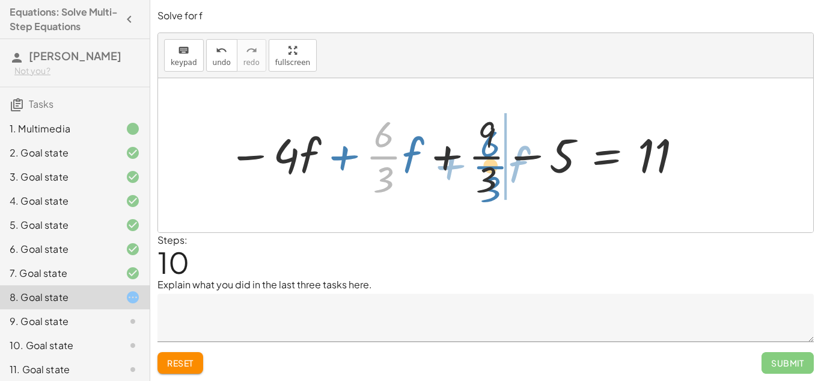
drag, startPoint x: 398, startPoint y: 159, endPoint x: 504, endPoint y: 168, distance: 106.2
click at [504, 168] on div at bounding box center [456, 155] width 468 height 93
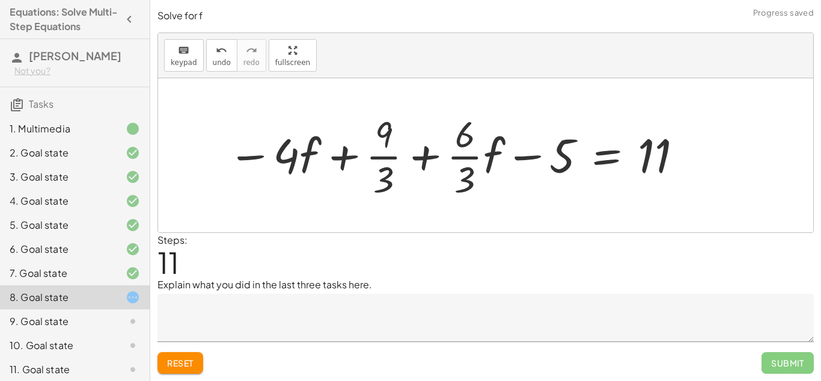
click at [420, 159] on div at bounding box center [456, 155] width 468 height 93
drag, startPoint x: 530, startPoint y: 158, endPoint x: 365, endPoint y: 173, distance: 165.5
click at [365, 173] on div at bounding box center [456, 155] width 468 height 93
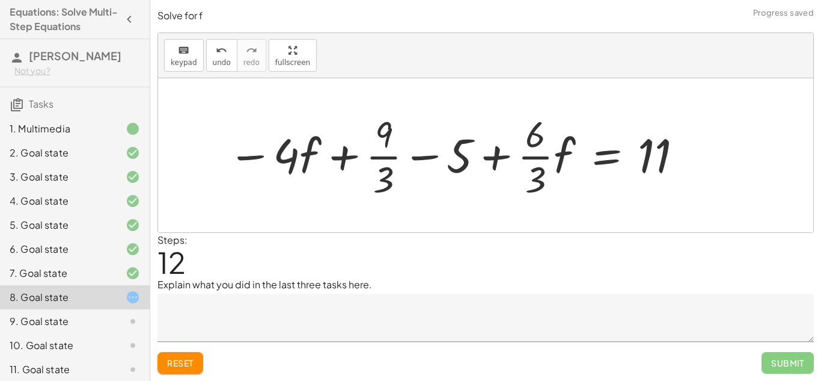
click at [429, 160] on div at bounding box center [456, 155] width 468 height 93
drag, startPoint x: 660, startPoint y: 144, endPoint x: 482, endPoint y: 155, distance: 178.9
click at [482, 155] on div at bounding box center [456, 155] width 468 height 93
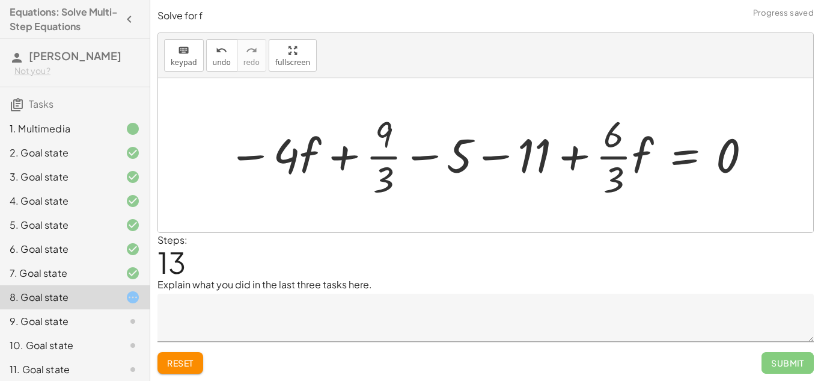
click at [487, 160] on div at bounding box center [490, 155] width 537 height 93
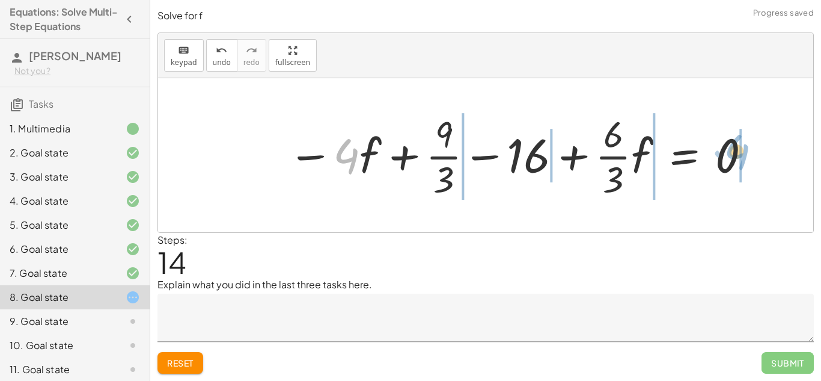
drag, startPoint x: 358, startPoint y: 161, endPoint x: 753, endPoint y: 159, distance: 394.4
click at [753, 159] on div at bounding box center [520, 155] width 477 height 93
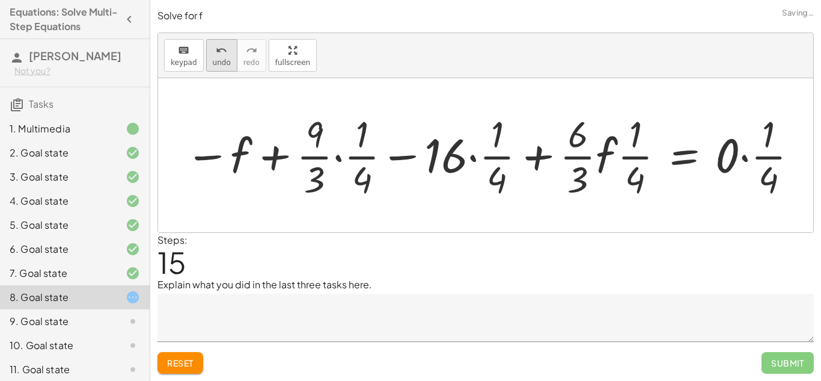
click at [228, 60] on button "undo undo" at bounding box center [221, 55] width 31 height 32
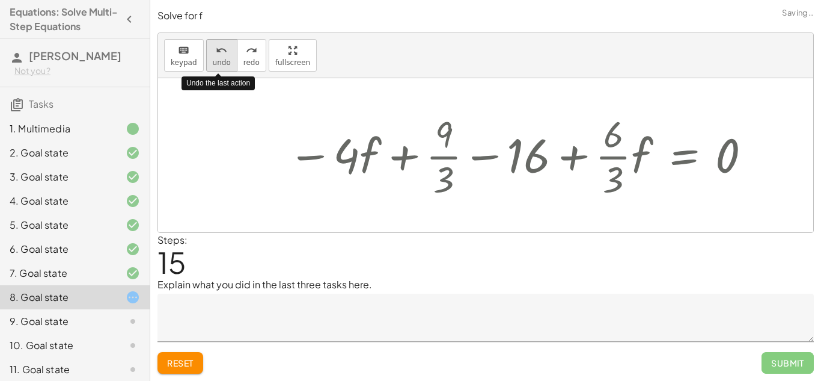
click at [228, 60] on button "undo undo" at bounding box center [221, 55] width 31 height 32
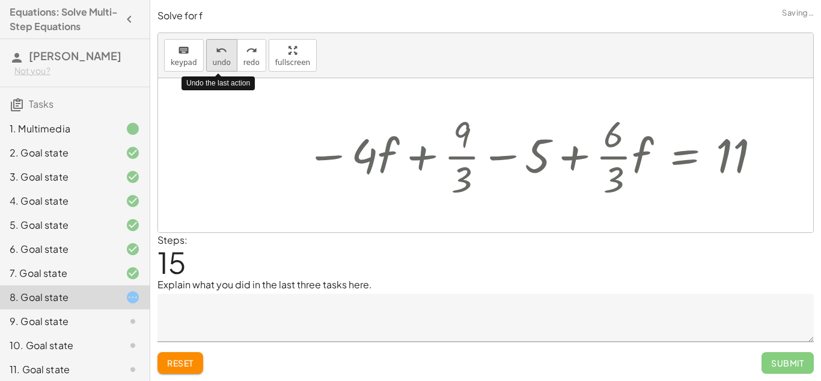
click at [228, 60] on button "undo undo" at bounding box center [221, 55] width 31 height 32
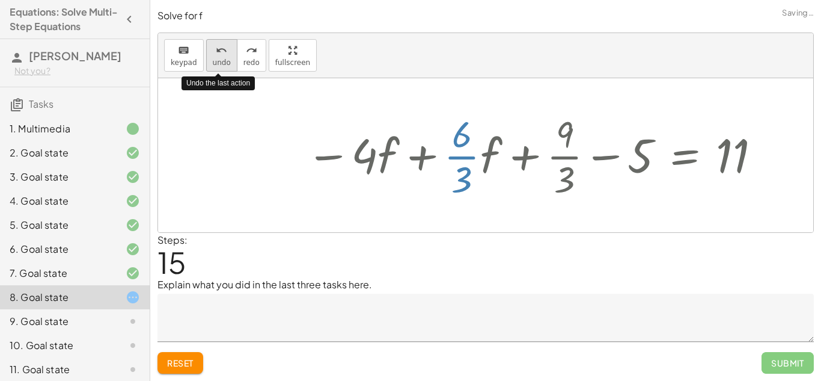
click at [228, 60] on button "undo undo" at bounding box center [221, 55] width 31 height 32
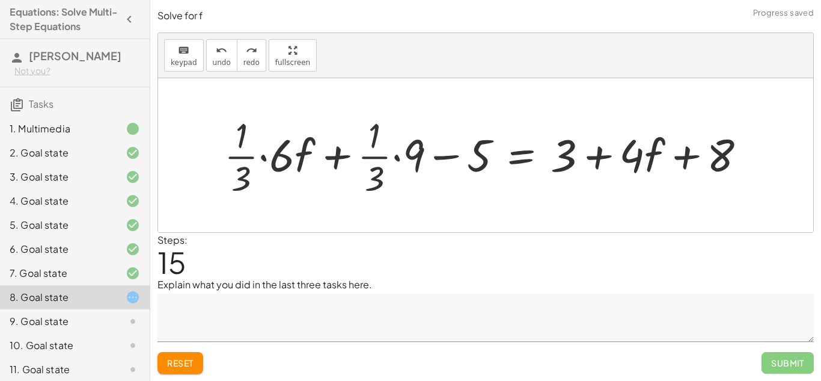
click at [183, 375] on div "Solve for f keyboard keypad undo undo redo redo fullscreen + · · 1 · 3 · ( + · …" at bounding box center [485, 191] width 671 height 379
click at [185, 371] on button "Reset" at bounding box center [181, 363] width 46 height 22
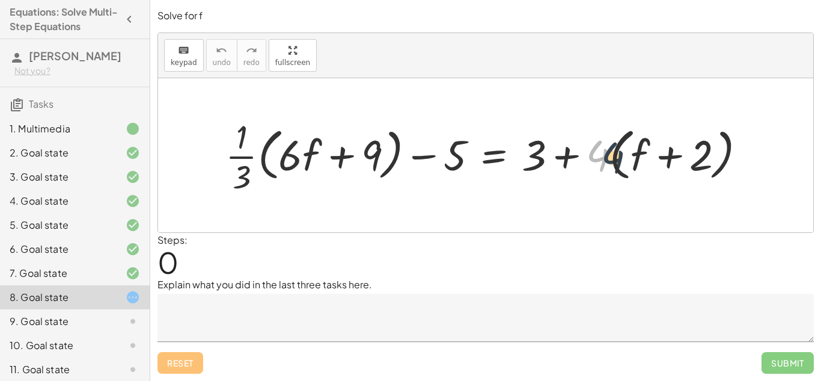
drag, startPoint x: 605, startPoint y: 161, endPoint x: 635, endPoint y: 165, distance: 29.8
click at [635, 165] on div at bounding box center [490, 155] width 542 height 83
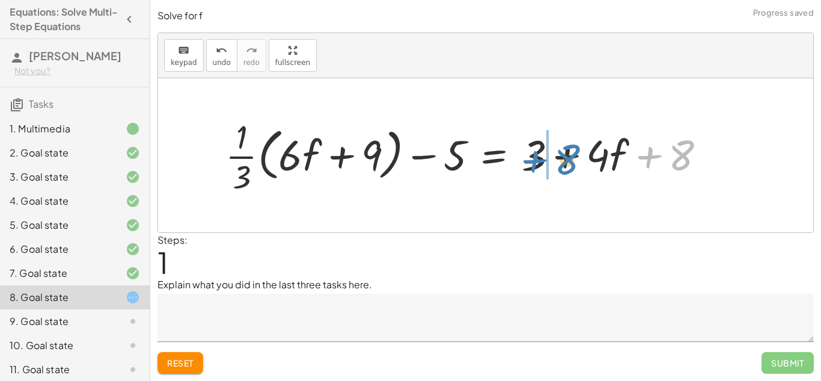
drag, startPoint x: 691, startPoint y: 153, endPoint x: 587, endPoint y: 157, distance: 103.5
click at [587, 157] on div at bounding box center [470, 155] width 502 height 83
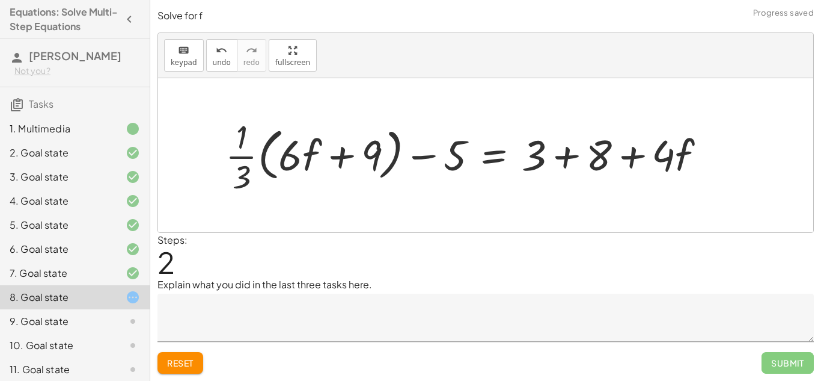
click at [566, 158] on div at bounding box center [470, 155] width 502 height 83
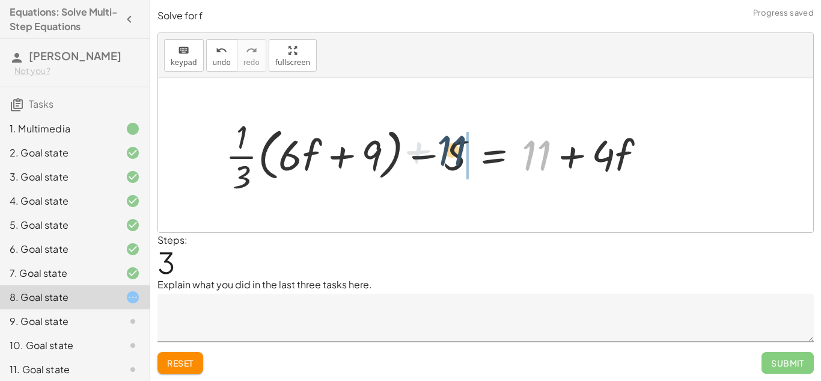
drag, startPoint x: 531, startPoint y: 162, endPoint x: 432, endPoint y: 160, distance: 98.6
click at [432, 160] on div at bounding box center [440, 155] width 442 height 83
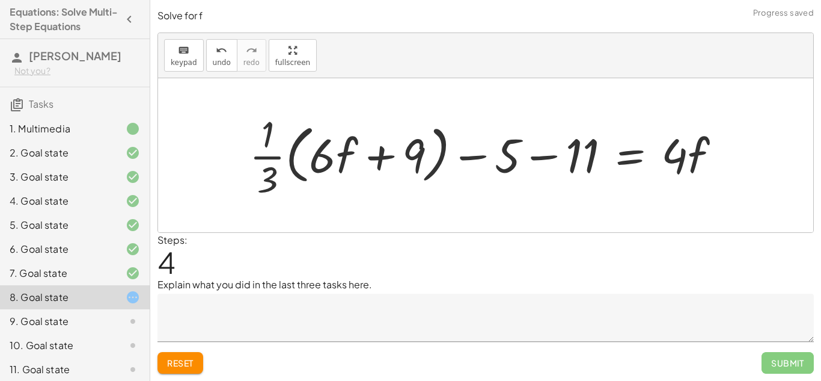
click at [409, 158] on div at bounding box center [489, 155] width 493 height 93
click at [534, 159] on div at bounding box center [489, 155] width 493 height 93
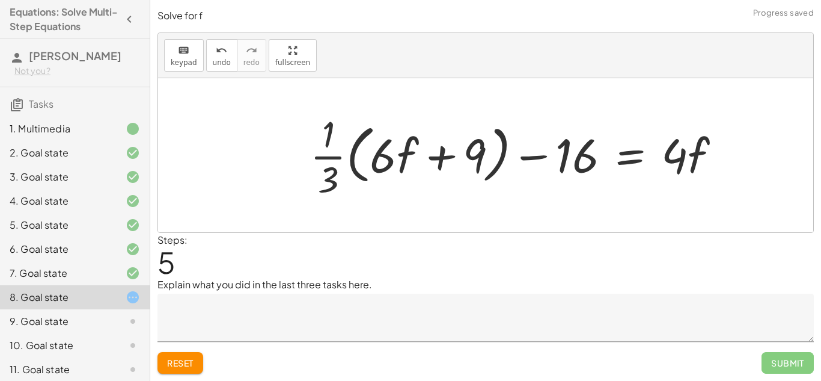
click at [536, 154] on div at bounding box center [520, 155] width 432 height 93
drag, startPoint x: 327, startPoint y: 158, endPoint x: 399, endPoint y: 158, distance: 72.1
click at [399, 158] on div at bounding box center [520, 155] width 432 height 93
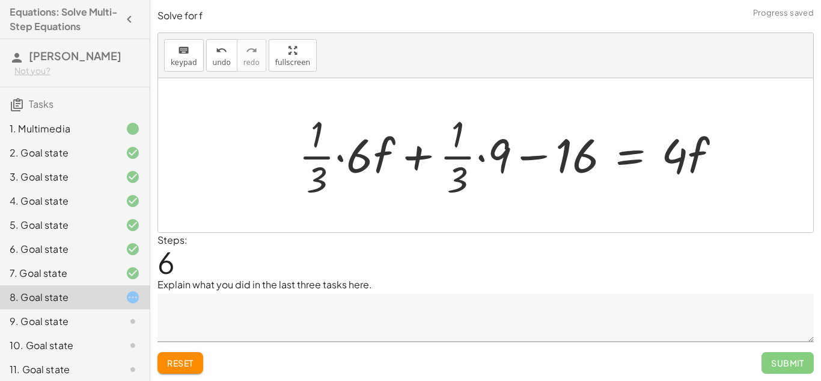
click at [482, 156] on div at bounding box center [515, 155] width 444 height 93
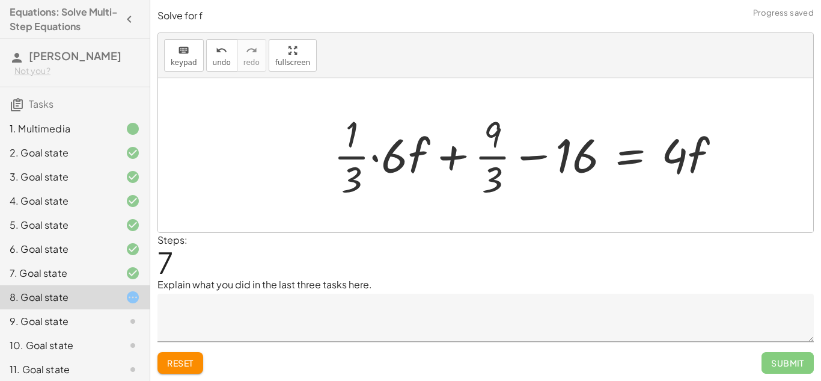
click at [379, 159] on div at bounding box center [532, 155] width 409 height 93
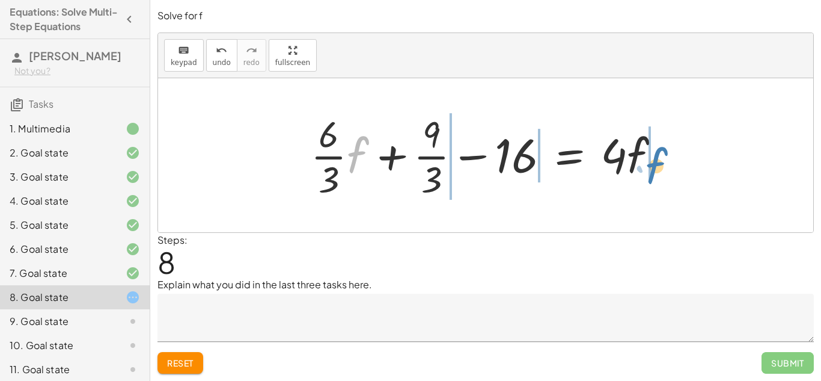
drag, startPoint x: 358, startPoint y: 159, endPoint x: 656, endPoint y: 170, distance: 298.4
click at [656, 170] on div at bounding box center [490, 155] width 371 height 93
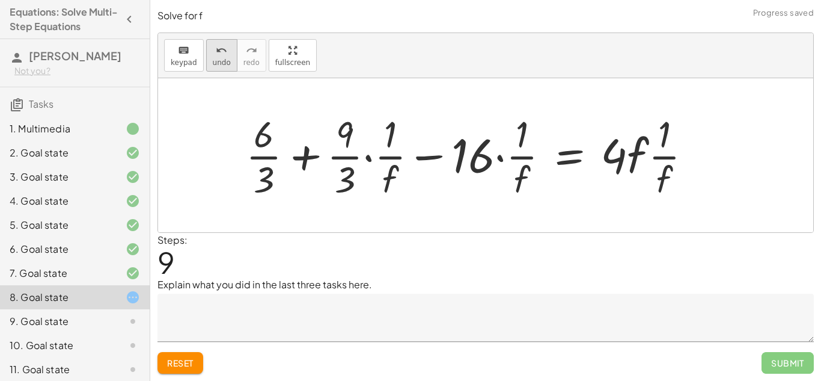
click at [215, 61] on span "undo" at bounding box center [222, 62] width 18 height 8
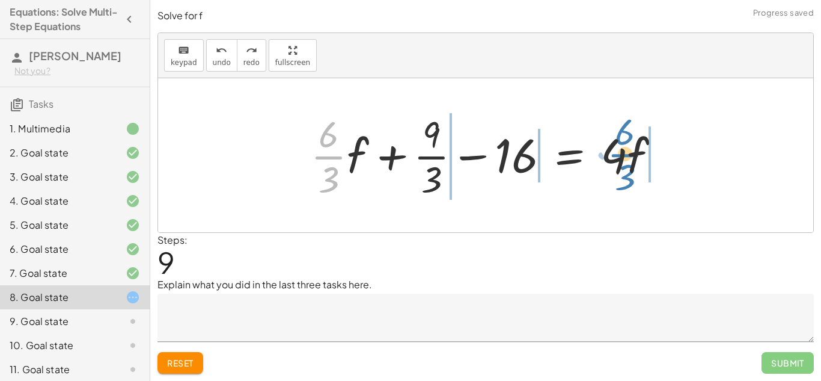
drag, startPoint x: 334, startPoint y: 159, endPoint x: 629, endPoint y: 156, distance: 294.6
click at [629, 156] on div at bounding box center [490, 155] width 371 height 93
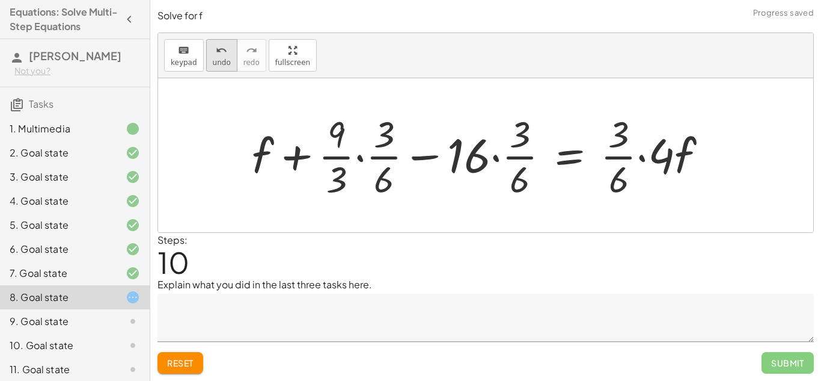
click at [222, 59] on span "undo" at bounding box center [222, 62] width 18 height 8
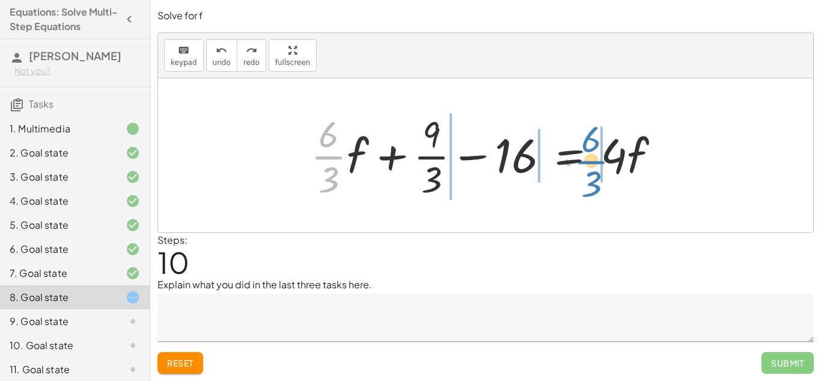
drag, startPoint x: 340, startPoint y: 159, endPoint x: 604, endPoint y: 161, distance: 263.3
click at [604, 161] on div at bounding box center [490, 155] width 371 height 93
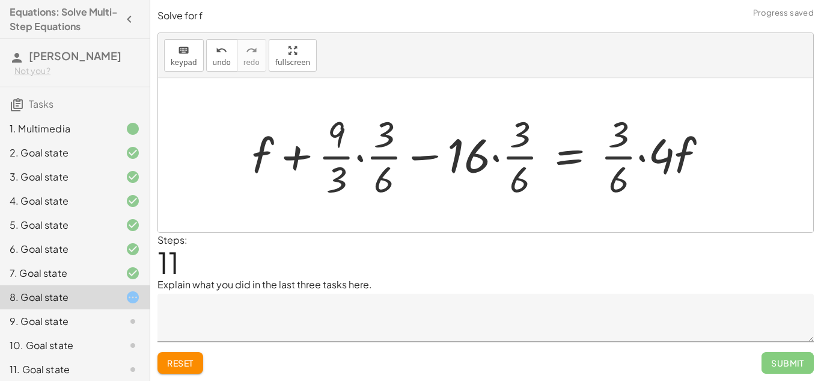
click at [383, 143] on div at bounding box center [484, 155] width 477 height 93
click at [361, 158] on div at bounding box center [484, 155] width 477 height 93
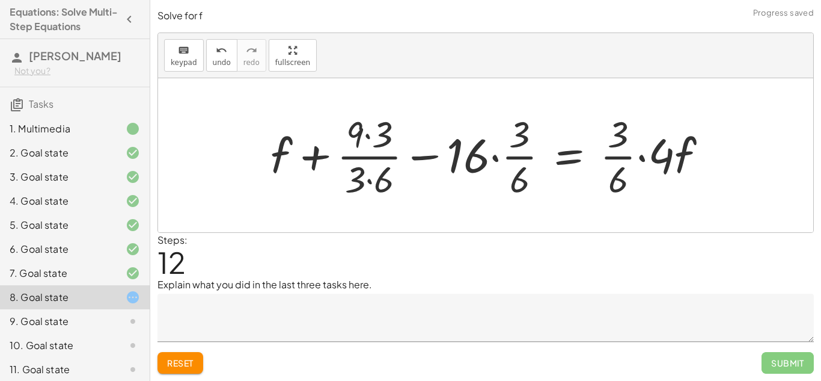
click at [502, 161] on div at bounding box center [494, 155] width 459 height 93
click at [499, 160] on div at bounding box center [495, 155] width 458 height 93
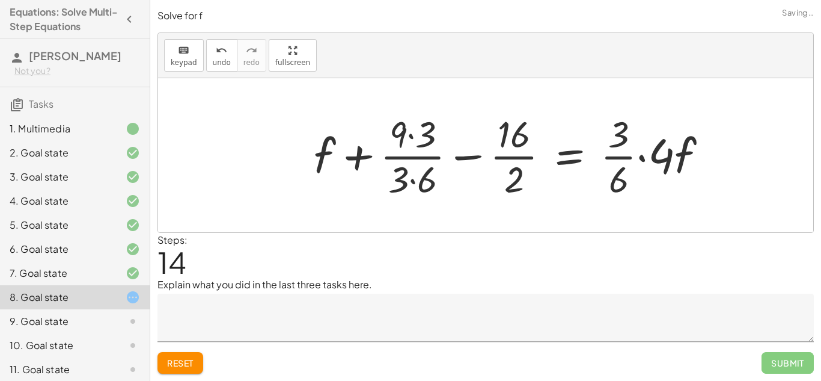
click at [643, 159] on div at bounding box center [515, 155] width 415 height 93
click at [634, 138] on div at bounding box center [511, 155] width 406 height 93
click at [413, 136] on div at bounding box center [503, 155] width 390 height 93
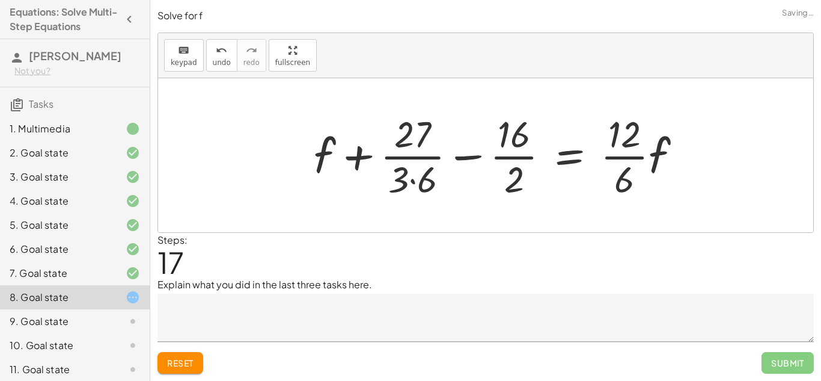
click at [361, 159] on div at bounding box center [503, 155] width 390 height 93
click at [357, 160] on div at bounding box center [503, 155] width 390 height 93
click at [470, 160] on div at bounding box center [503, 155] width 390 height 93
click at [218, 58] on span "undo" at bounding box center [222, 62] width 18 height 8
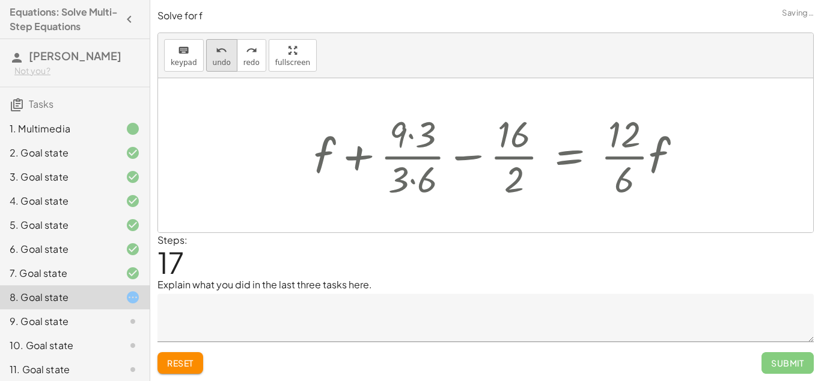
click at [218, 58] on span "undo" at bounding box center [222, 62] width 18 height 8
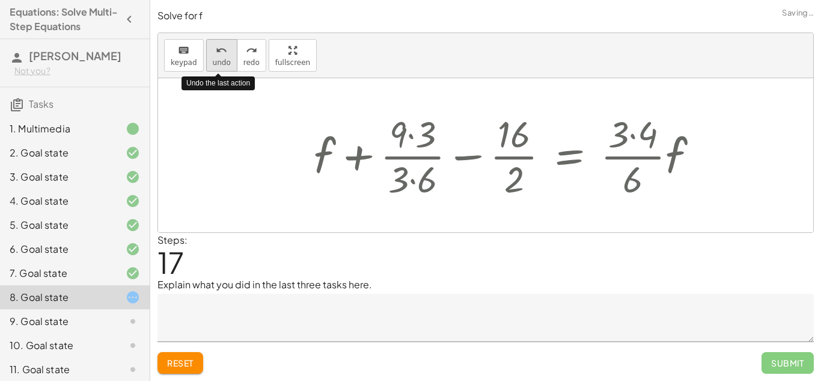
click at [218, 58] on span "undo" at bounding box center [222, 62] width 18 height 8
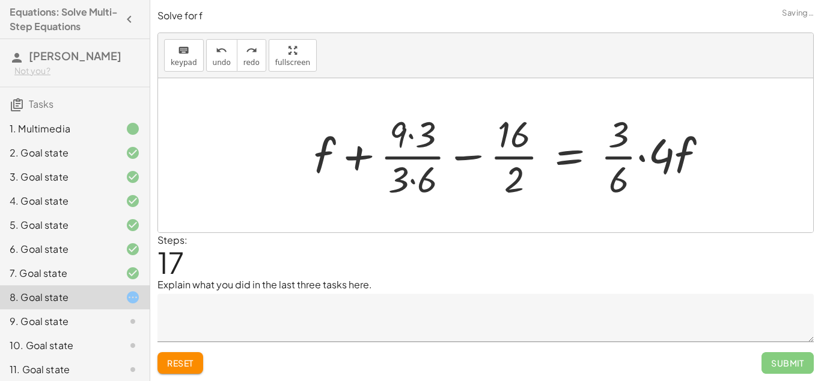
click at [190, 358] on span "Reset" at bounding box center [180, 362] width 26 height 11
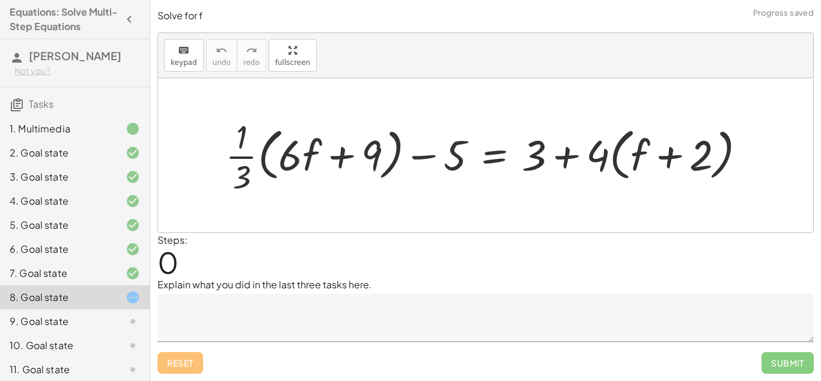
click at [231, 319] on textarea at bounding box center [486, 317] width 657 height 48
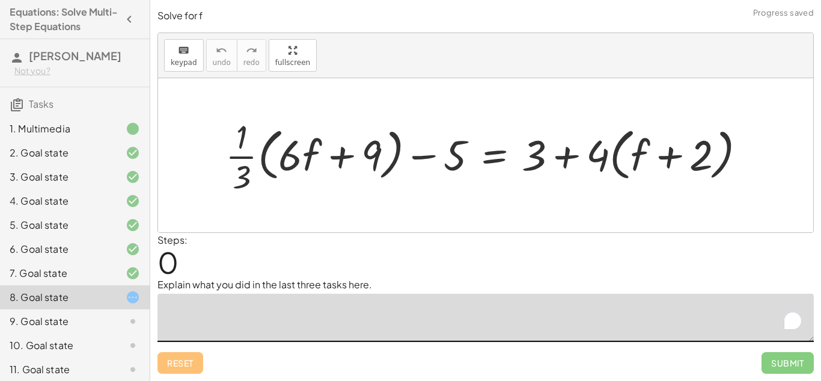
click at [301, 271] on div "Steps: 0" at bounding box center [486, 255] width 657 height 44
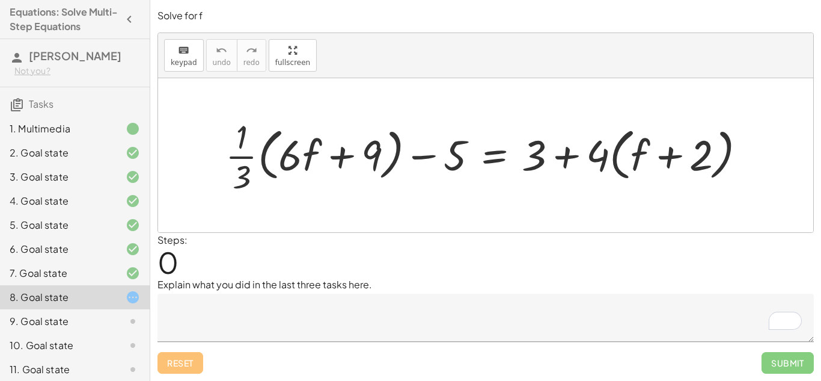
click at [108, 320] on div at bounding box center [123, 321] width 34 height 14
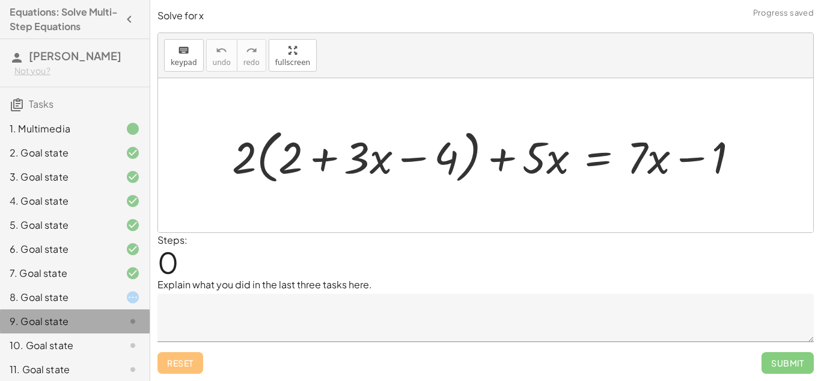
click at [106, 321] on div at bounding box center [123, 321] width 34 height 14
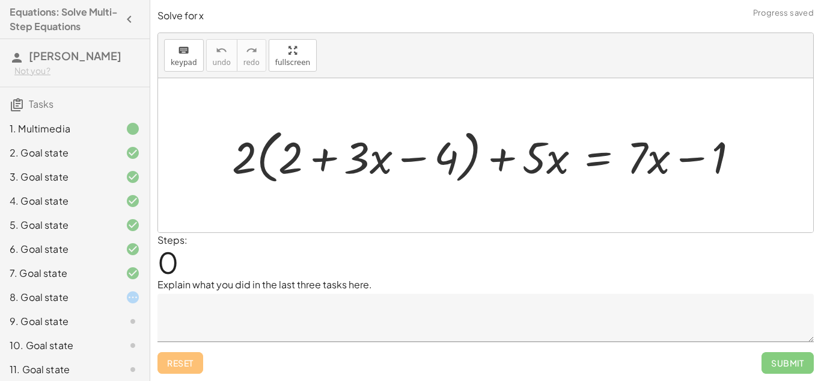
click at [107, 298] on div at bounding box center [123, 297] width 34 height 14
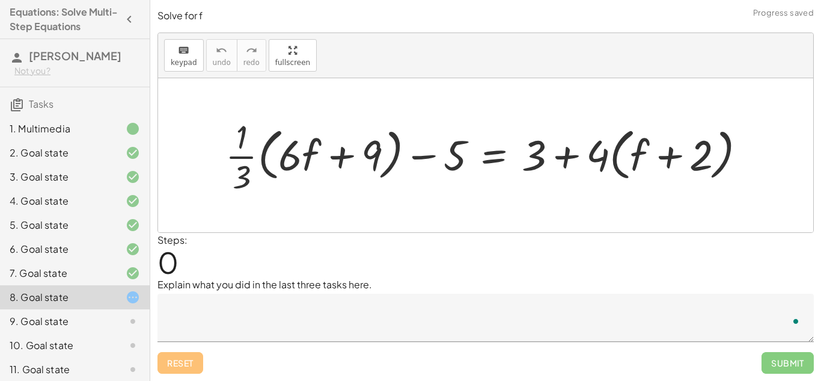
click at [78, 321] on div "9. Goal state" at bounding box center [58, 321] width 97 height 14
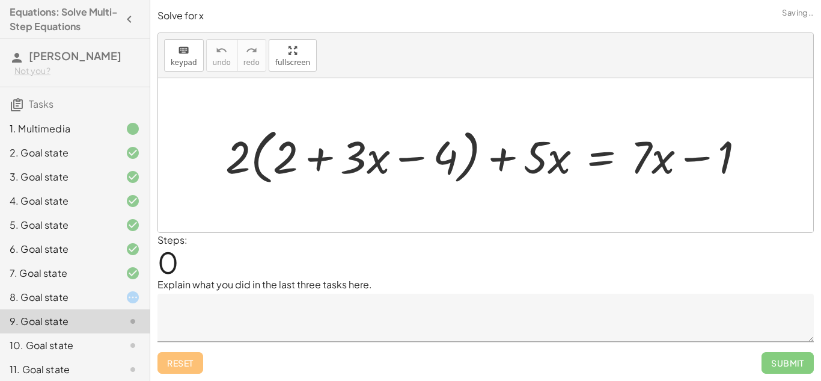
click at [79, 345] on div "10. Goal state" at bounding box center [58, 345] width 97 height 14
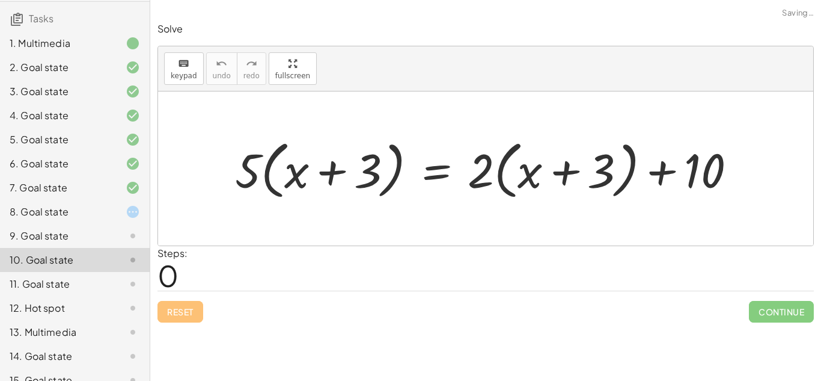
scroll to position [102, 0]
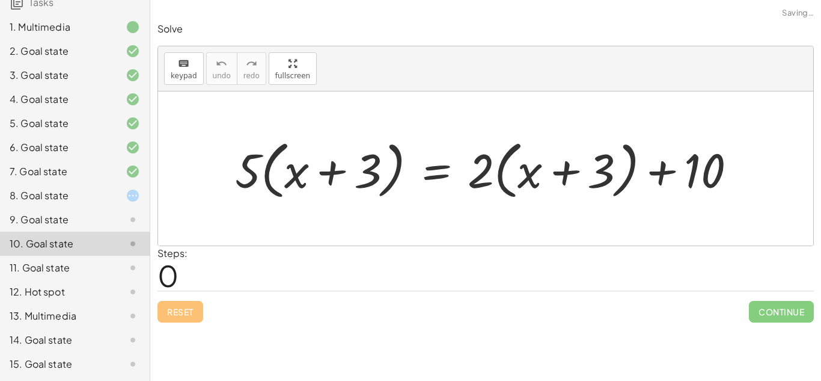
click at [54, 257] on div "11. Goal state" at bounding box center [75, 268] width 150 height 24
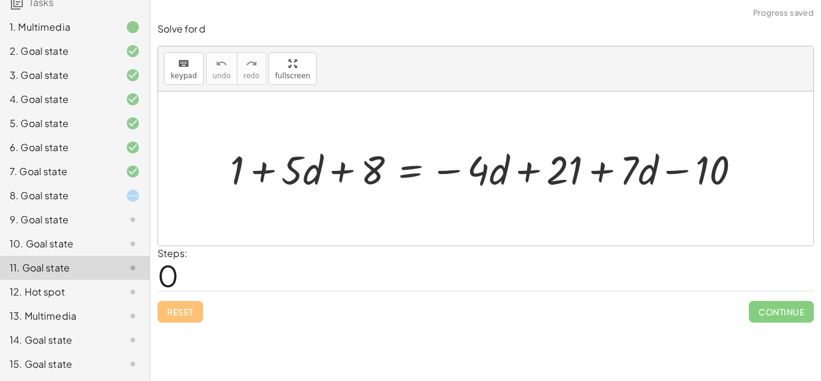
click at [77, 290] on div "12. Hot spot" at bounding box center [58, 291] width 97 height 14
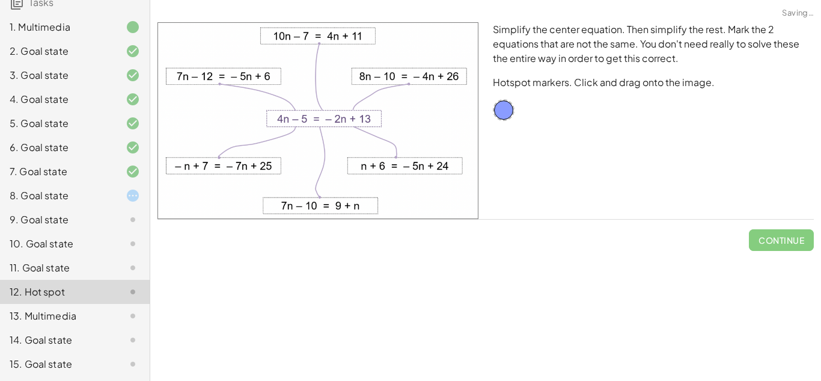
click at [88, 310] on div "13. Multimedia" at bounding box center [58, 315] width 97 height 14
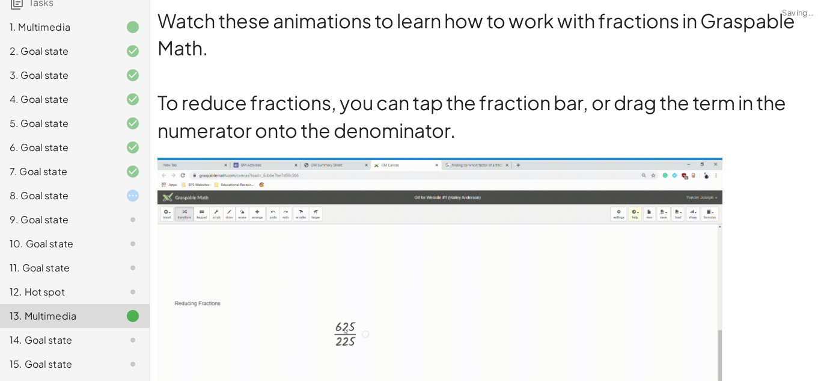
click at [87, 210] on div "9. Goal state" at bounding box center [75, 219] width 150 height 24
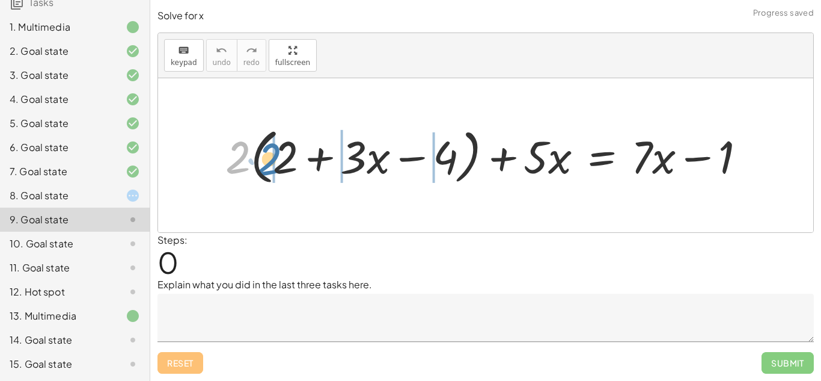
drag, startPoint x: 242, startPoint y: 160, endPoint x: 277, endPoint y: 162, distance: 34.9
click at [277, 162] on div at bounding box center [490, 155] width 542 height 66
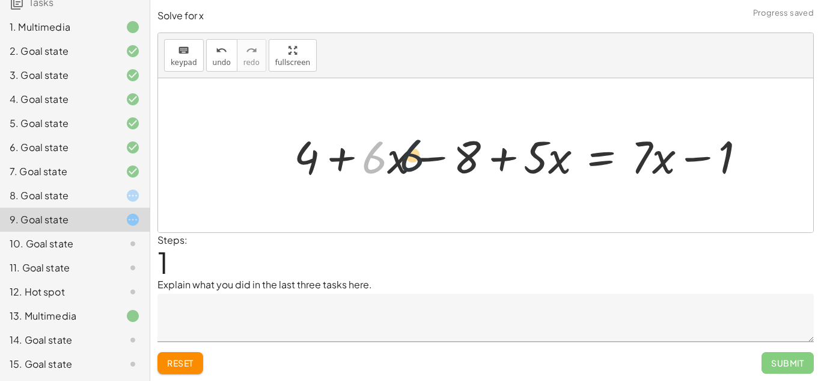
drag, startPoint x: 378, startPoint y: 159, endPoint x: 528, endPoint y: 153, distance: 150.4
click at [518, 153] on div at bounding box center [524, 155] width 473 height 59
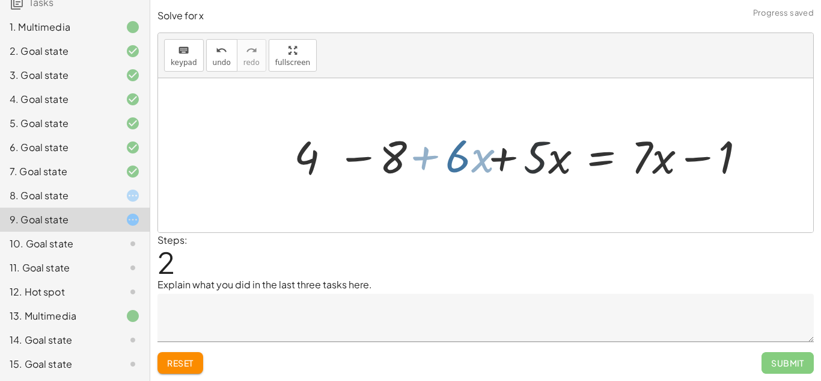
click at [528, 153] on div at bounding box center [524, 155] width 473 height 59
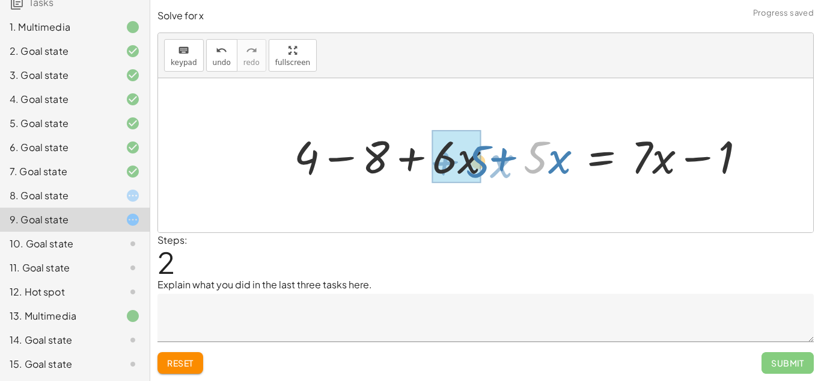
drag, startPoint x: 532, startPoint y: 156, endPoint x: 445, endPoint y: 161, distance: 86.7
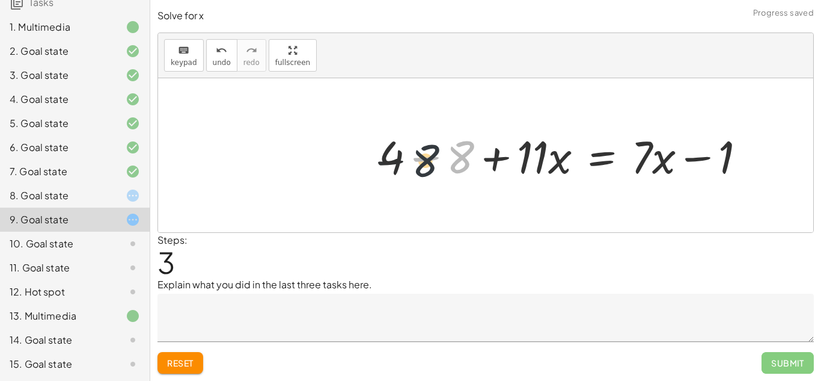
drag, startPoint x: 472, startPoint y: 151, endPoint x: 411, endPoint y: 155, distance: 61.5
click at [411, 155] on div at bounding box center [567, 155] width 389 height 59
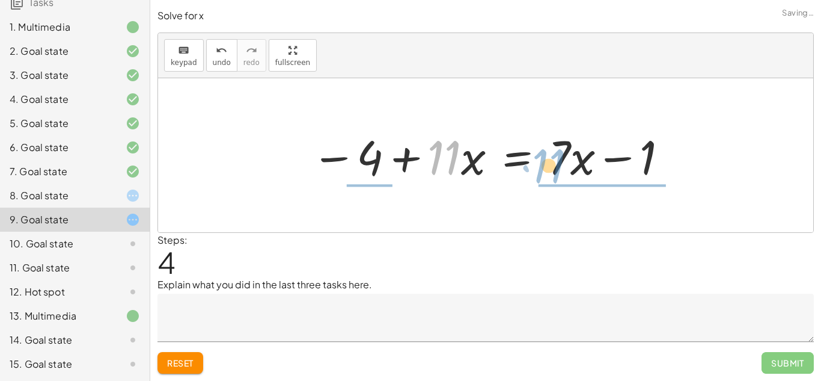
drag, startPoint x: 450, startPoint y: 159, endPoint x: 562, endPoint y: 168, distance: 112.8
click at [562, 168] on div at bounding box center [490, 155] width 370 height 62
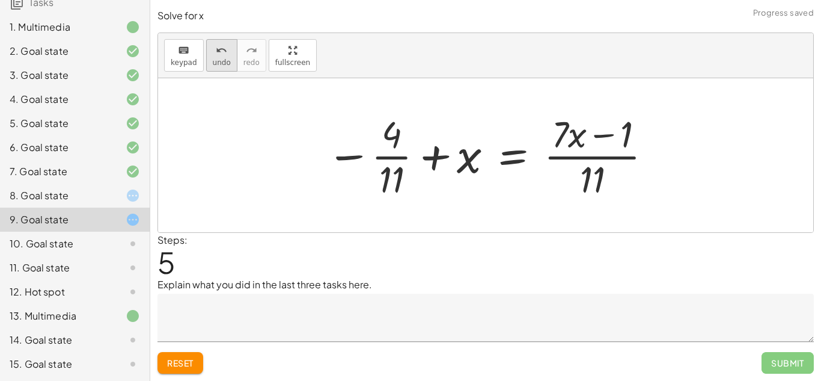
click at [213, 55] on div "undo" at bounding box center [222, 50] width 18 height 14
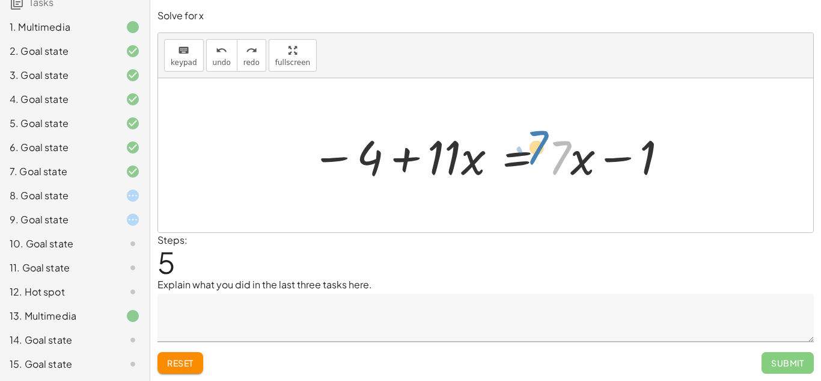
drag, startPoint x: 567, startPoint y: 158, endPoint x: 604, endPoint y: 173, distance: 39.9
click at [604, 173] on div at bounding box center [490, 155] width 370 height 62
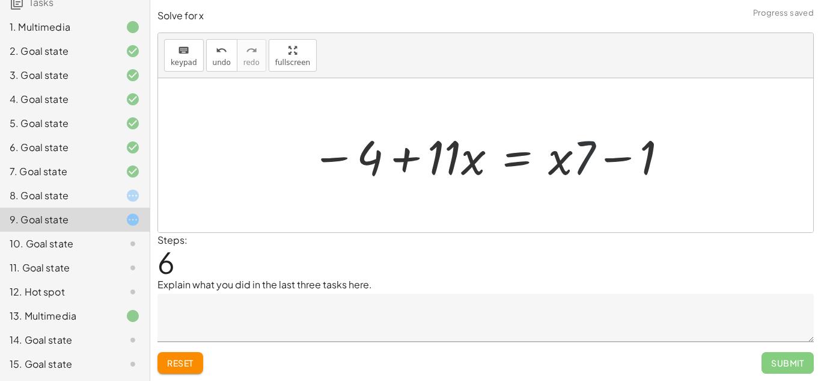
drag, startPoint x: 587, startPoint y: 158, endPoint x: 562, endPoint y: 160, distance: 24.8
click at [562, 160] on div at bounding box center [490, 155] width 370 height 62
drag, startPoint x: 590, startPoint y: 164, endPoint x: 586, endPoint y: 170, distance: 7.7
click at [586, 170] on div at bounding box center [490, 155] width 370 height 62
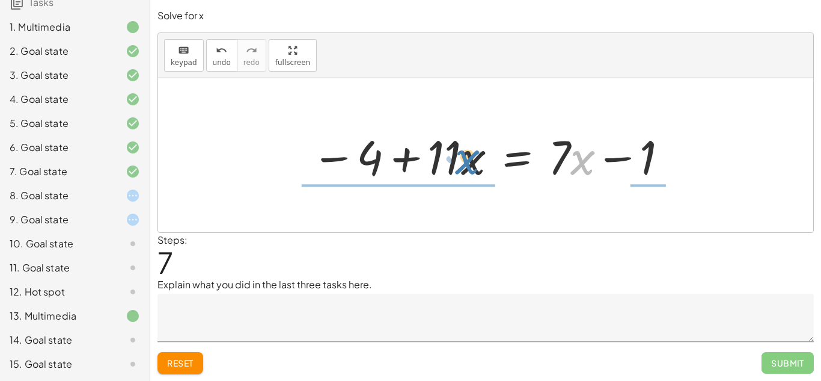
drag, startPoint x: 586, startPoint y: 162, endPoint x: 471, endPoint y: 161, distance: 114.2
click at [471, 161] on div at bounding box center [490, 155] width 370 height 62
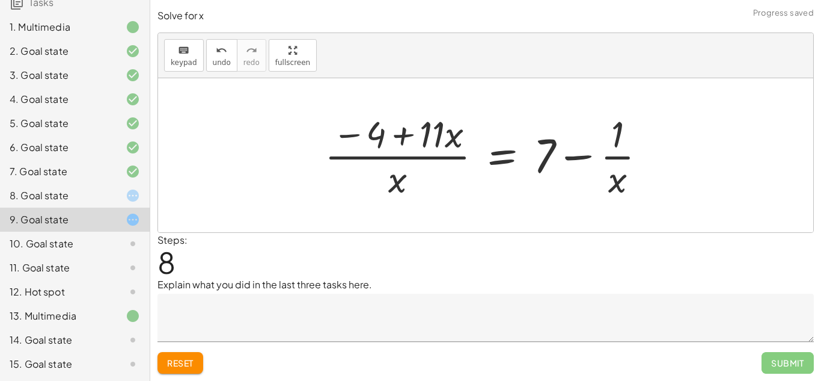
click at [432, 155] on div at bounding box center [490, 155] width 343 height 93
click at [617, 159] on div at bounding box center [490, 155] width 343 height 93
click at [587, 157] on div at bounding box center [490, 155] width 343 height 93
click at [221, 63] on span "undo" at bounding box center [222, 62] width 18 height 8
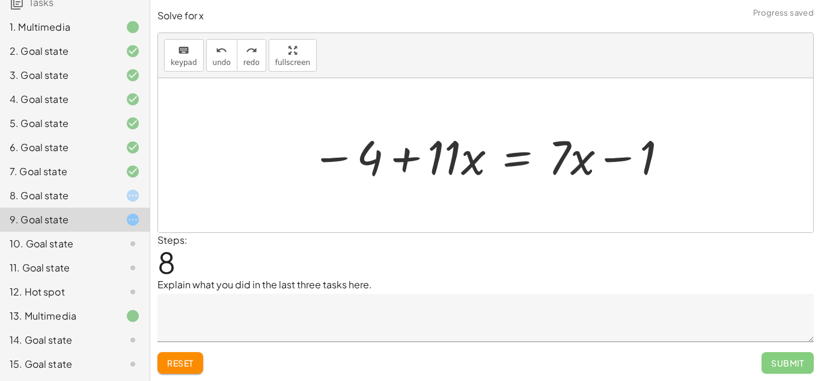
click at [407, 195] on div "+ · 2 · ( + 2 + · 3 · x − 4 ) + · 5 · x = + · 7 · x − 1 + · 2 · 2 + · 2 · 3 · x…" at bounding box center [485, 155] width 655 height 154
drag, startPoint x: 649, startPoint y: 158, endPoint x: 302, endPoint y: 164, distance: 346.4
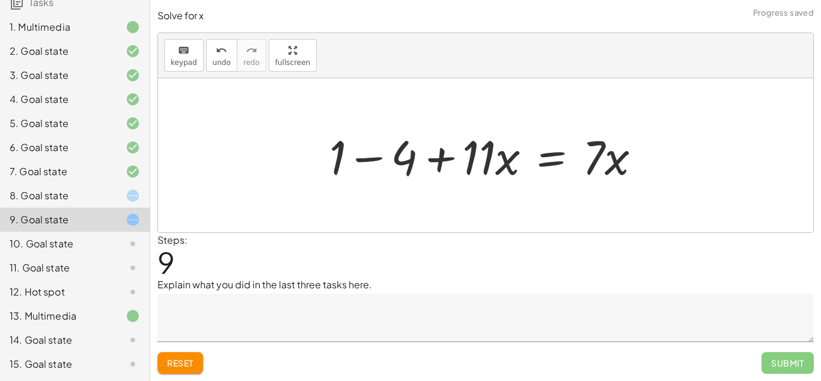
click at [336, 162] on div at bounding box center [489, 155] width 333 height 62
click at [360, 160] on div at bounding box center [489, 155] width 333 height 62
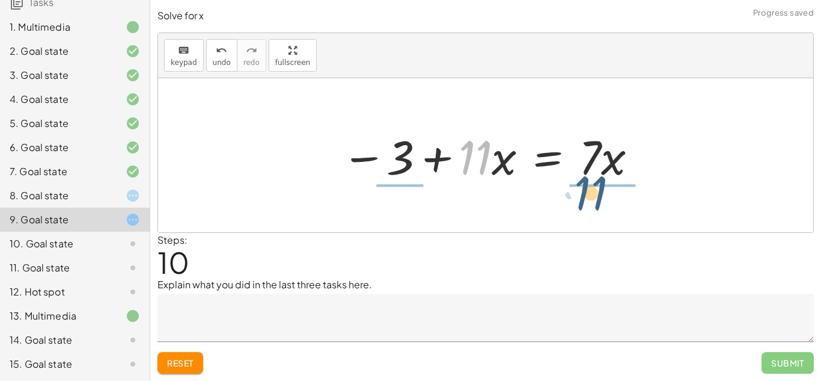
drag, startPoint x: 485, startPoint y: 162, endPoint x: 601, endPoint y: 198, distance: 122.1
click at [601, 198] on div "+ · 2 · ( + 2 + · 3 · x − 4 ) + · 5 · x = + · 7 · x − 1 + · 2 · 2 + · 2 · 3 · x…" at bounding box center [485, 155] width 655 height 154
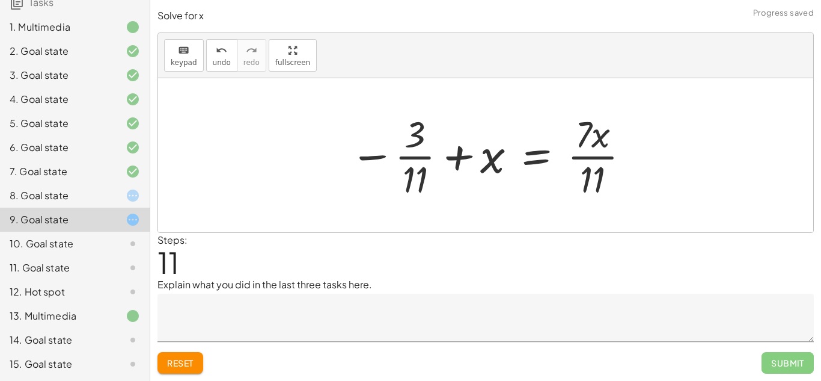
click at [584, 156] on div at bounding box center [490, 155] width 293 height 93
click at [424, 158] on div at bounding box center [490, 155] width 293 height 93
click at [496, 163] on div at bounding box center [490, 155] width 293 height 93
click at [209, 55] on button "undo undo" at bounding box center [221, 55] width 31 height 32
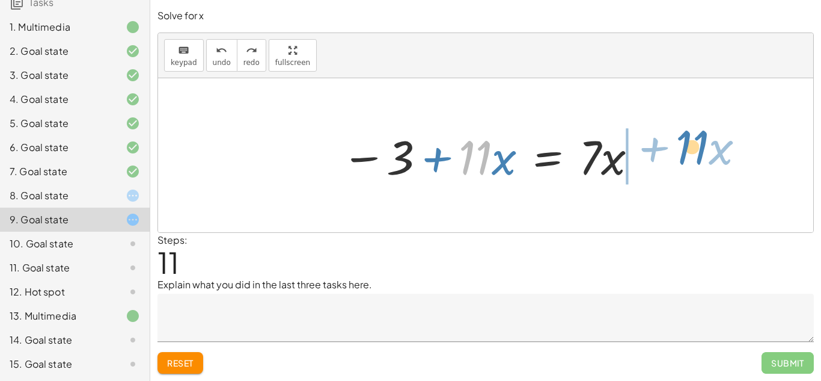
drag, startPoint x: 470, startPoint y: 158, endPoint x: 687, endPoint y: 148, distance: 217.3
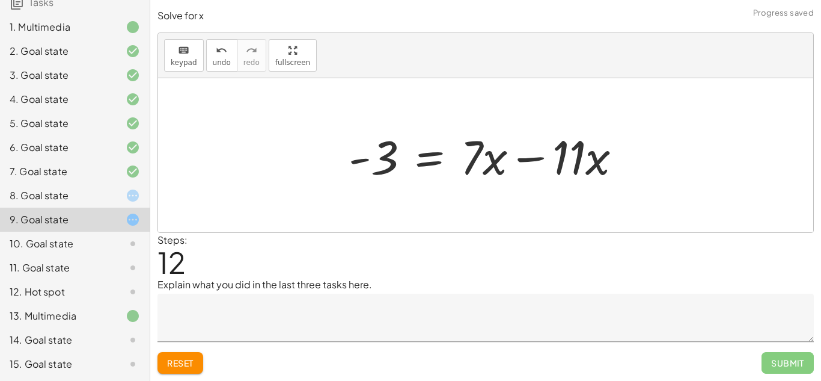
click at [524, 163] on div at bounding box center [490, 155] width 295 height 62
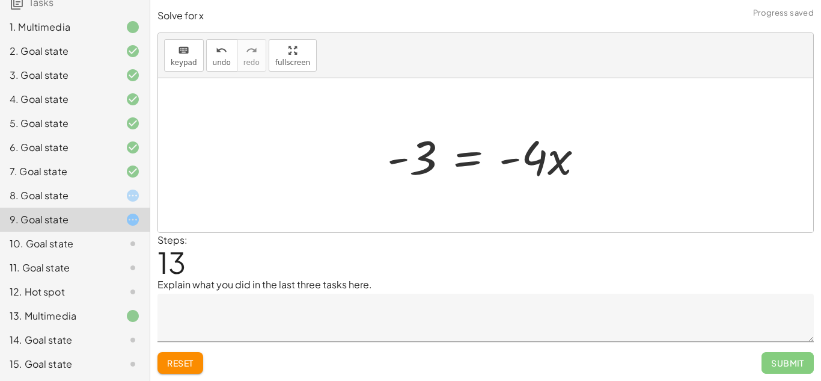
click at [515, 159] on div at bounding box center [490, 155] width 218 height 62
click at [405, 162] on div at bounding box center [490, 155] width 218 height 62
drag, startPoint x: 543, startPoint y: 159, endPoint x: 415, endPoint y: 210, distance: 137.9
click at [415, 210] on div "+ · 2 · ( + 2 + · 3 · x − 4 ) + · 5 · x = + · 7 · x − 1 + · 2 · 2 + · 2 · 3 · x…" at bounding box center [485, 155] width 655 height 154
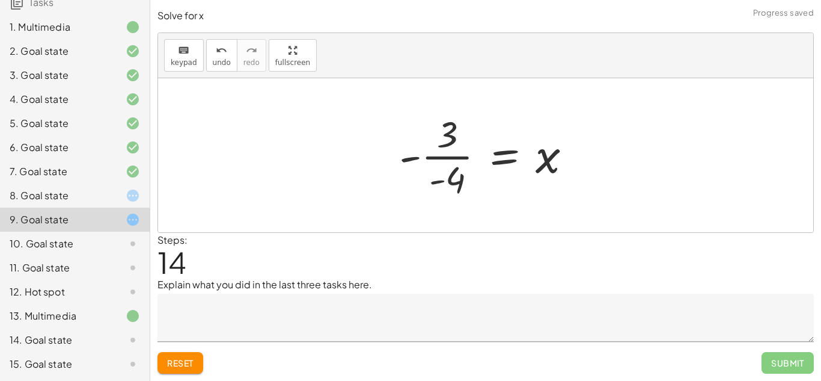
click at [464, 156] on div at bounding box center [490, 155] width 194 height 93
click at [207, 49] on button "undo undo" at bounding box center [221, 55] width 31 height 32
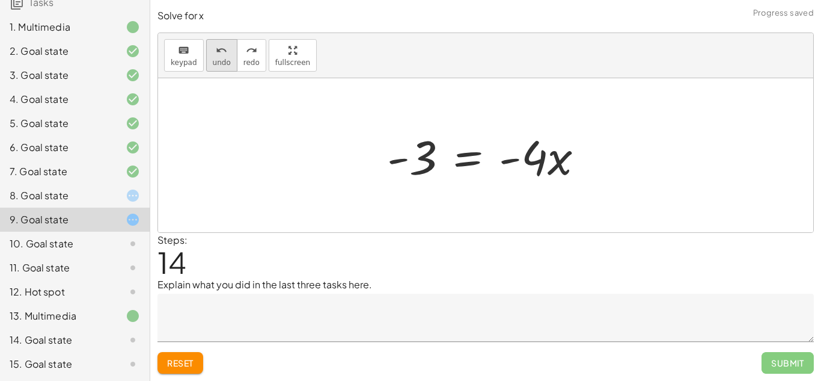
click at [209, 67] on button "undo undo" at bounding box center [221, 55] width 31 height 32
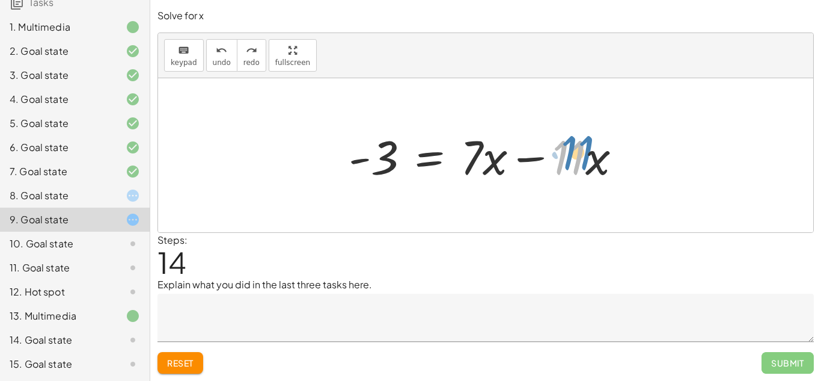
drag, startPoint x: 561, startPoint y: 156, endPoint x: 572, endPoint y: 148, distance: 13.8
click at [572, 148] on div at bounding box center [490, 155] width 295 height 62
click at [664, 142] on div "+ · 2 · ( + 2 + · 3 · x − 4 ) + · 5 · x = + · 7 · x − 1 + · 2 · 2 + · 2 · 3 · x…" at bounding box center [485, 155] width 655 height 154
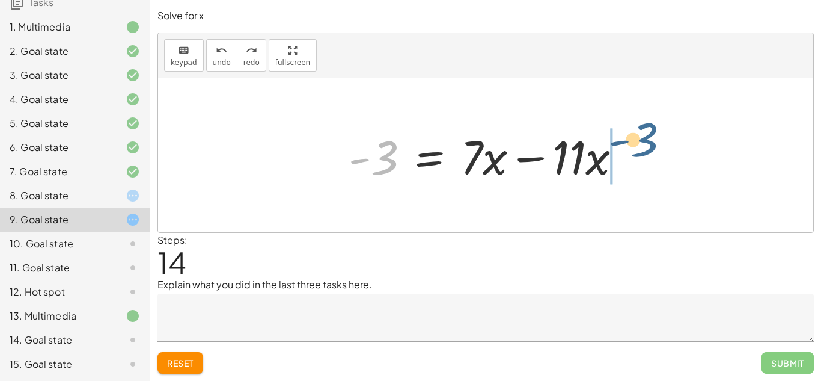
drag, startPoint x: 381, startPoint y: 155, endPoint x: 691, endPoint y: 144, distance: 310.4
click at [691, 144] on div "+ · 2 · ( + 2 + · 3 · x − 4 ) + · 5 · x = + · 7 · x − 1 + · 2 · 2 + · 2 · 3 · x…" at bounding box center [485, 155] width 655 height 154
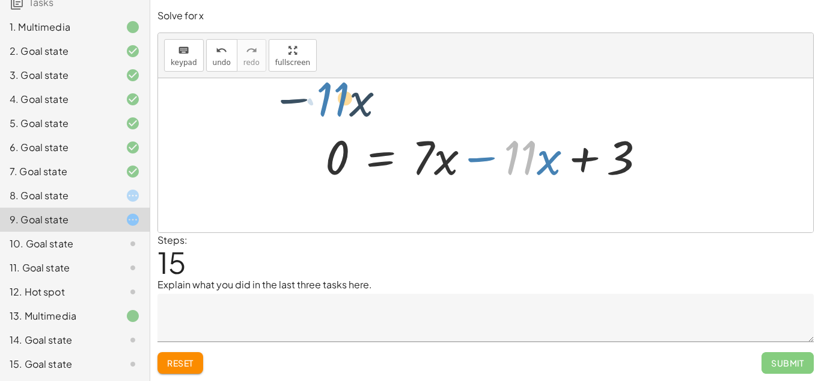
drag, startPoint x: 512, startPoint y: 167, endPoint x: 326, endPoint y: 115, distance: 193.6
click at [326, 115] on div "+ · 2 · ( + 2 + · 3 · x − 4 ) + · 5 · x = + · 7 · x − 1 + · 2 · 2 + · 2 · 3 · x…" at bounding box center [485, 155] width 655 height 154
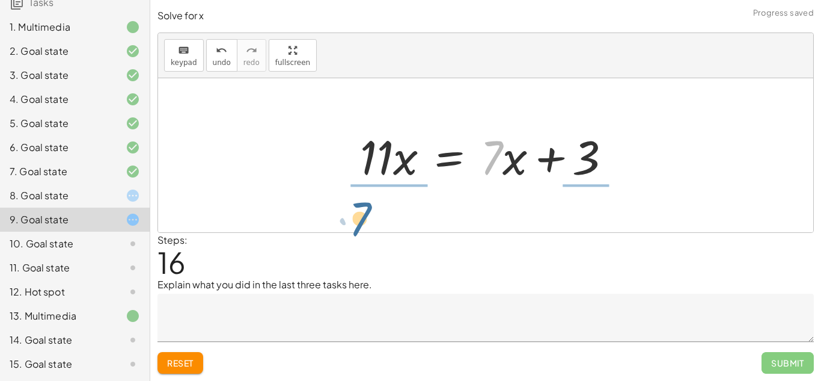
drag, startPoint x: 494, startPoint y: 155, endPoint x: 364, endPoint y: 212, distance: 142.4
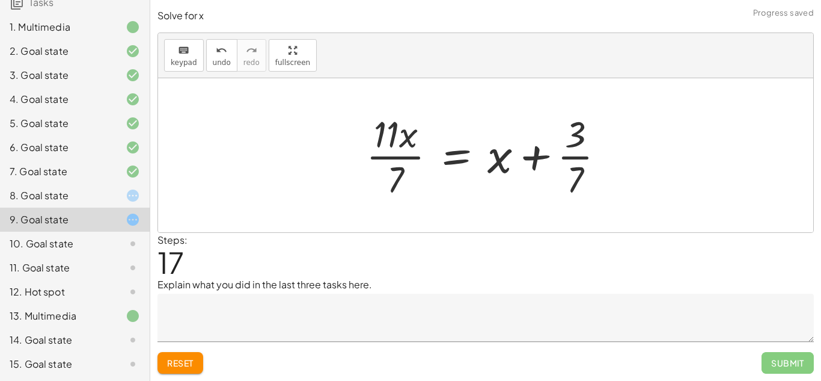
click at [386, 164] on div at bounding box center [490, 155] width 260 height 93
click at [583, 159] on div at bounding box center [490, 155] width 260 height 93
click at [534, 156] on div at bounding box center [490, 155] width 260 height 93
click at [222, 58] on span "undo" at bounding box center [222, 62] width 18 height 8
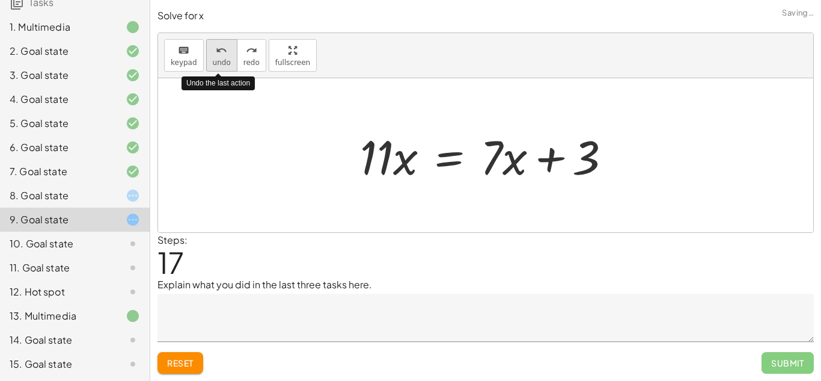
click at [222, 58] on span "undo" at bounding box center [222, 62] width 18 height 8
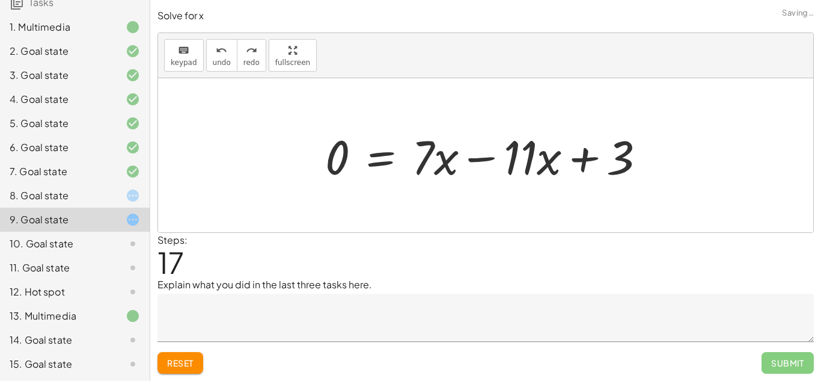
click at [189, 364] on span "Reset" at bounding box center [180, 362] width 26 height 11
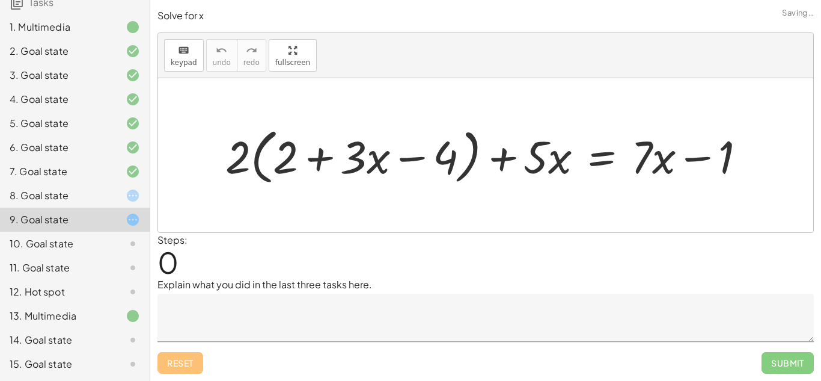
click at [127, 344] on icon at bounding box center [133, 339] width 14 height 14
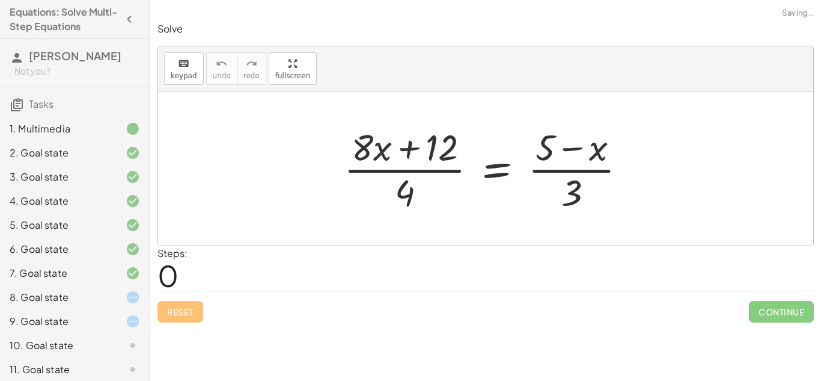
scroll to position [102, 0]
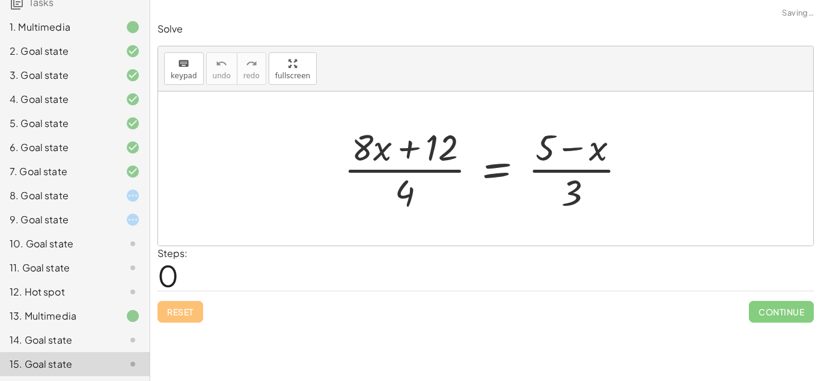
click at [124, 218] on div at bounding box center [123, 219] width 34 height 14
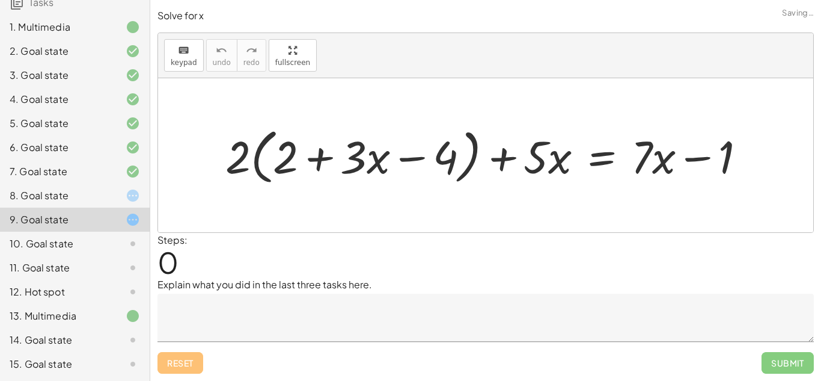
click at [128, 194] on icon at bounding box center [133, 195] width 14 height 14
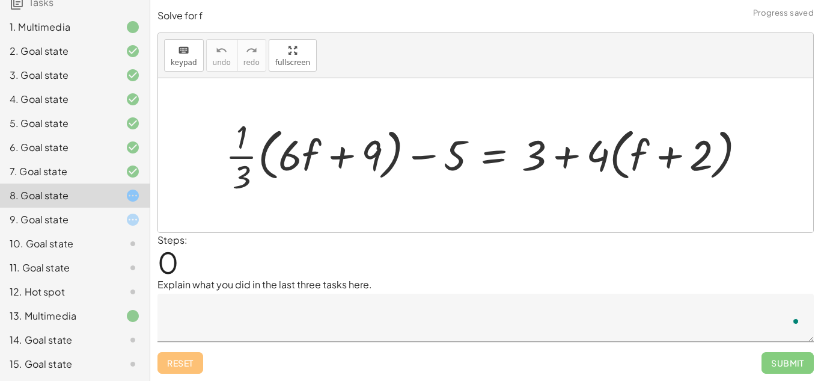
click at [130, 210] on div "9. Goal state" at bounding box center [75, 219] width 150 height 24
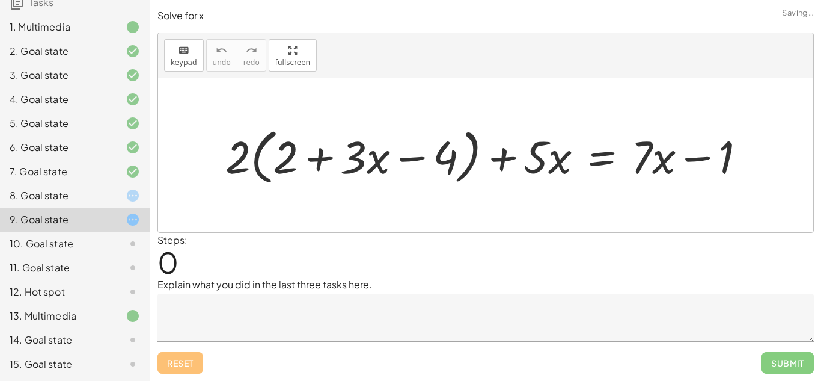
click at [131, 236] on icon at bounding box center [133, 243] width 14 height 14
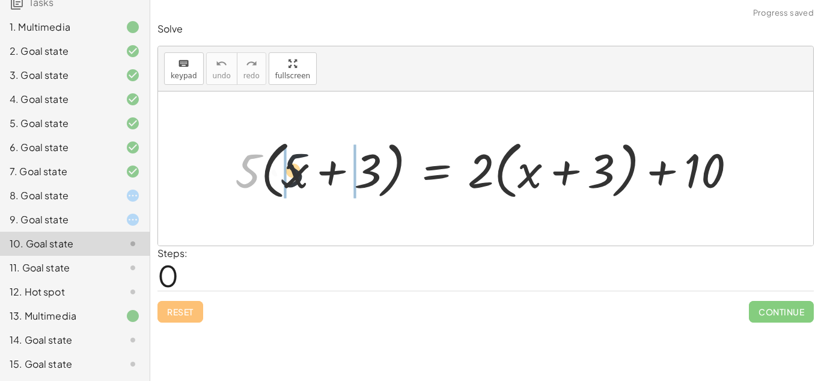
drag, startPoint x: 243, startPoint y: 174, endPoint x: 299, endPoint y: 175, distance: 56.5
click at [299, 175] on div at bounding box center [490, 168] width 522 height 69
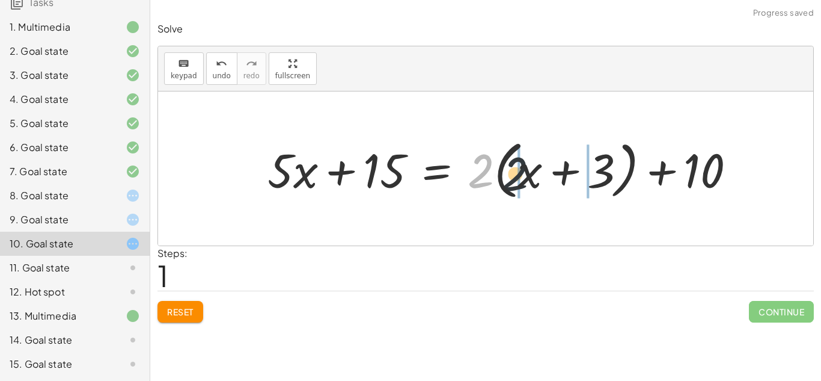
drag, startPoint x: 481, startPoint y: 178, endPoint x: 522, endPoint y: 182, distance: 41.7
click at [522, 182] on div at bounding box center [507, 168] width 490 height 69
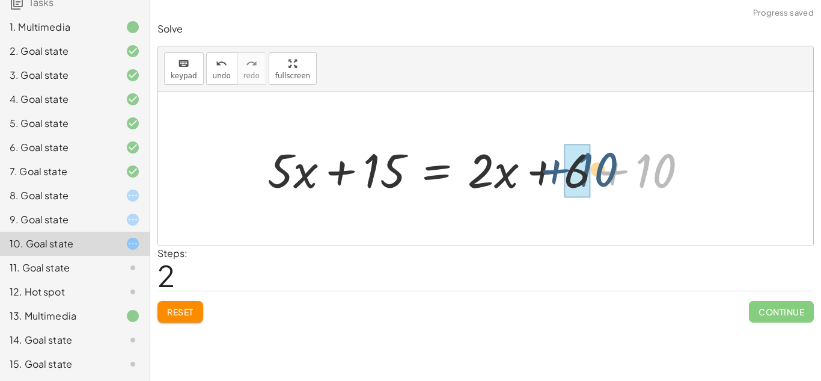
drag, startPoint x: 650, startPoint y: 175, endPoint x: 588, endPoint y: 175, distance: 61.9
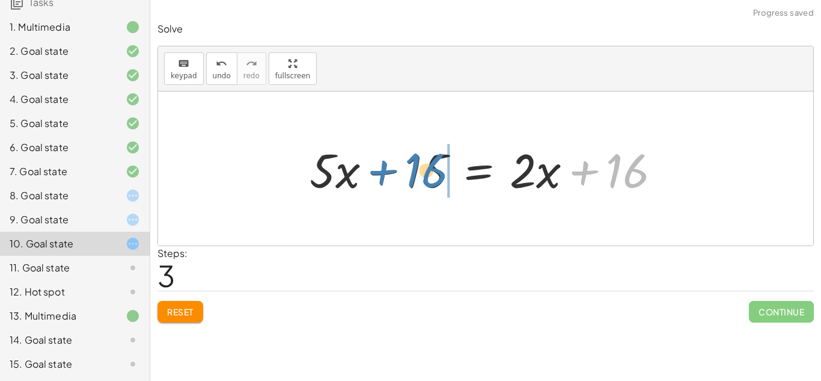
drag, startPoint x: 617, startPoint y: 168, endPoint x: 420, endPoint y: 165, distance: 197.2
click at [420, 165] on div at bounding box center [490, 169] width 373 height 62
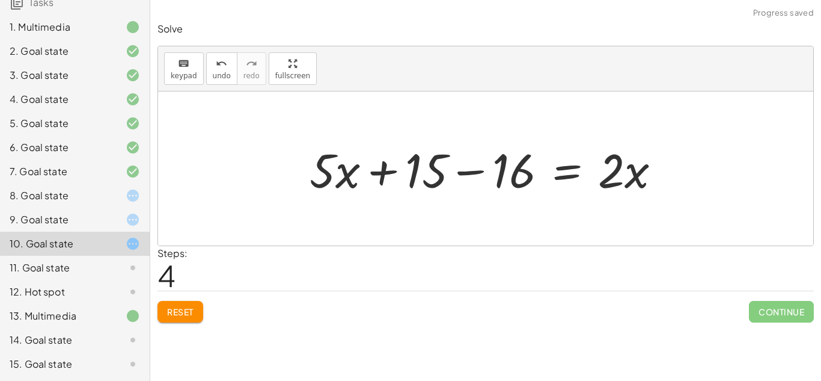
click at [474, 175] on div at bounding box center [490, 169] width 373 height 62
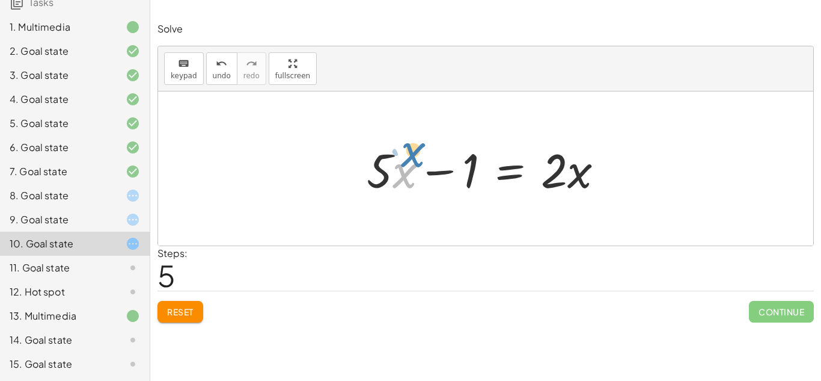
click at [400, 173] on div at bounding box center [490, 169] width 259 height 62
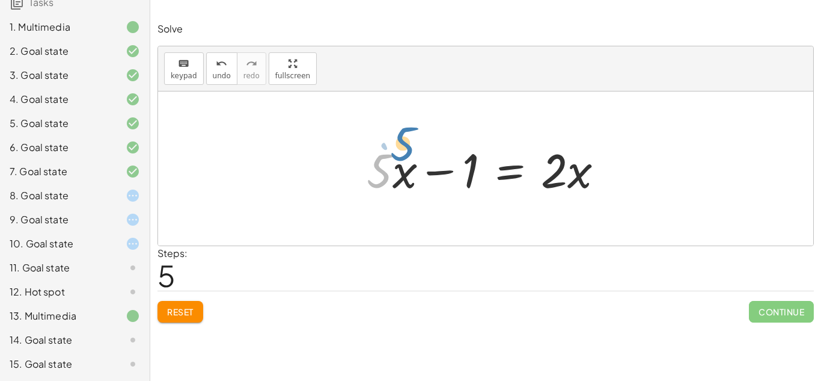
drag, startPoint x: 384, startPoint y: 169, endPoint x: 395, endPoint y: 167, distance: 11.6
click at [395, 167] on div at bounding box center [490, 169] width 259 height 62
drag, startPoint x: 384, startPoint y: 182, endPoint x: 576, endPoint y: 212, distance: 194.1
click at [576, 212] on div "· 5 · ( + x + 3 ) = + · 2 · ( + x + 3 ) + 10 + · 5 · x + · 5 · 3 = + · 2 · ( + …" at bounding box center [485, 168] width 655 height 154
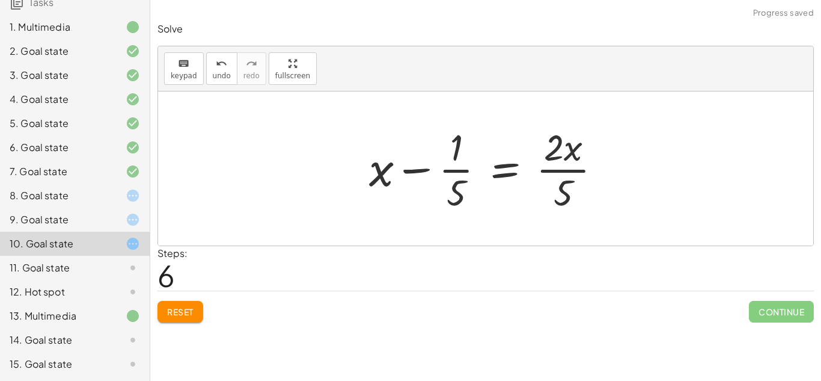
click at [566, 173] on div at bounding box center [490, 168] width 254 height 93
click at [450, 173] on div at bounding box center [490, 168] width 254 height 93
click at [226, 75] on span "undo" at bounding box center [222, 76] width 18 height 8
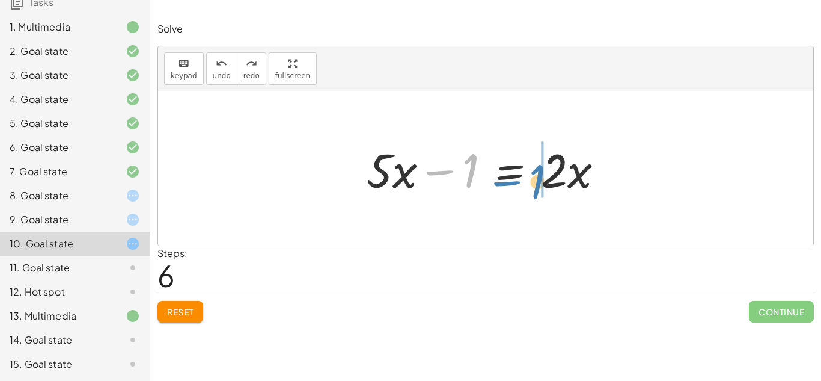
drag, startPoint x: 475, startPoint y: 173, endPoint x: 539, endPoint y: 182, distance: 65.0
click at [539, 182] on div at bounding box center [490, 169] width 259 height 62
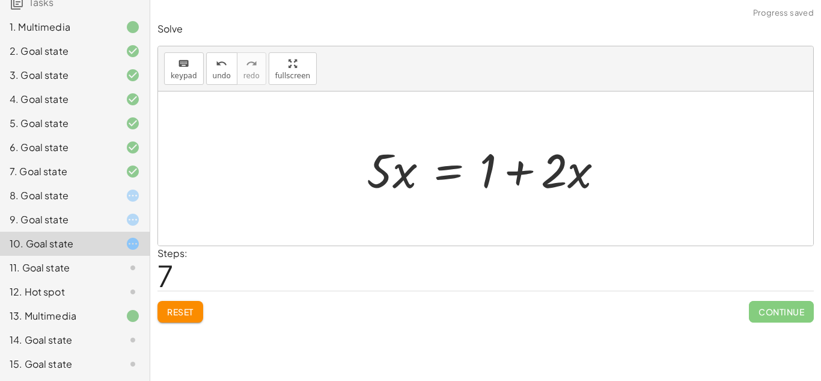
click at [522, 174] on div at bounding box center [490, 169] width 259 height 62
drag, startPoint x: 384, startPoint y: 173, endPoint x: 588, endPoint y: 219, distance: 208.9
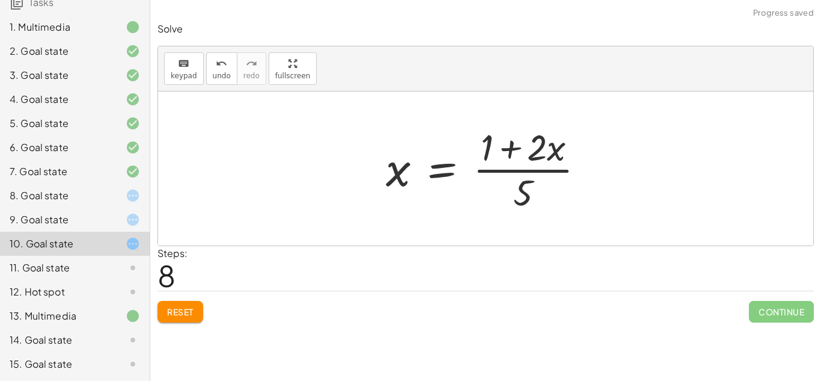
click at [531, 169] on div at bounding box center [490, 168] width 220 height 93
click at [126, 204] on div "8. Goal state" at bounding box center [75, 195] width 150 height 24
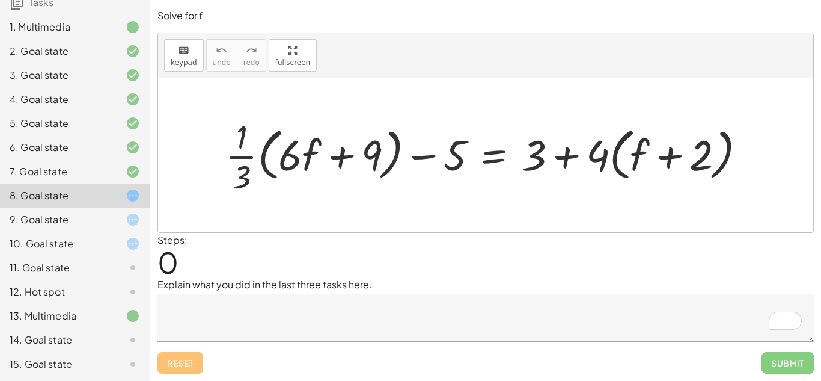
click at [137, 367] on icon at bounding box center [133, 364] width 14 height 14
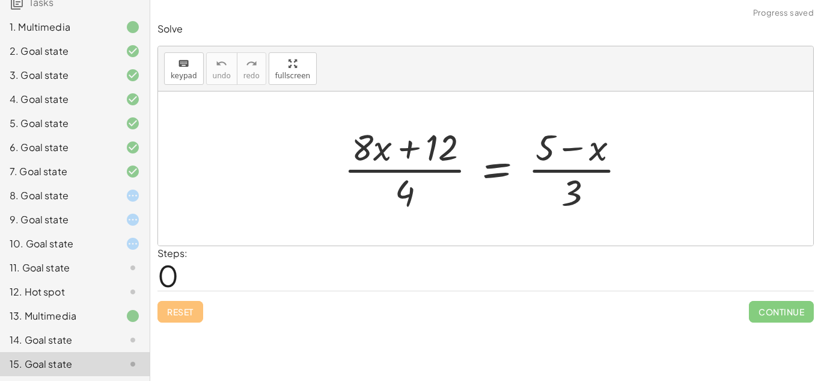
click at [103, 337] on div "14. Goal state" at bounding box center [58, 339] width 97 height 14
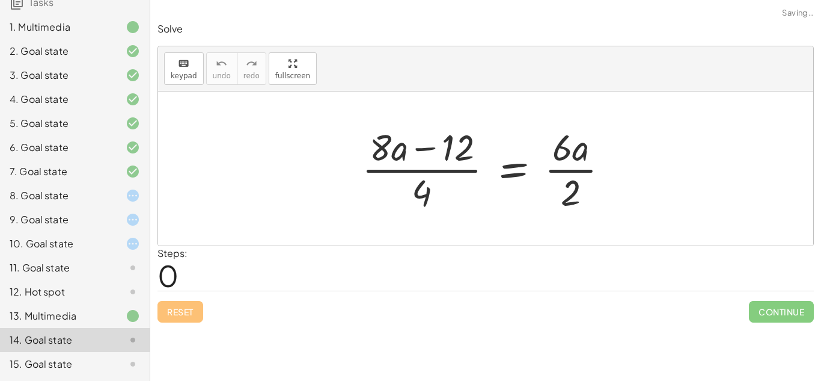
click at [122, 277] on div "11. Goal state" at bounding box center [75, 268] width 150 height 24
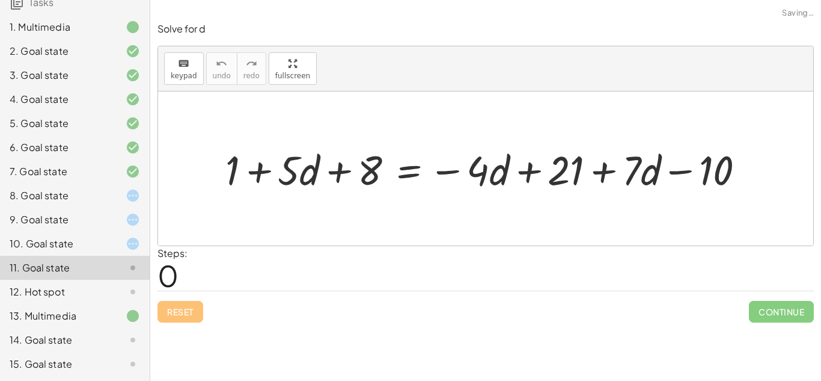
click at [119, 289] on div at bounding box center [123, 291] width 34 height 14
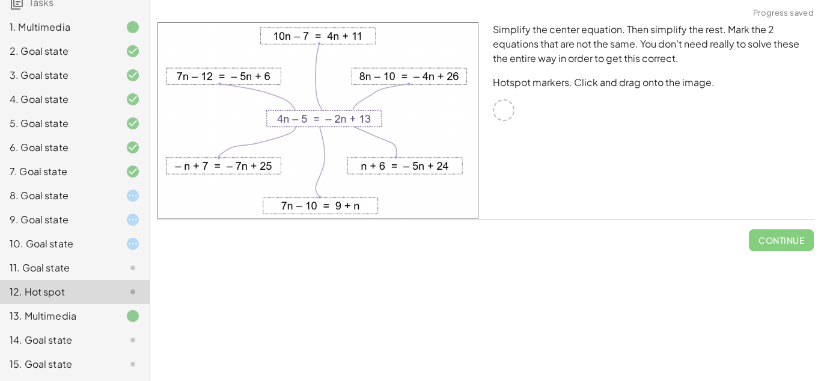
click at [502, 110] on div at bounding box center [504, 110] width 22 height 22
click at [387, 72] on img at bounding box center [318, 120] width 321 height 197
click at [321, 33] on img at bounding box center [318, 120] width 321 height 197
click at [259, 87] on img at bounding box center [318, 120] width 321 height 197
drag, startPoint x: 262, startPoint y: 76, endPoint x: 348, endPoint y: 124, distance: 98.5
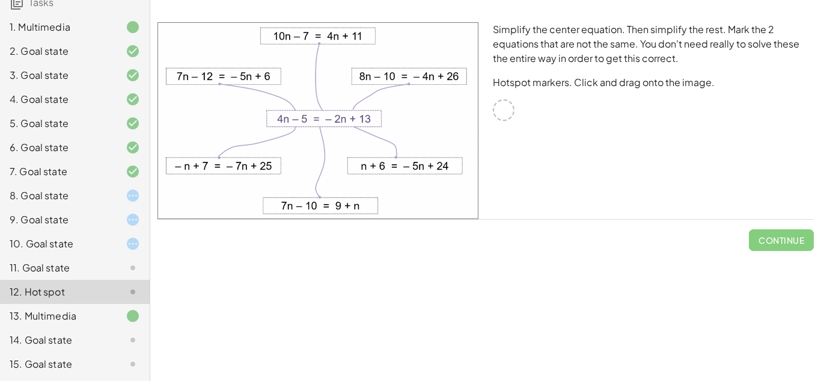
click at [348, 124] on img at bounding box center [318, 120] width 321 height 197
drag, startPoint x: 346, startPoint y: 122, endPoint x: 266, endPoint y: 141, distance: 82.2
click at [266, 141] on img at bounding box center [318, 120] width 321 height 197
drag, startPoint x: 245, startPoint y: 159, endPoint x: 273, endPoint y: 93, distance: 71.7
click at [273, 93] on img at bounding box center [318, 120] width 321 height 197
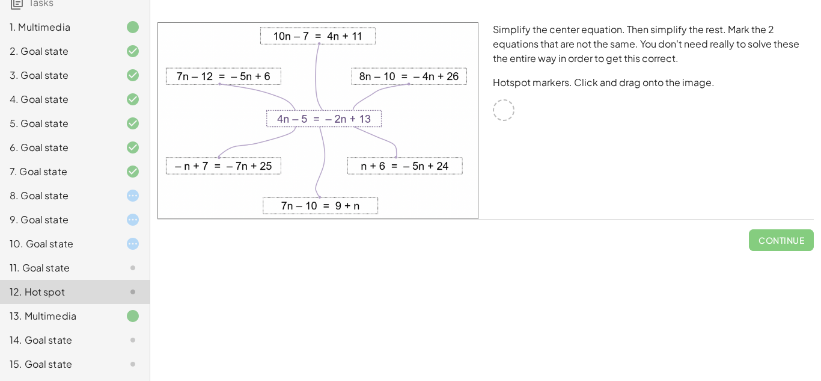
click at [396, 78] on img at bounding box center [318, 120] width 321 height 197
click at [128, 295] on icon at bounding box center [133, 291] width 14 height 14
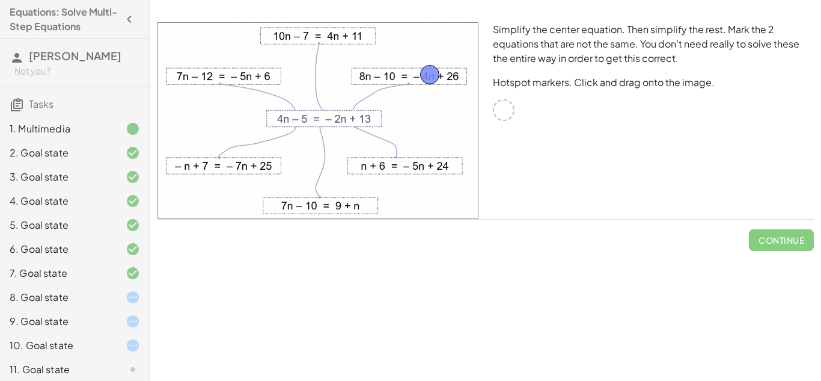
drag, startPoint x: 506, startPoint y: 115, endPoint x: 431, endPoint y: 80, distance: 82.6
drag, startPoint x: 507, startPoint y: 109, endPoint x: 269, endPoint y: 168, distance: 245.8
click at [785, 239] on span "Check" at bounding box center [788, 239] width 31 height 11
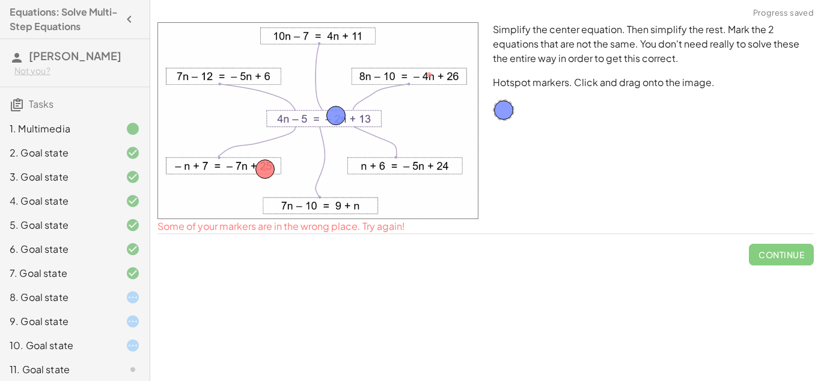
drag, startPoint x: 430, startPoint y: 70, endPoint x: 336, endPoint y: 111, distance: 102.9
drag, startPoint x: 265, startPoint y: 158, endPoint x: 319, endPoint y: 26, distance: 142.9
click at [319, 26] on img at bounding box center [318, 120] width 321 height 197
drag, startPoint x: 262, startPoint y: 172, endPoint x: 223, endPoint y: 84, distance: 96.1
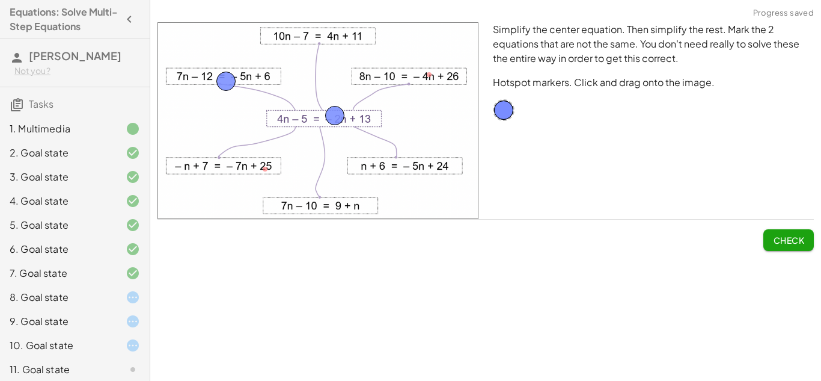
click at [777, 237] on span "Check" at bounding box center [788, 239] width 31 height 11
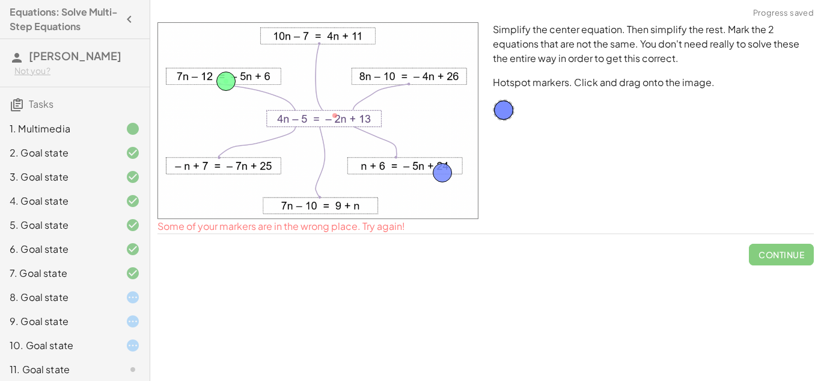
drag, startPoint x: 341, startPoint y: 115, endPoint x: 435, endPoint y: 167, distance: 106.6
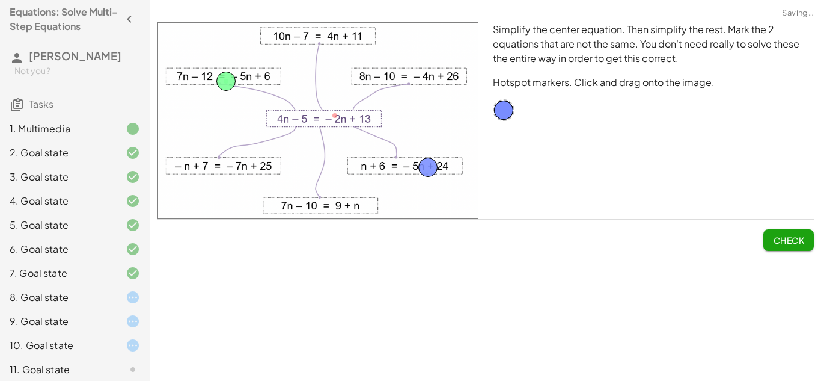
click at [791, 247] on button "Check" at bounding box center [789, 240] width 51 height 22
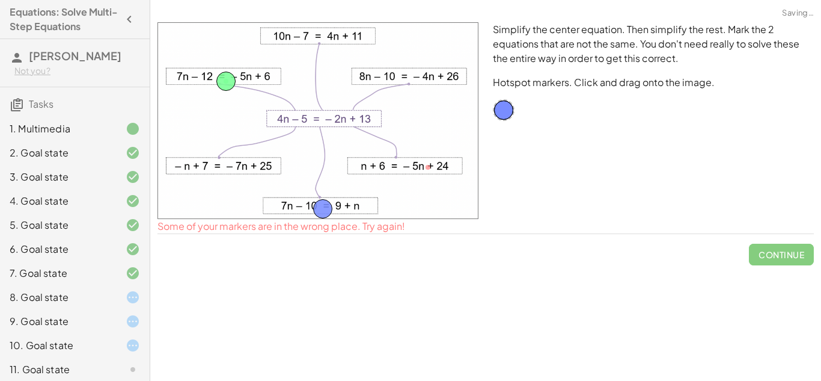
drag, startPoint x: 426, startPoint y: 164, endPoint x: 320, endPoint y: 205, distance: 114.0
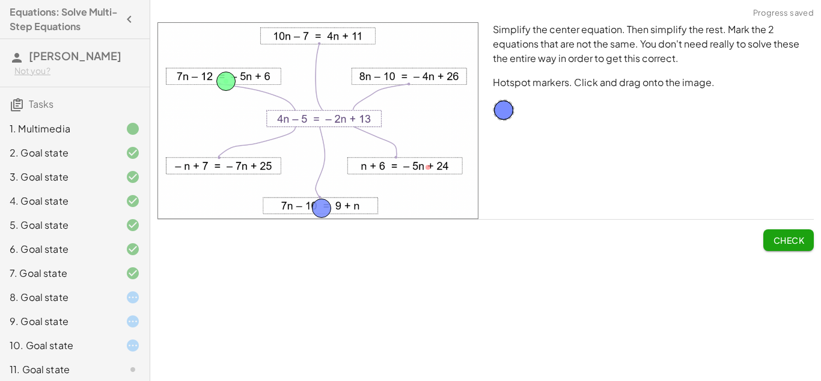
click at [780, 246] on button "Check" at bounding box center [789, 240] width 51 height 22
click at [779, 231] on button "Continue" at bounding box center [781, 240] width 65 height 22
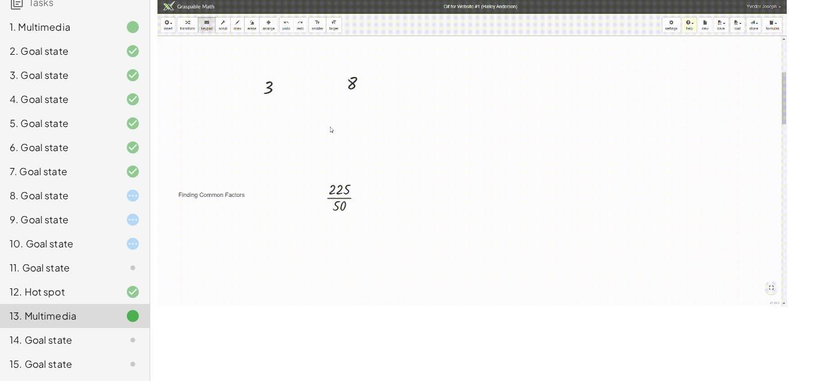
scroll to position [1355, 0]
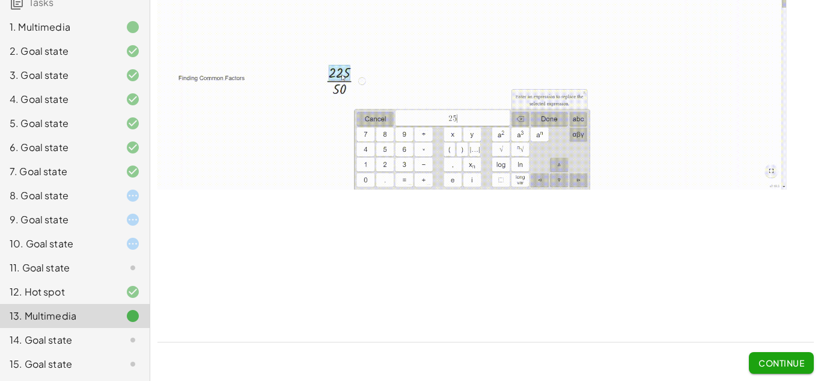
click at [775, 355] on button "Continue" at bounding box center [781, 363] width 65 height 22
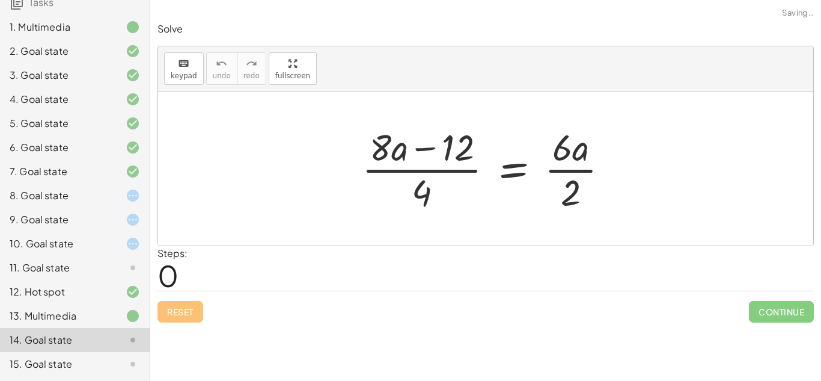
scroll to position [0, 0]
click at [124, 262] on div at bounding box center [123, 267] width 34 height 14
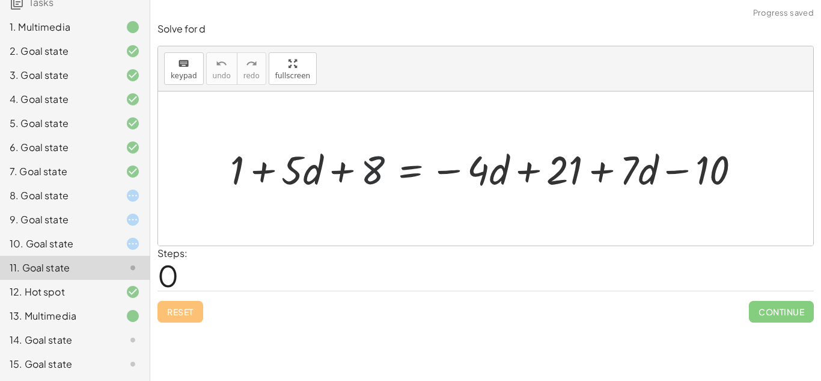
drag, startPoint x: 372, startPoint y: 175, endPoint x: 260, endPoint y: 158, distance: 112.5
click at [260, 158] on div at bounding box center [490, 168] width 533 height 52
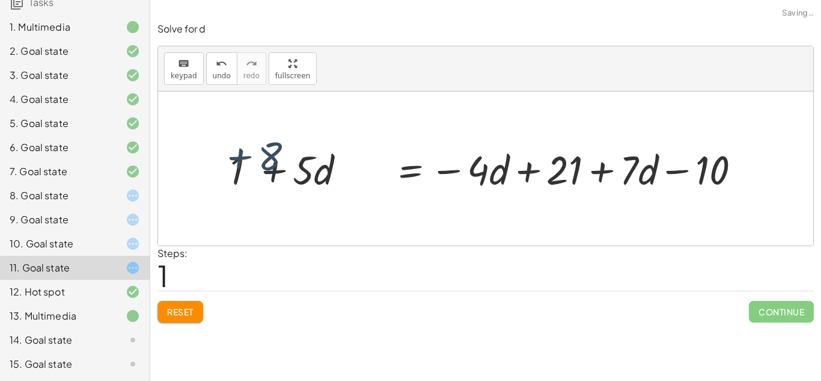
click at [259, 163] on div at bounding box center [490, 168] width 533 height 52
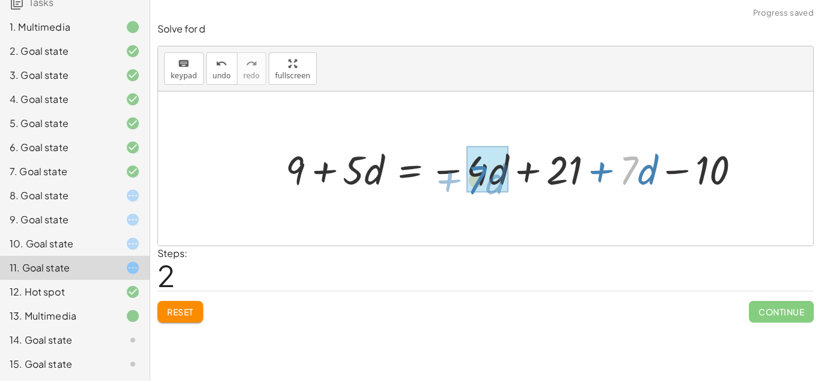
drag, startPoint x: 631, startPoint y: 169, endPoint x: 470, endPoint y: 179, distance: 162.0
click at [470, 179] on div at bounding box center [518, 168] width 477 height 52
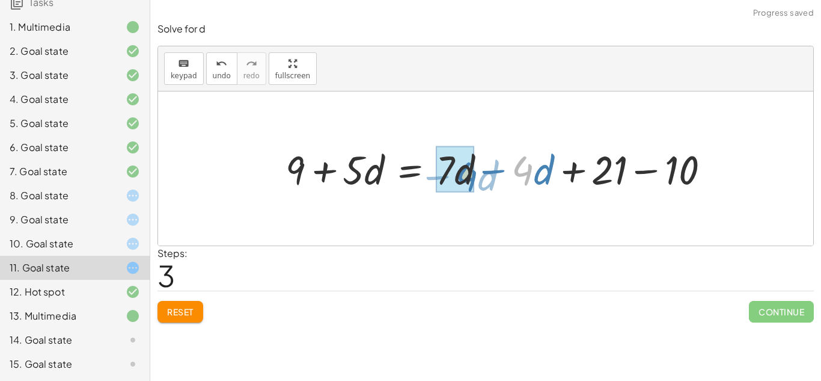
drag, startPoint x: 524, startPoint y: 169, endPoint x: 464, endPoint y: 175, distance: 61.0
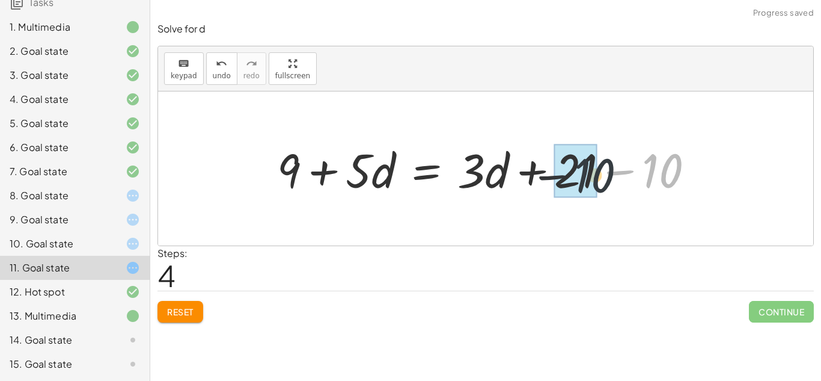
drag, startPoint x: 655, startPoint y: 176, endPoint x: 568, endPoint y: 182, distance: 88.0
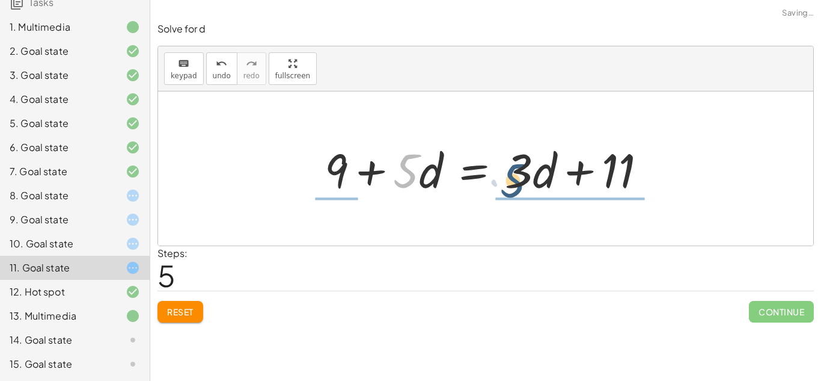
drag, startPoint x: 410, startPoint y: 181, endPoint x: 527, endPoint y: 182, distance: 117.2
click at [527, 182] on div at bounding box center [490, 169] width 343 height 62
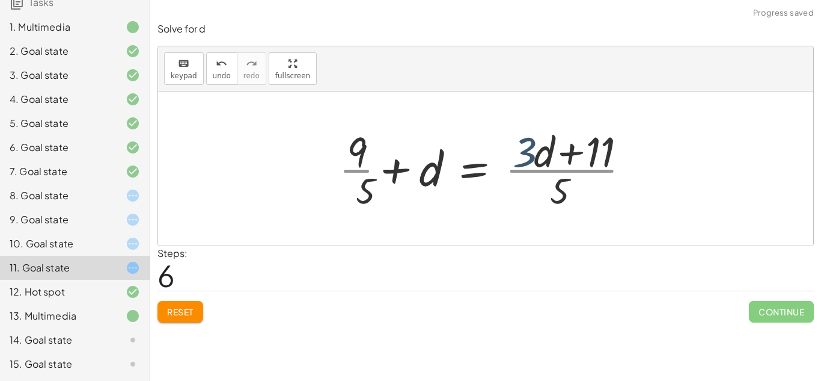
click at [526, 181] on div at bounding box center [489, 168] width 312 height 93
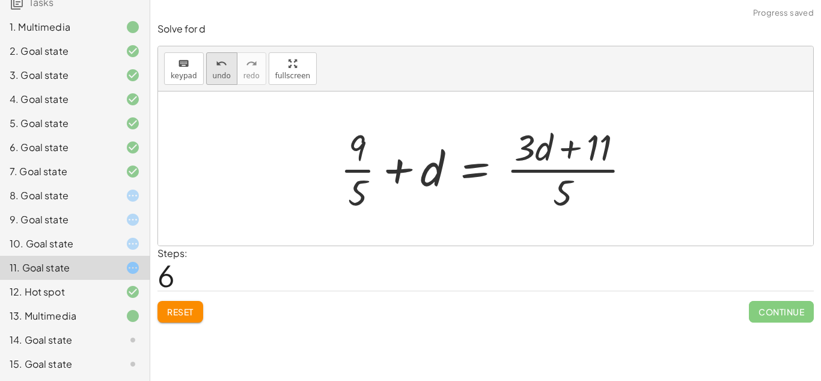
click at [219, 66] on icon "undo" at bounding box center [221, 64] width 11 height 14
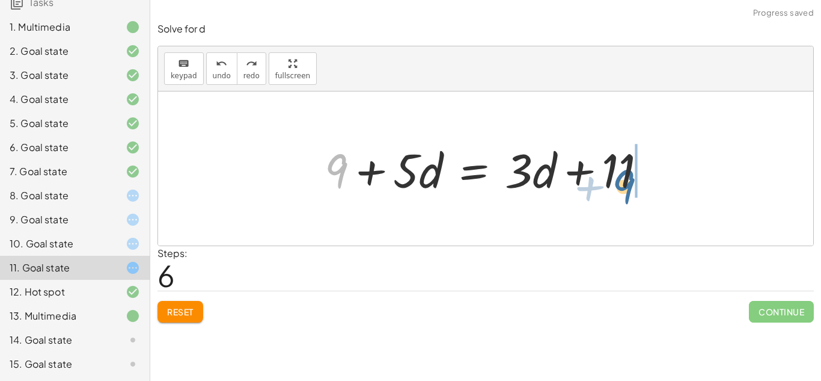
drag, startPoint x: 346, startPoint y: 163, endPoint x: 635, endPoint y: 178, distance: 289.6
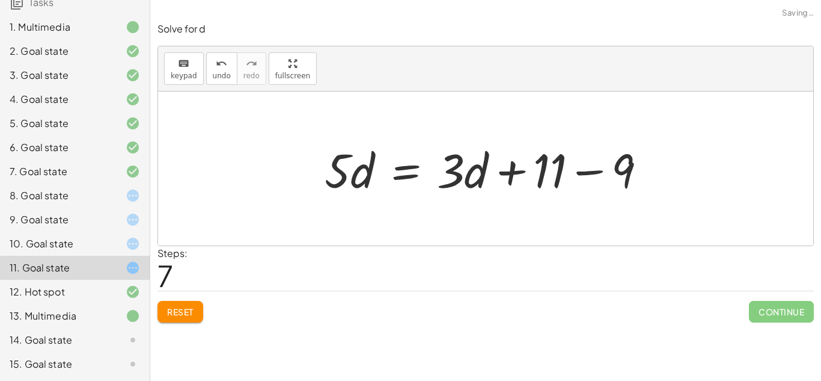
click at [562, 170] on div at bounding box center [490, 169] width 343 height 62
click at [557, 172] on div at bounding box center [490, 169] width 343 height 62
click at [587, 172] on div at bounding box center [490, 169] width 343 height 62
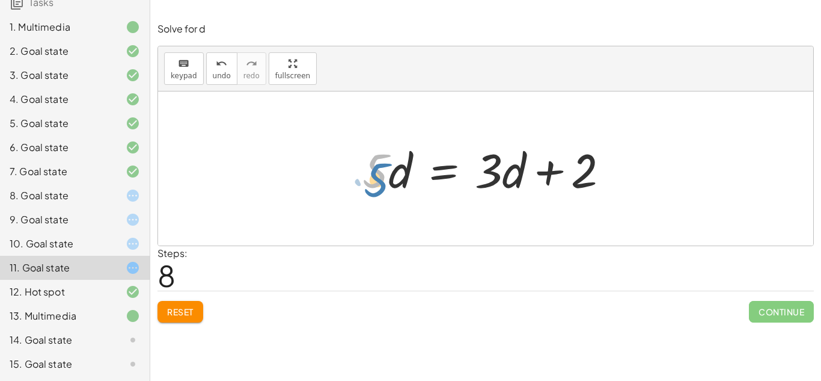
drag, startPoint x: 379, startPoint y: 180, endPoint x: 378, endPoint y: 188, distance: 7.9
click at [378, 188] on div at bounding box center [491, 169] width 268 height 62
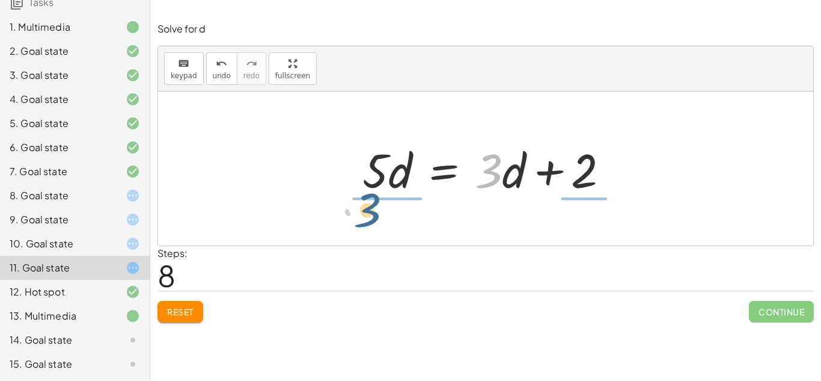
drag, startPoint x: 491, startPoint y: 173, endPoint x: 369, endPoint y: 212, distance: 128.1
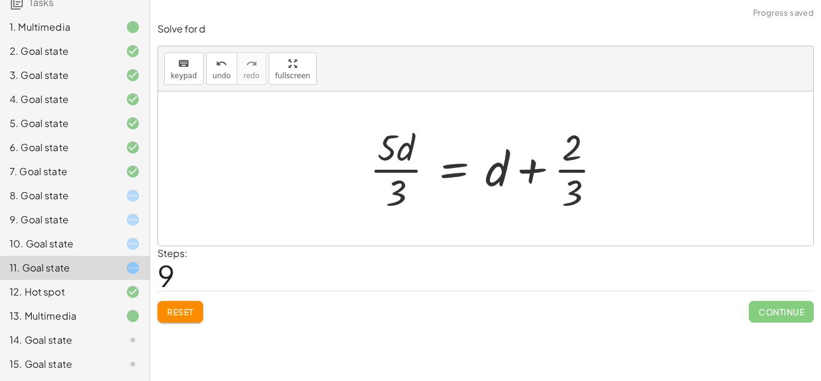
click at [399, 176] on div at bounding box center [491, 168] width 254 height 93
click at [572, 173] on div at bounding box center [491, 168] width 254 height 93
click at [503, 175] on div at bounding box center [491, 168] width 254 height 93
click at [218, 52] on button "undo undo" at bounding box center [221, 68] width 31 height 32
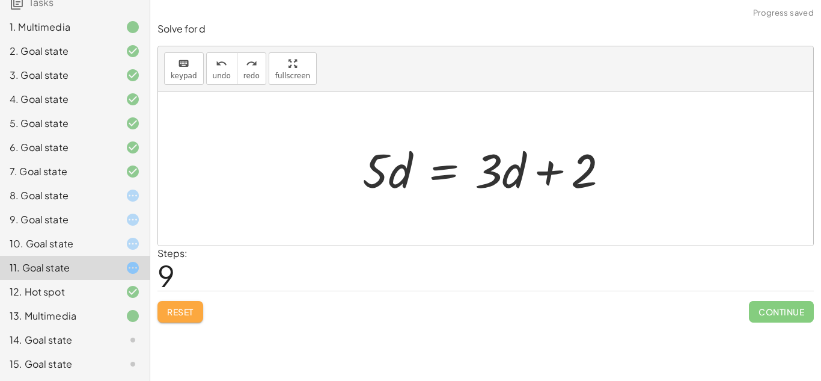
click at [197, 313] on button "Reset" at bounding box center [181, 312] width 46 height 22
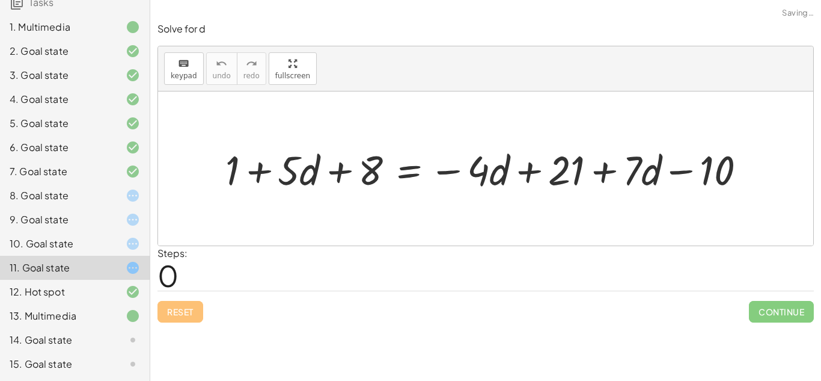
click at [132, 195] on icon at bounding box center [133, 195] width 14 height 14
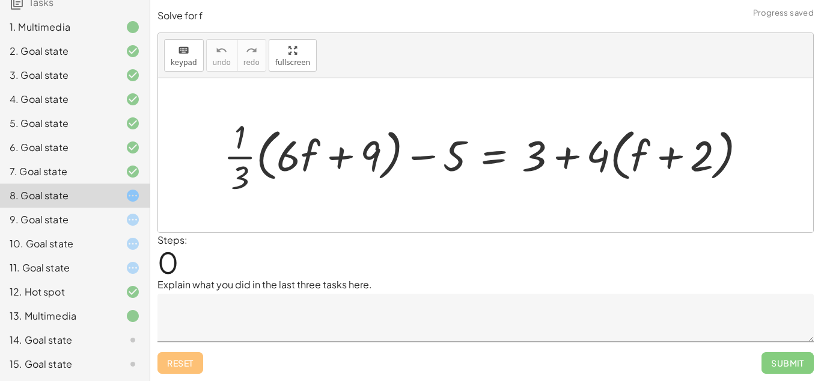
click at [123, 333] on div at bounding box center [123, 339] width 34 height 14
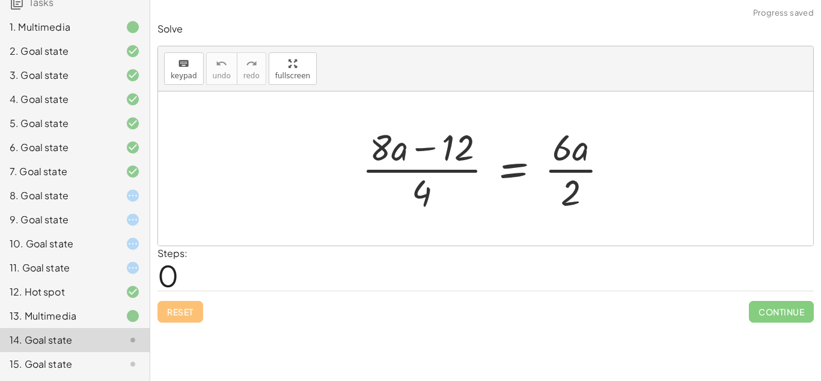
click at [115, 365] on div at bounding box center [123, 364] width 34 height 14
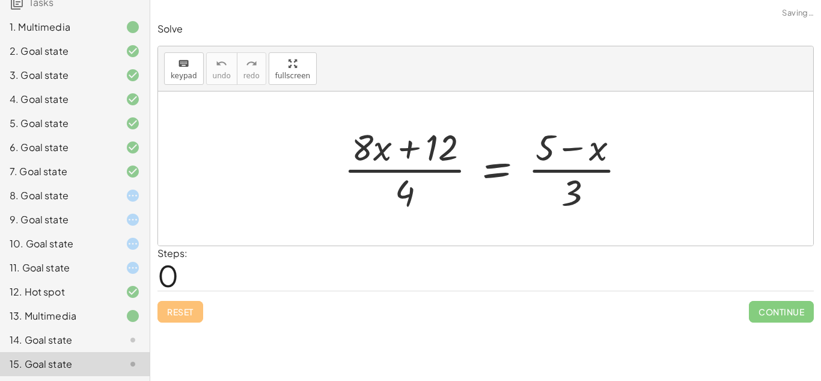
click at [124, 188] on div at bounding box center [123, 195] width 34 height 14
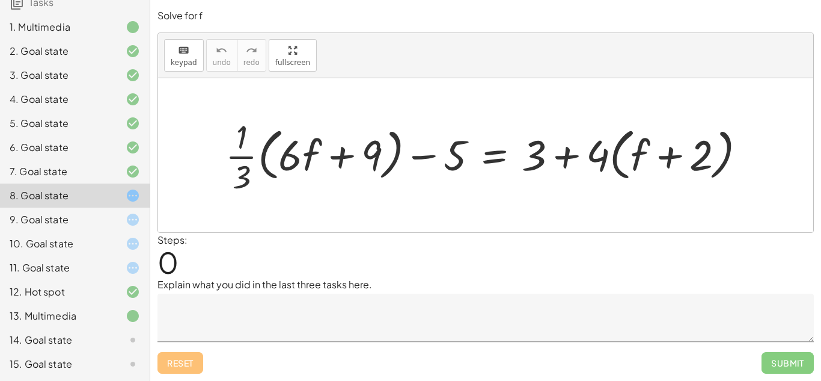
click at [131, 319] on icon at bounding box center [133, 315] width 14 height 14
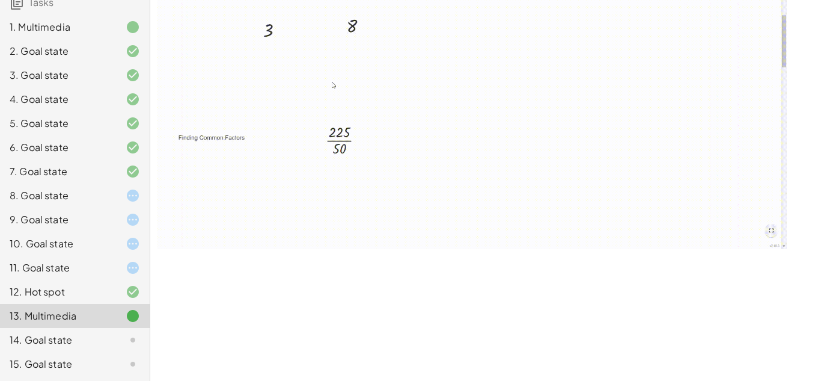
scroll to position [1355, 0]
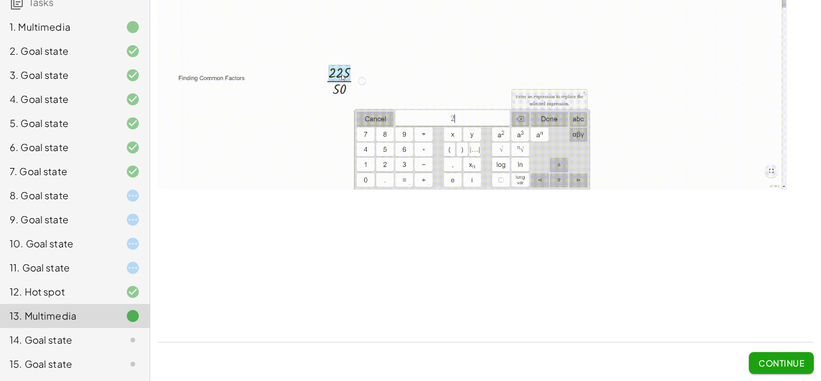
click at [782, 362] on span "Continue" at bounding box center [782, 362] width 46 height 11
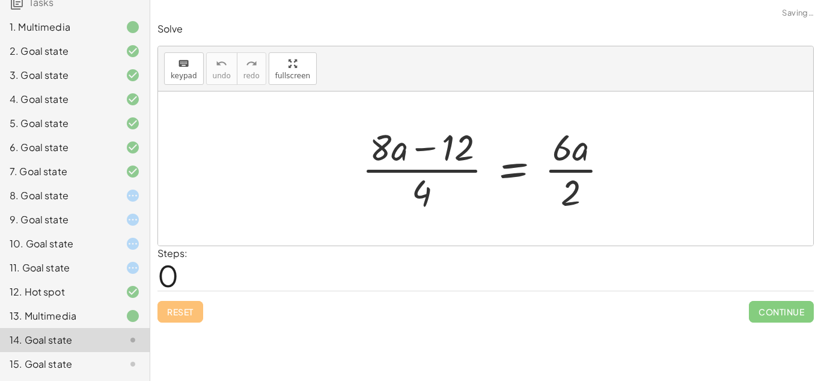
scroll to position [0, 0]
click at [136, 24] on icon at bounding box center [133, 27] width 14 height 14
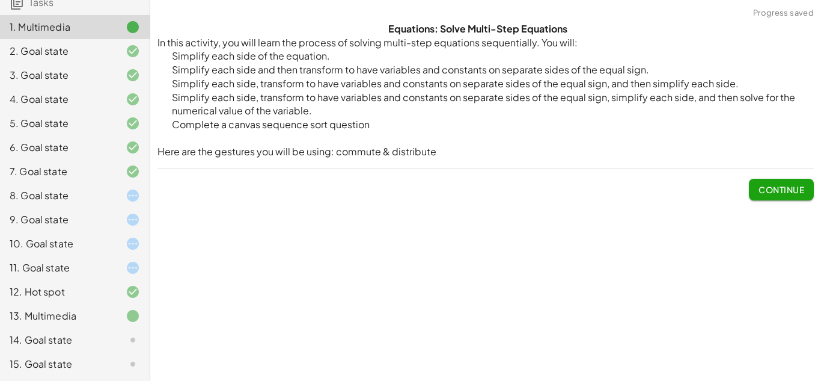
click at [777, 186] on span "Continue" at bounding box center [782, 189] width 46 height 11
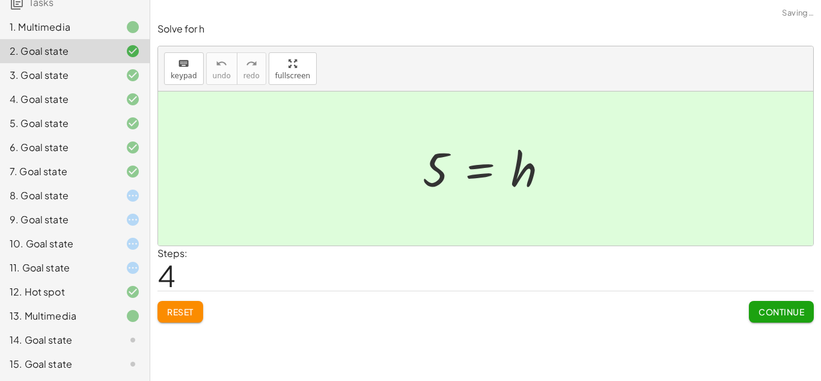
click at [119, 363] on div at bounding box center [123, 364] width 34 height 14
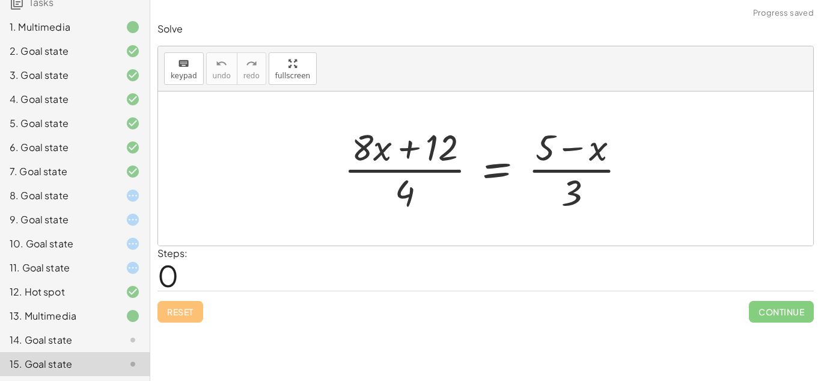
click at [116, 335] on div at bounding box center [123, 339] width 34 height 14
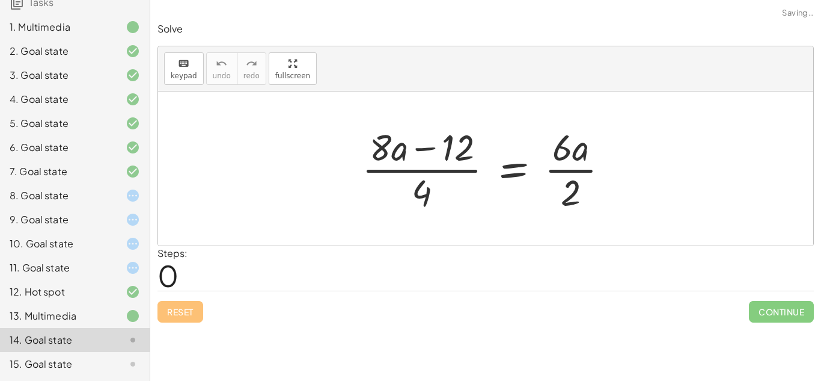
click at [121, 254] on div "10. Goal state" at bounding box center [75, 243] width 150 height 24
click at [120, 260] on div at bounding box center [123, 267] width 34 height 14
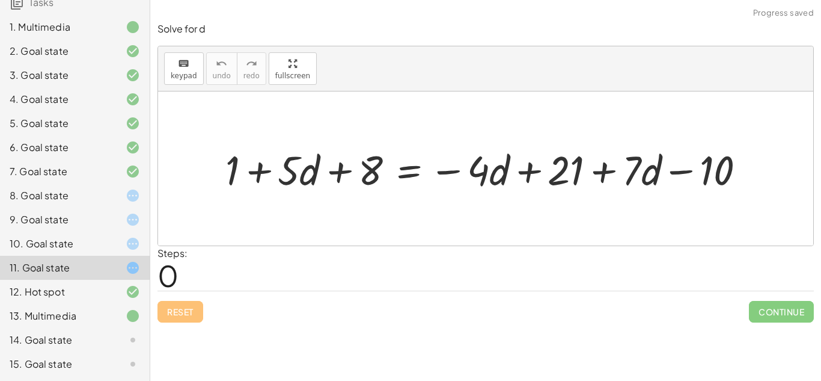
click at [129, 240] on icon at bounding box center [133, 243] width 14 height 14
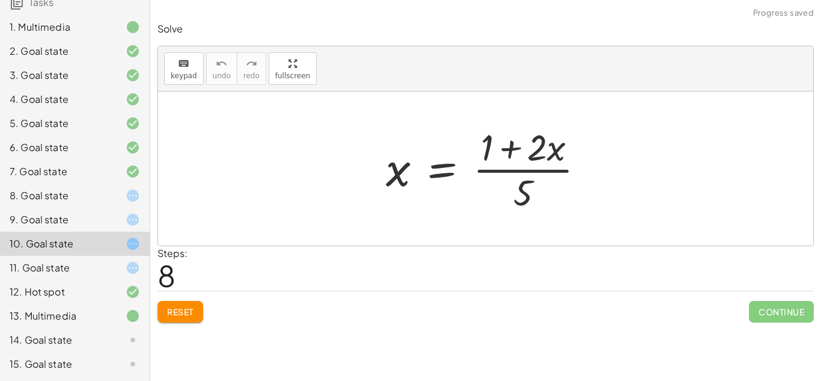
click at [109, 219] on div at bounding box center [123, 219] width 34 height 14
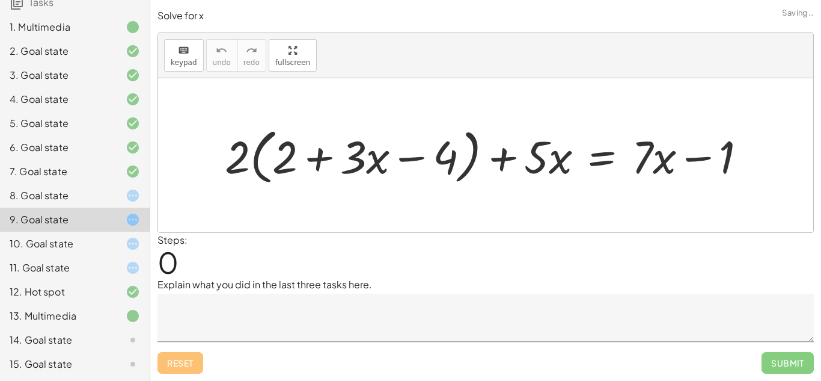
click at [115, 240] on div at bounding box center [123, 243] width 34 height 14
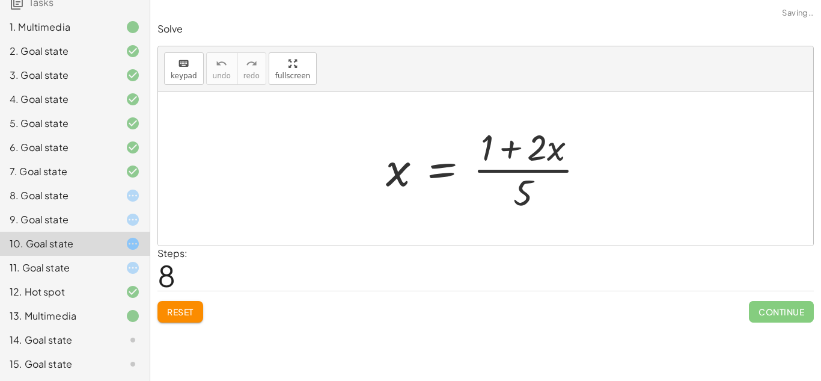
click at [195, 319] on button "Reset" at bounding box center [181, 312] width 46 height 22
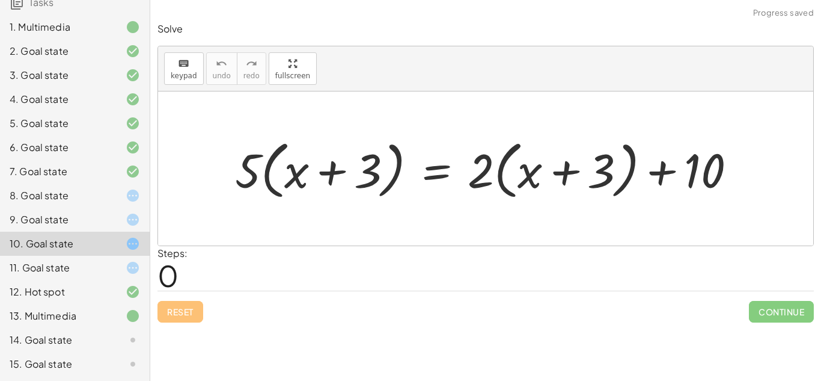
click at [136, 335] on icon at bounding box center [133, 339] width 14 height 14
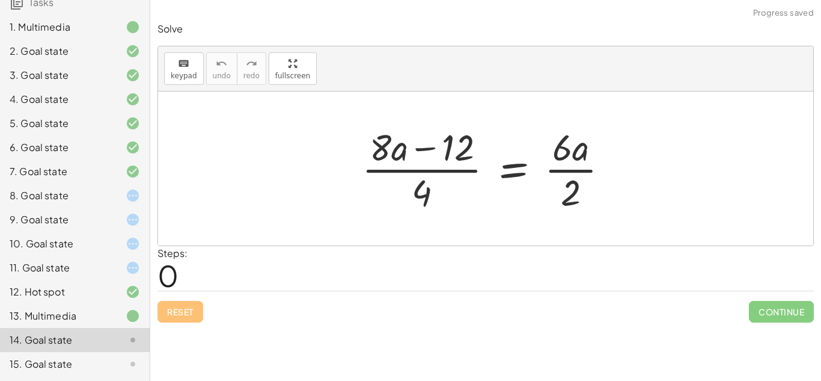
click at [440, 169] on div at bounding box center [490, 168] width 268 height 93
click at [565, 171] on div at bounding box center [490, 168] width 268 height 93
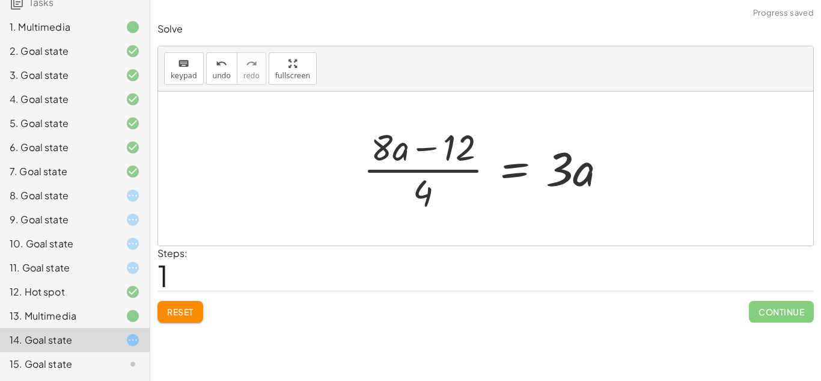
click at [447, 172] on div at bounding box center [490, 168] width 266 height 93
drag, startPoint x: 459, startPoint y: 156, endPoint x: 458, endPoint y: 162, distance: 6.6
click at [458, 162] on div at bounding box center [490, 168] width 266 height 93
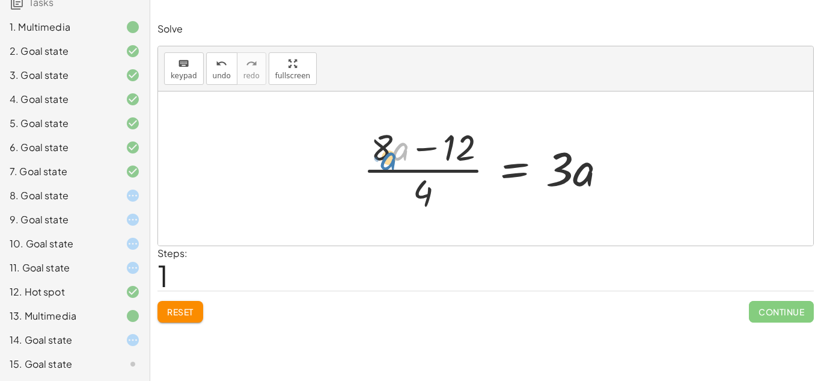
drag, startPoint x: 394, startPoint y: 150, endPoint x: 378, endPoint y: 158, distance: 18.3
click at [378, 158] on div at bounding box center [490, 168] width 266 height 93
drag, startPoint x: 375, startPoint y: 153, endPoint x: 541, endPoint y: 182, distance: 168.4
click at [541, 182] on div at bounding box center [490, 168] width 266 height 93
drag, startPoint x: 379, startPoint y: 149, endPoint x: 482, endPoint y: 158, distance: 102.6
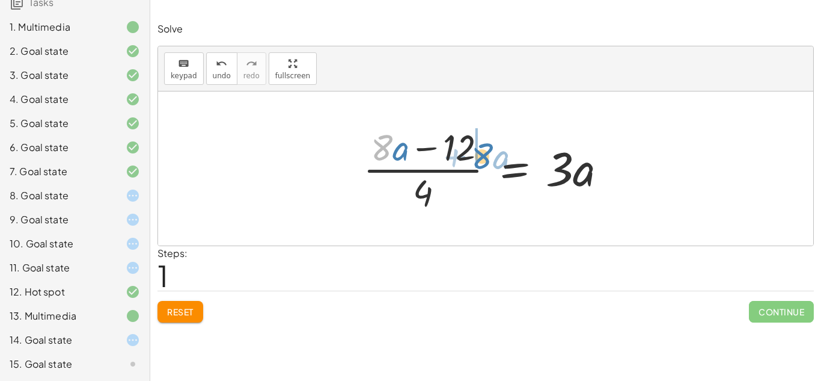
click at [482, 158] on div at bounding box center [490, 168] width 266 height 93
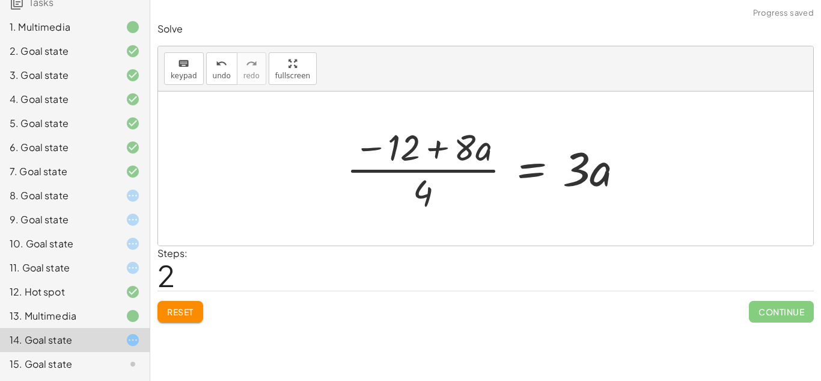
click at [431, 171] on div at bounding box center [489, 168] width 299 height 93
click at [437, 148] on div at bounding box center [489, 168] width 299 height 93
drag, startPoint x: 482, startPoint y: 151, endPoint x: 627, endPoint y: 183, distance: 149.1
click at [627, 183] on div at bounding box center [489, 168] width 299 height 93
click at [217, 84] on div "keyboard keypad undo [PERSON_NAME] redo fullscreen" at bounding box center [485, 68] width 655 height 45
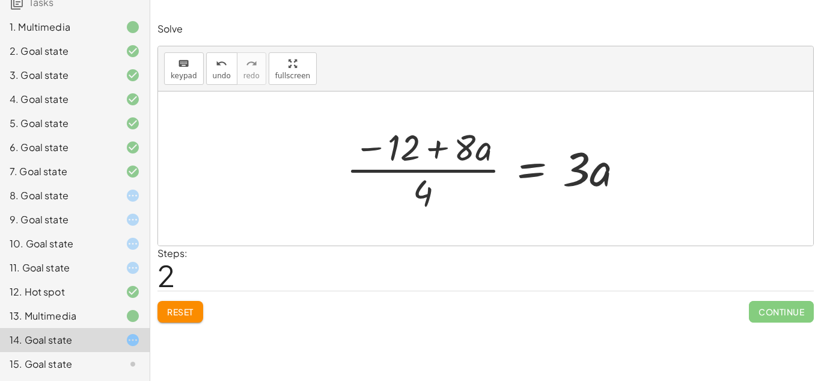
click at [200, 304] on button "Reset" at bounding box center [181, 312] width 46 height 22
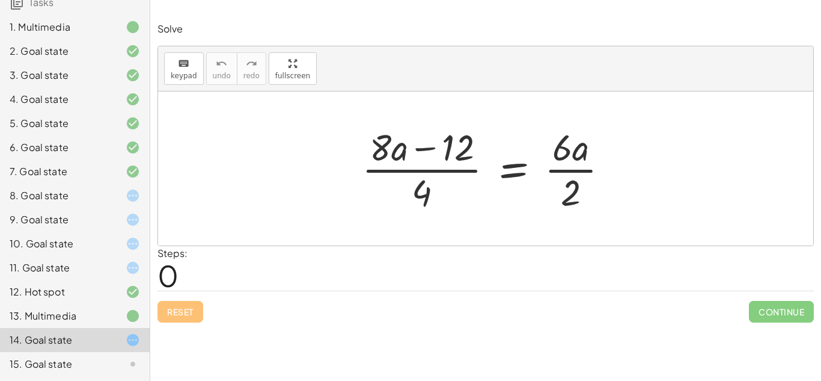
click at [54, 365] on div "15. Goal state" at bounding box center [58, 364] width 97 height 14
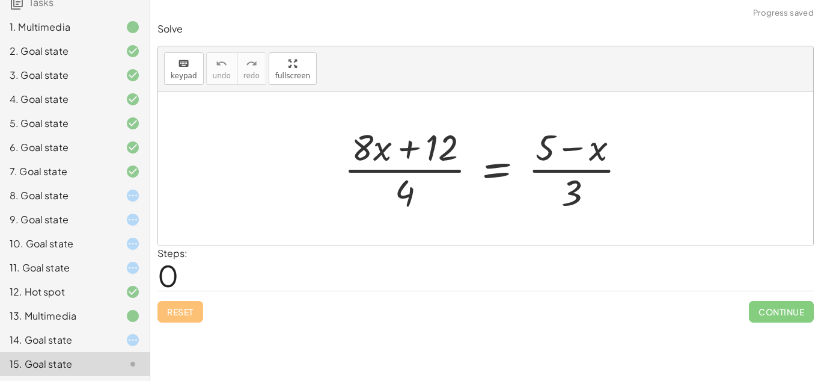
click at [119, 203] on div at bounding box center [123, 195] width 34 height 14
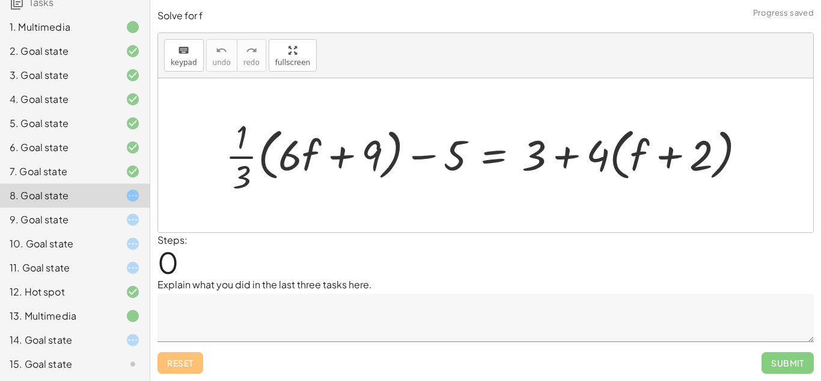
click at [123, 219] on div at bounding box center [123, 219] width 34 height 14
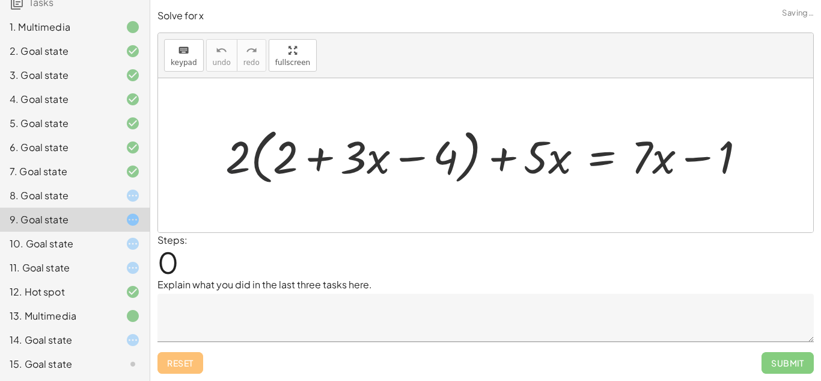
click at [242, 153] on div at bounding box center [490, 155] width 542 height 66
drag, startPoint x: 244, startPoint y: 153, endPoint x: 286, endPoint y: 158, distance: 41.8
click at [286, 158] on div at bounding box center [490, 155] width 542 height 66
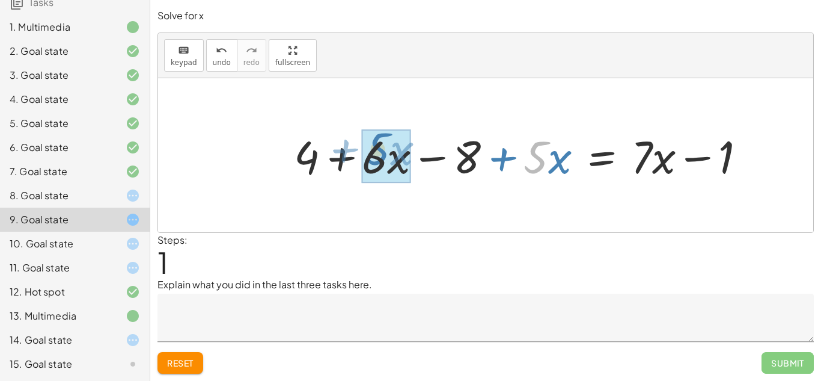
drag, startPoint x: 538, startPoint y: 165, endPoint x: 376, endPoint y: 159, distance: 161.8
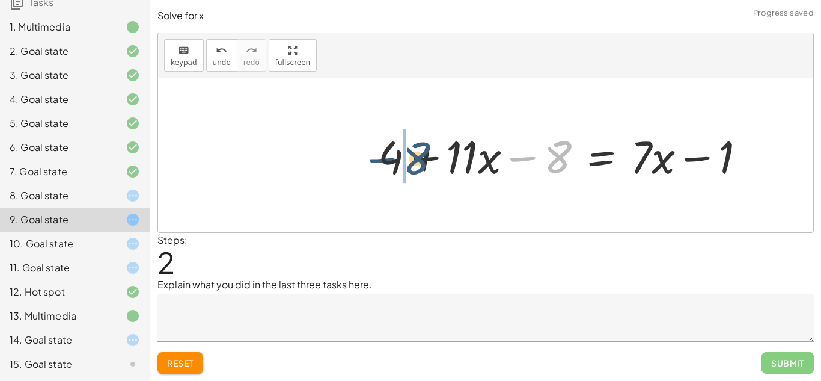
drag, startPoint x: 557, startPoint y: 162, endPoint x: 412, endPoint y: 162, distance: 145.5
click at [412, 162] on div at bounding box center [566, 155] width 389 height 59
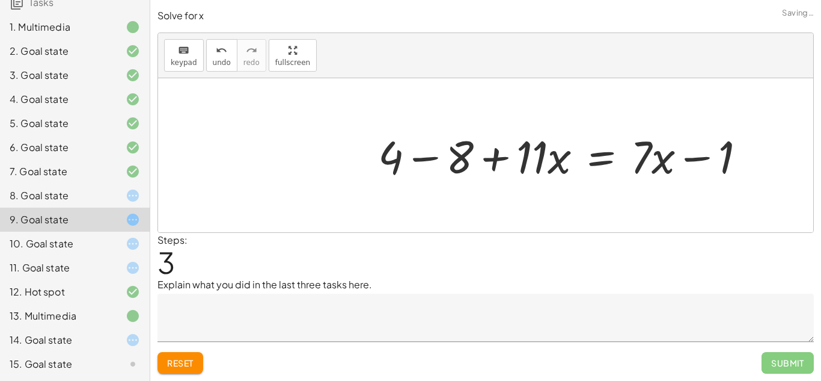
click at [426, 159] on div at bounding box center [566, 155] width 389 height 59
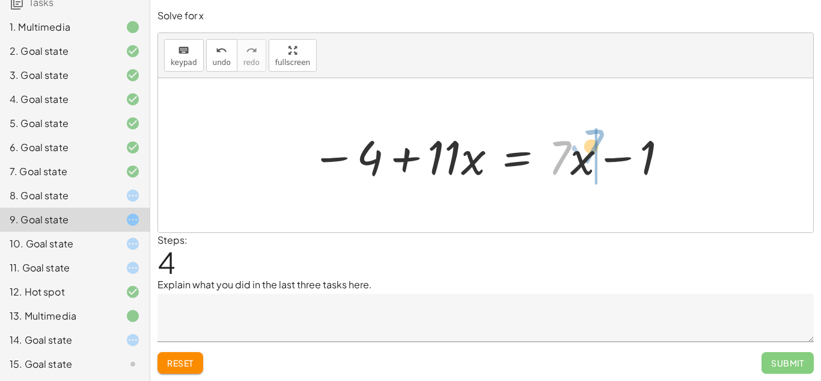
drag, startPoint x: 569, startPoint y: 143, endPoint x: 608, endPoint y: 132, distance: 40.7
click at [608, 132] on div at bounding box center [490, 155] width 370 height 62
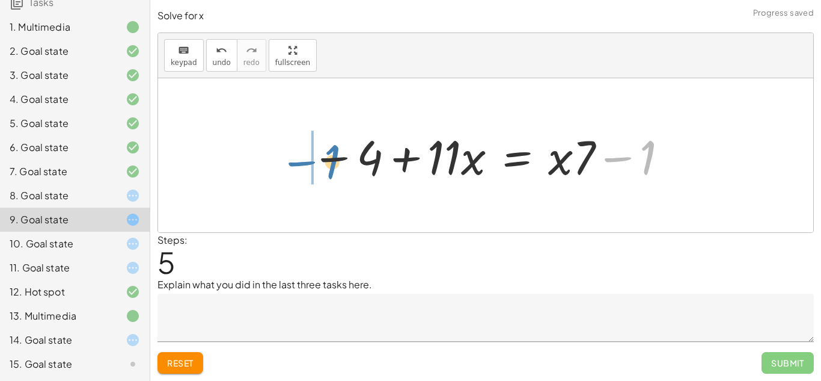
drag, startPoint x: 647, startPoint y: 143, endPoint x: 341, endPoint y: 147, distance: 305.4
click at [341, 147] on div at bounding box center [490, 155] width 370 height 62
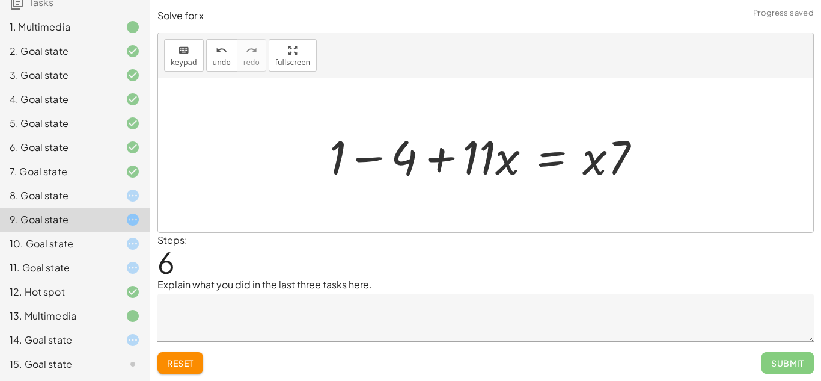
click at [373, 159] on div at bounding box center [489, 155] width 333 height 62
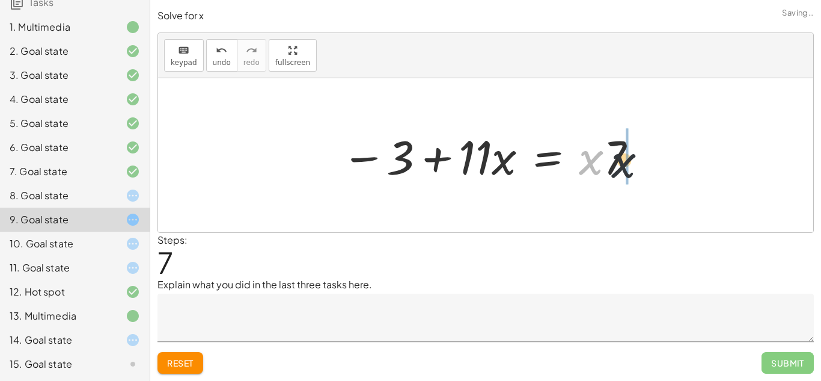
drag, startPoint x: 590, startPoint y: 164, endPoint x: 643, endPoint y: 170, distance: 53.2
click at [643, 170] on div at bounding box center [490, 155] width 310 height 62
drag, startPoint x: 596, startPoint y: 158, endPoint x: 582, endPoint y: 177, distance: 23.2
click at [582, 177] on div at bounding box center [490, 155] width 310 height 62
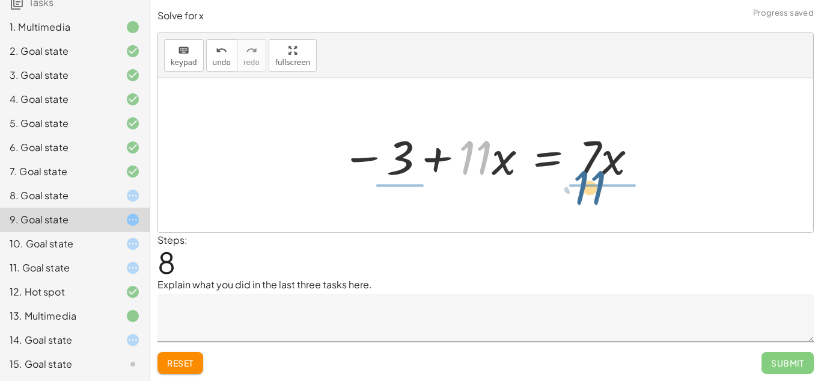
drag, startPoint x: 476, startPoint y: 160, endPoint x: 592, endPoint y: 191, distance: 120.6
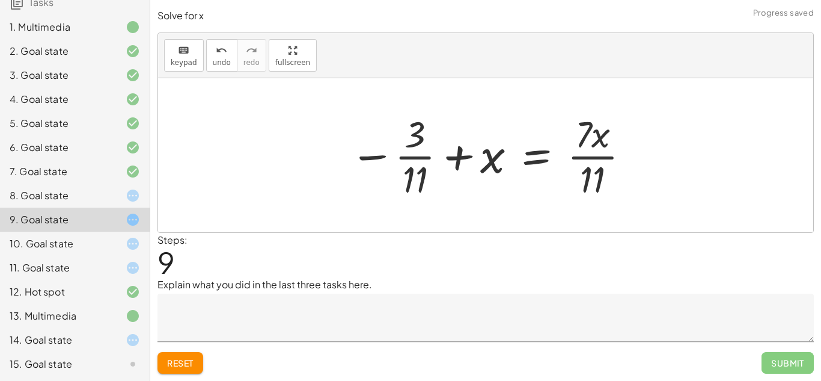
click at [418, 160] on div at bounding box center [490, 155] width 293 height 93
click at [214, 61] on span "undo" at bounding box center [222, 62] width 18 height 8
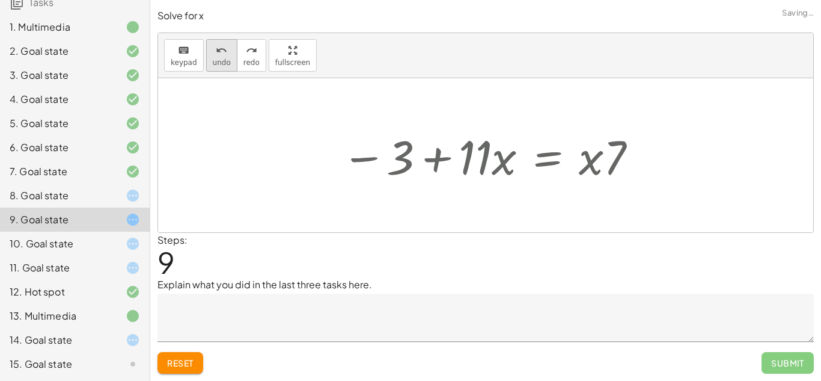
click at [214, 61] on span "undo" at bounding box center [222, 62] width 18 height 8
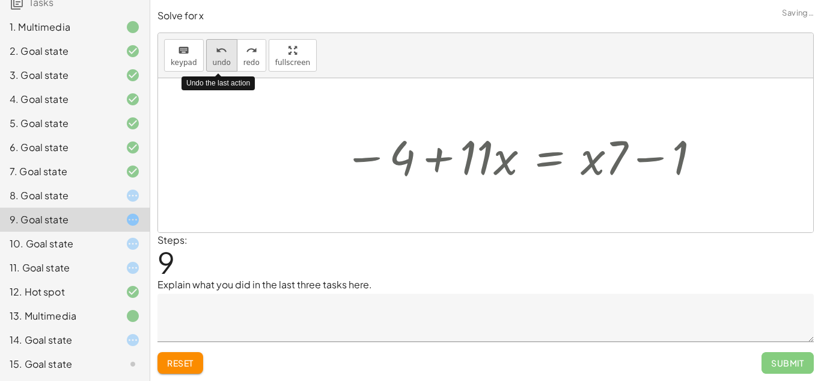
click at [214, 61] on span "undo" at bounding box center [222, 62] width 18 height 8
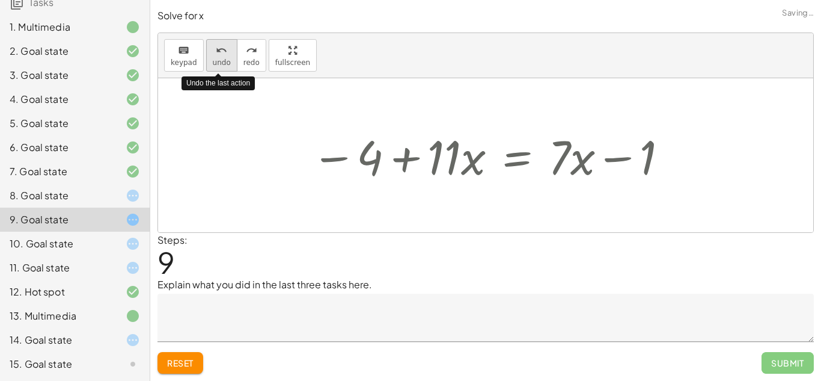
click at [214, 61] on span "undo" at bounding box center [222, 62] width 18 height 8
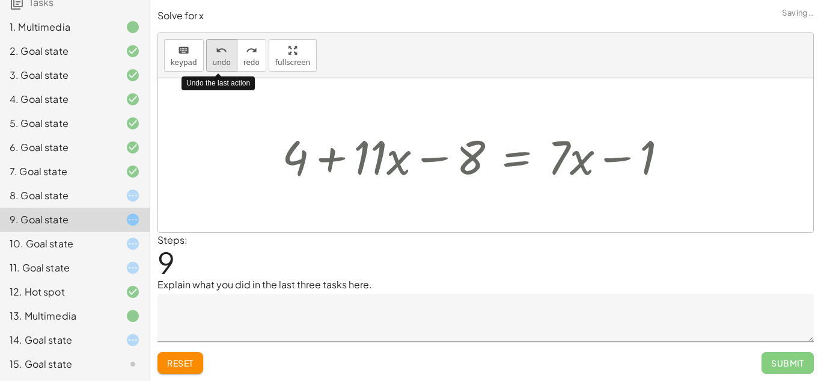
click at [214, 61] on span "undo" at bounding box center [222, 62] width 18 height 8
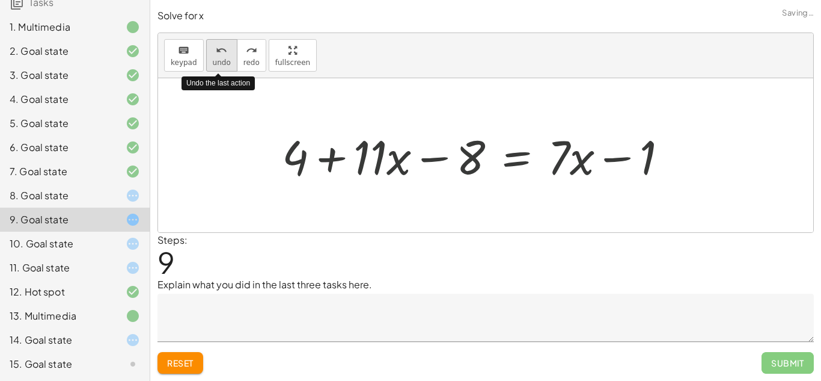
click at [214, 61] on span "undo" at bounding box center [222, 62] width 18 height 8
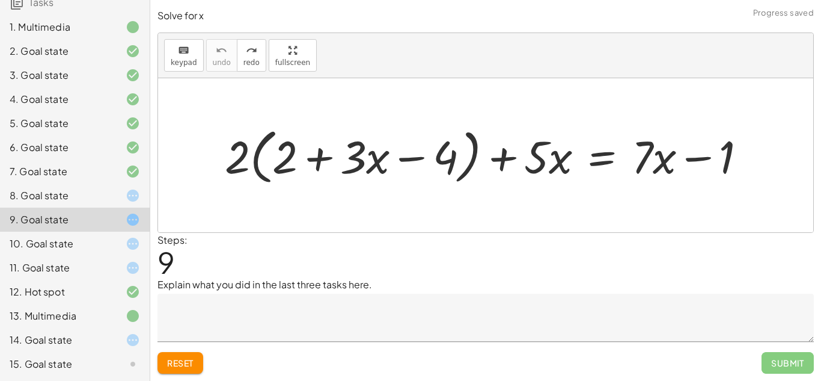
click at [128, 366] on icon at bounding box center [133, 364] width 14 height 14
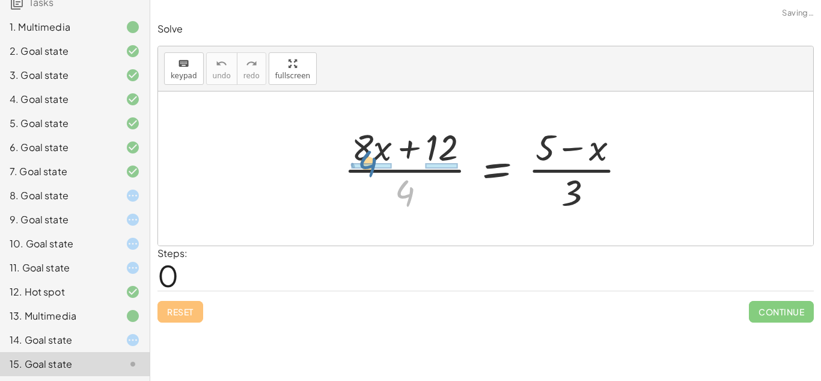
drag, startPoint x: 409, startPoint y: 200, endPoint x: 372, endPoint y: 171, distance: 47.6
click at [372, 171] on div at bounding box center [490, 168] width 305 height 93
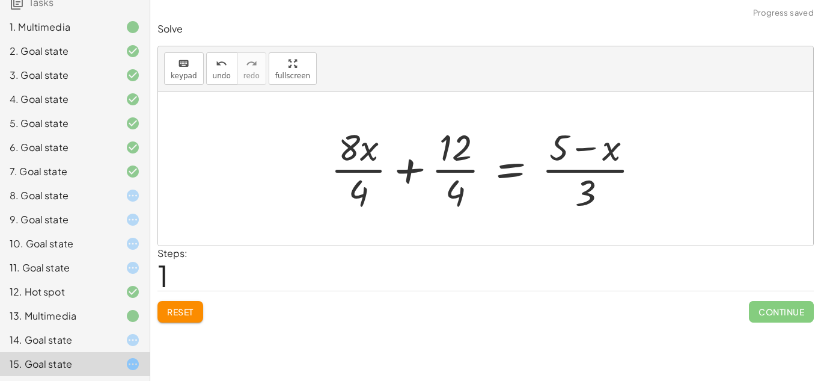
click at [411, 173] on div at bounding box center [490, 168] width 331 height 93
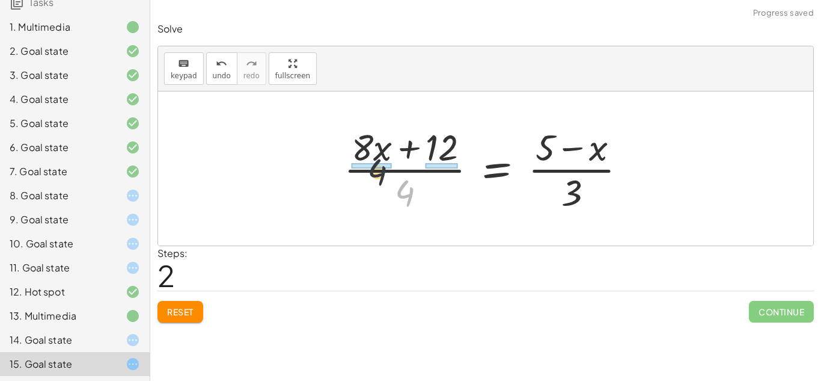
drag, startPoint x: 408, startPoint y: 201, endPoint x: 370, endPoint y: 172, distance: 47.6
click at [370, 172] on div at bounding box center [490, 168] width 305 height 93
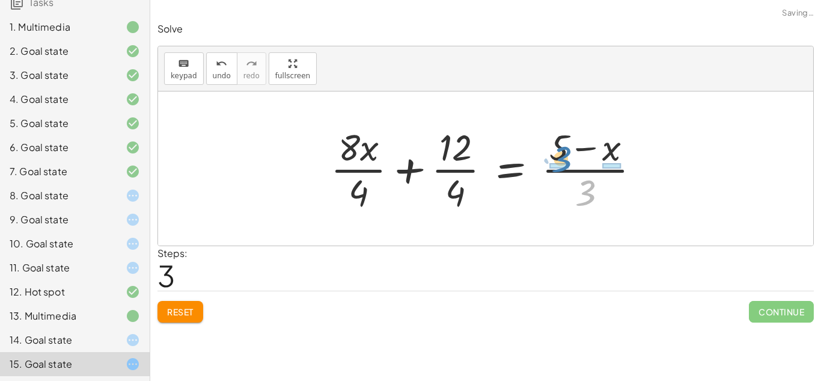
drag, startPoint x: 594, startPoint y: 190, endPoint x: 570, endPoint y: 156, distance: 41.4
click at [570, 156] on div at bounding box center [490, 168] width 331 height 93
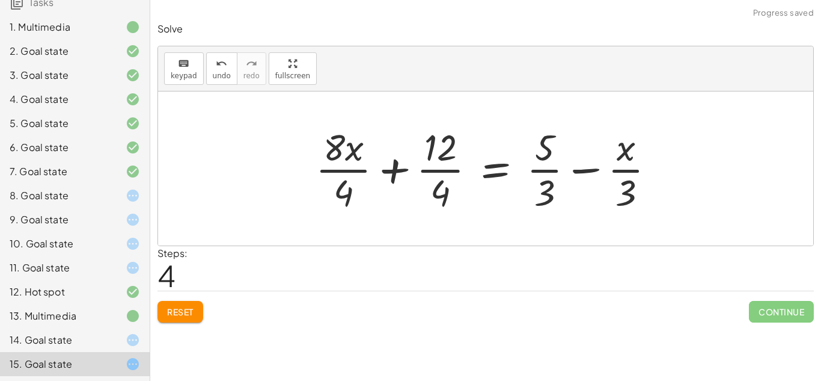
click at [590, 174] on div at bounding box center [490, 168] width 361 height 93
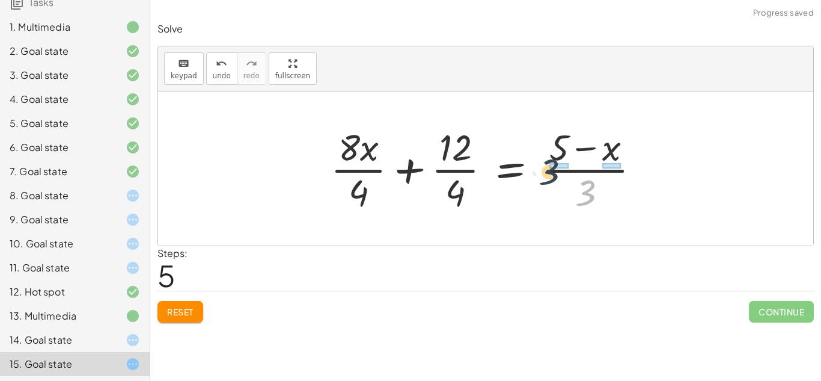
drag, startPoint x: 589, startPoint y: 189, endPoint x: 551, endPoint y: 168, distance: 42.8
click at [551, 168] on div at bounding box center [490, 168] width 331 height 93
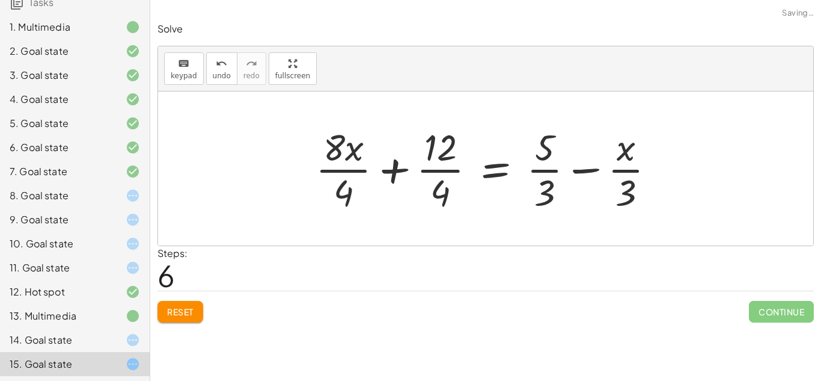
click at [447, 170] on div at bounding box center [490, 168] width 361 height 93
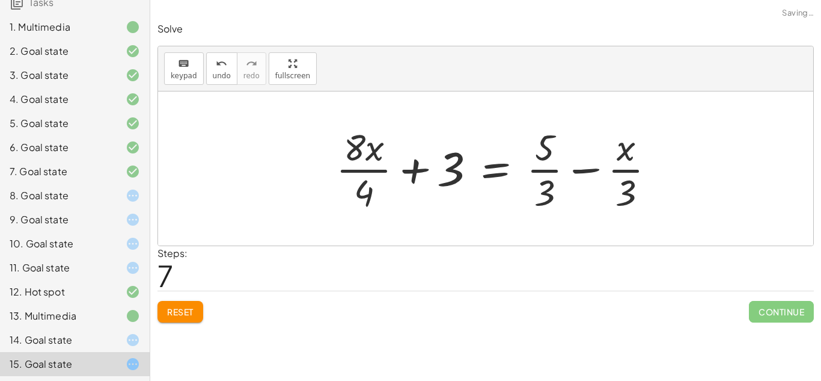
click at [382, 171] on div at bounding box center [500, 168] width 341 height 93
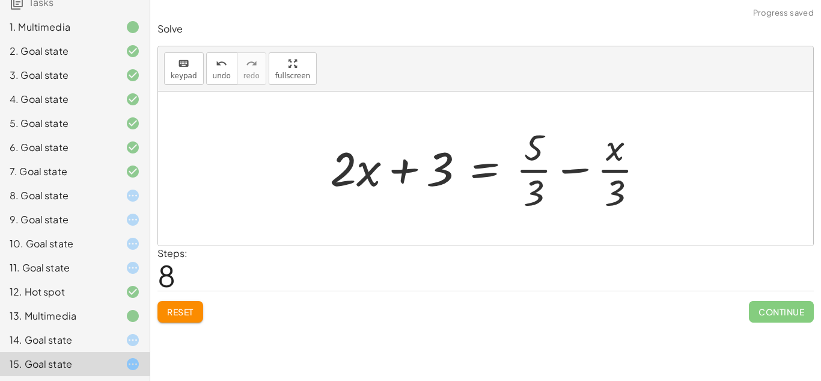
click at [528, 175] on div at bounding box center [492, 168] width 336 height 93
click at [614, 171] on div at bounding box center [490, 168] width 336 height 93
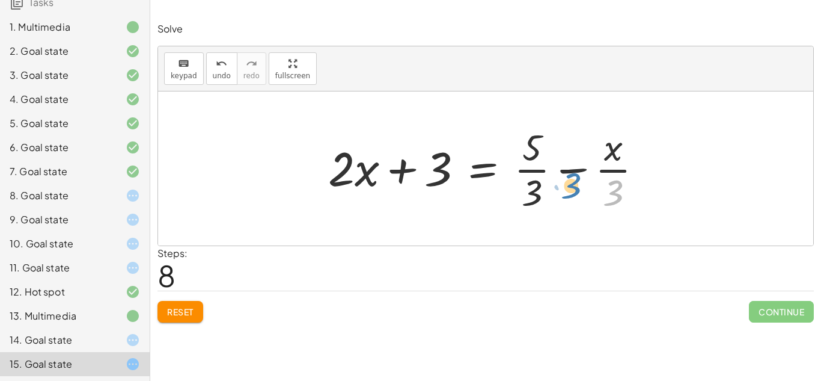
drag, startPoint x: 618, startPoint y: 192, endPoint x: 574, endPoint y: 185, distance: 44.5
click at [574, 185] on div at bounding box center [490, 168] width 336 height 93
drag, startPoint x: 618, startPoint y: 192, endPoint x: 594, endPoint y: 164, distance: 37.1
click at [594, 164] on div at bounding box center [490, 168] width 336 height 93
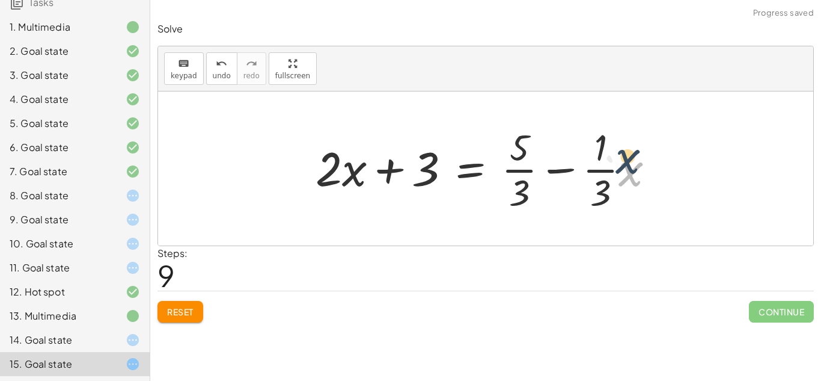
drag, startPoint x: 623, startPoint y: 178, endPoint x: 652, endPoint y: 171, distance: 29.2
click at [652, 171] on div at bounding box center [490, 168] width 361 height 93
click at [608, 168] on div at bounding box center [490, 168] width 361 height 93
click at [601, 173] on div at bounding box center [490, 168] width 361 height 93
click at [186, 322] on div "Solve keyboard keypad undo undo redo redo fullscreen · ( + · 8 · x + 12 ) · 4 =…" at bounding box center [485, 172] width 671 height 314
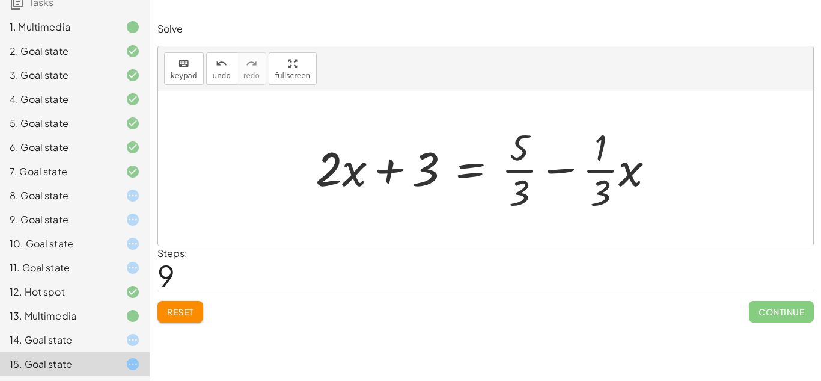
click at [186, 322] on div "Solve keyboard keypad undo undo redo redo fullscreen · ( + · 8 · x + 12 ) · 4 =…" at bounding box center [485, 172] width 671 height 314
click at [180, 308] on span "Reset" at bounding box center [180, 311] width 26 height 11
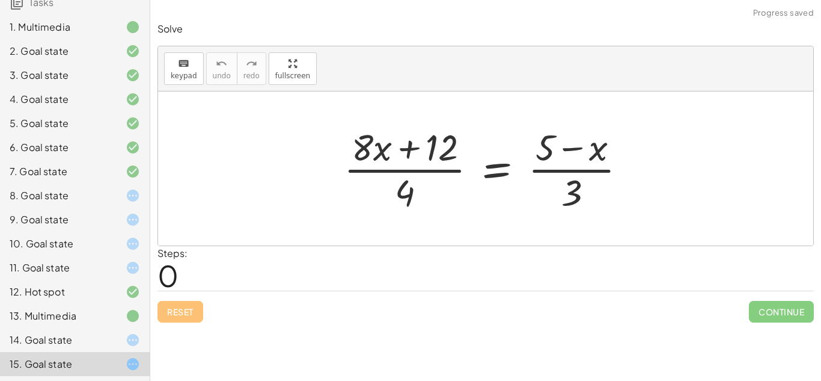
click at [370, 112] on div at bounding box center [485, 168] width 655 height 154
drag, startPoint x: 402, startPoint y: 188, endPoint x: 411, endPoint y: 160, distance: 28.9
click at [411, 160] on div at bounding box center [490, 168] width 305 height 93
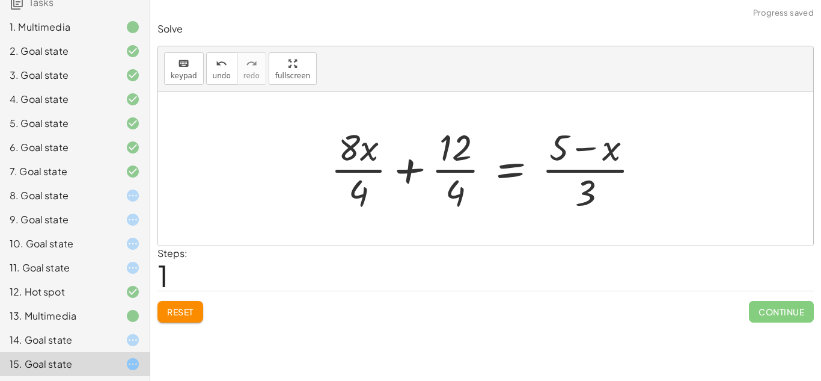
click at [361, 173] on div at bounding box center [490, 168] width 331 height 93
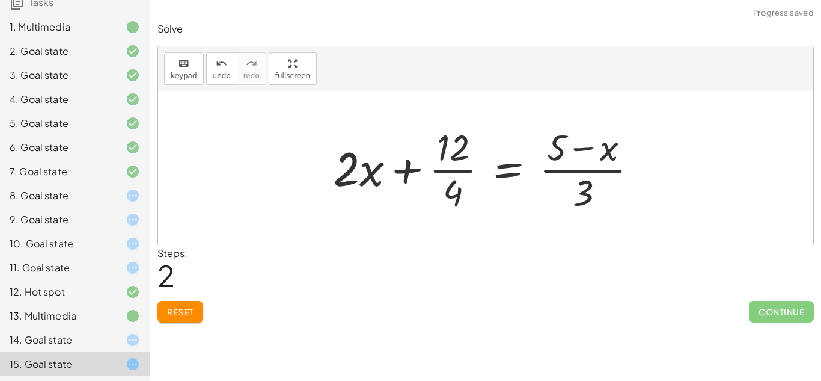
click at [438, 170] on div at bounding box center [490, 168] width 326 height 93
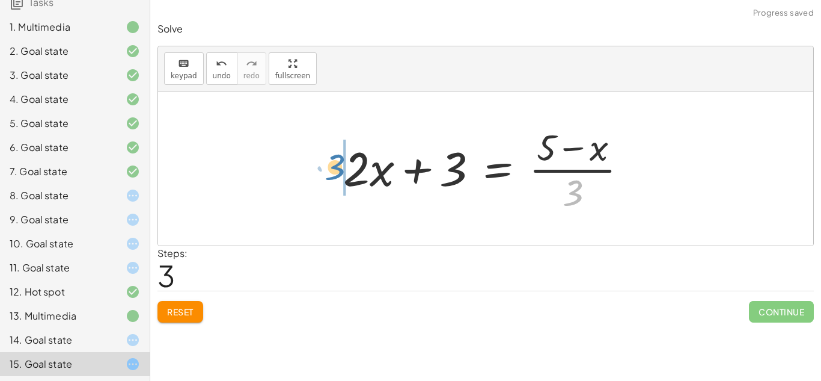
drag, startPoint x: 579, startPoint y: 191, endPoint x: 340, endPoint y: 165, distance: 240.1
click at [340, 165] on div at bounding box center [490, 168] width 306 height 93
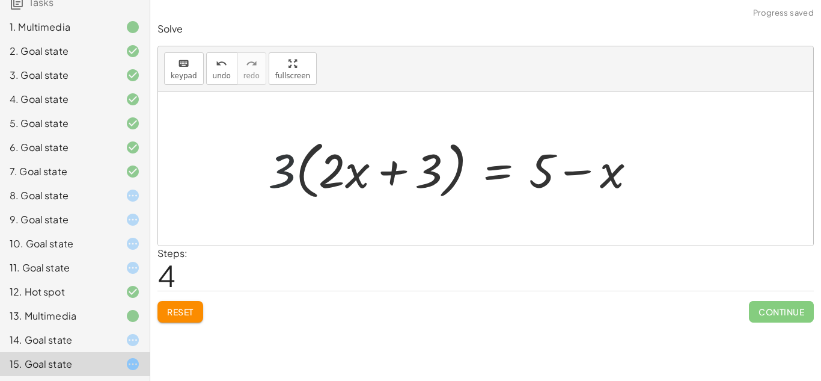
click at [270, 167] on div at bounding box center [457, 168] width 390 height 69
drag, startPoint x: 283, startPoint y: 171, endPoint x: 323, endPoint y: 180, distance: 41.2
click at [323, 180] on div at bounding box center [457, 168] width 390 height 69
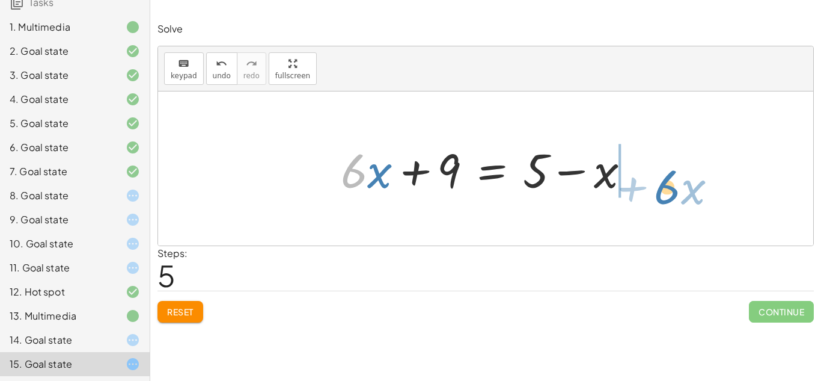
drag, startPoint x: 362, startPoint y: 173, endPoint x: 678, endPoint y: 189, distance: 316.7
click at [678, 189] on div "· ( + · 8 · x + 12 ) · 4 = · ( + 5 − x ) · 3 + · 8 · x · 4 + · 12 · 4 = · ( + 5…" at bounding box center [485, 168] width 655 height 154
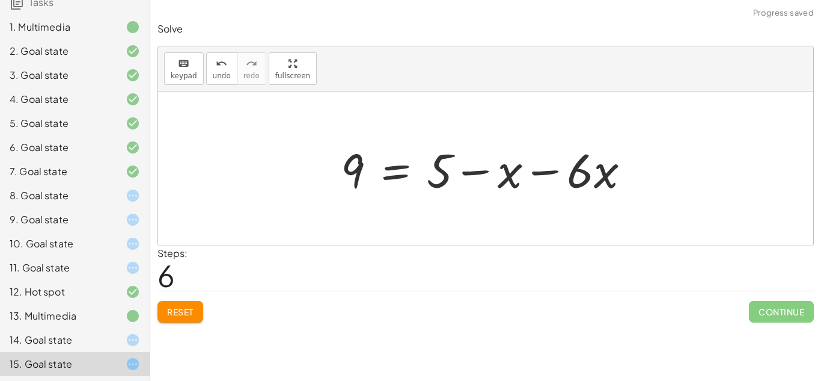
click at [542, 171] on div at bounding box center [490, 169] width 311 height 62
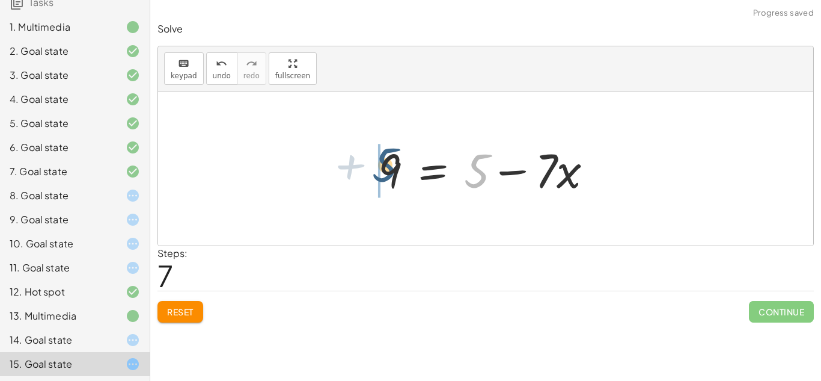
drag, startPoint x: 475, startPoint y: 173, endPoint x: 378, endPoint y: 169, distance: 96.9
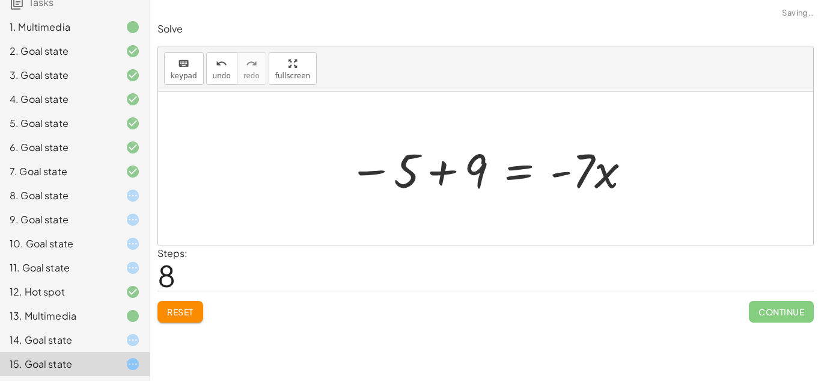
click at [435, 169] on div at bounding box center [491, 169] width 296 height 62
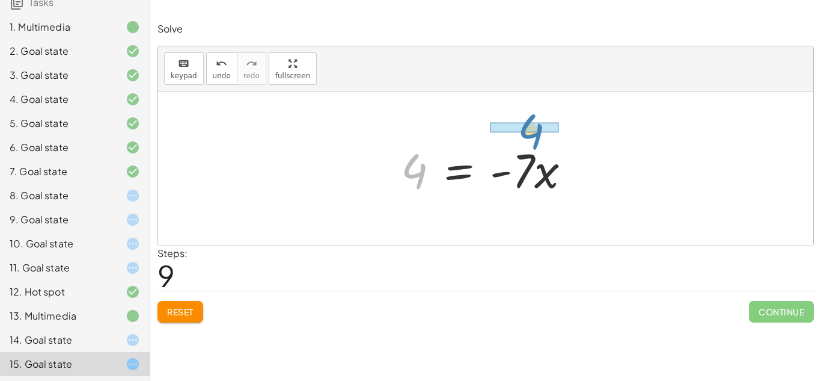
drag, startPoint x: 418, startPoint y: 173, endPoint x: 531, endPoint y: 130, distance: 121.0
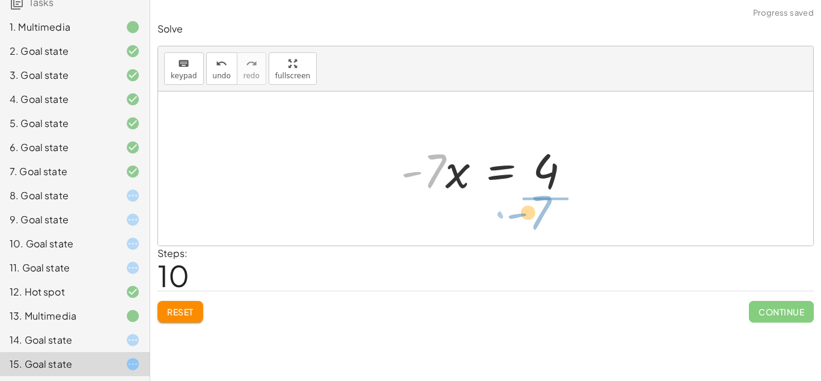
drag, startPoint x: 437, startPoint y: 167, endPoint x: 542, endPoint y: 209, distance: 113.1
click at [542, 209] on div "· ( + · 8 · x + 12 ) · 4 = · ( + 5 − x ) · 3 + · 8 · x · 4 + · 12 · 4 = · ( + 5…" at bounding box center [485, 168] width 655 height 154
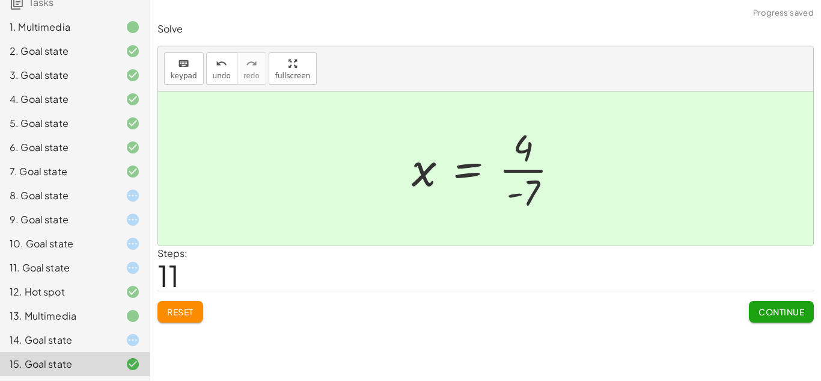
click at [779, 310] on span "Continue" at bounding box center [782, 311] width 46 height 11
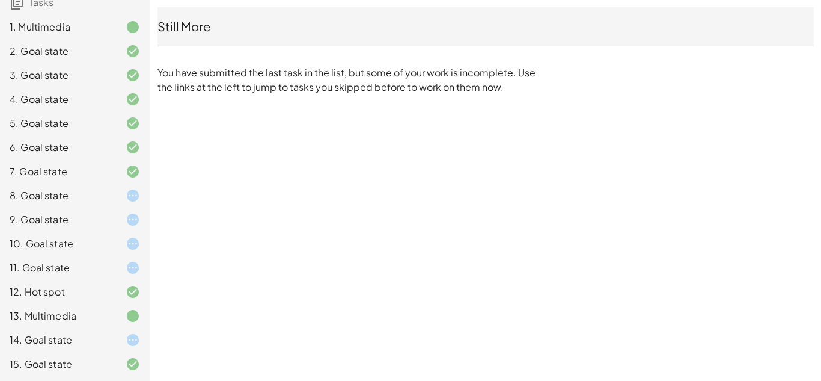
click at [136, 268] on icon at bounding box center [133, 267] width 14 height 14
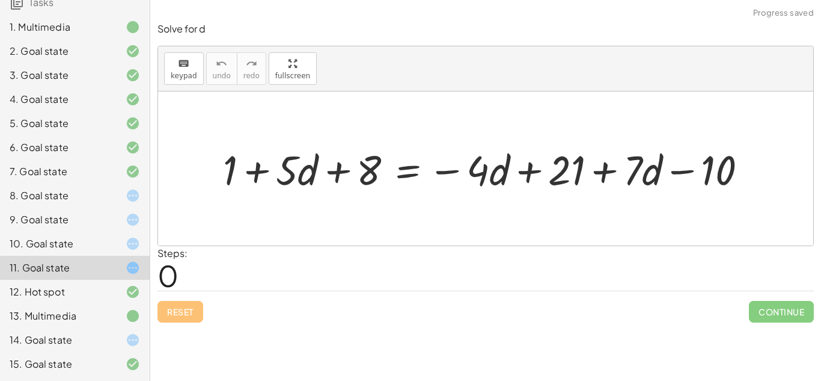
click at [130, 221] on icon at bounding box center [133, 219] width 14 height 14
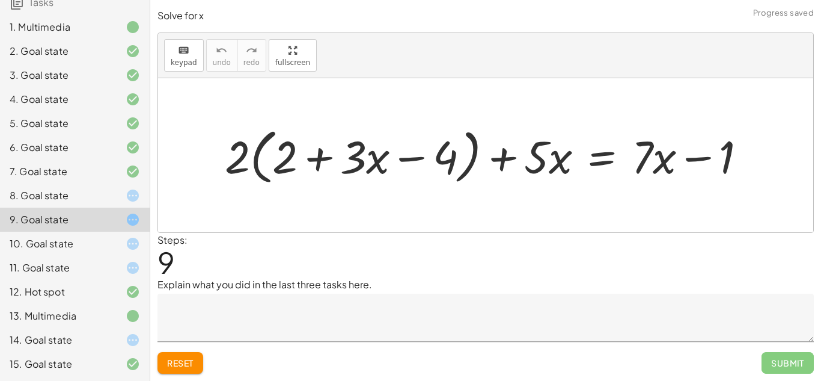
click at [176, 369] on button "Reset" at bounding box center [181, 363] width 46 height 22
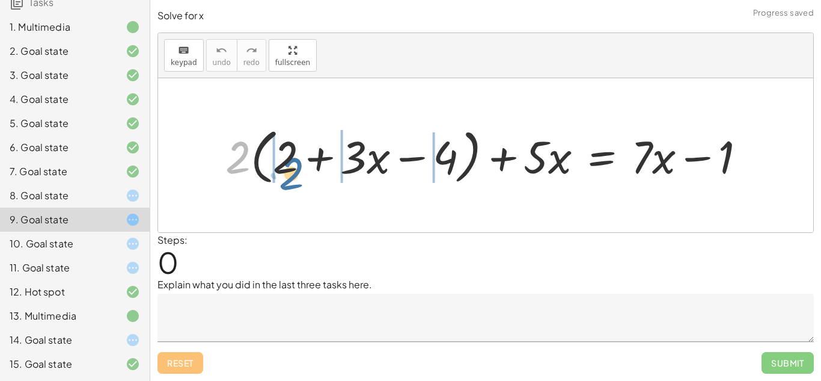
drag, startPoint x: 243, startPoint y: 140, endPoint x: 287, endPoint y: 152, distance: 46.1
click at [287, 152] on div at bounding box center [490, 155] width 542 height 66
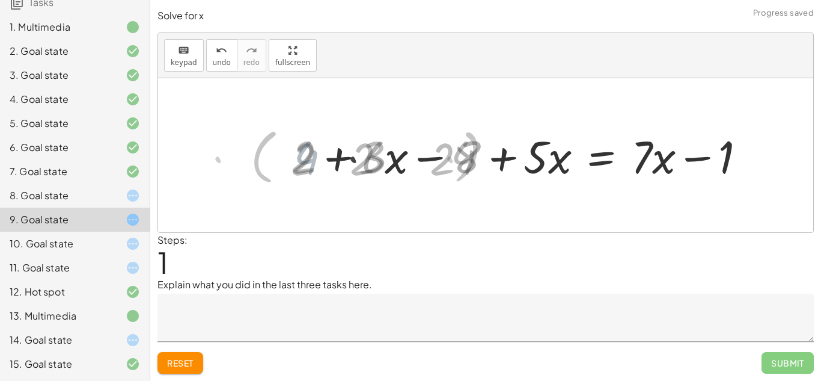
click at [288, 152] on div at bounding box center [524, 155] width 473 height 59
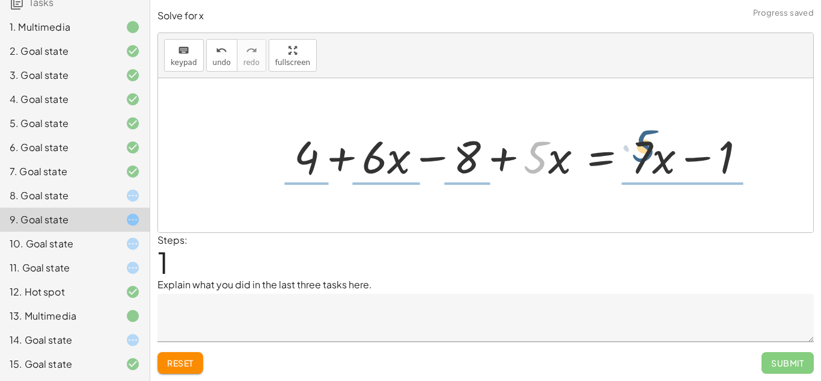
drag, startPoint x: 527, startPoint y: 169, endPoint x: 637, endPoint y: 158, distance: 110.6
click at [637, 158] on div at bounding box center [524, 155] width 473 height 59
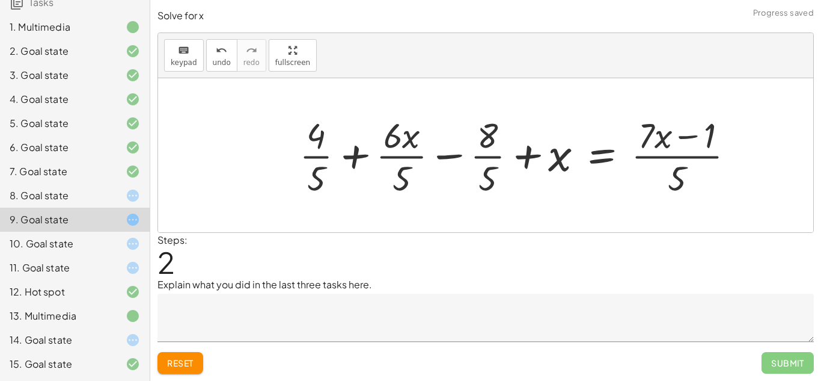
click at [486, 159] on div at bounding box center [521, 155] width 457 height 88
click at [413, 159] on div at bounding box center [521, 155] width 457 height 88
click at [320, 158] on div at bounding box center [521, 155] width 457 height 88
click at [684, 158] on div at bounding box center [521, 155] width 457 height 88
click at [209, 63] on button "undo undo" at bounding box center [221, 55] width 31 height 32
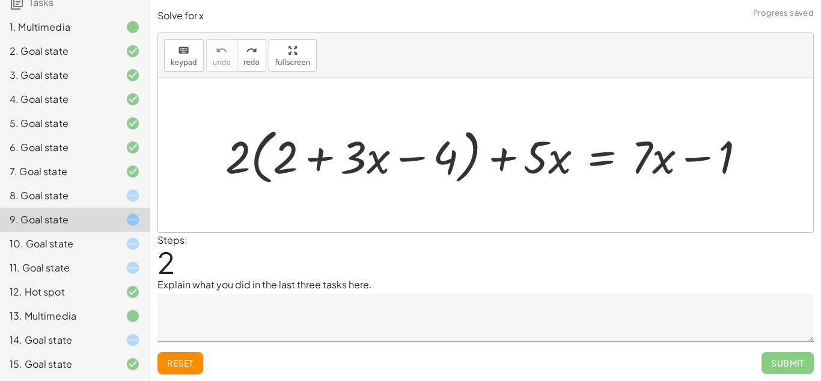
click at [126, 202] on icon at bounding box center [133, 195] width 14 height 14
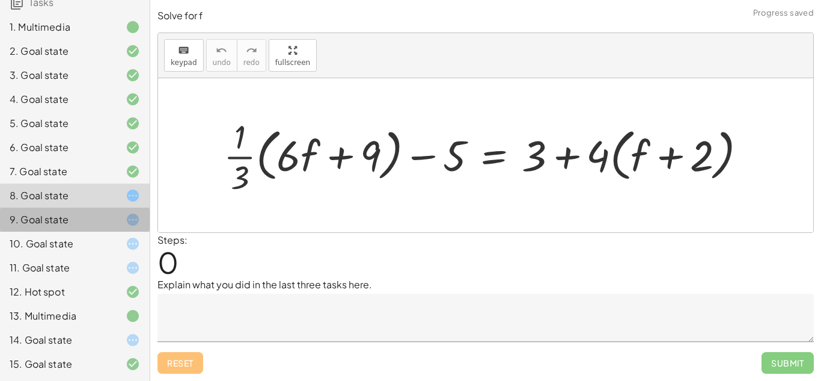
click at [122, 227] on div "9. Goal state" at bounding box center [75, 219] width 150 height 24
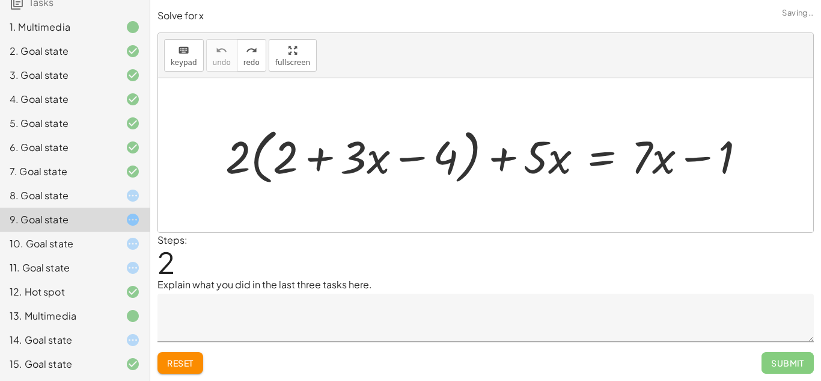
click at [127, 242] on icon at bounding box center [133, 243] width 14 height 14
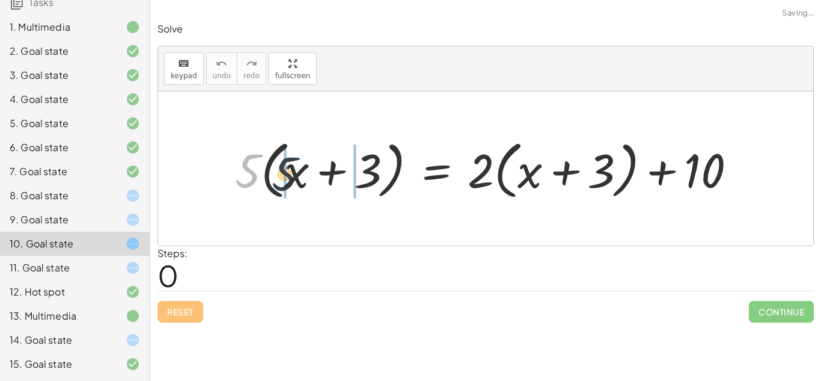
drag, startPoint x: 248, startPoint y: 182, endPoint x: 289, endPoint y: 185, distance: 41.0
click at [289, 185] on div at bounding box center [490, 168] width 522 height 69
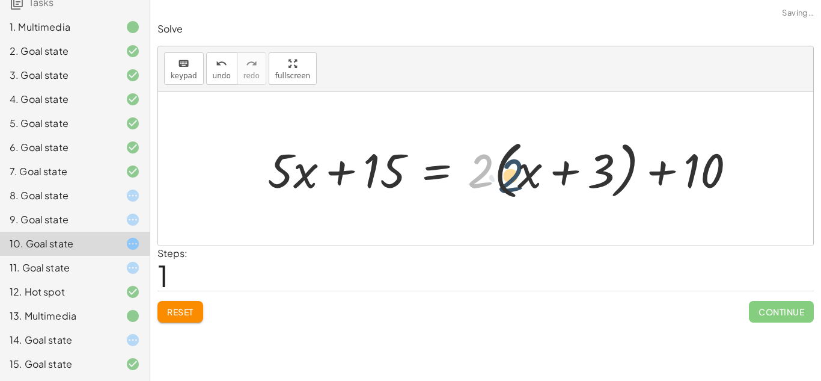
drag, startPoint x: 476, startPoint y: 174, endPoint x: 507, endPoint y: 179, distance: 32.2
click at [507, 179] on div at bounding box center [507, 168] width 490 height 69
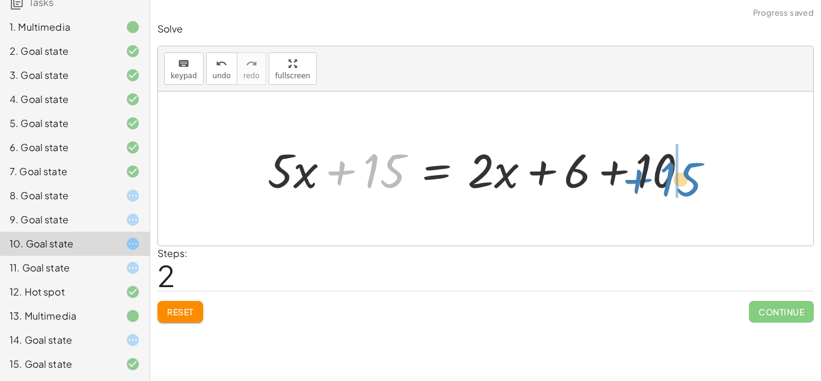
drag, startPoint x: 375, startPoint y: 167, endPoint x: 681, endPoint y: 171, distance: 306.0
click at [681, 171] on div at bounding box center [483, 169] width 442 height 62
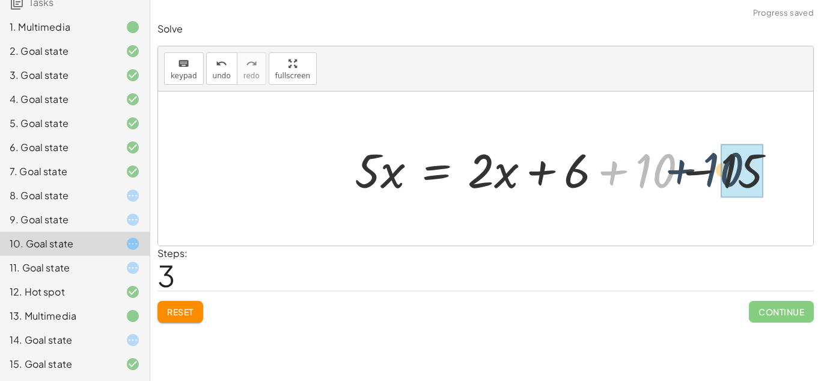
drag, startPoint x: 666, startPoint y: 173, endPoint x: 729, endPoint y: 171, distance: 63.2
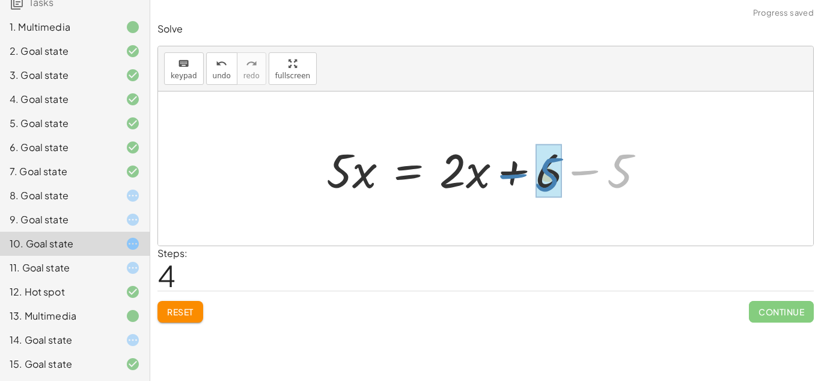
drag, startPoint x: 653, startPoint y: 174, endPoint x: 581, endPoint y: 177, distance: 71.6
click at [581, 177] on div at bounding box center [490, 169] width 340 height 62
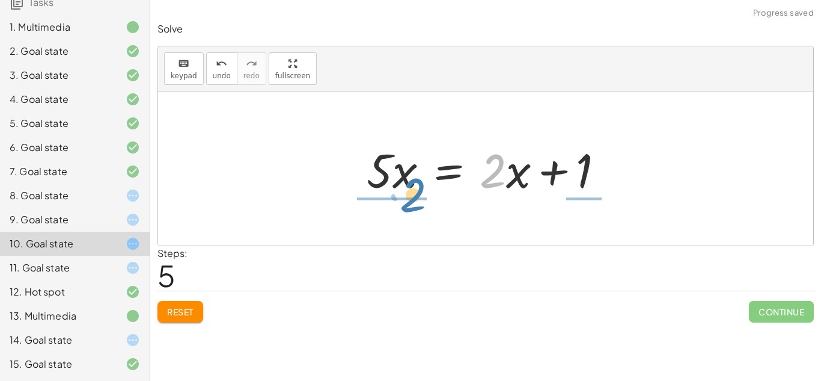
drag, startPoint x: 497, startPoint y: 174, endPoint x: 417, endPoint y: 198, distance: 83.5
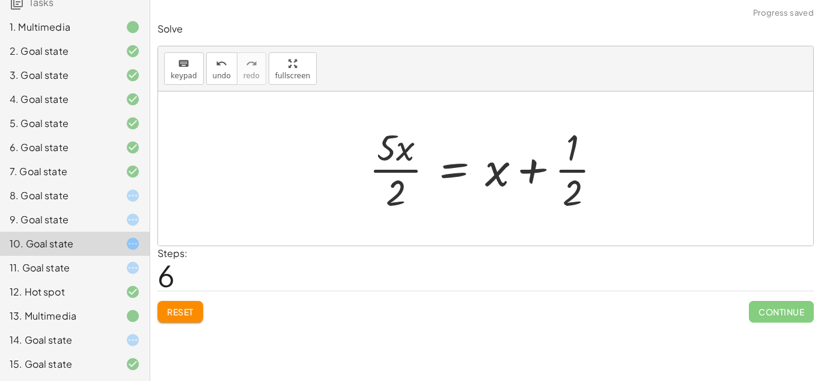
click at [565, 171] on div at bounding box center [490, 168] width 254 height 93
click at [409, 169] on div at bounding box center [490, 168] width 254 height 93
click at [221, 76] on span "undo" at bounding box center [222, 76] width 18 height 8
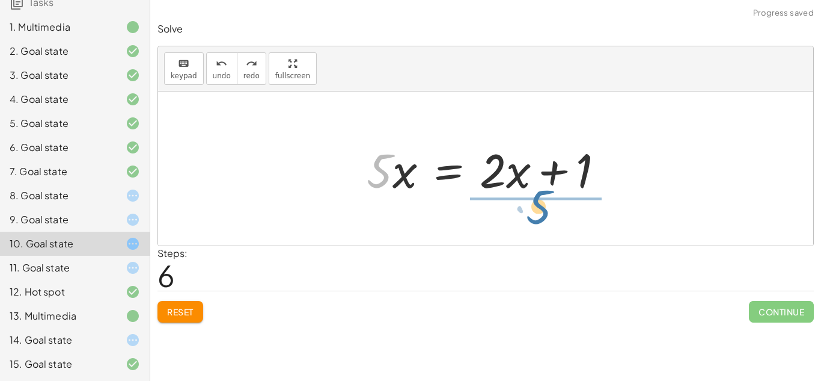
drag, startPoint x: 378, startPoint y: 179, endPoint x: 539, endPoint y: 215, distance: 165.1
click at [539, 215] on div "· 5 · ( + x + 3 ) = + · 2 · ( + x + 3 ) + 10 + · 5 · x + · 5 · 3 = + · 2 · ( + …" at bounding box center [485, 168] width 655 height 154
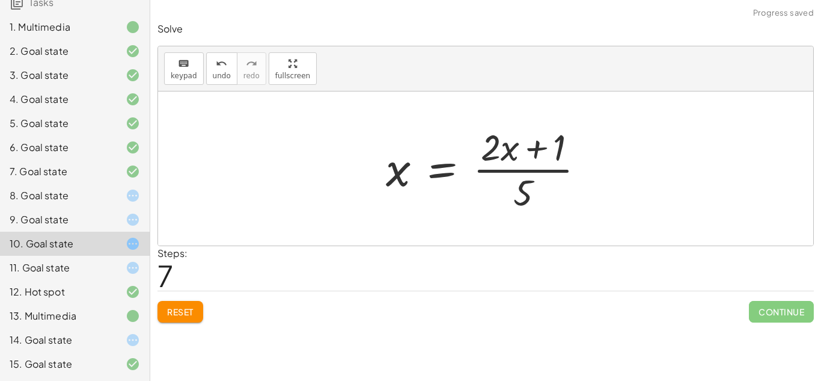
click at [512, 174] on div at bounding box center [490, 168] width 220 height 93
drag, startPoint x: 521, startPoint y: 183, endPoint x: 490, endPoint y: 164, distance: 36.7
click at [490, 164] on div at bounding box center [490, 168] width 220 height 93
drag, startPoint x: 530, startPoint y: 198, endPoint x: 504, endPoint y: 174, distance: 35.3
click at [504, 174] on div at bounding box center [490, 168] width 220 height 93
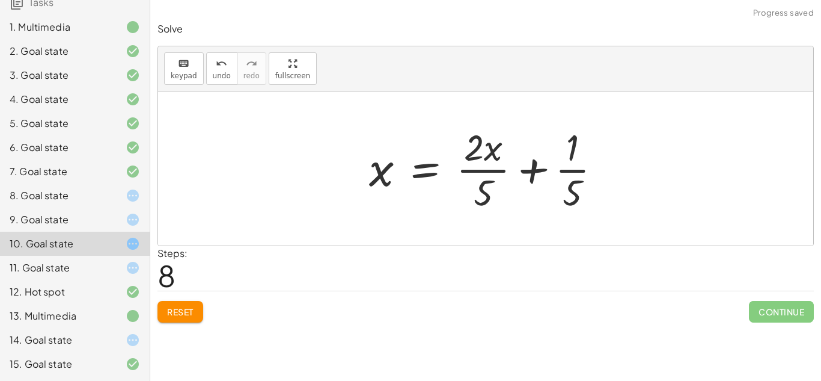
click at [533, 171] on div at bounding box center [490, 168] width 254 height 93
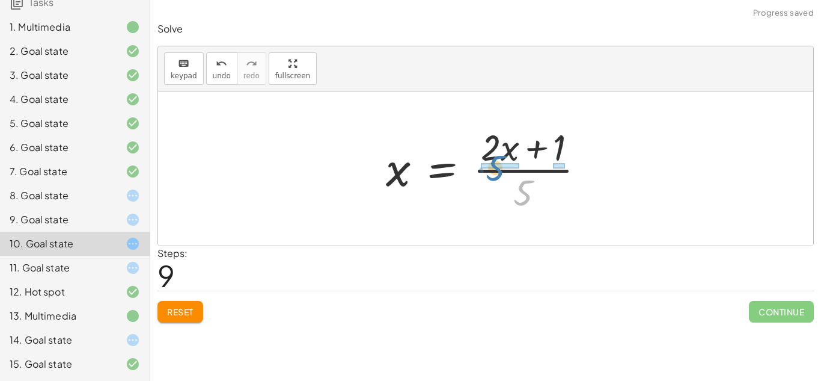
drag, startPoint x: 528, startPoint y: 190, endPoint x: 501, endPoint y: 164, distance: 37.9
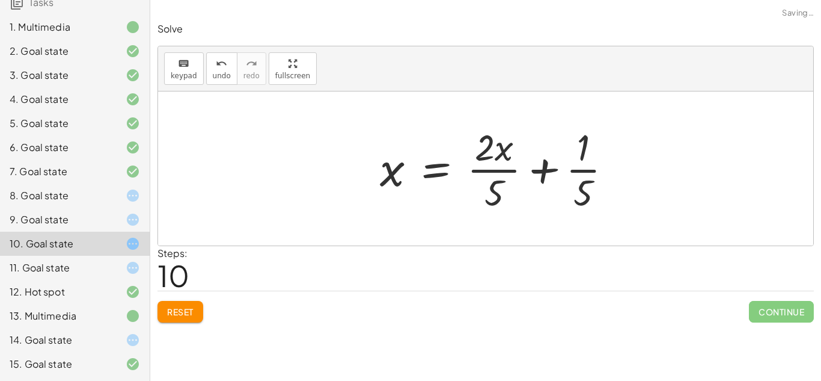
click at [503, 150] on div at bounding box center [501, 168] width 254 height 93
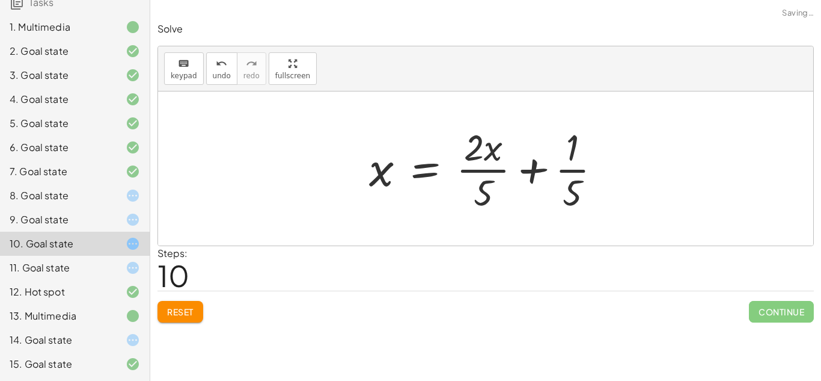
click at [481, 155] on div at bounding box center [490, 168] width 254 height 93
click at [482, 170] on div at bounding box center [490, 168] width 254 height 93
click at [570, 171] on div at bounding box center [490, 168] width 254 height 93
click at [533, 173] on div at bounding box center [490, 168] width 254 height 93
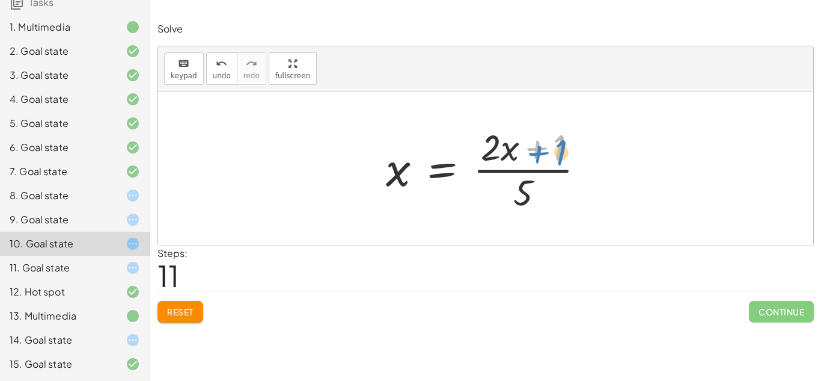
drag, startPoint x: 558, startPoint y: 149, endPoint x: 565, endPoint y: 141, distance: 11.1
click at [565, 141] on div at bounding box center [490, 168] width 220 height 93
drag, startPoint x: 563, startPoint y: 143, endPoint x: 339, endPoint y: 176, distance: 226.6
click at [339, 176] on div "· 5 · ( + x + 3 ) = + · 2 · ( + x + 3 ) + 10 + · 5 · x + · 5 · 3 = + · 2 · ( + …" at bounding box center [485, 168] width 655 height 154
drag, startPoint x: 500, startPoint y: 150, endPoint x: 549, endPoint y: 162, distance: 50.2
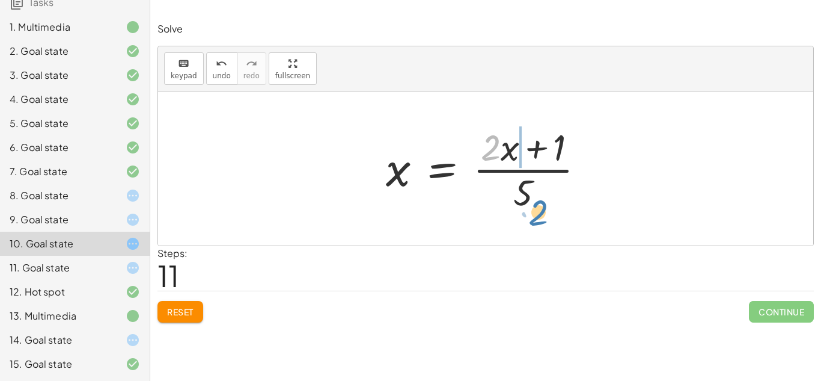
click at [549, 162] on div at bounding box center [490, 168] width 220 height 93
drag, startPoint x: 488, startPoint y: 148, endPoint x: 521, endPoint y: 156, distance: 34.0
drag, startPoint x: 533, startPoint y: 152, endPoint x: 519, endPoint y: 211, distance: 61.0
click at [519, 211] on div at bounding box center [490, 168] width 220 height 93
click at [199, 319] on button "Reset" at bounding box center [181, 312] width 46 height 22
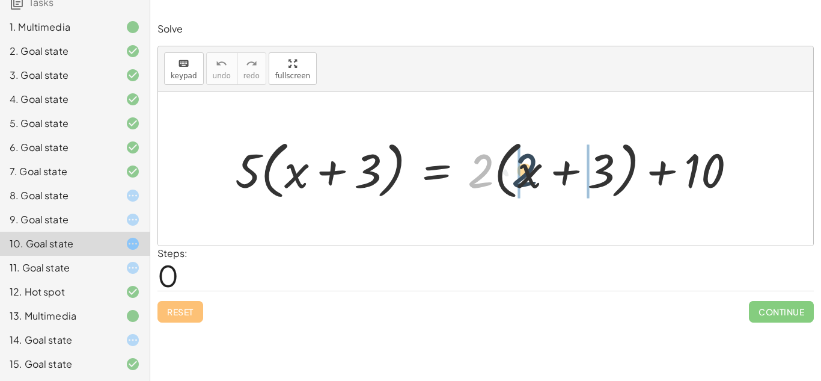
drag, startPoint x: 472, startPoint y: 181, endPoint x: 517, endPoint y: 180, distance: 45.1
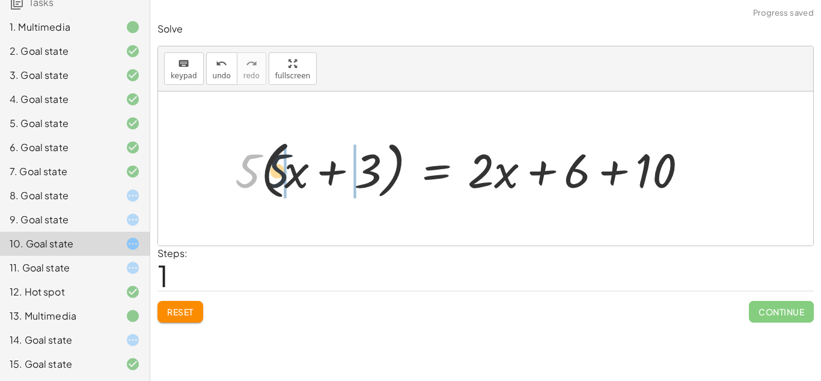
drag, startPoint x: 243, startPoint y: 185, endPoint x: 275, endPoint y: 185, distance: 32.5
click at [275, 185] on div at bounding box center [466, 168] width 474 height 69
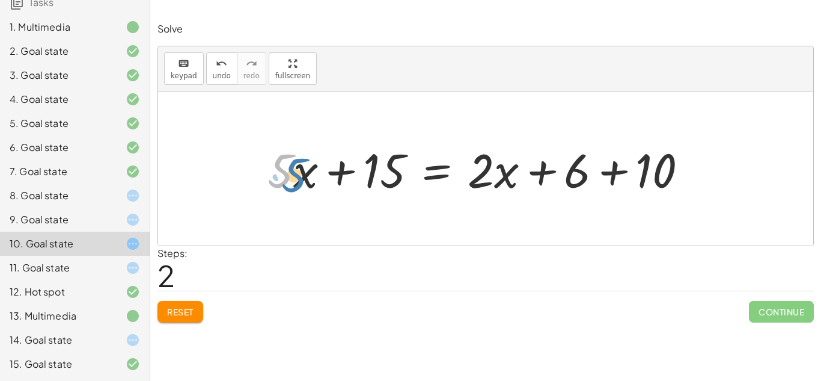
drag, startPoint x: 284, startPoint y: 177, endPoint x: 292, endPoint y: 181, distance: 8.4
click at [292, 181] on div at bounding box center [483, 169] width 442 height 62
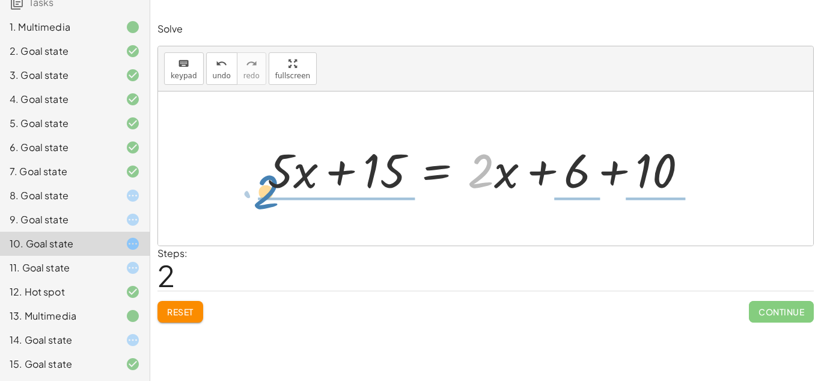
drag, startPoint x: 479, startPoint y: 175, endPoint x: 265, endPoint y: 196, distance: 215.1
click at [265, 196] on div at bounding box center [483, 169] width 442 height 62
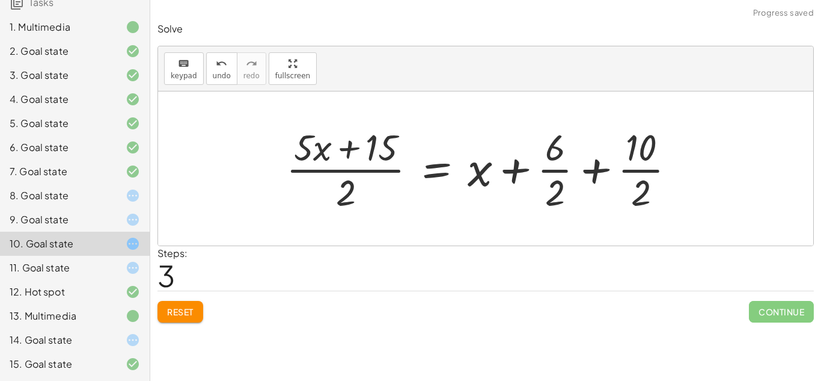
click at [559, 169] on div at bounding box center [485, 168] width 411 height 93
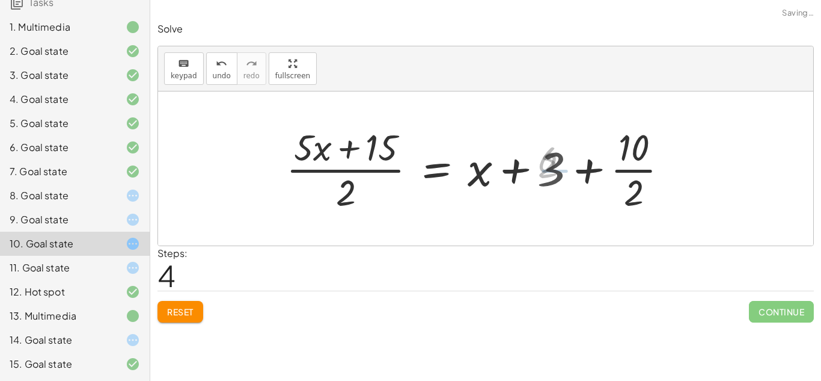
click at [641, 170] on div at bounding box center [481, 168] width 403 height 93
click at [359, 170] on div at bounding box center [471, 168] width 382 height 93
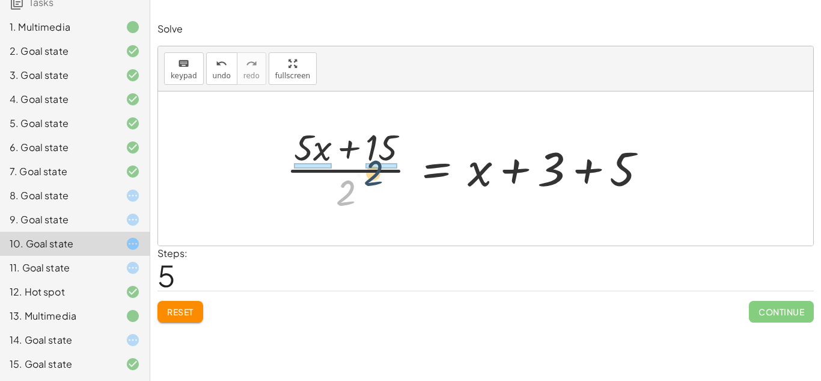
drag, startPoint x: 352, startPoint y: 184, endPoint x: 382, endPoint y: 164, distance: 36.4
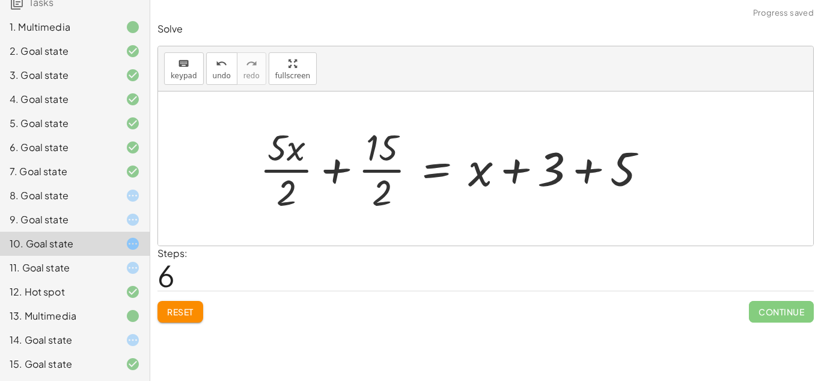
click at [383, 170] on div at bounding box center [458, 168] width 409 height 93
click at [288, 171] on div at bounding box center [458, 168] width 409 height 93
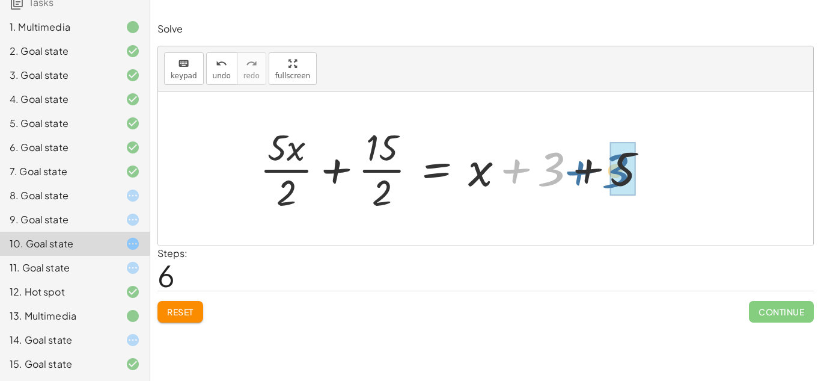
drag, startPoint x: 548, startPoint y: 170, endPoint x: 616, endPoint y: 172, distance: 68.0
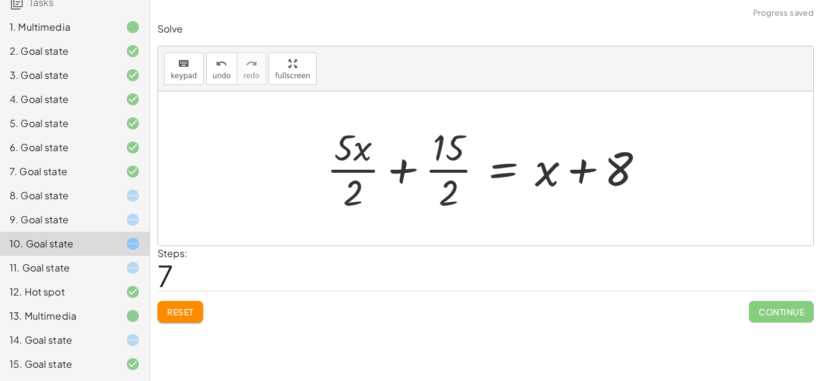
click at [546, 172] on div at bounding box center [490, 168] width 340 height 93
click at [575, 178] on div at bounding box center [490, 168] width 340 height 93
click at [465, 174] on div at bounding box center [490, 168] width 340 height 93
click at [404, 177] on div at bounding box center [490, 168] width 340 height 93
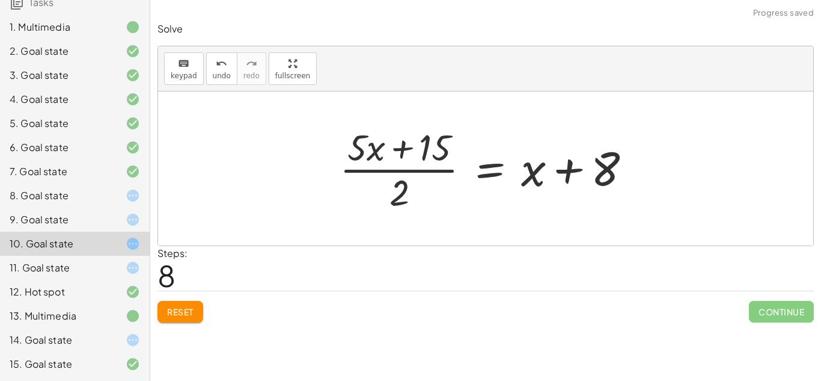
click at [404, 172] on div at bounding box center [490, 168] width 313 height 93
click at [216, 66] on icon "undo" at bounding box center [221, 64] width 11 height 14
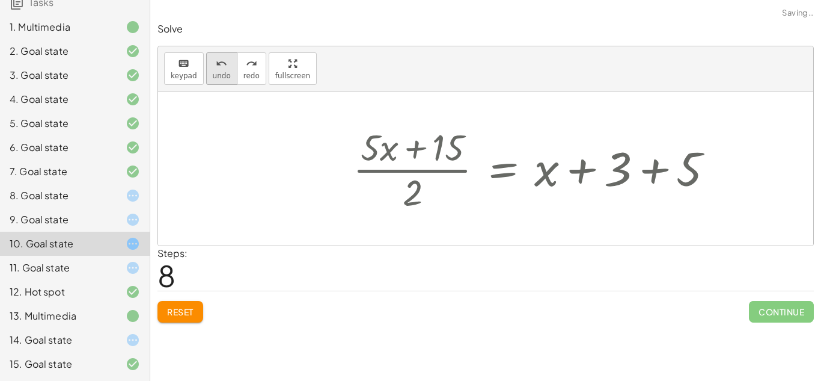
click at [216, 66] on icon "undo" at bounding box center [221, 64] width 11 height 14
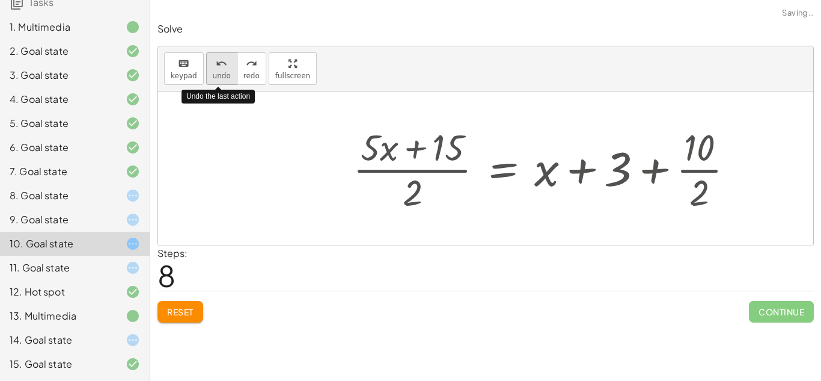
click at [216, 66] on icon "undo" at bounding box center [221, 64] width 11 height 14
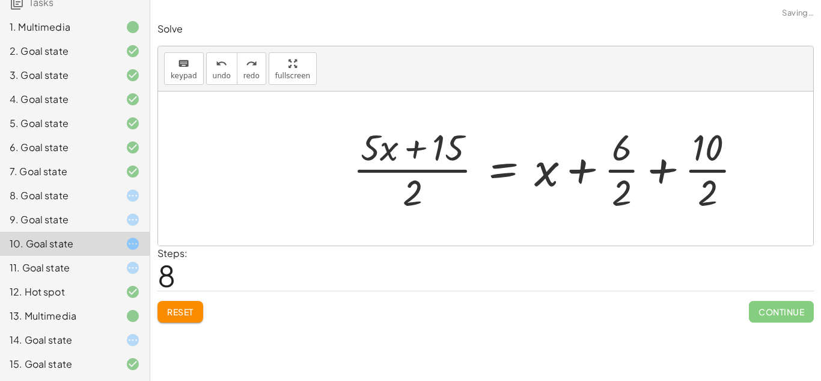
click at [193, 318] on button "Reset" at bounding box center [181, 312] width 46 height 22
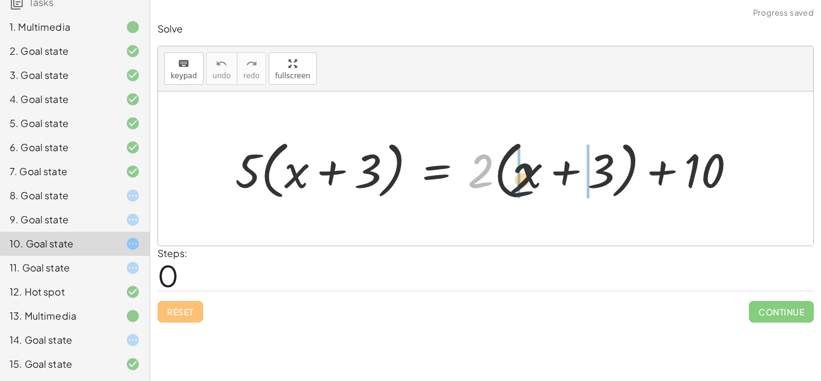
drag, startPoint x: 482, startPoint y: 164, endPoint x: 529, endPoint y: 174, distance: 48.1
click at [529, 174] on div at bounding box center [490, 168] width 522 height 69
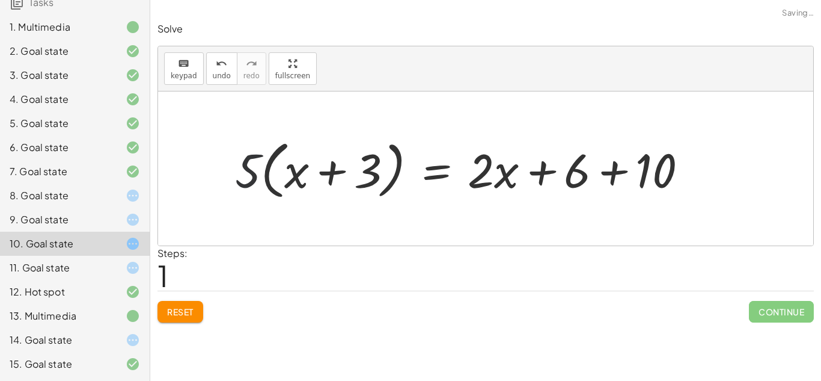
drag, startPoint x: 257, startPoint y: 174, endPoint x: 273, endPoint y: 176, distance: 16.3
click at [273, 176] on div at bounding box center [466, 168] width 474 height 69
drag, startPoint x: 242, startPoint y: 176, endPoint x: 289, endPoint y: 182, distance: 47.3
click at [289, 182] on div at bounding box center [466, 168] width 474 height 69
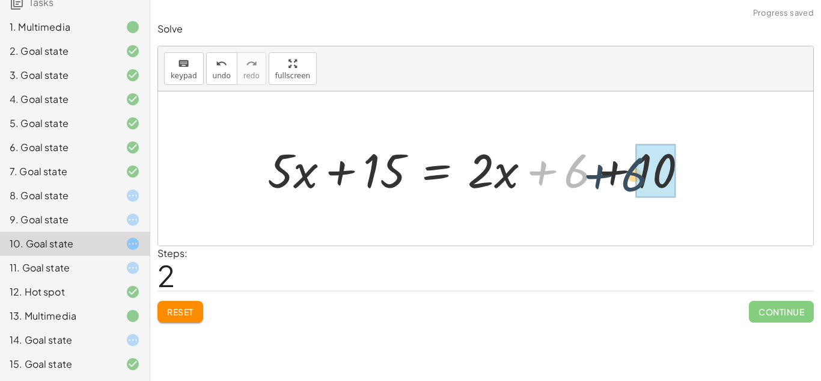
drag, startPoint x: 566, startPoint y: 177, endPoint x: 629, endPoint y: 181, distance: 62.6
click at [629, 181] on div at bounding box center [483, 169] width 442 height 62
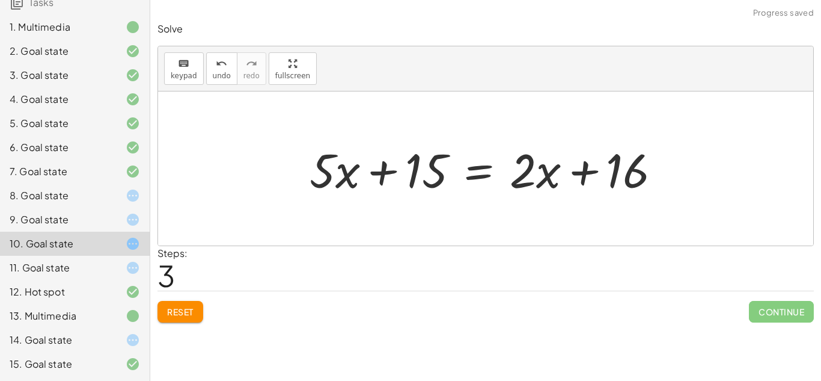
drag, startPoint x: 415, startPoint y: 172, endPoint x: 525, endPoint y: 170, distance: 110.6
click at [525, 170] on div at bounding box center [490, 169] width 373 height 62
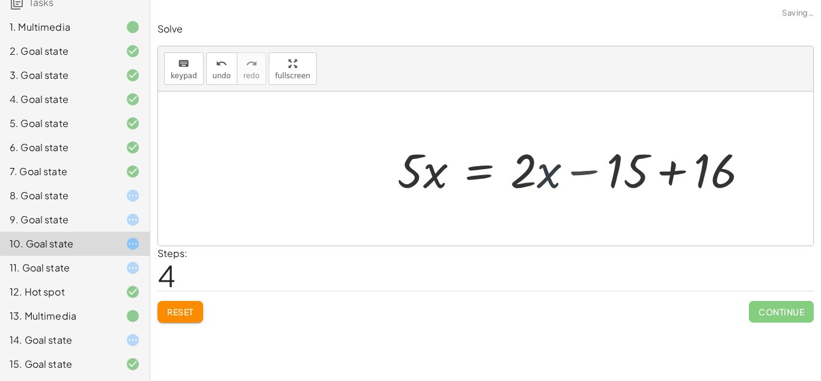
click at [545, 175] on div at bounding box center [577, 169] width 373 height 62
click at [678, 172] on div at bounding box center [577, 169] width 373 height 62
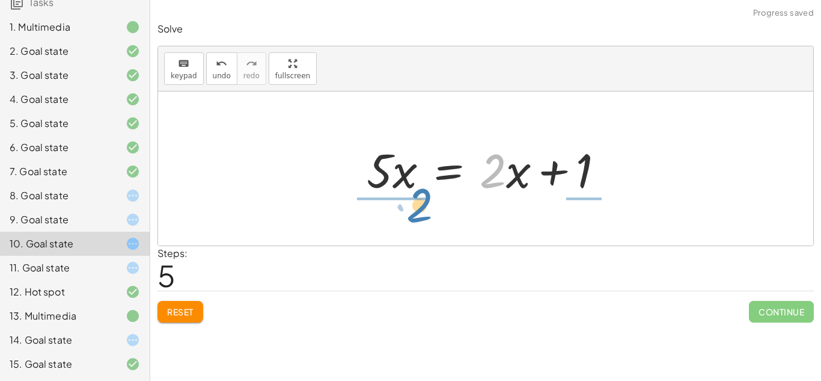
drag, startPoint x: 494, startPoint y: 176, endPoint x: 418, endPoint y: 210, distance: 82.6
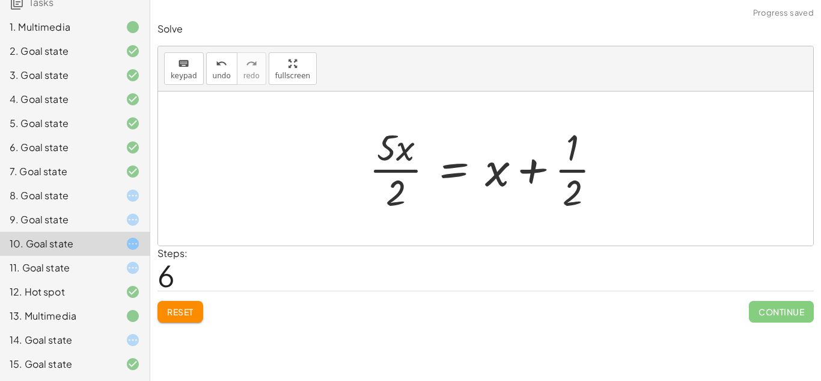
click at [586, 168] on div at bounding box center [490, 168] width 254 height 93
click at [212, 84] on button "undo undo" at bounding box center [221, 68] width 31 height 32
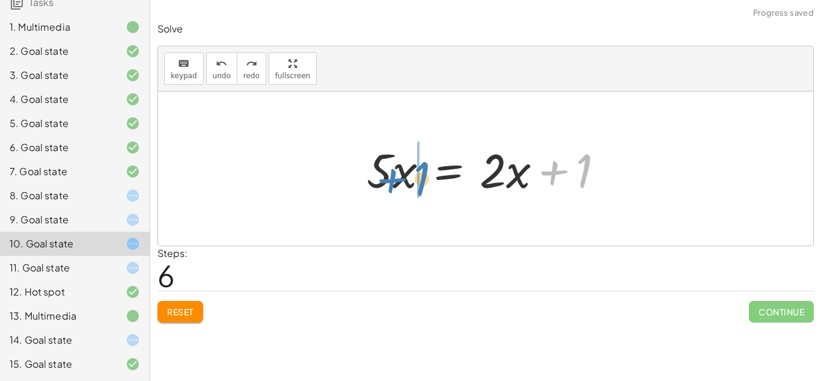
drag, startPoint x: 587, startPoint y: 167, endPoint x: 427, endPoint y: 175, distance: 160.1
click at [427, 175] on div at bounding box center [490, 169] width 259 height 62
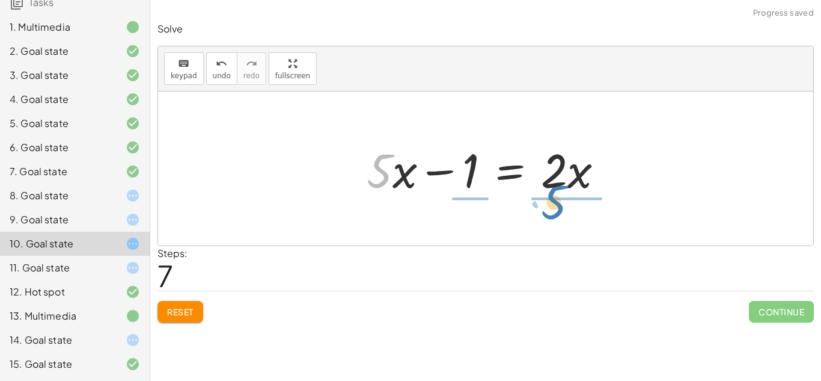
drag, startPoint x: 391, startPoint y: 179, endPoint x: 569, endPoint y: 212, distance: 181.0
click at [569, 212] on div "· 5 · ( + x + 3 ) = + · 2 · ( + x + 3 ) + 10 · 5 · ( + x + 3 ) = + · 2 · x + · …" at bounding box center [485, 168] width 655 height 154
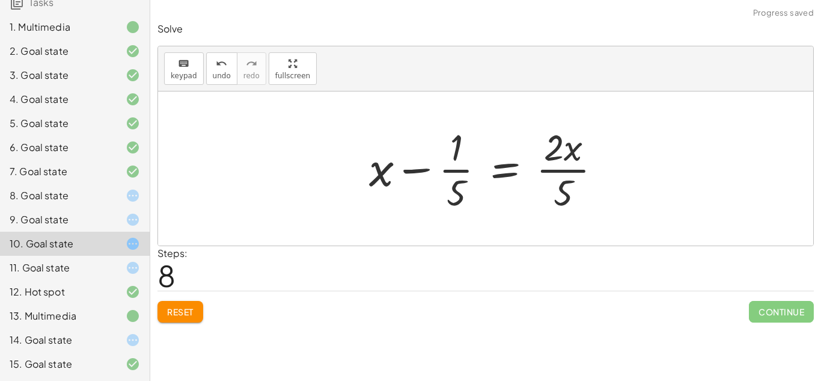
click at [459, 173] on div at bounding box center [490, 168] width 254 height 93
click at [561, 171] on div at bounding box center [490, 168] width 254 height 93
click at [215, 75] on span "undo" at bounding box center [222, 76] width 18 height 8
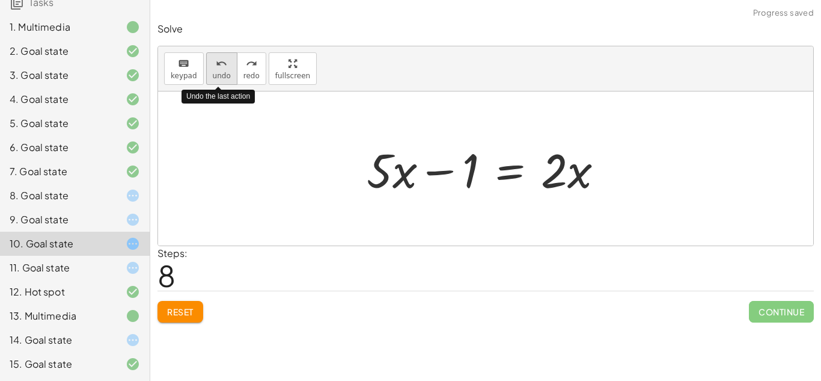
click at [215, 75] on span "undo" at bounding box center [222, 76] width 18 height 8
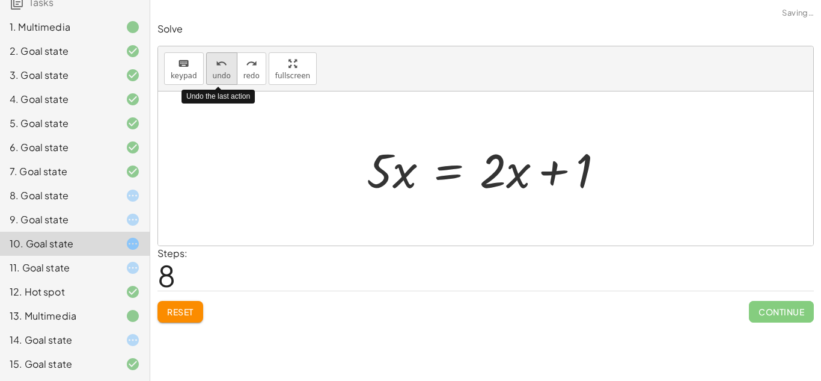
click at [215, 75] on span "undo" at bounding box center [222, 76] width 18 height 8
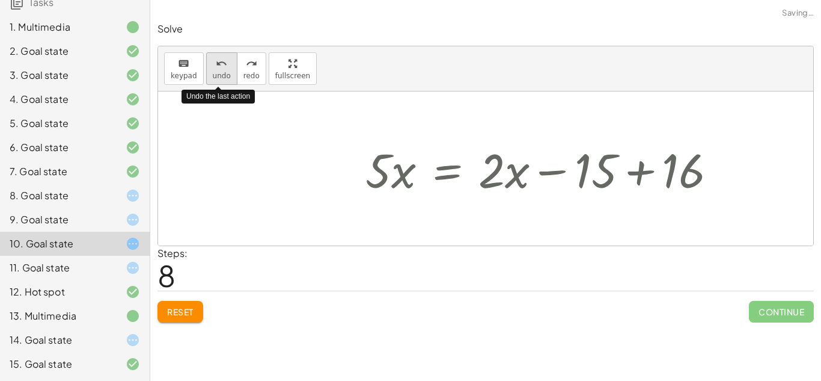
click at [215, 75] on span "undo" at bounding box center [222, 76] width 18 height 8
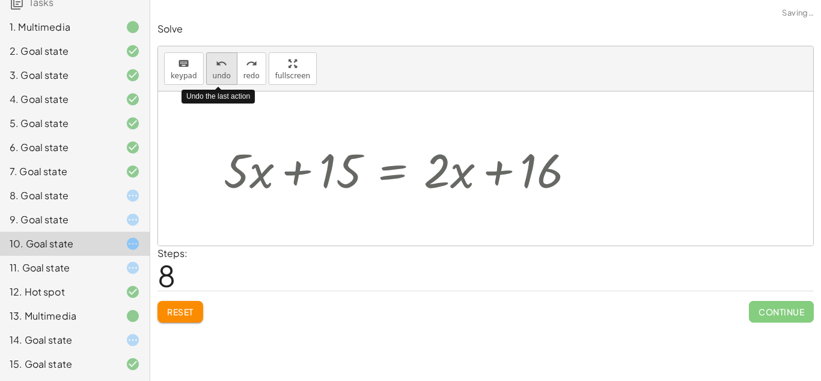
click at [215, 75] on span "undo" at bounding box center [222, 76] width 18 height 8
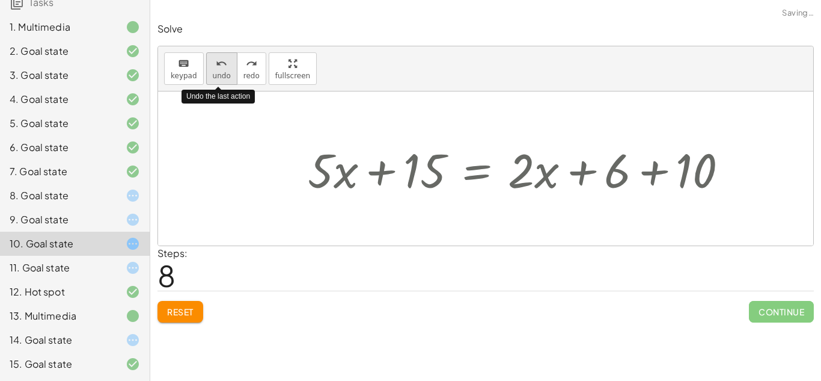
click at [215, 75] on span "undo" at bounding box center [222, 76] width 18 height 8
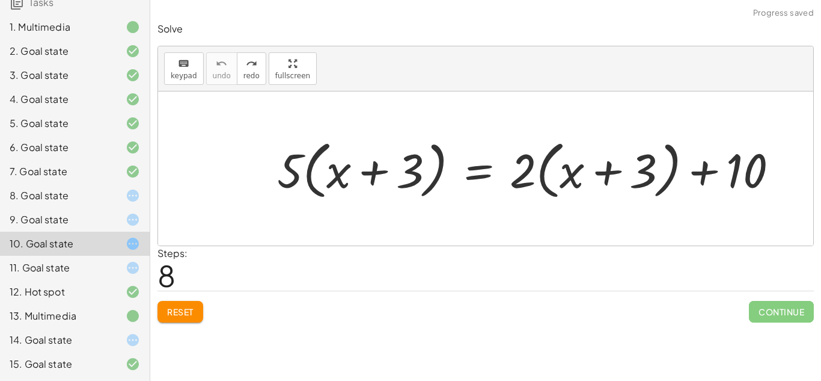
click at [136, 192] on icon at bounding box center [133, 195] width 14 height 14
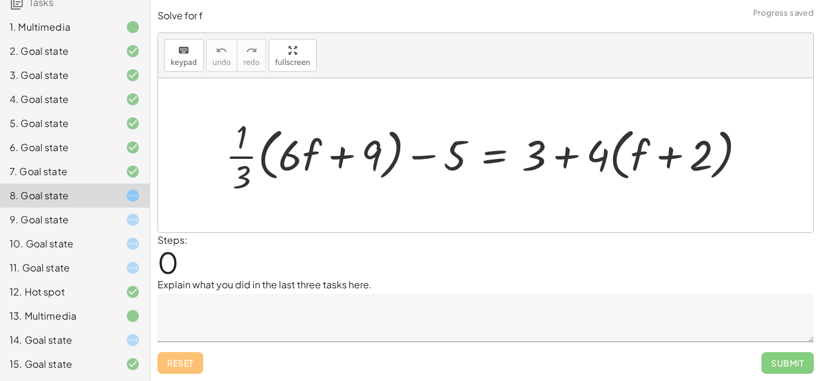
click at [295, 153] on div at bounding box center [490, 155] width 542 height 83
drag, startPoint x: 540, startPoint y: 155, endPoint x: 610, endPoint y: 158, distance: 70.4
click at [610, 158] on div at bounding box center [490, 155] width 542 height 83
drag, startPoint x: 540, startPoint y: 154, endPoint x: 602, endPoint y: 162, distance: 62.4
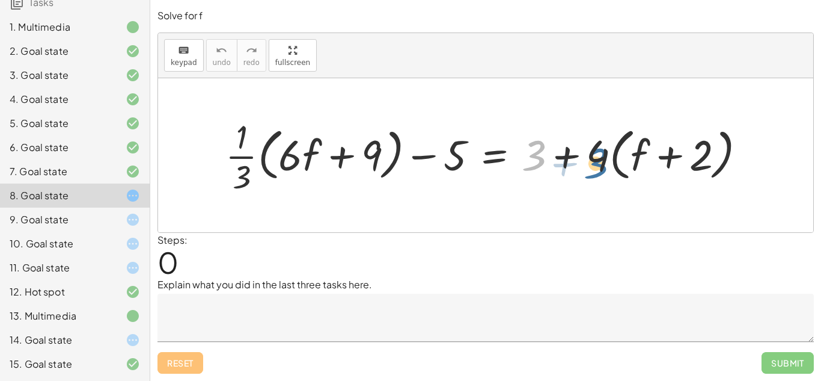
click at [602, 162] on div at bounding box center [490, 155] width 542 height 83
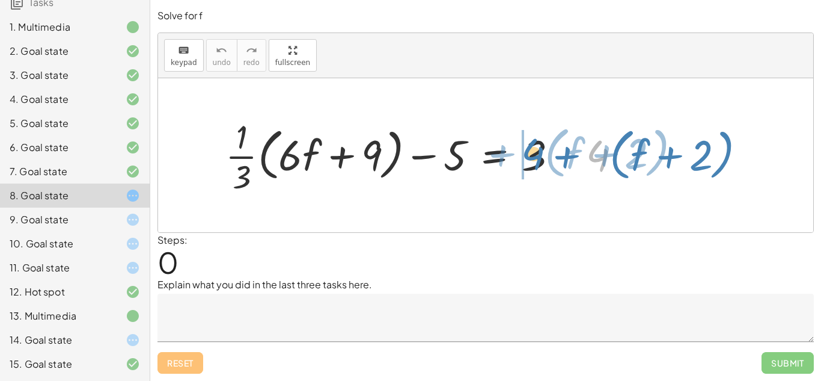
drag, startPoint x: 590, startPoint y: 159, endPoint x: 525, endPoint y: 157, distance: 65.6
click at [525, 157] on div at bounding box center [490, 155] width 542 height 83
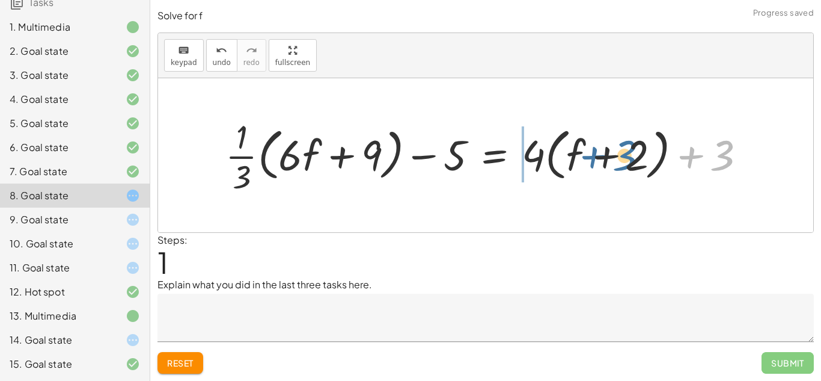
drag, startPoint x: 690, startPoint y: 156, endPoint x: 488, endPoint y: 166, distance: 202.9
click at [488, 166] on div at bounding box center [490, 155] width 542 height 83
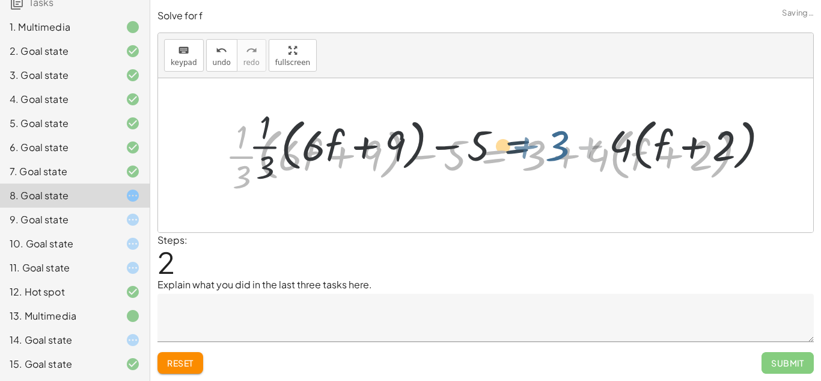
drag, startPoint x: 488, startPoint y: 166, endPoint x: 519, endPoint y: 154, distance: 34.1
click at [519, 154] on div at bounding box center [490, 155] width 542 height 83
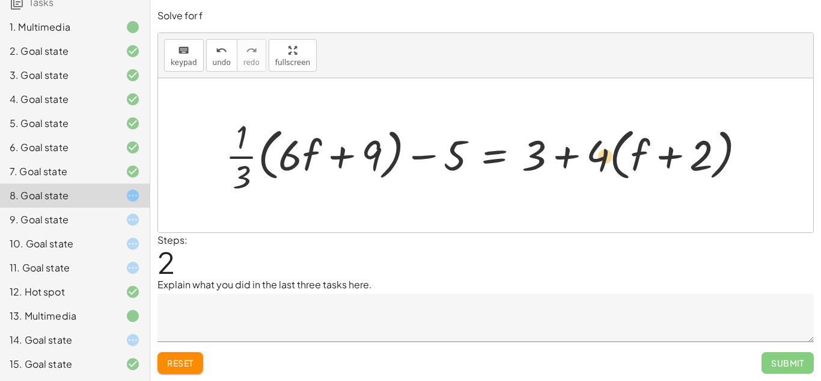
drag, startPoint x: 594, startPoint y: 150, endPoint x: 604, endPoint y: 150, distance: 10.2
click at [604, 150] on div at bounding box center [490, 155] width 542 height 83
drag, startPoint x: 455, startPoint y: 159, endPoint x: 543, endPoint y: 163, distance: 88.5
click at [543, 163] on div at bounding box center [490, 155] width 542 height 83
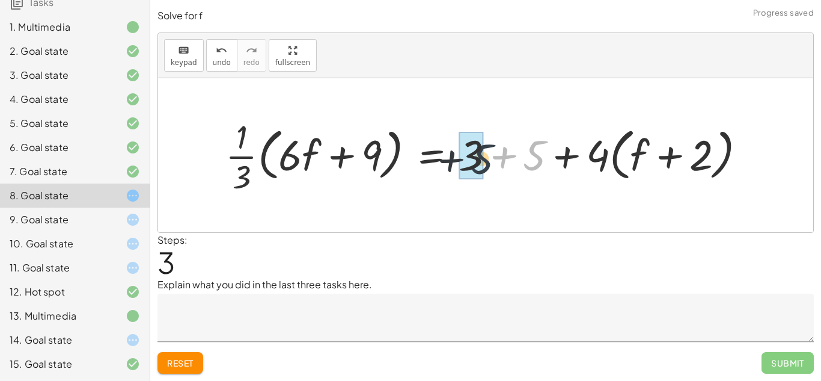
drag, startPoint x: 539, startPoint y: 152, endPoint x: 482, endPoint y: 155, distance: 57.2
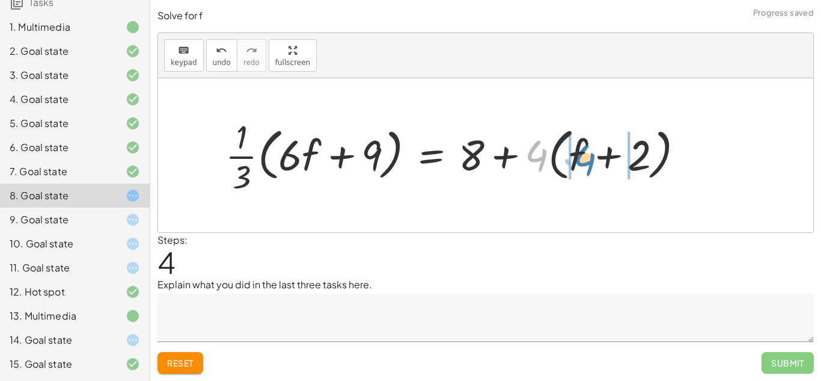
drag, startPoint x: 533, startPoint y: 158, endPoint x: 583, endPoint y: 162, distance: 50.7
click at [583, 162] on div at bounding box center [459, 155] width 480 height 83
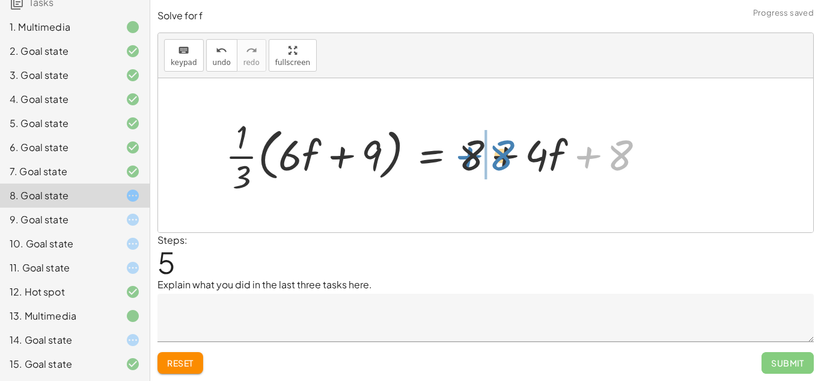
drag, startPoint x: 610, startPoint y: 161, endPoint x: 488, endPoint y: 162, distance: 122.1
click at [488, 162] on div at bounding box center [439, 155] width 441 height 83
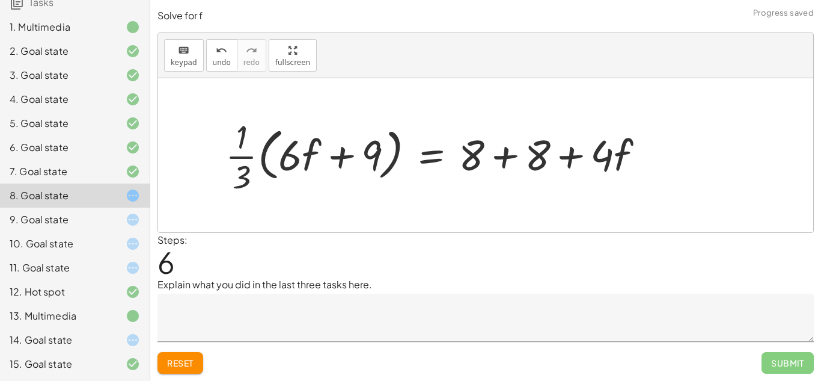
click at [507, 159] on div at bounding box center [439, 155] width 441 height 83
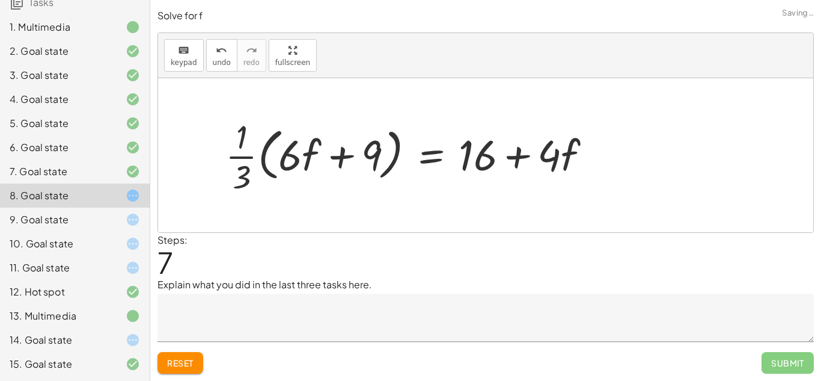
click at [248, 159] on div at bounding box center [413, 155] width 388 height 83
click at [297, 155] on div at bounding box center [413, 155] width 388 height 83
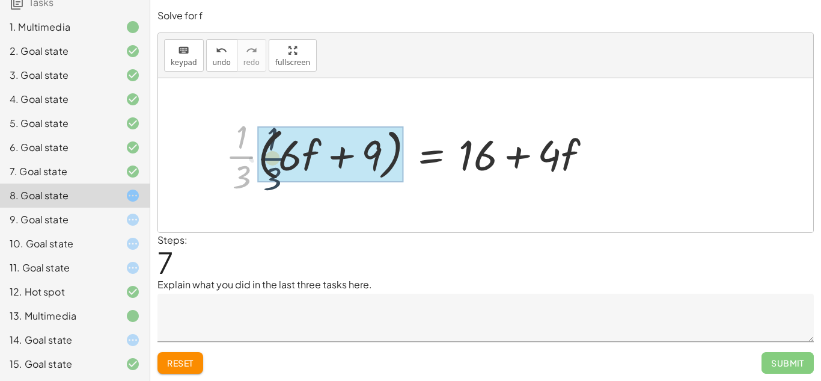
drag, startPoint x: 251, startPoint y: 159, endPoint x: 277, endPoint y: 161, distance: 26.5
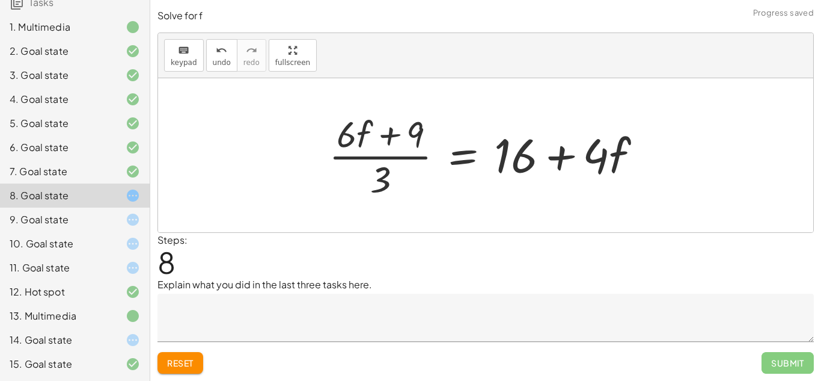
click at [361, 149] on div at bounding box center [490, 155] width 335 height 93
click at [388, 159] on div at bounding box center [490, 155] width 335 height 93
drag, startPoint x: 384, startPoint y: 186, endPoint x: 358, endPoint y: 153, distance: 41.6
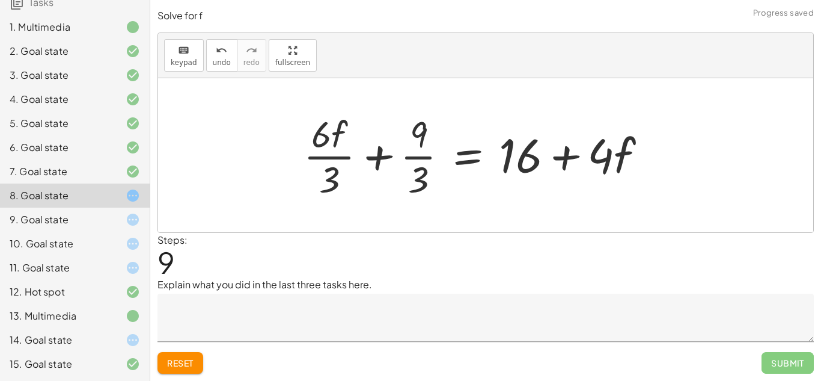
click at [418, 160] on div at bounding box center [480, 155] width 365 height 93
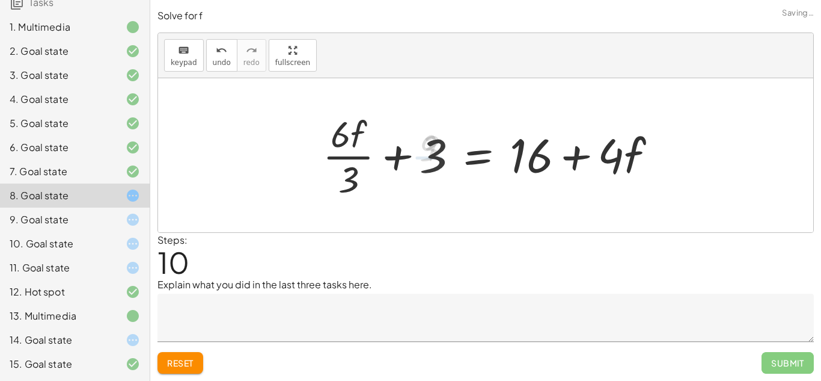
click at [350, 160] on div at bounding box center [495, 155] width 356 height 93
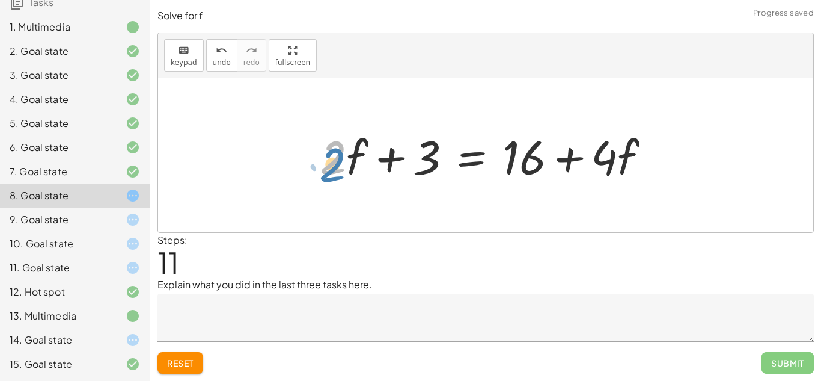
drag, startPoint x: 326, startPoint y: 165, endPoint x: 323, endPoint y: 171, distance: 6.7
click at [323, 171] on div at bounding box center [490, 155] width 352 height 62
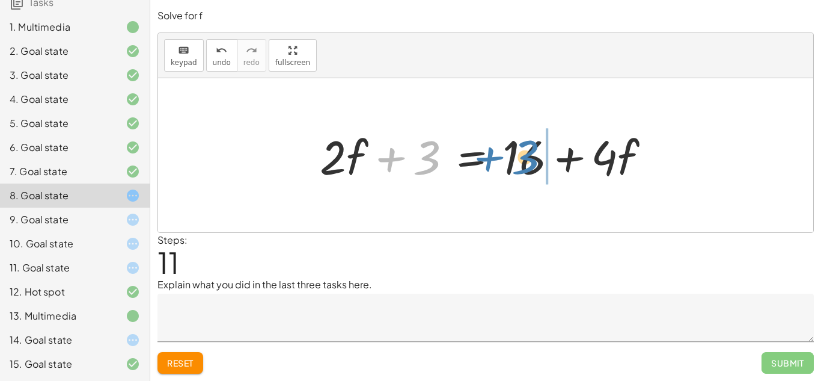
drag, startPoint x: 422, startPoint y: 169, endPoint x: 522, endPoint y: 168, distance: 100.4
click at [522, 168] on div at bounding box center [490, 155] width 352 height 62
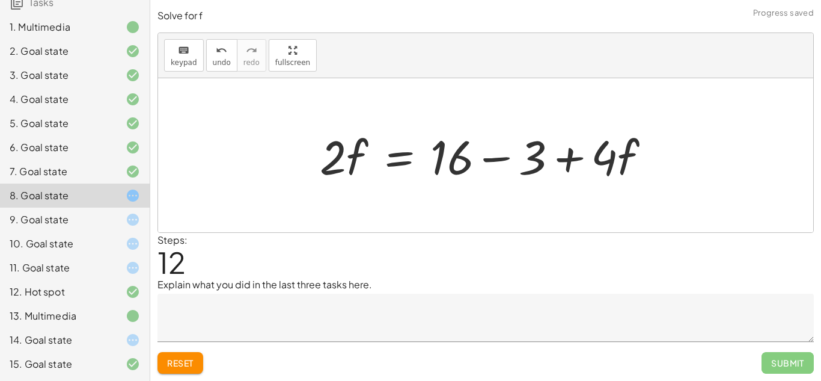
click at [493, 159] on div at bounding box center [490, 155] width 352 height 62
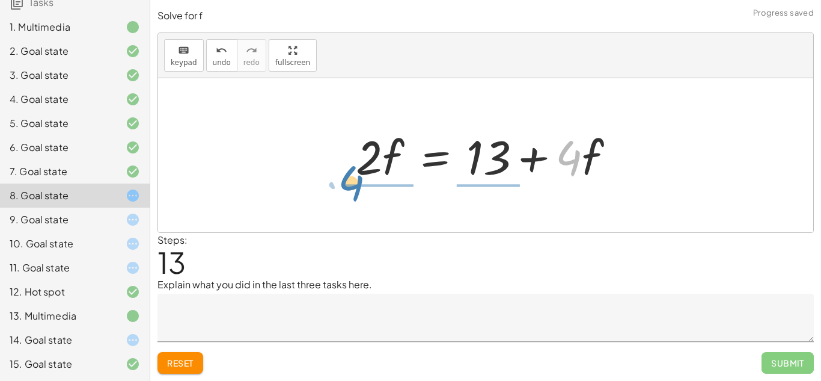
drag, startPoint x: 571, startPoint y: 164, endPoint x: 355, endPoint y: 189, distance: 217.4
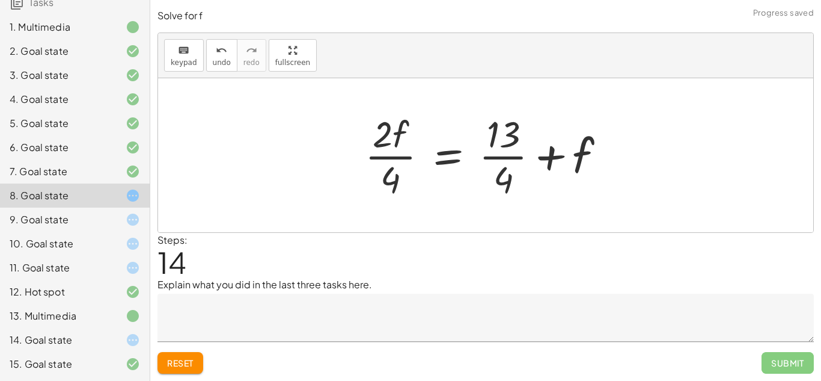
click at [495, 156] on div at bounding box center [490, 155] width 262 height 93
click at [402, 158] on div at bounding box center [490, 155] width 262 height 93
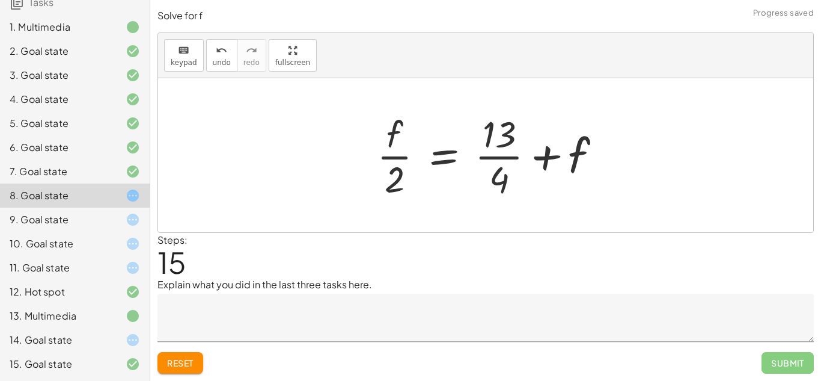
click at [401, 158] on div at bounding box center [494, 155] width 246 height 93
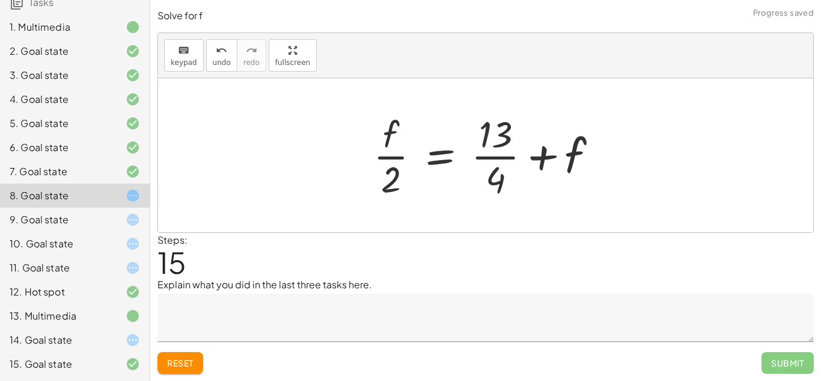
click at [393, 180] on div at bounding box center [490, 155] width 246 height 93
drag, startPoint x: 393, startPoint y: 180, endPoint x: 382, endPoint y: 132, distance: 48.7
click at [382, 132] on div at bounding box center [490, 155] width 246 height 93
click at [218, 44] on icon "undo" at bounding box center [221, 50] width 11 height 14
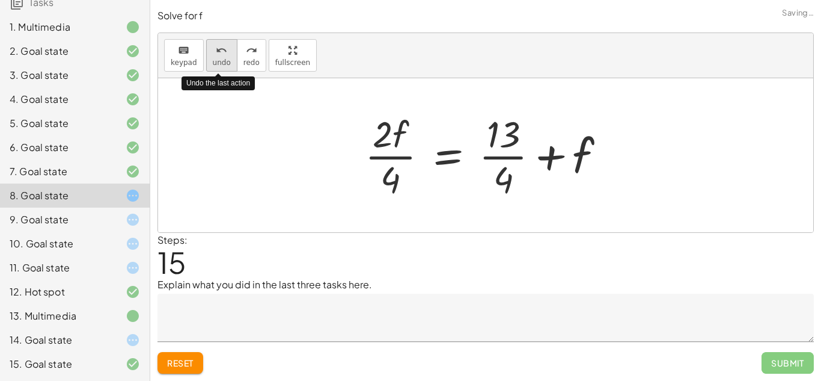
click at [218, 44] on icon "undo" at bounding box center [221, 50] width 11 height 14
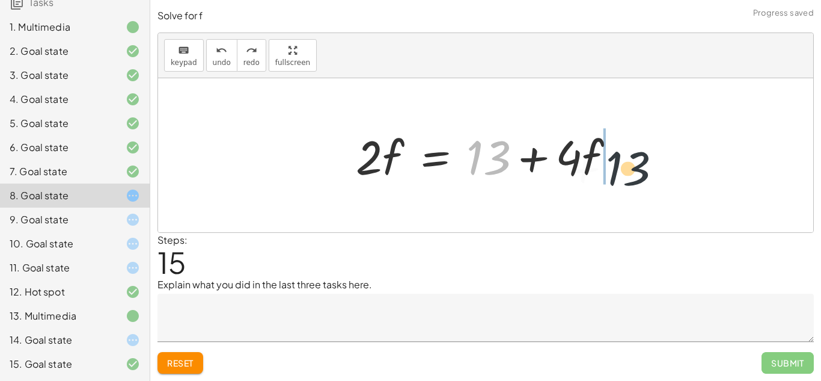
drag, startPoint x: 474, startPoint y: 159, endPoint x: 654, endPoint y: 174, distance: 179.7
click at [654, 174] on div "+ · · 1 · 3 · ( + · 6 · f + 9 ) − 5 = + 3 + · 4 · ( + f + 2 ) + · · 1 · 3 · ( +…" at bounding box center [485, 155] width 655 height 154
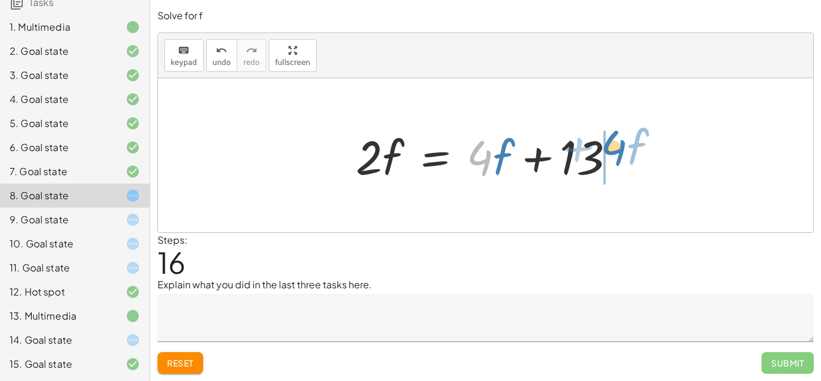
drag, startPoint x: 492, startPoint y: 160, endPoint x: 626, endPoint y: 150, distance: 134.5
click at [626, 150] on div at bounding box center [490, 155] width 281 height 62
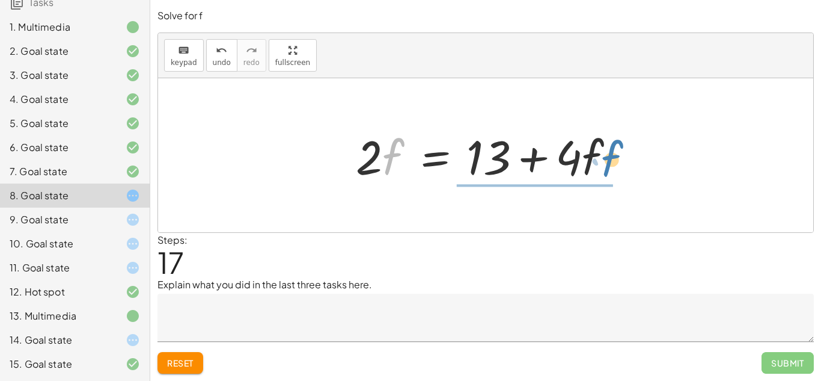
click at [602, 161] on div at bounding box center [490, 155] width 281 height 62
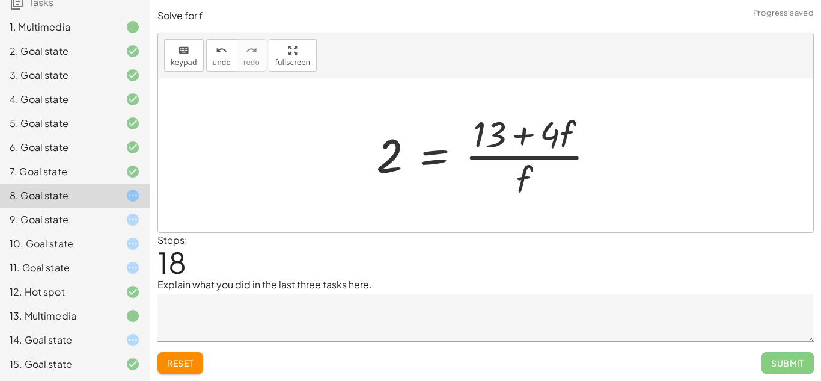
click at [530, 158] on div at bounding box center [490, 155] width 240 height 93
drag, startPoint x: 398, startPoint y: 150, endPoint x: 519, endPoint y: 182, distance: 125.6
click at [519, 182] on div at bounding box center [490, 155] width 240 height 93
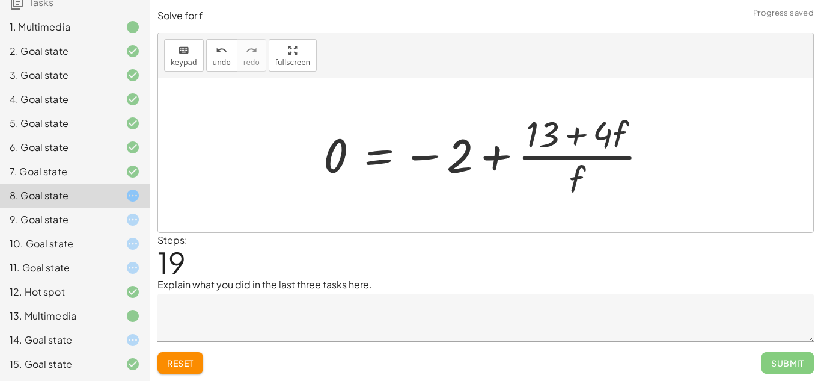
click at [595, 158] on div at bounding box center [490, 155] width 346 height 93
click at [221, 60] on span "undo" at bounding box center [222, 62] width 18 height 8
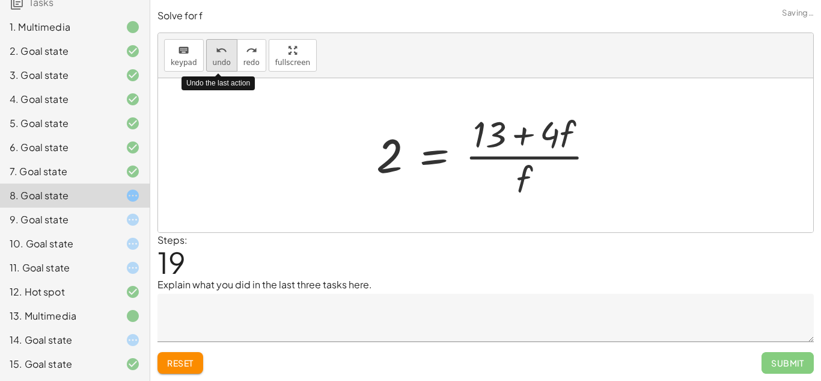
click at [221, 60] on span "undo" at bounding box center [222, 62] width 18 height 8
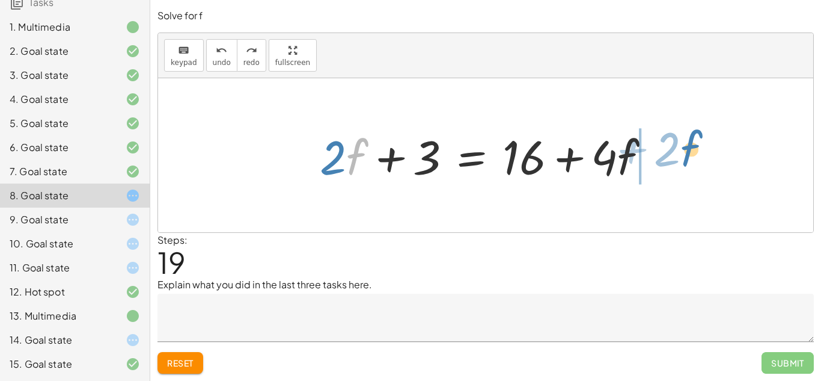
drag, startPoint x: 347, startPoint y: 158, endPoint x: 682, endPoint y: 150, distance: 335.0
click at [682, 150] on div "+ · · 1 · 3 · ( + · 6 · f + 9 ) − 5 = + 3 + · 4 · ( + f + 2 ) + · · 1 · 3 · ( +…" at bounding box center [485, 155] width 655 height 154
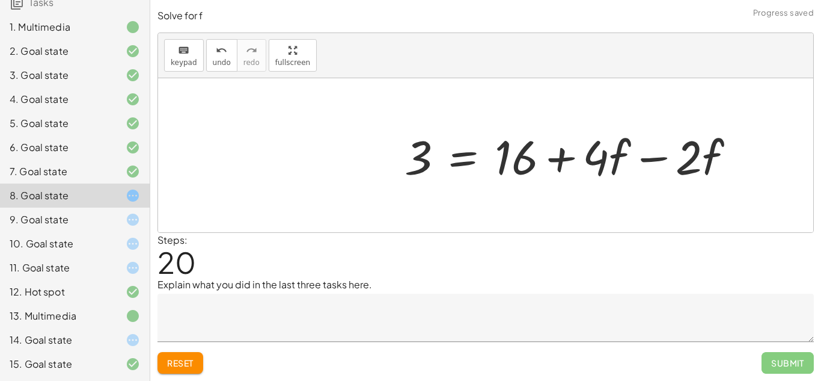
click at [665, 160] on div at bounding box center [575, 155] width 352 height 62
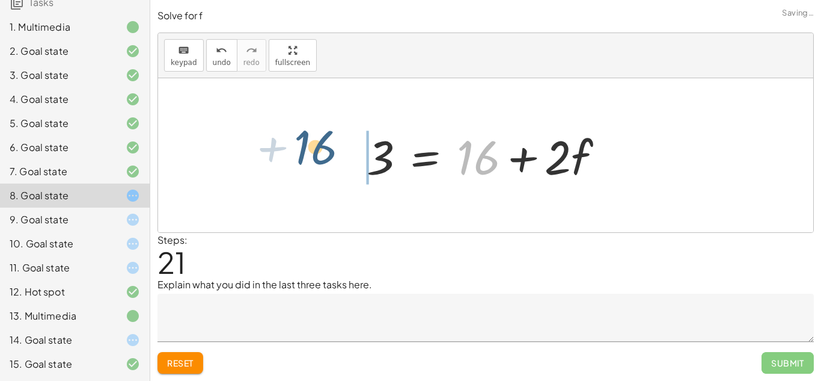
drag, startPoint x: 467, startPoint y: 161, endPoint x: 303, endPoint y: 151, distance: 163.8
click at [303, 151] on div "+ · · 1 · 3 · ( + · 6 · f + 9 ) − 5 = + 3 + · 4 · ( + f + 2 ) + · · 1 · 3 · ( +…" at bounding box center [485, 155] width 655 height 154
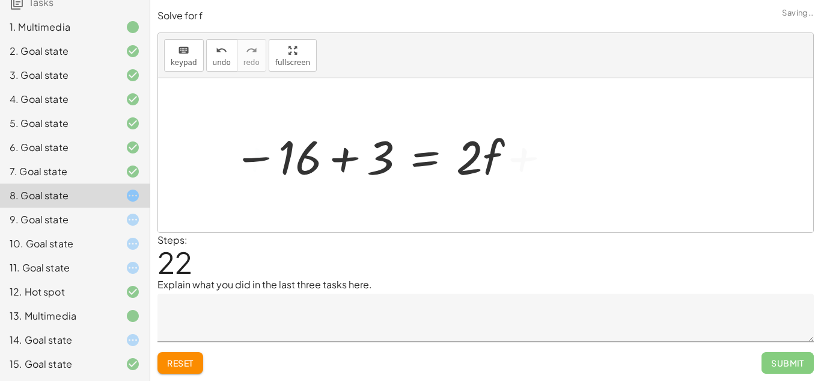
click at [343, 158] on div at bounding box center [375, 155] width 296 height 62
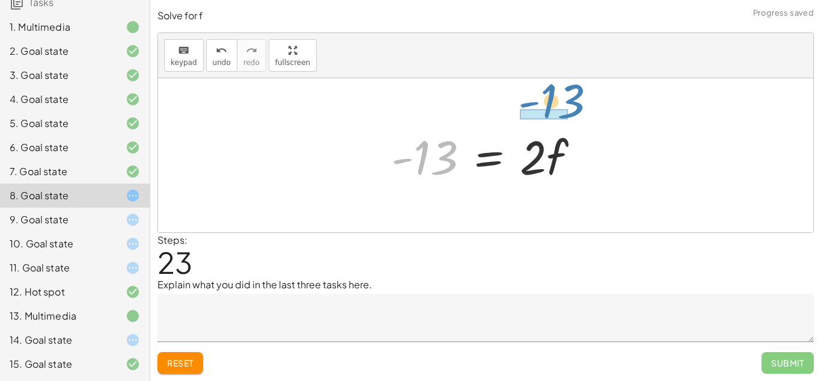
drag, startPoint x: 441, startPoint y: 162, endPoint x: 568, endPoint y: 104, distance: 139.4
click at [568, 104] on div "+ · · 1 · 3 · ( + · 6 · f + 9 ) − 5 = + 3 + · 4 · ( + f + 2 ) + · · 1 · 3 · ( +…" at bounding box center [485, 155] width 655 height 154
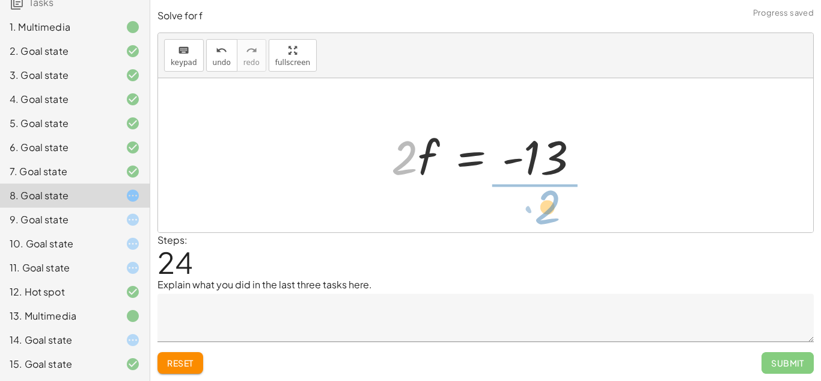
drag, startPoint x: 412, startPoint y: 160, endPoint x: 559, endPoint y: 209, distance: 154.2
click at [559, 209] on div "+ · · 1 · 3 · ( + · 6 · f + 9 ) − 5 = + 3 + · 4 · ( + f + 2 ) + · · 1 · 3 · ( +…" at bounding box center [485, 155] width 655 height 154
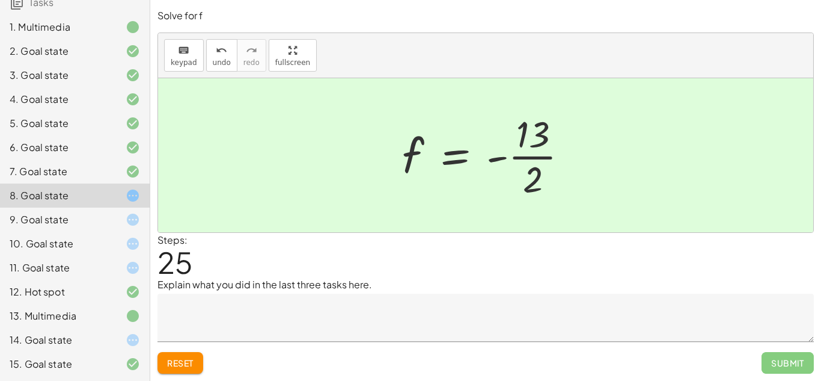
click at [106, 222] on div at bounding box center [123, 219] width 34 height 14
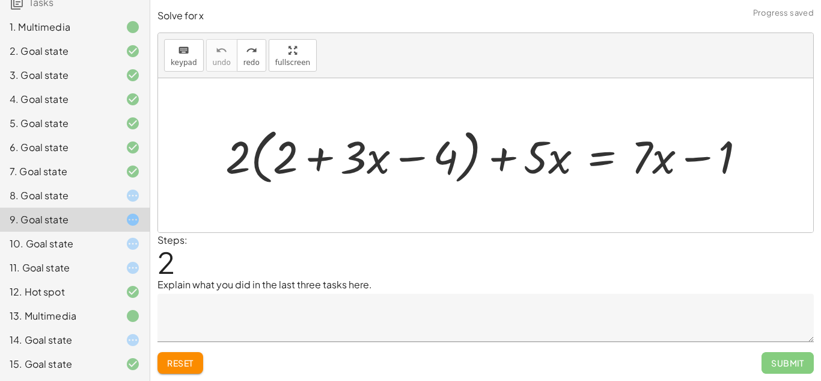
click at [113, 240] on div at bounding box center [123, 243] width 34 height 14
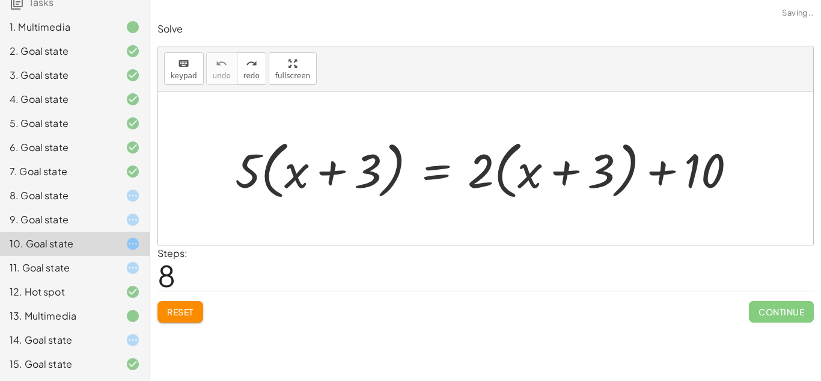
click at [122, 263] on div at bounding box center [123, 267] width 34 height 14
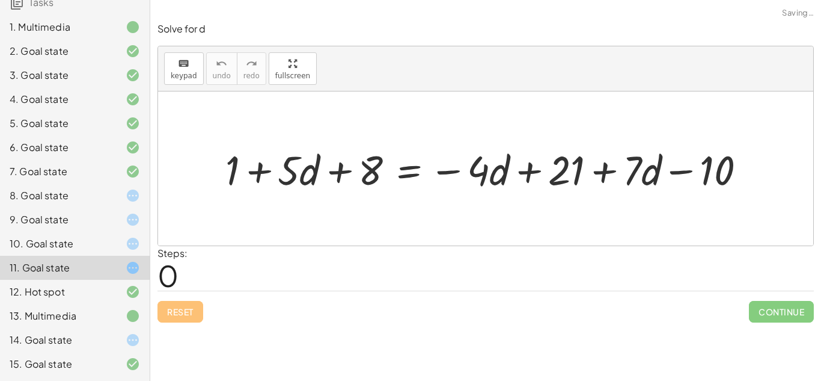
click at [139, 340] on icon at bounding box center [133, 339] width 14 height 14
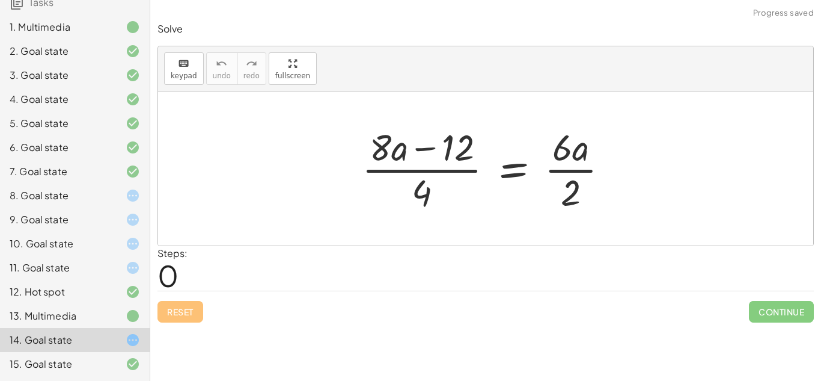
click at [114, 341] on div at bounding box center [123, 339] width 34 height 14
click at [117, 278] on div "11. Goal state" at bounding box center [75, 268] width 150 height 24
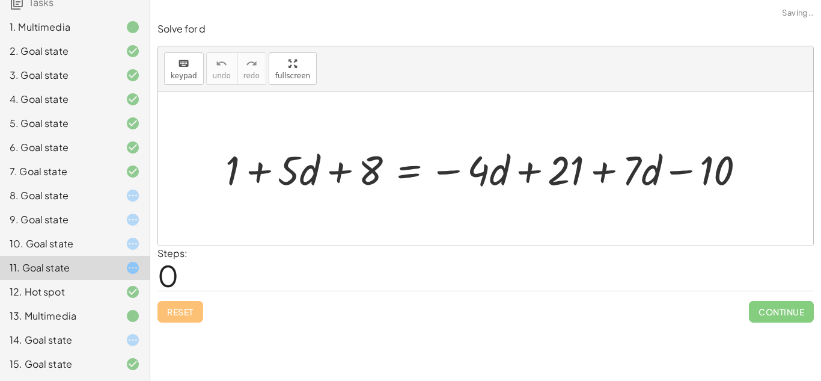
click at [91, 344] on div "14. Goal state" at bounding box center [58, 339] width 97 height 14
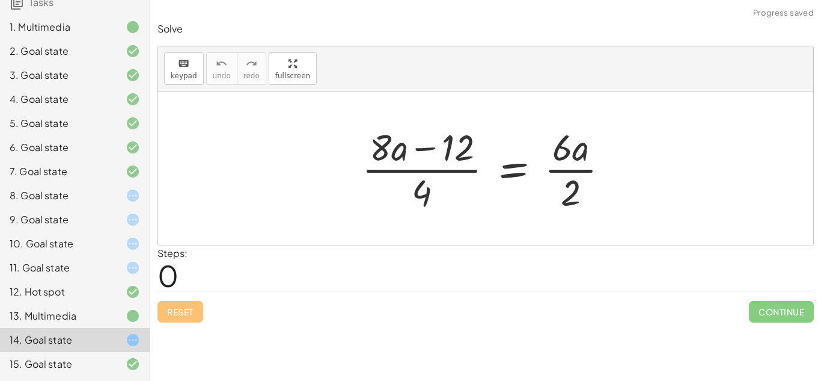
click at [74, 268] on div "11. Goal state" at bounding box center [58, 267] width 97 height 14
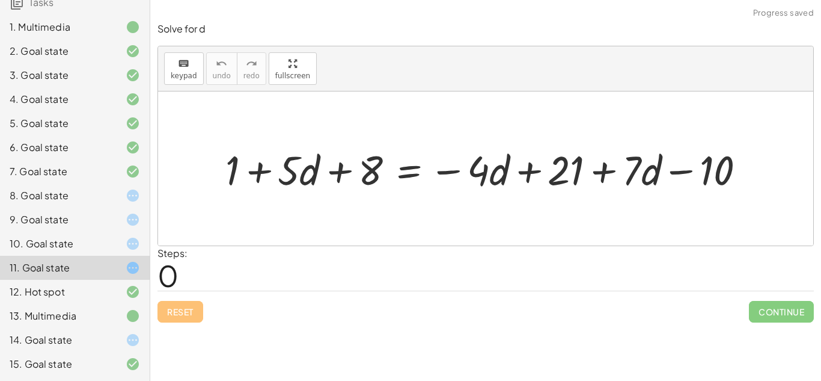
click at [94, 243] on div "10. Goal state" at bounding box center [58, 243] width 97 height 14
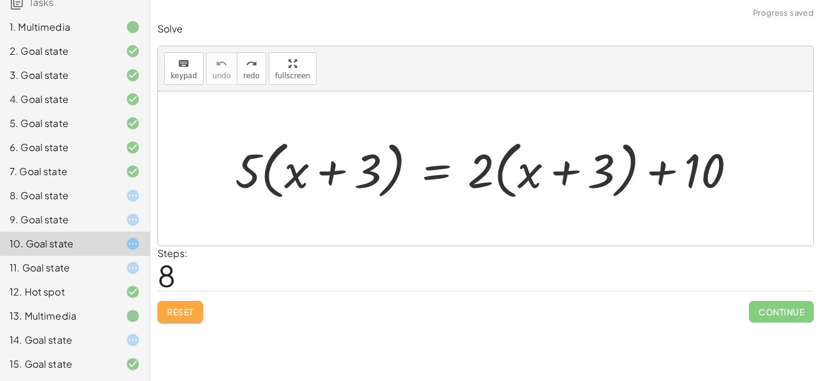
click at [189, 302] on button "Reset" at bounding box center [181, 312] width 46 height 22
click at [101, 217] on div "9. Goal state" at bounding box center [58, 219] width 97 height 14
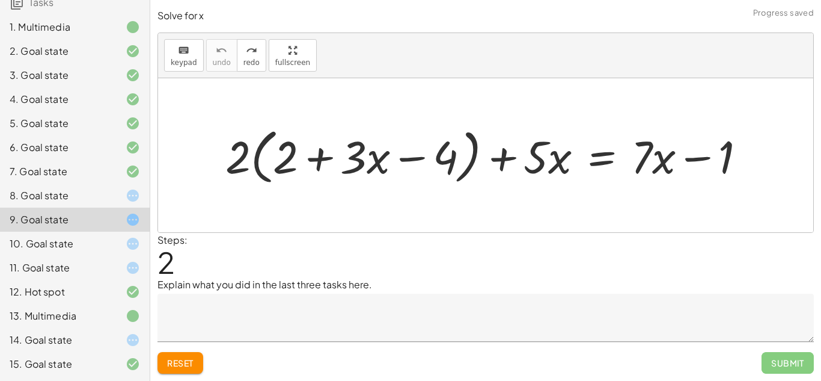
click at [178, 352] on button "Reset" at bounding box center [181, 363] width 46 height 22
click at [133, 186] on div "8. Goal state" at bounding box center [75, 195] width 150 height 24
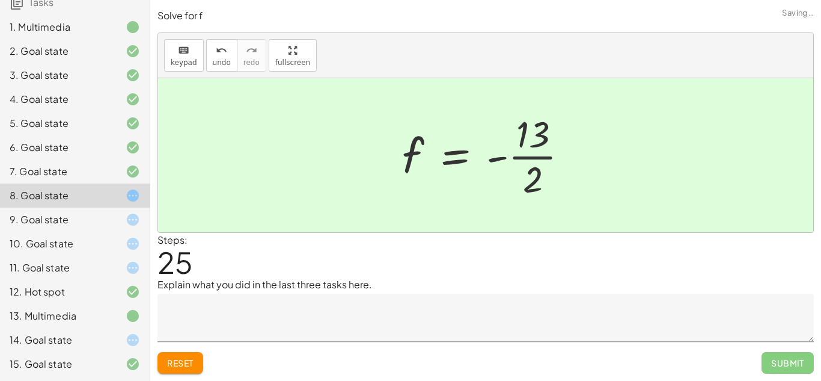
click at [212, 324] on textarea at bounding box center [486, 317] width 657 height 48
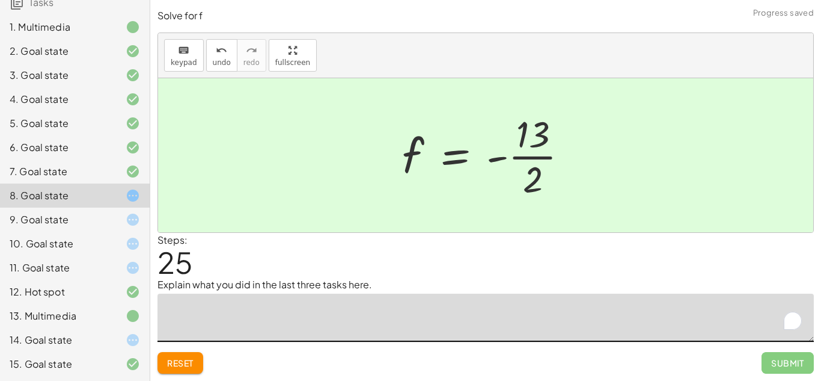
click at [106, 339] on div at bounding box center [123, 339] width 34 height 14
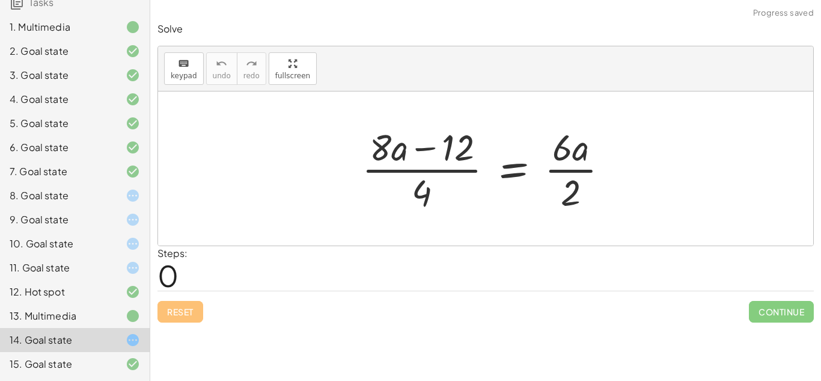
click at [185, 325] on div "Solve keyboard keypad undo undo redo redo fullscreen · ( + · 8 · a − 12 ) · 4 =…" at bounding box center [485, 172] width 671 height 314
click at [183, 317] on div "Reset Continue" at bounding box center [486, 306] width 657 height 32
drag, startPoint x: 424, startPoint y: 189, endPoint x: 382, endPoint y: 164, distance: 49.1
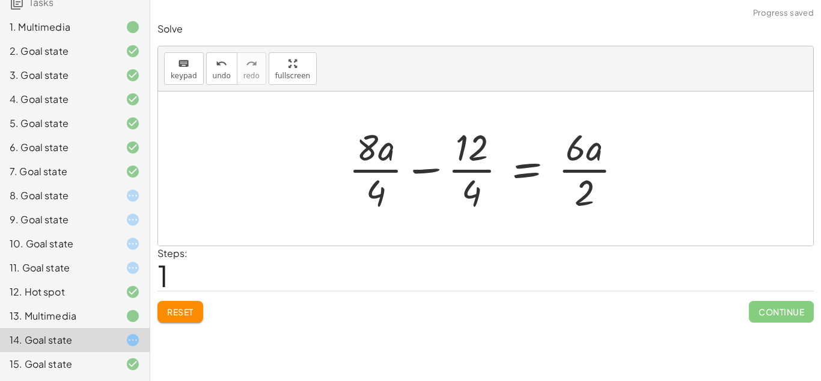
click at [454, 173] on div at bounding box center [490, 168] width 295 height 93
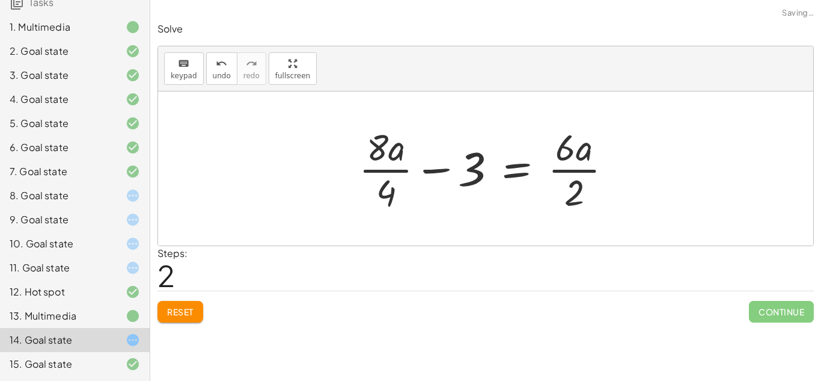
click at [584, 173] on div at bounding box center [490, 168] width 275 height 93
click at [403, 172] on div at bounding box center [489, 168] width 272 height 93
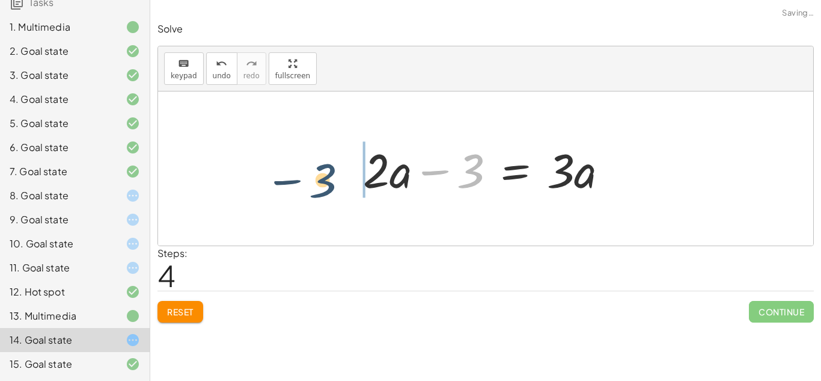
drag, startPoint x: 479, startPoint y: 175, endPoint x: 327, endPoint y: 186, distance: 152.5
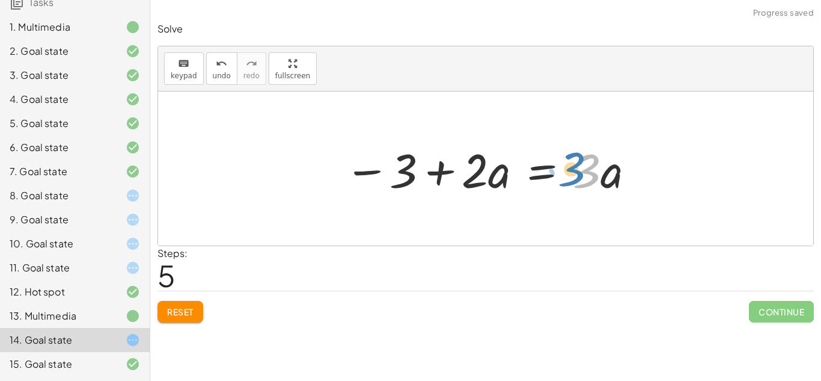
drag, startPoint x: 593, startPoint y: 174, endPoint x: 602, endPoint y: 168, distance: 11.0
click at [602, 168] on div at bounding box center [490, 169] width 304 height 62
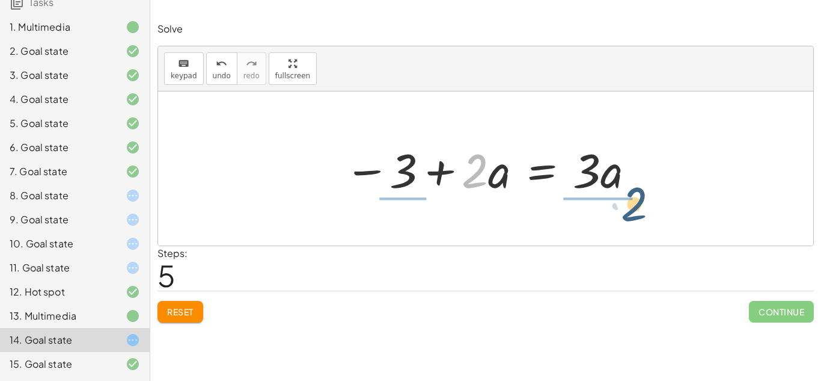
drag, startPoint x: 479, startPoint y: 171, endPoint x: 639, endPoint y: 204, distance: 163.3
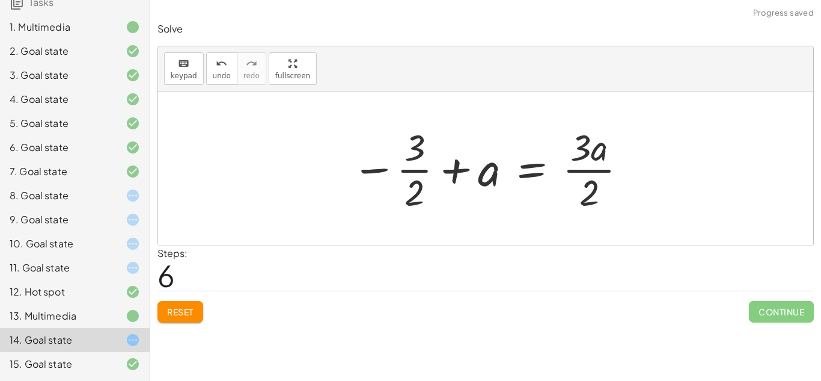
click at [610, 173] on div at bounding box center [490, 168] width 289 height 93
click at [416, 174] on div at bounding box center [490, 168] width 289 height 93
click at [413, 174] on div at bounding box center [490, 168] width 289 height 93
click at [412, 168] on div at bounding box center [490, 168] width 289 height 93
click at [213, 76] on span "undo" at bounding box center [222, 76] width 18 height 8
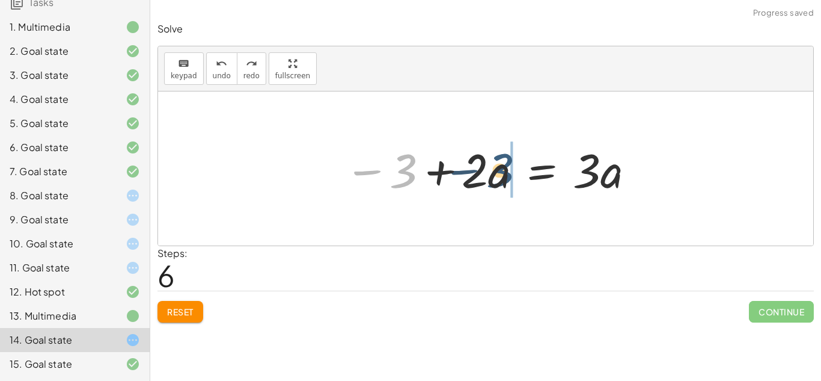
drag, startPoint x: 405, startPoint y: 168, endPoint x: 509, endPoint y: 168, distance: 103.4
click at [509, 168] on div at bounding box center [490, 169] width 304 height 62
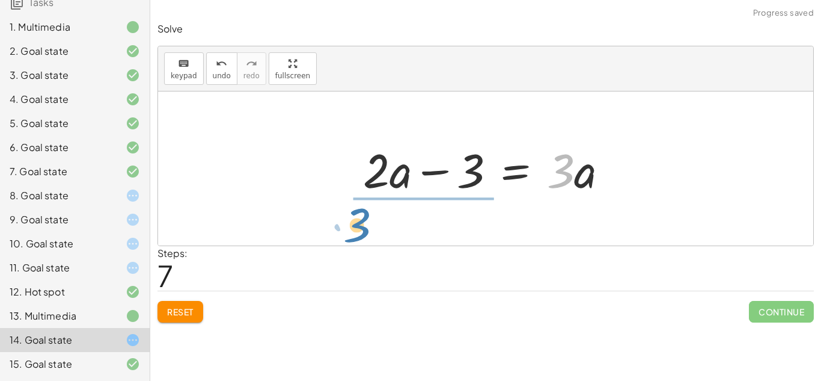
drag, startPoint x: 568, startPoint y: 179, endPoint x: 365, endPoint y: 233, distance: 210.3
click at [365, 233] on div "· ( + · 8 · a − 12 ) · 4 = · 6 · a · 2 + · 8 · a · 4 − · 12 · 4 = · 6 · a · 2 +…" at bounding box center [485, 168] width 655 height 154
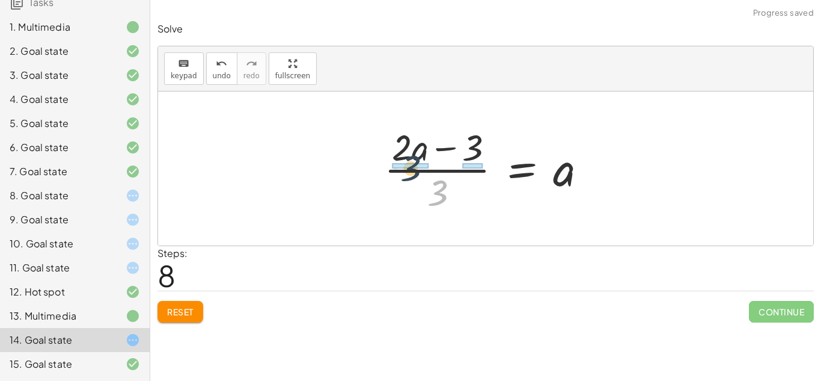
drag, startPoint x: 438, startPoint y: 200, endPoint x: 407, endPoint y: 173, distance: 41.3
click at [407, 173] on div at bounding box center [490, 168] width 225 height 93
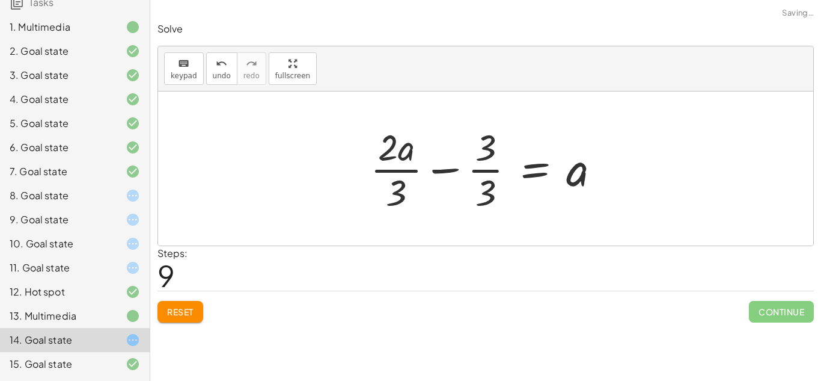
click at [388, 174] on div at bounding box center [489, 168] width 251 height 93
click at [495, 171] on div at bounding box center [489, 168] width 251 height 93
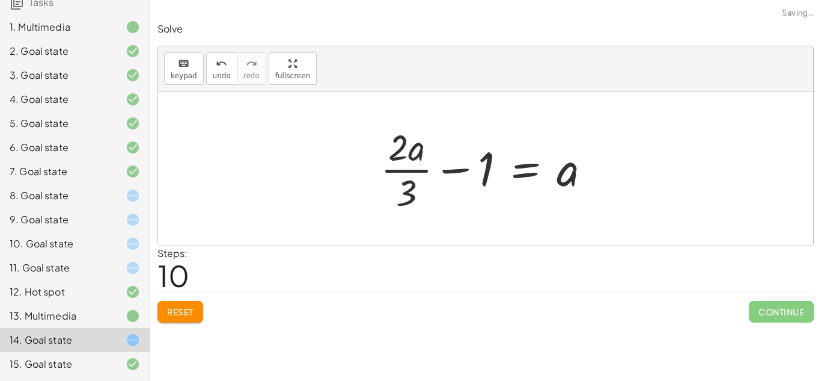
click at [456, 172] on div at bounding box center [491, 168] width 232 height 93
drag, startPoint x: 573, startPoint y: 174, endPoint x: 495, endPoint y: 177, distance: 78.2
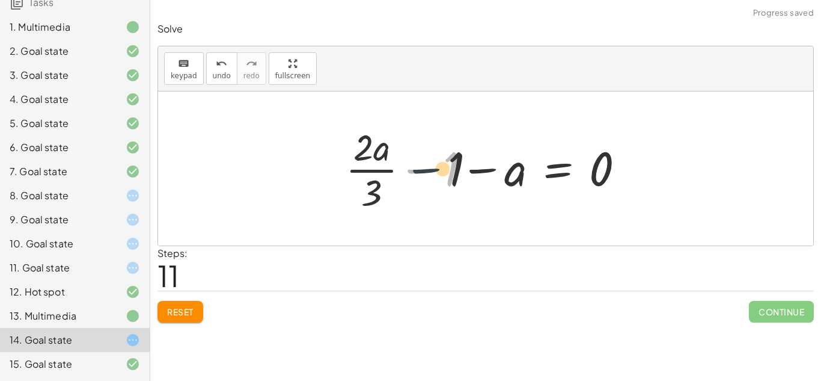
drag, startPoint x: 421, startPoint y: 163, endPoint x: 444, endPoint y: 163, distance: 22.8
click at [444, 163] on div at bounding box center [490, 168] width 301 height 93
click at [473, 170] on div at bounding box center [490, 168] width 301 height 93
drag, startPoint x: 453, startPoint y: 164, endPoint x: 584, endPoint y: 164, distance: 131.1
click at [584, 164] on div at bounding box center [490, 168] width 301 height 93
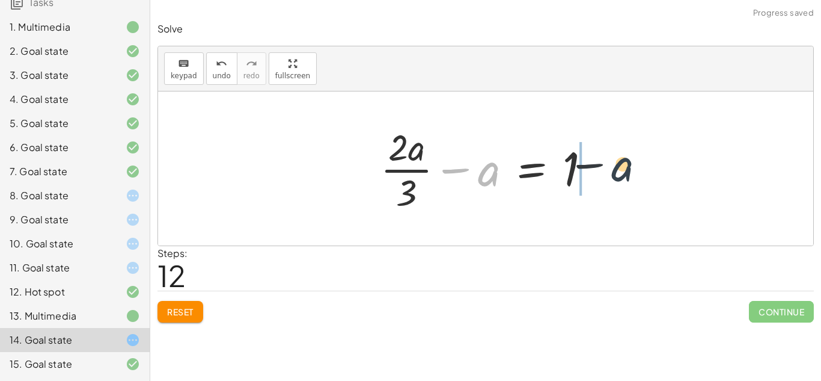
drag, startPoint x: 495, startPoint y: 176, endPoint x: 641, endPoint y: 173, distance: 146.1
click at [641, 173] on div "· ( + · 8 · a − 12 ) · 4 = · 6 · a · 2 + · 8 · a · 4 − · 12 · 4 = · 6 · a · 2 +…" at bounding box center [485, 168] width 655 height 154
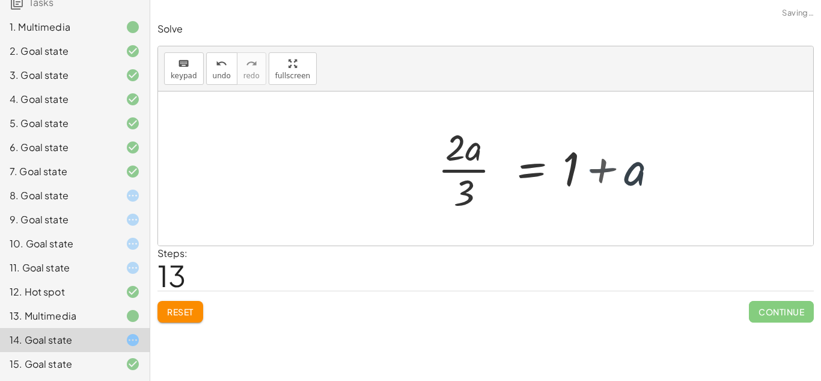
click at [611, 167] on div at bounding box center [558, 168] width 232 height 93
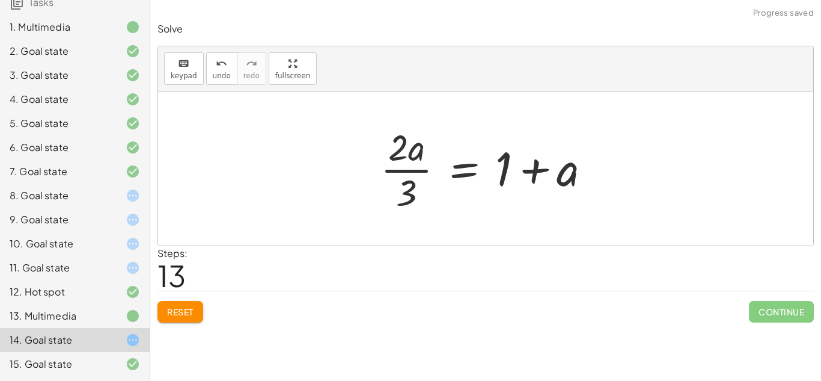
click at [413, 171] on div at bounding box center [491, 168] width 232 height 93
drag, startPoint x: 401, startPoint y: 147, endPoint x: 568, endPoint y: 170, distance: 168.2
click at [568, 170] on div at bounding box center [491, 168] width 232 height 93
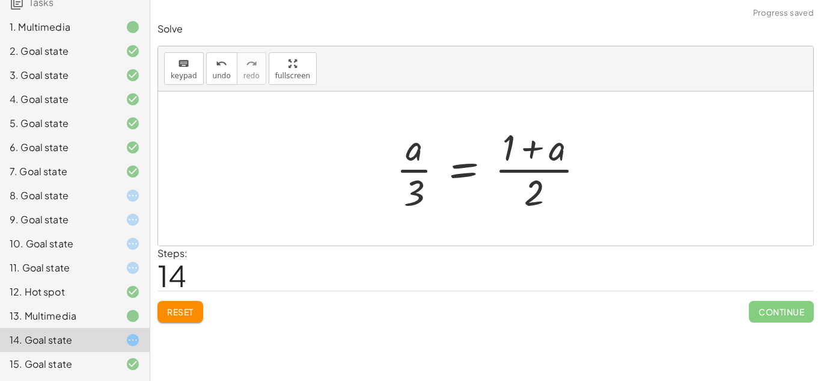
click at [519, 172] on div at bounding box center [495, 168] width 210 height 93
click at [541, 210] on div at bounding box center [490, 168] width 210 height 93
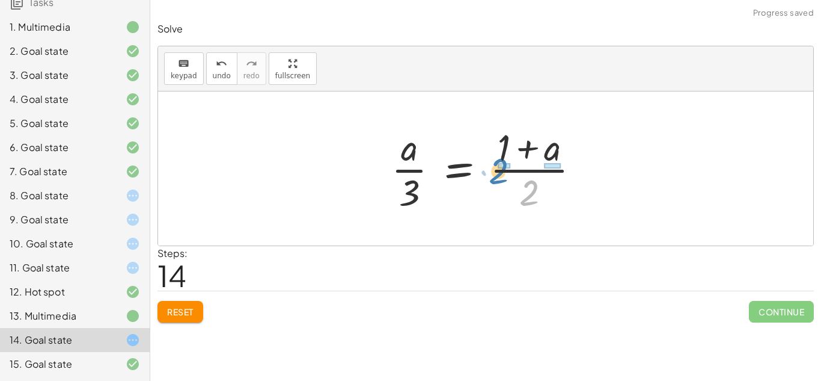
drag, startPoint x: 533, startPoint y: 191, endPoint x: 501, endPoint y: 169, distance: 38.4
click at [501, 169] on div at bounding box center [490, 168] width 210 height 93
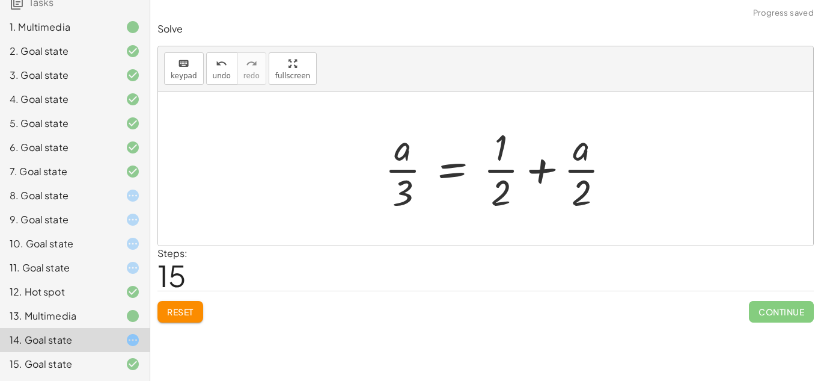
click at [550, 170] on div at bounding box center [503, 168] width 248 height 93
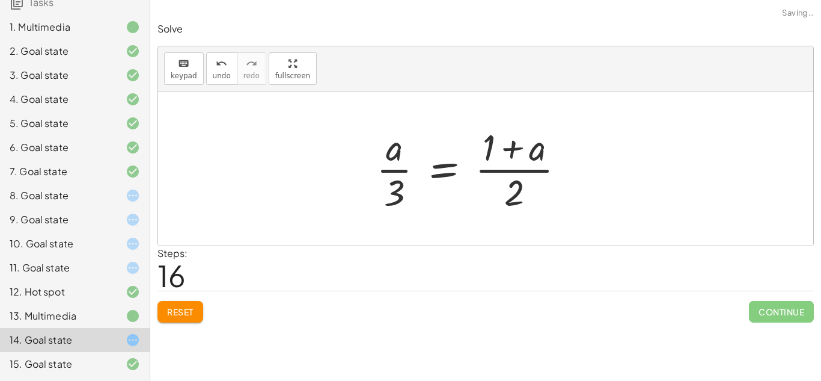
click at [536, 171] on div at bounding box center [475, 168] width 210 height 93
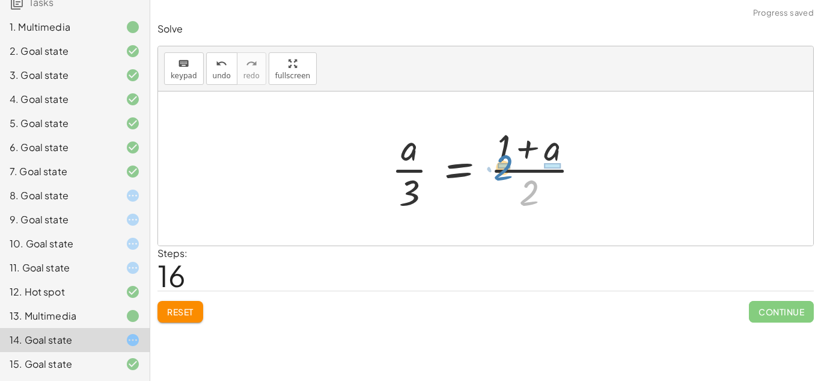
drag, startPoint x: 528, startPoint y: 186, endPoint x: 502, endPoint y: 161, distance: 36.6
click at [502, 161] on div at bounding box center [490, 168] width 210 height 93
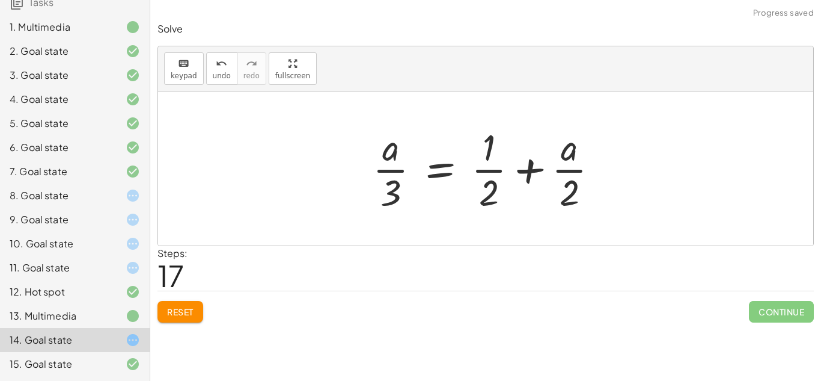
click at [487, 173] on div at bounding box center [491, 168] width 248 height 93
click at [570, 170] on div at bounding box center [491, 168] width 248 height 93
click at [393, 169] on div at bounding box center [491, 168] width 248 height 93
click at [216, 68] on icon "undo" at bounding box center [221, 64] width 11 height 14
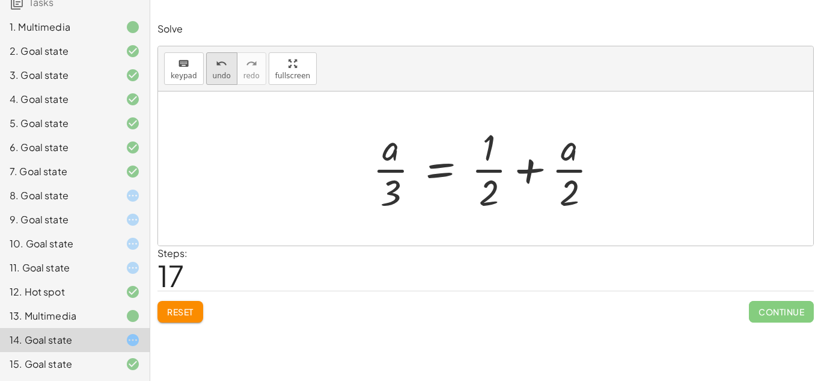
click at [216, 68] on icon "undo" at bounding box center [221, 64] width 11 height 14
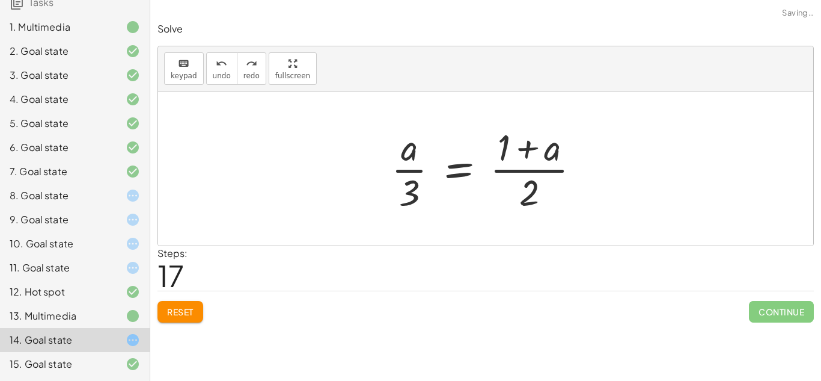
click at [186, 309] on span "Reset" at bounding box center [180, 311] width 26 height 11
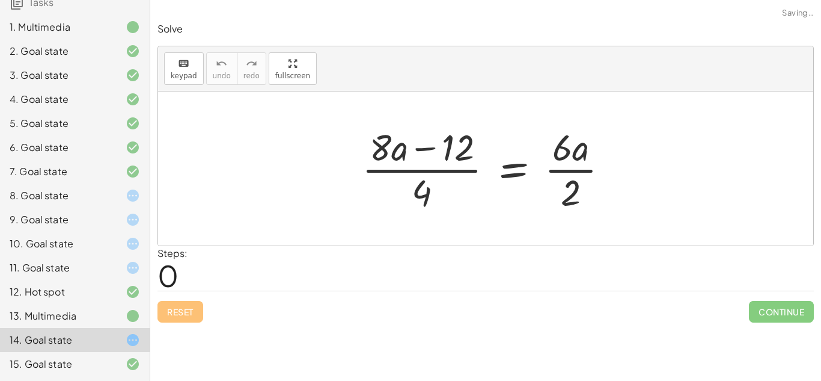
click at [118, 260] on div at bounding box center [123, 267] width 34 height 14
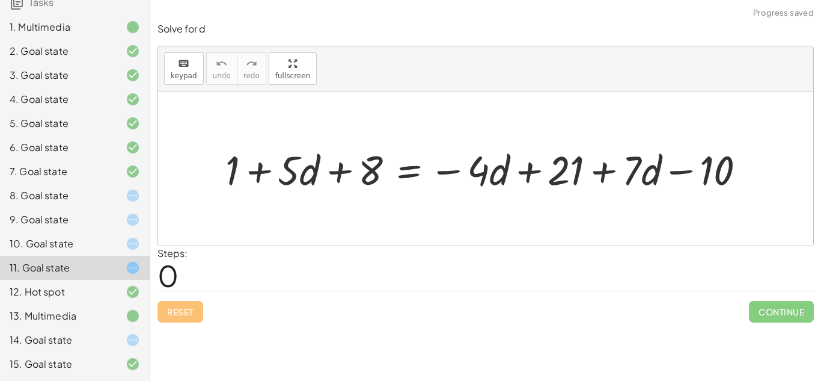
click at [196, 314] on div "Reset Continue" at bounding box center [486, 306] width 657 height 32
drag, startPoint x: 367, startPoint y: 170, endPoint x: 250, endPoint y: 175, distance: 116.7
click at [250, 175] on div at bounding box center [490, 169] width 542 height 54
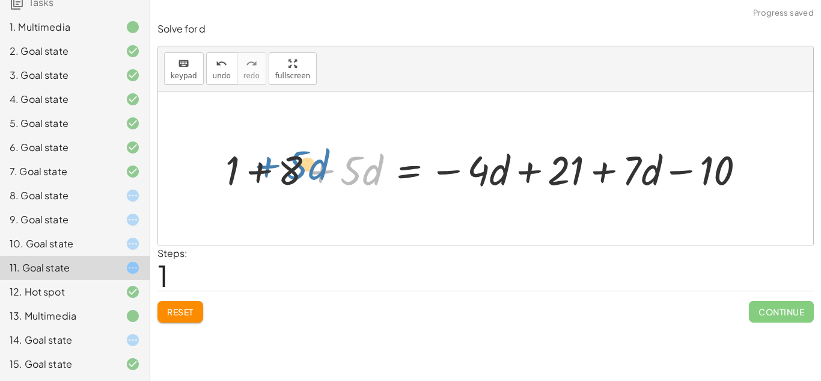
drag, startPoint x: 320, startPoint y: 178, endPoint x: 307, endPoint y: 168, distance: 16.2
click at [307, 168] on div at bounding box center [490, 169] width 542 height 54
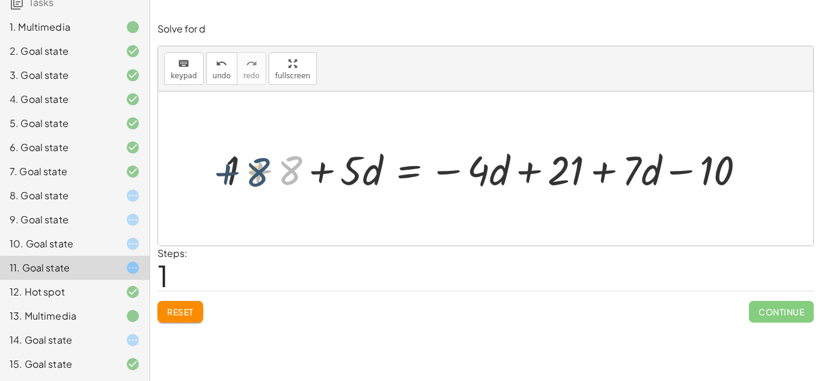
drag, startPoint x: 297, startPoint y: 169, endPoint x: 275, endPoint y: 170, distance: 22.3
click at [275, 170] on div at bounding box center [490, 169] width 542 height 54
click at [260, 171] on div at bounding box center [490, 169] width 542 height 54
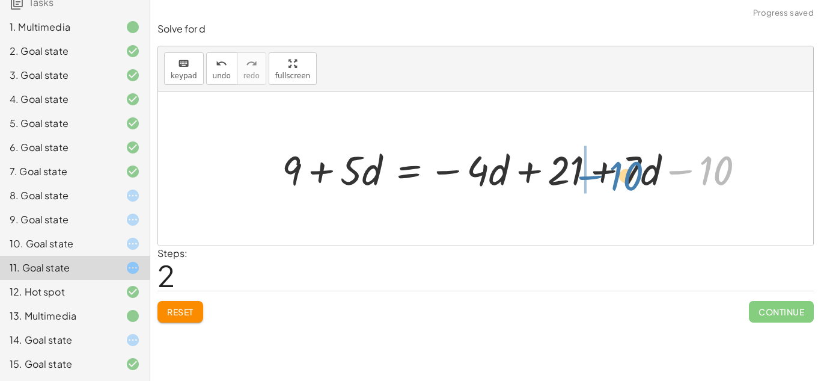
drag, startPoint x: 709, startPoint y: 161, endPoint x: 619, endPoint y: 167, distance: 90.3
click at [619, 167] on div at bounding box center [518, 169] width 485 height 54
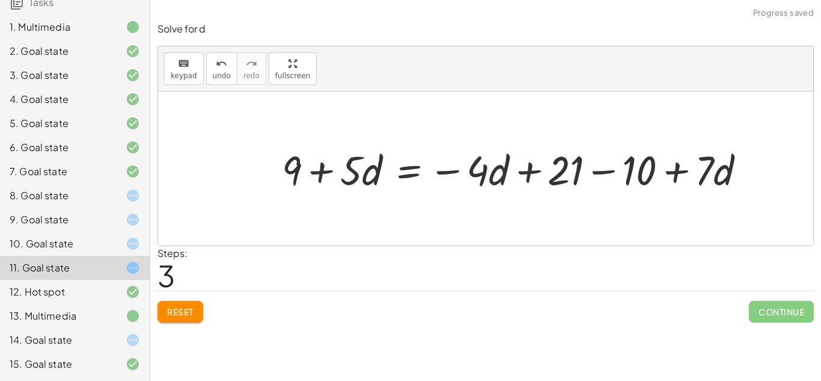
click at [611, 176] on div at bounding box center [518, 169] width 485 height 54
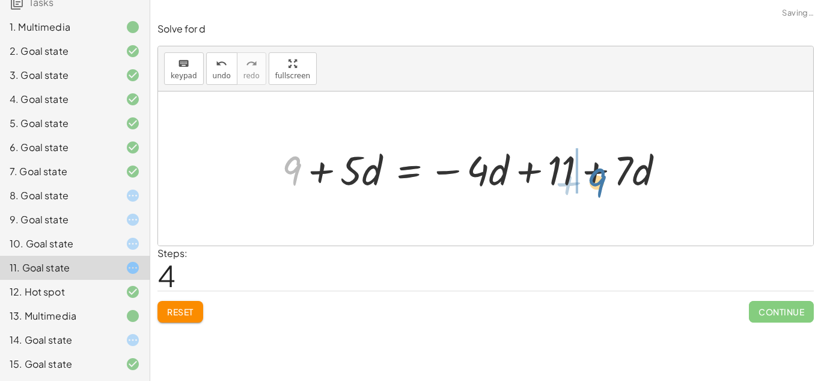
drag, startPoint x: 290, startPoint y: 167, endPoint x: 613, endPoint y: 180, distance: 322.5
click at [613, 180] on div at bounding box center [478, 169] width 404 height 54
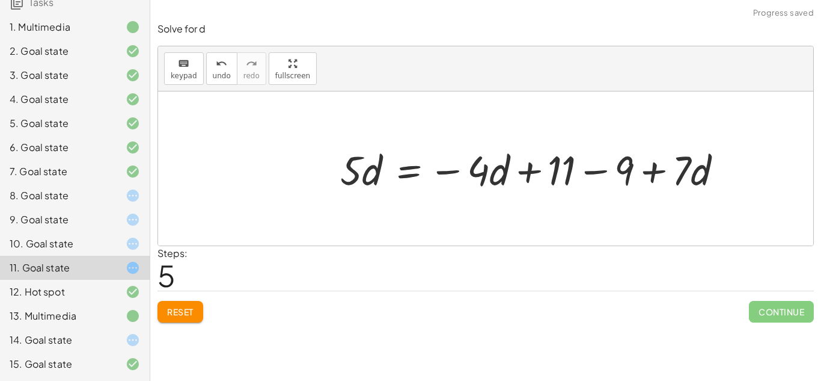
click at [599, 173] on div at bounding box center [536, 169] width 404 height 54
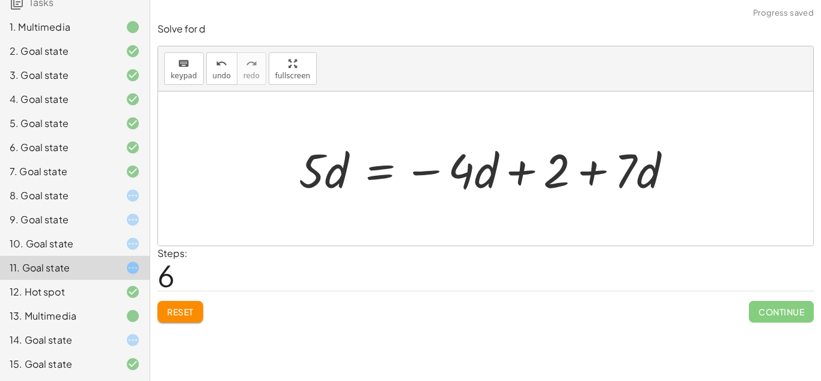
click at [755, 158] on div "+ 1 + · 5 · d + 8 = − · 4 · d + 21 + · 7 · d − 10 + 1 + 8 + · 5 · d = − · 4 · d…" at bounding box center [485, 168] width 655 height 154
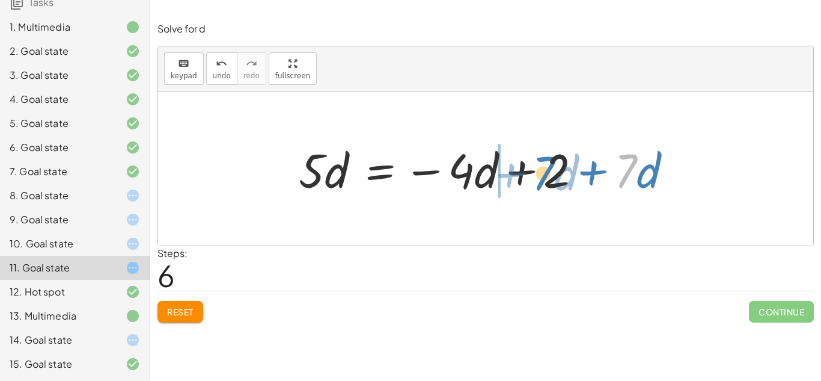
drag, startPoint x: 636, startPoint y: 168, endPoint x: 554, endPoint y: 170, distance: 82.4
click at [554, 170] on div at bounding box center [490, 169] width 395 height 62
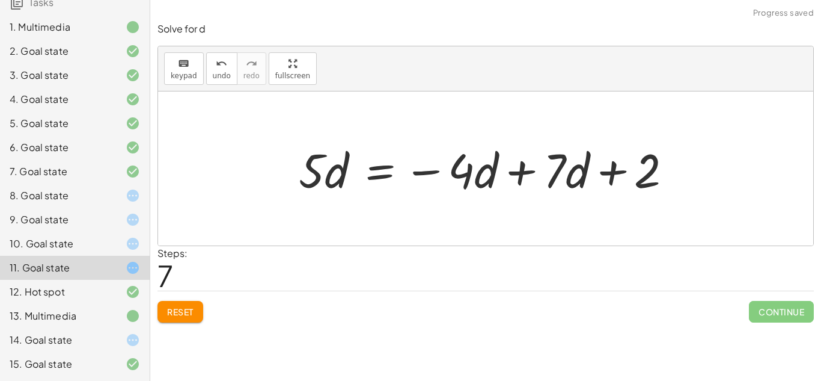
click at [528, 172] on div at bounding box center [490, 169] width 395 height 62
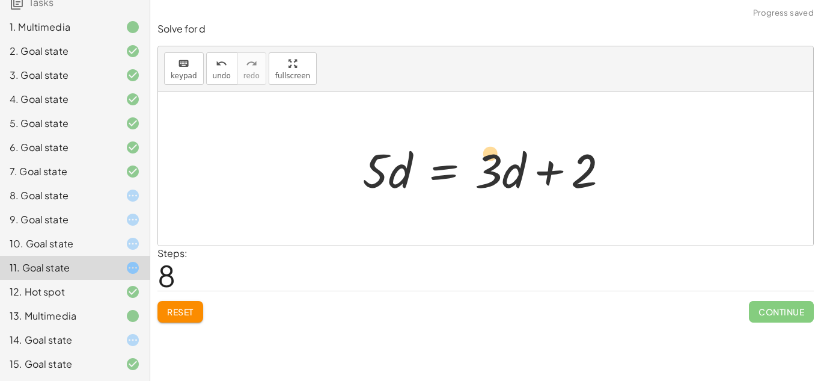
drag, startPoint x: 500, startPoint y: 172, endPoint x: 501, endPoint y: 156, distance: 16.3
click at [501, 156] on div at bounding box center [491, 169] width 268 height 62
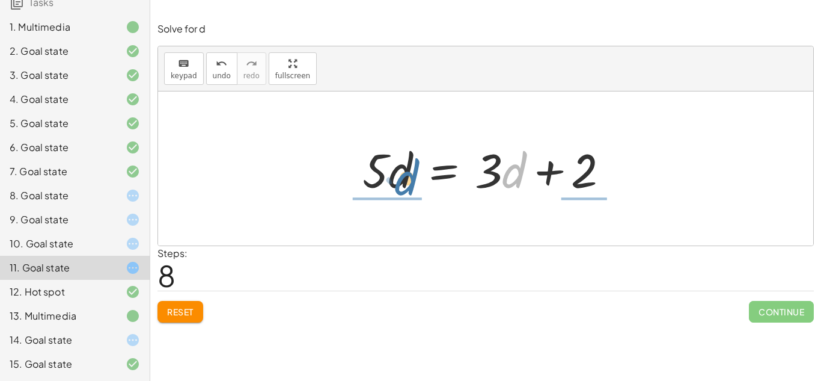
drag, startPoint x: 511, startPoint y: 172, endPoint x: 403, endPoint y: 179, distance: 108.5
click at [403, 179] on div at bounding box center [491, 169] width 268 height 62
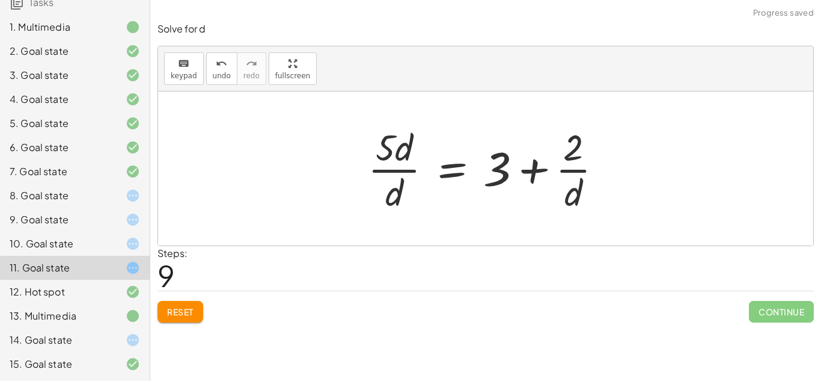
click at [391, 168] on div at bounding box center [490, 168] width 256 height 93
click at [577, 170] on div at bounding box center [490, 168] width 256 height 93
click at [501, 176] on div at bounding box center [490, 168] width 256 height 93
click at [524, 173] on div at bounding box center [490, 168] width 256 height 93
click at [541, 171] on div at bounding box center [490, 168] width 256 height 93
